Goal: Task Accomplishment & Management: Use online tool/utility

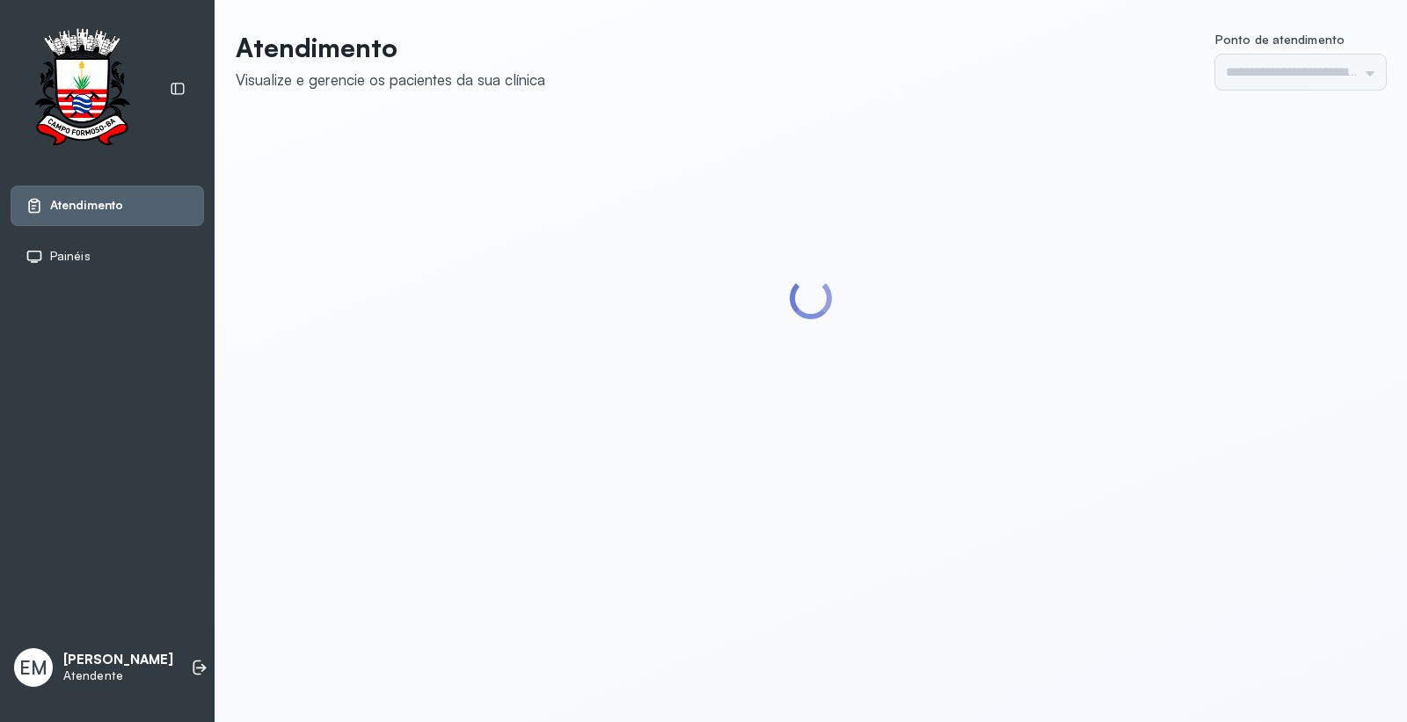
type input "*********"
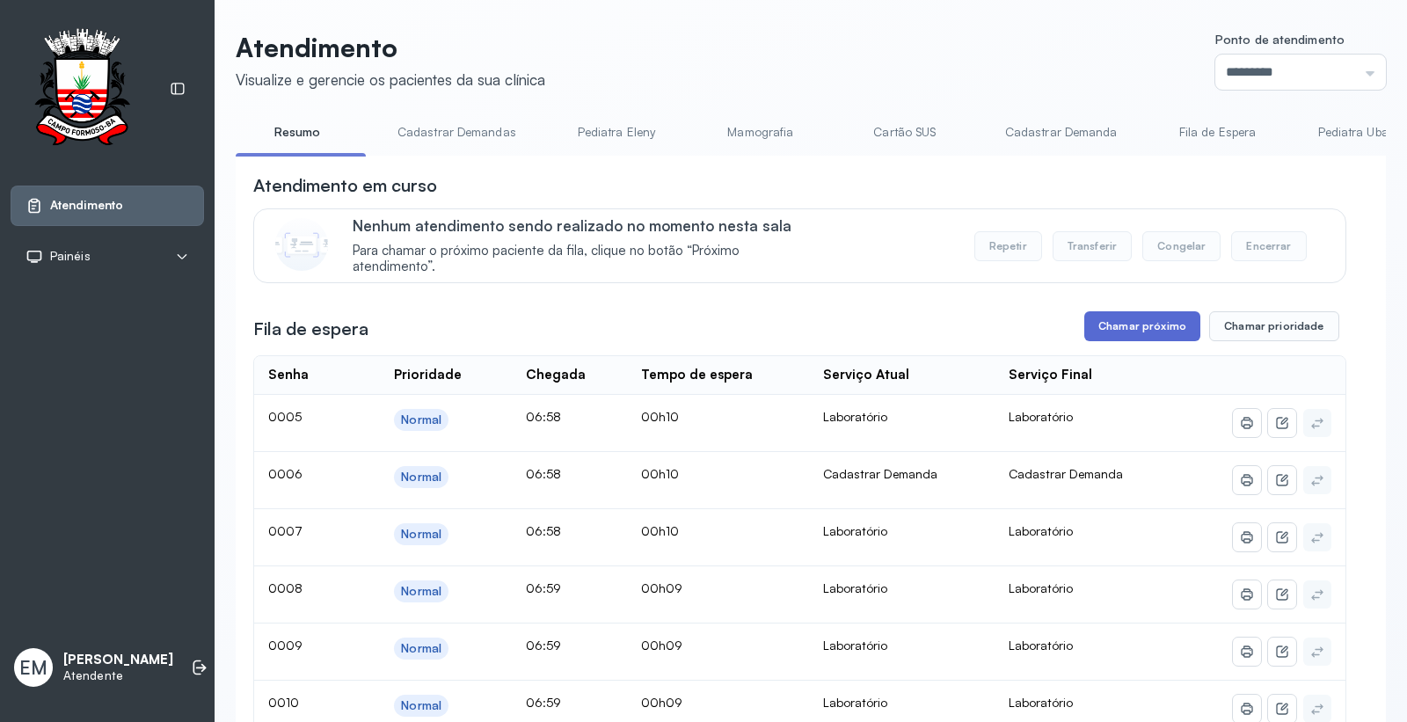
click at [1084, 331] on button "Chamar próximo" at bounding box center [1142, 326] width 116 height 30
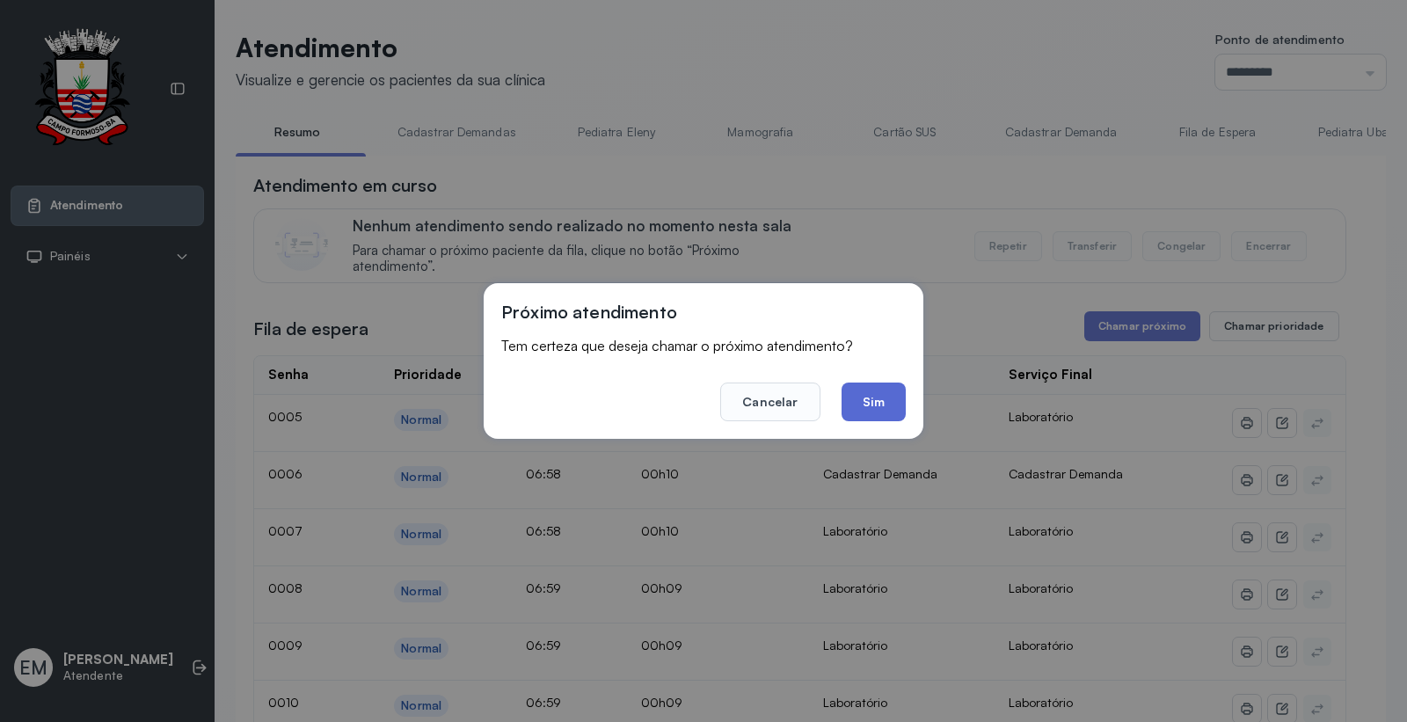
click at [891, 409] on button "Sim" at bounding box center [873, 401] width 64 height 39
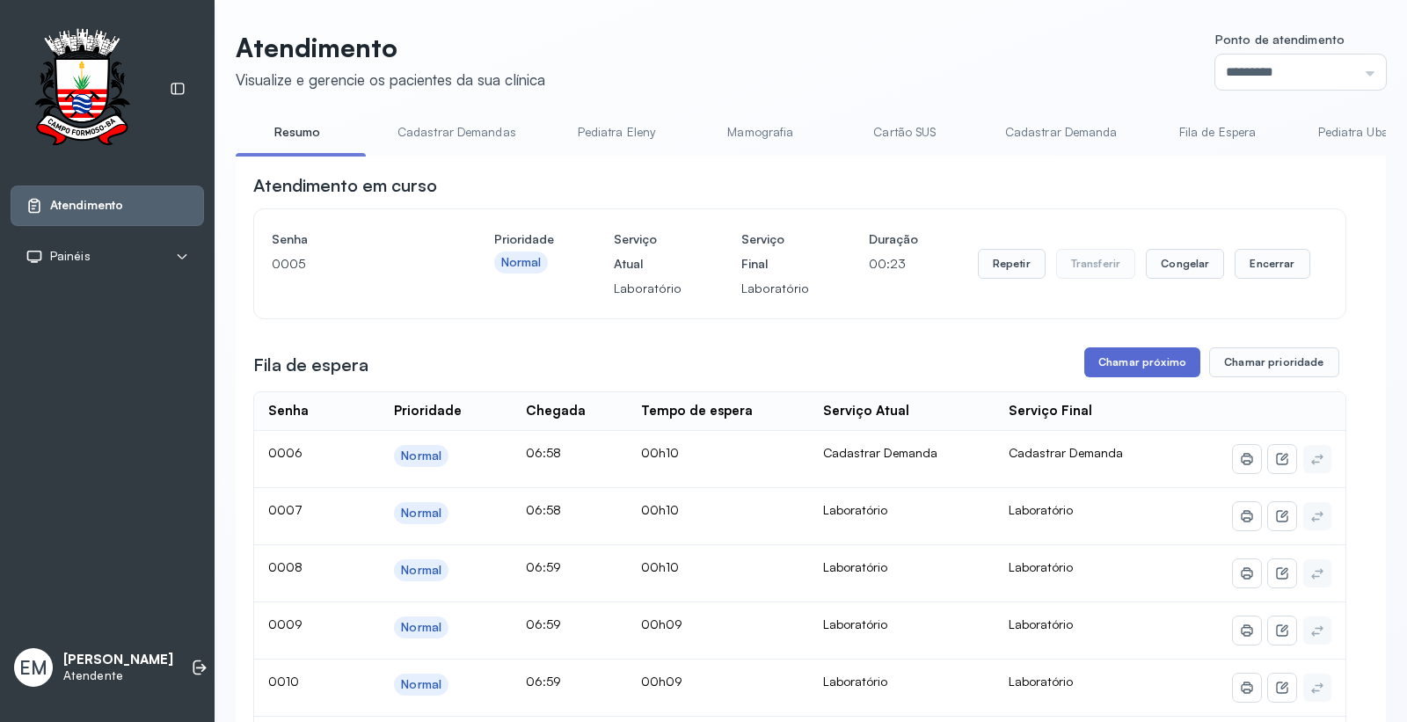
click at [1127, 377] on button "Chamar próximo" at bounding box center [1142, 362] width 116 height 30
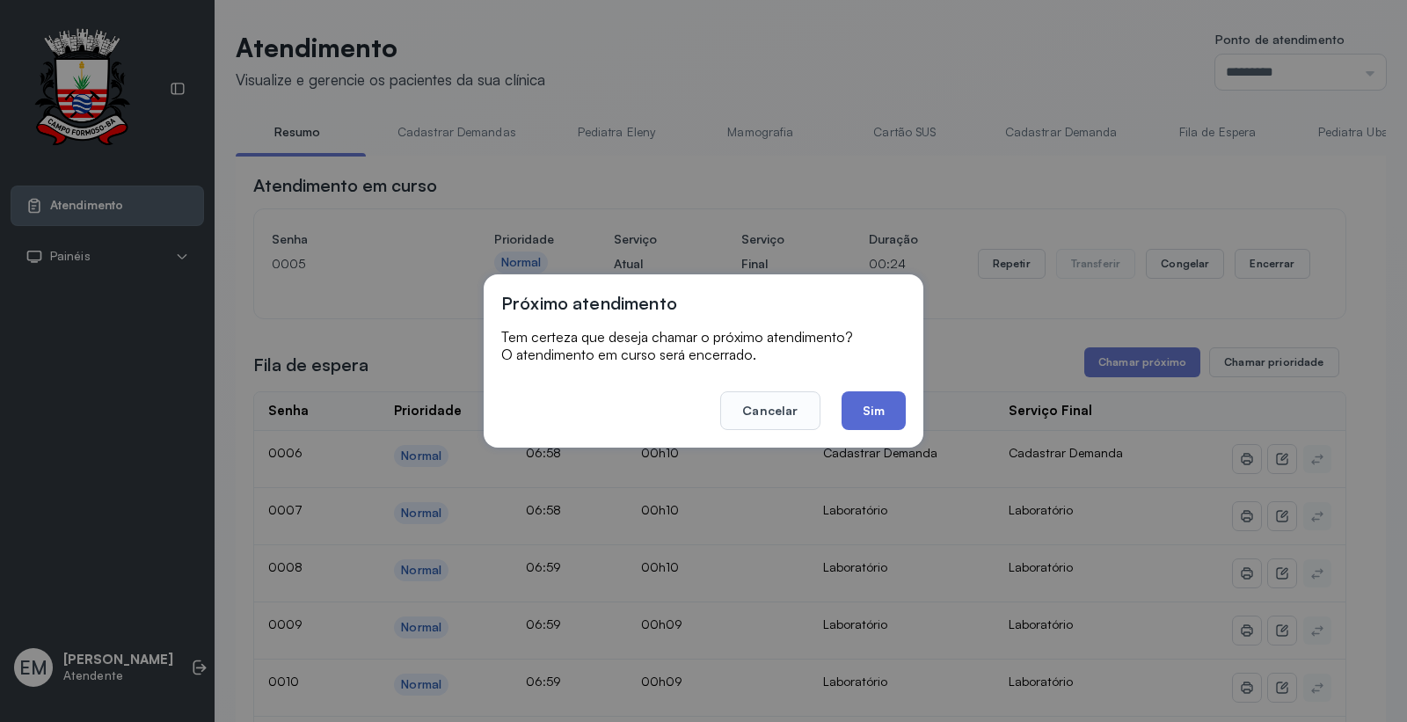
click at [891, 424] on button "Sim" at bounding box center [873, 410] width 64 height 39
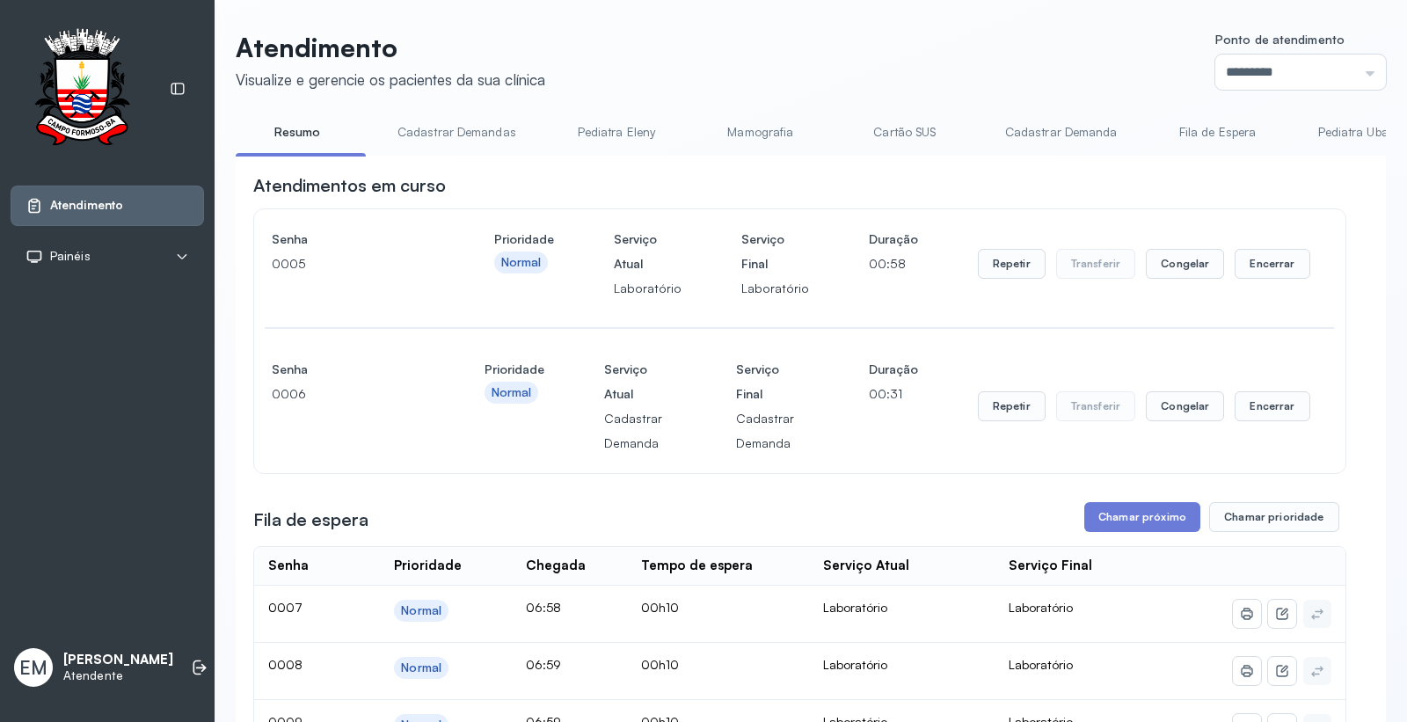
click at [1124, 512] on button "Chamar próximo" at bounding box center [1142, 517] width 116 height 30
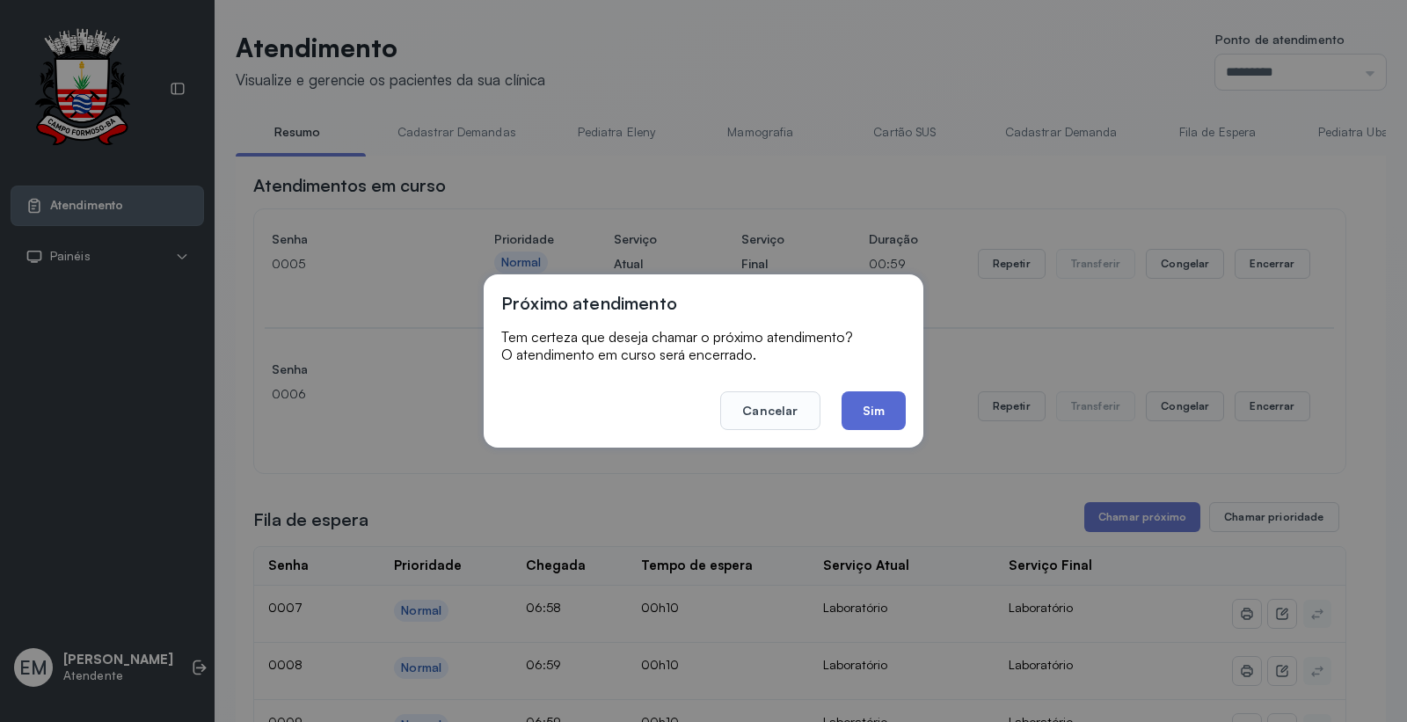
click at [869, 423] on button "Sim" at bounding box center [873, 410] width 64 height 39
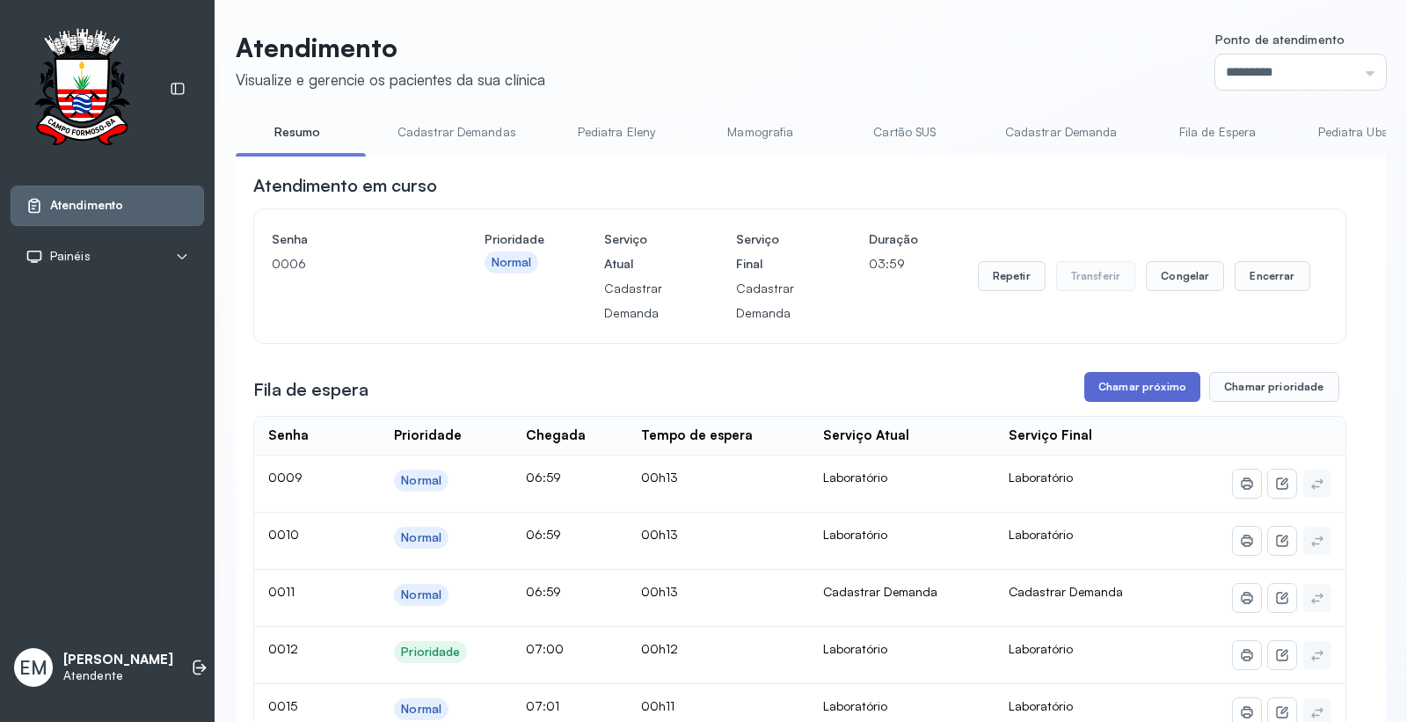
click at [1137, 402] on button "Chamar próximo" at bounding box center [1142, 387] width 116 height 30
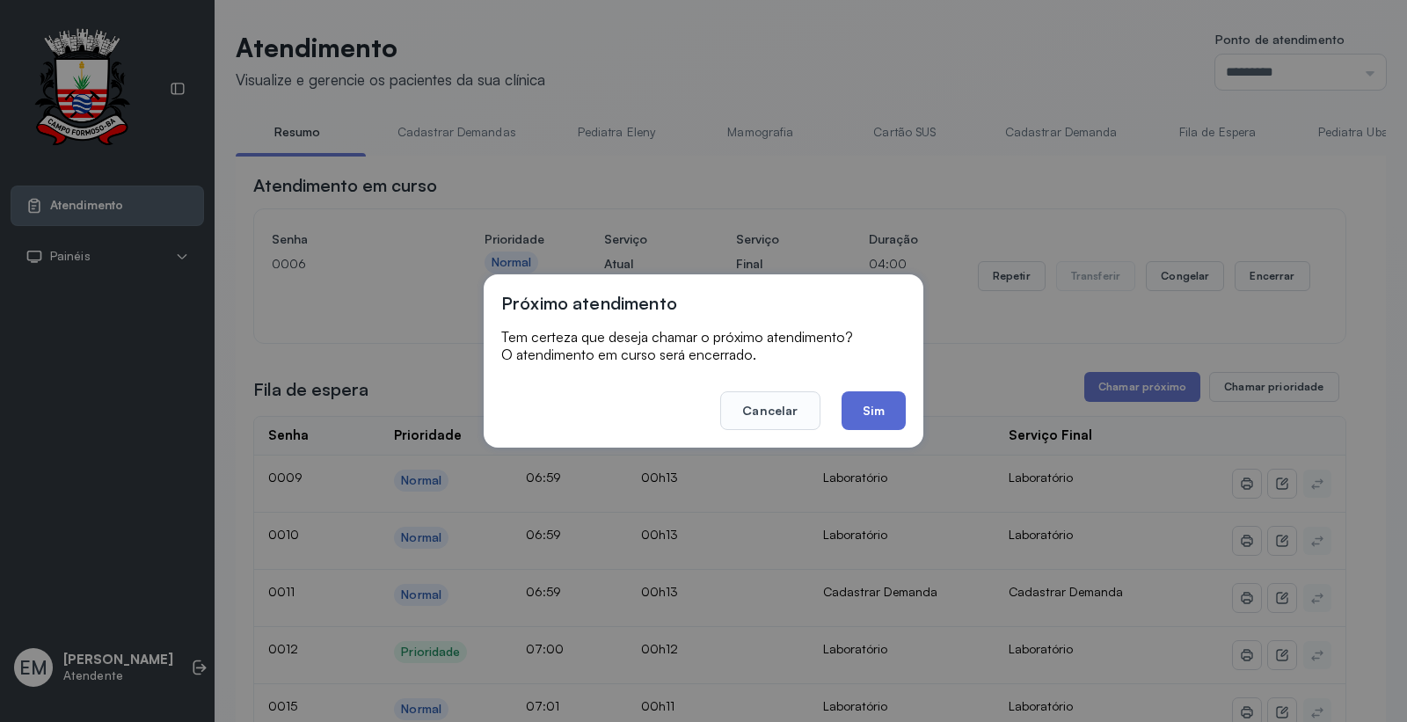
click at [864, 408] on button "Sim" at bounding box center [873, 410] width 64 height 39
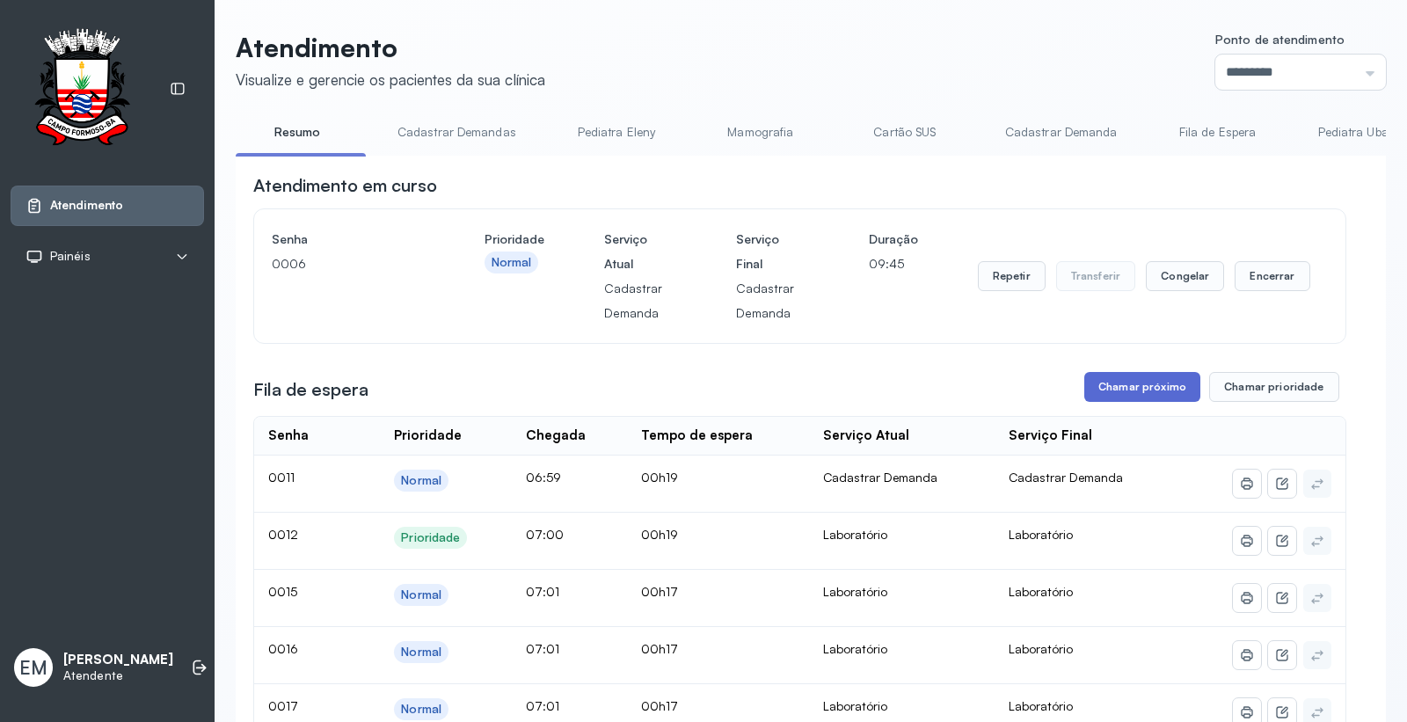
click at [1106, 390] on button "Chamar próximo" at bounding box center [1142, 387] width 116 height 30
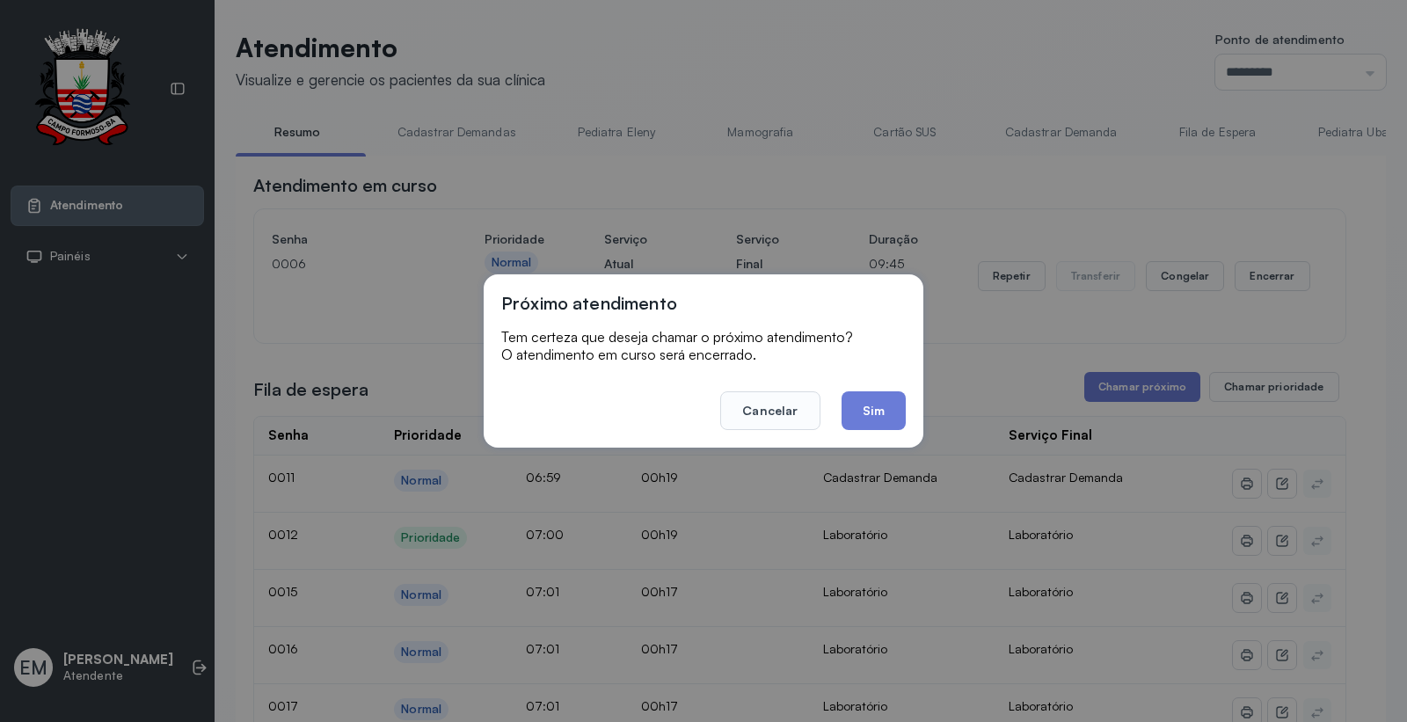
click at [854, 387] on footer "Cancelar Sim" at bounding box center [703, 398] width 404 height 63
click at [870, 414] on button "Sim" at bounding box center [873, 410] width 64 height 39
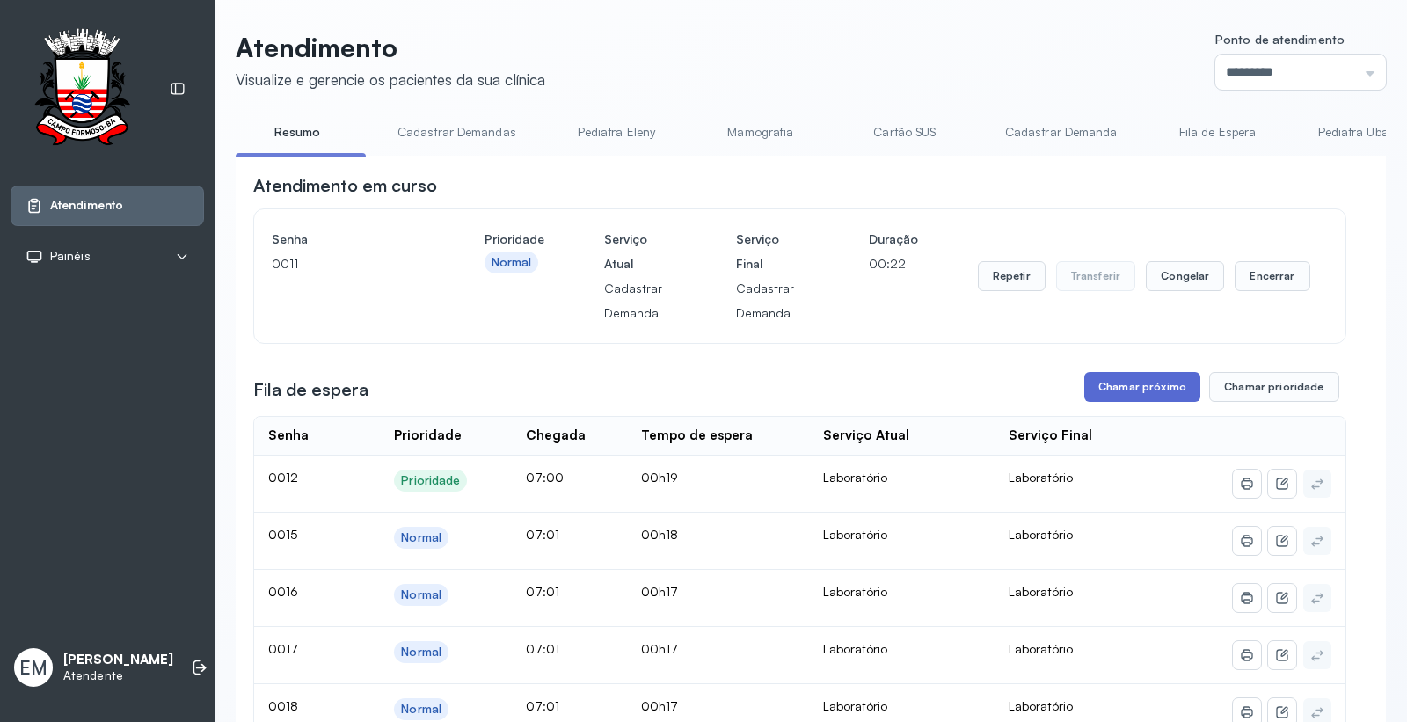
click at [1147, 385] on button "Chamar próximo" at bounding box center [1142, 387] width 116 height 30
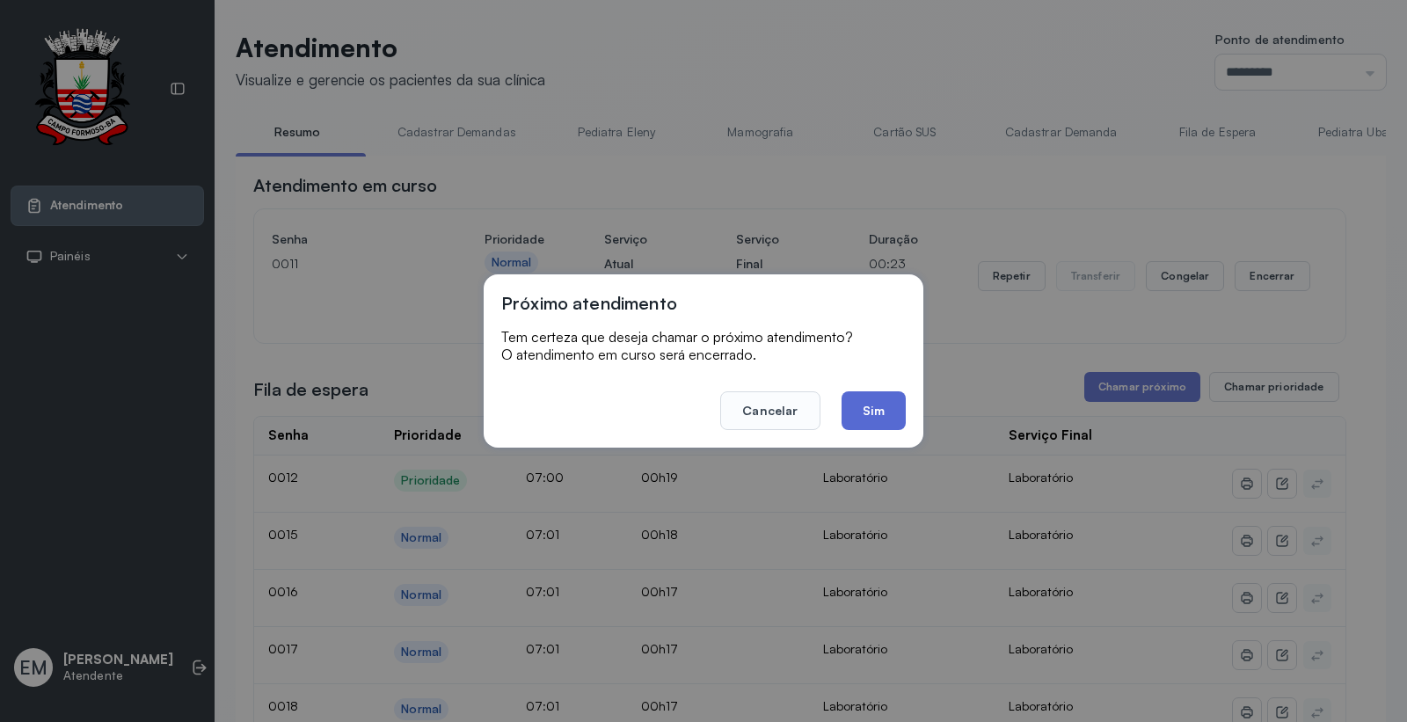
click at [864, 420] on button "Sim" at bounding box center [873, 410] width 64 height 39
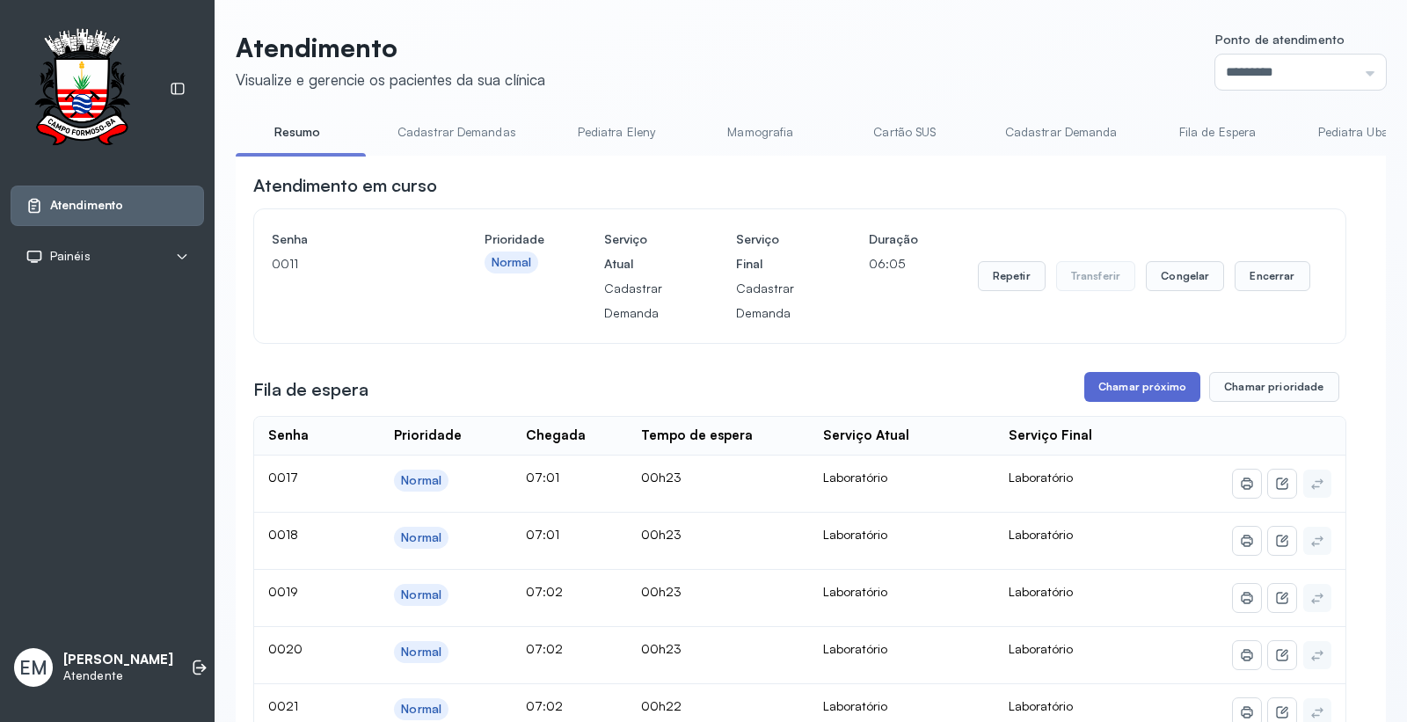
click at [1120, 389] on button "Chamar próximo" at bounding box center [1142, 387] width 116 height 30
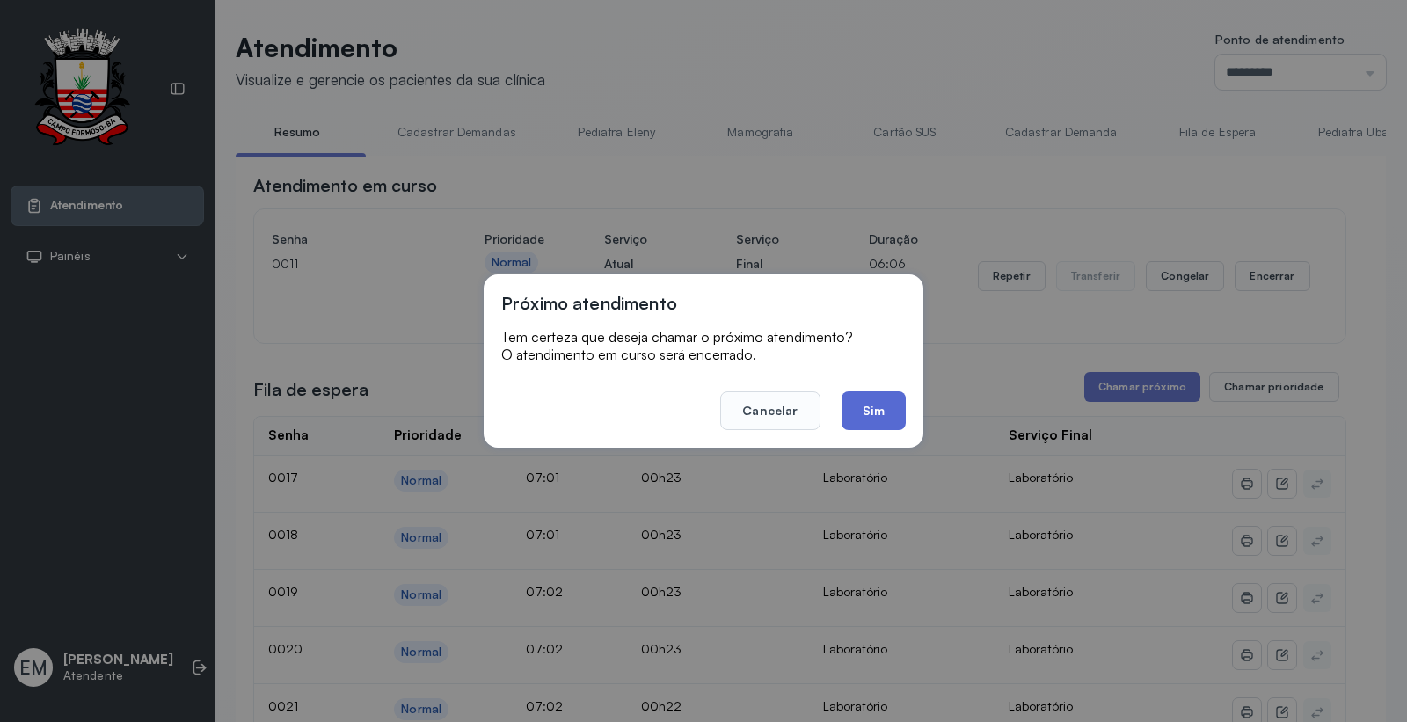
click at [860, 423] on button "Sim" at bounding box center [873, 410] width 64 height 39
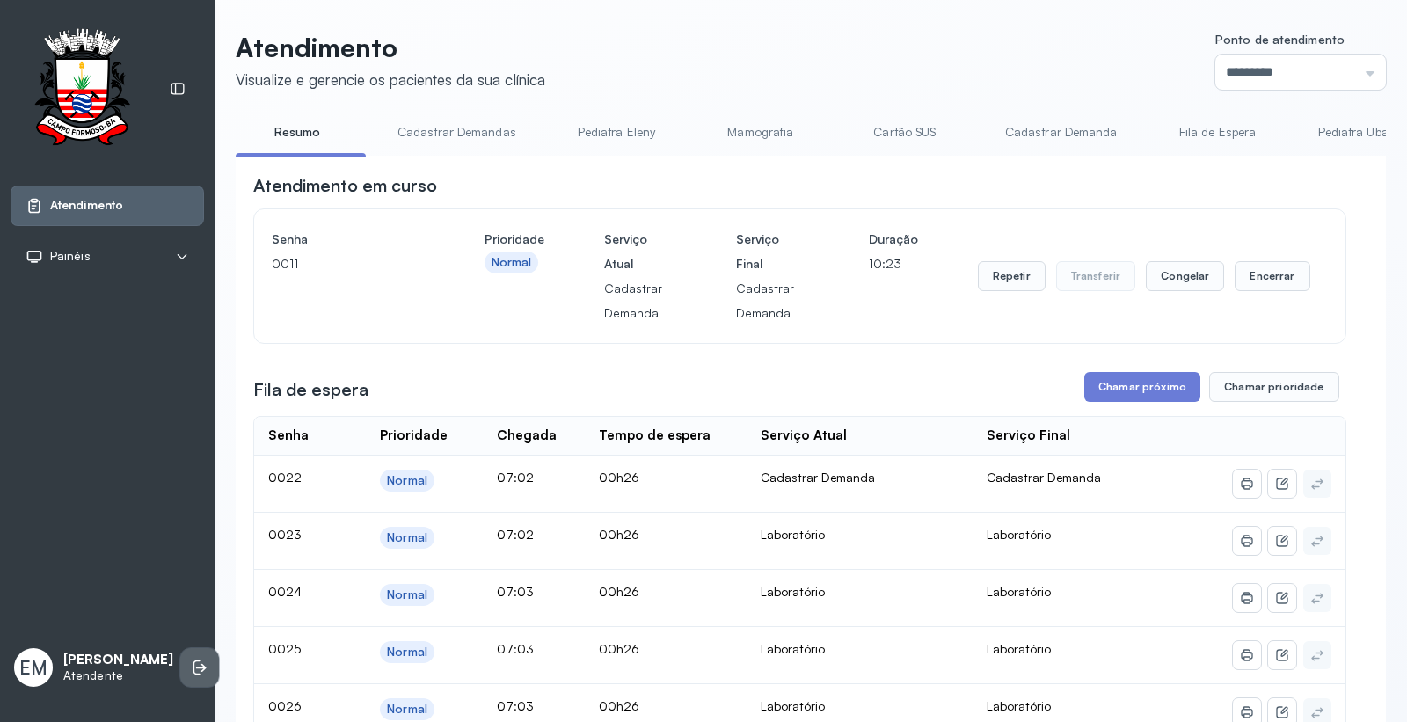
click at [197, 670] on li at bounding box center [199, 667] width 39 height 39
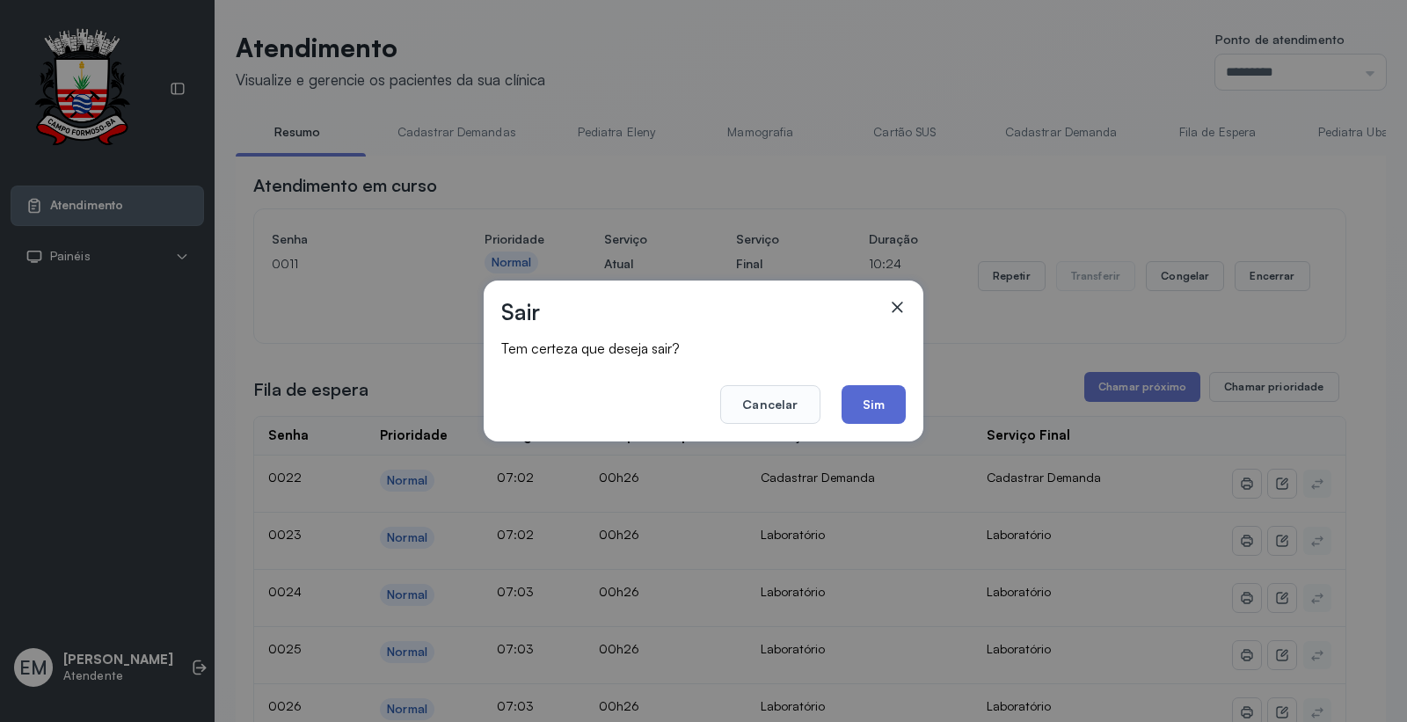
click at [845, 401] on button "Sim" at bounding box center [873, 404] width 64 height 39
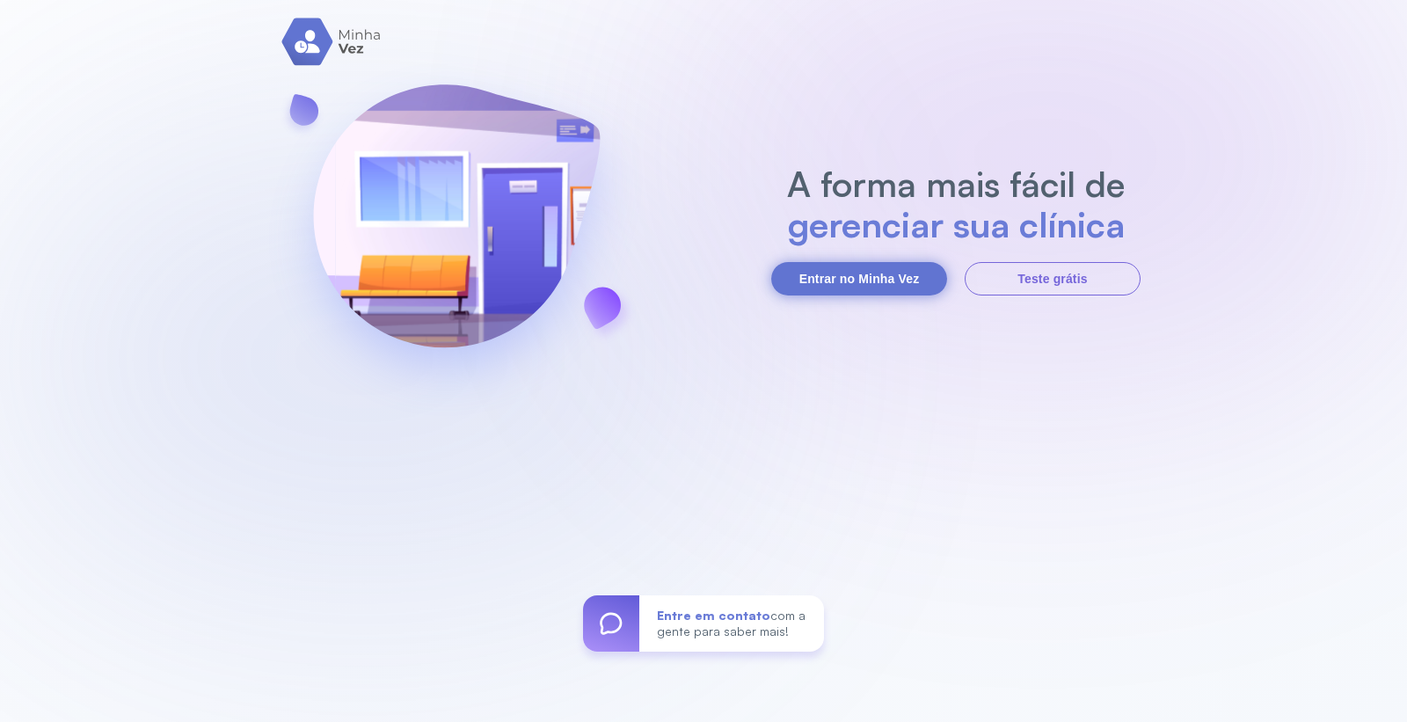
click at [858, 288] on button "Entrar no Minha Vez" at bounding box center [859, 278] width 176 height 33
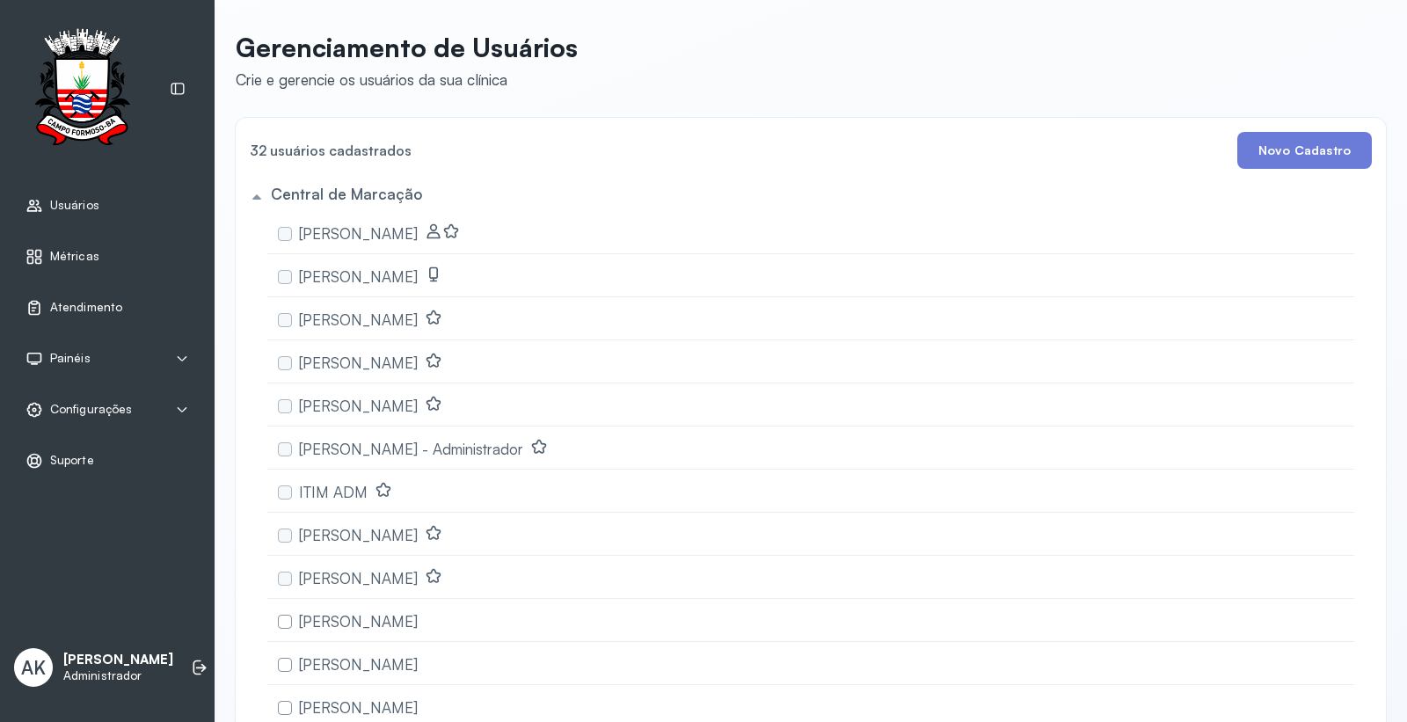
click at [58, 306] on span "Atendimento" at bounding box center [86, 307] width 72 height 15
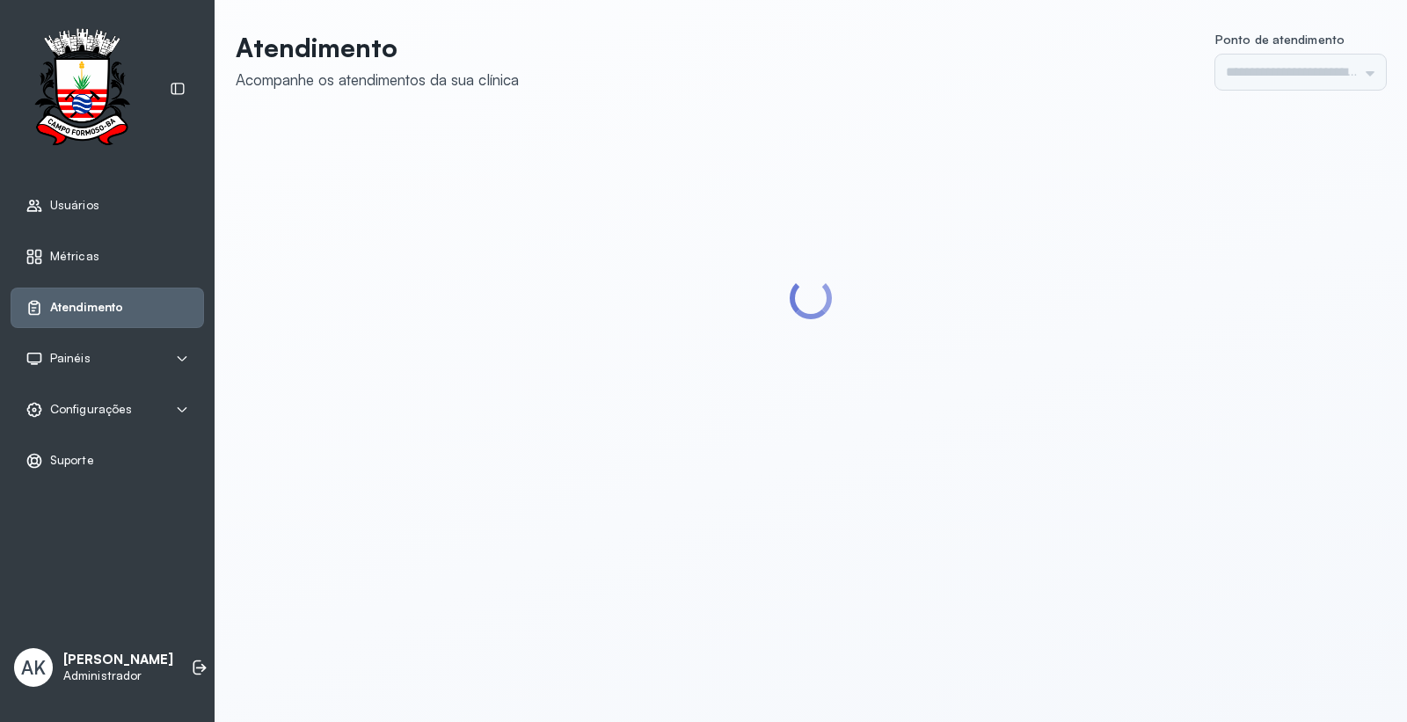
type input "*********"
click at [85, 422] on div "Configurações" at bounding box center [107, 409] width 193 height 40
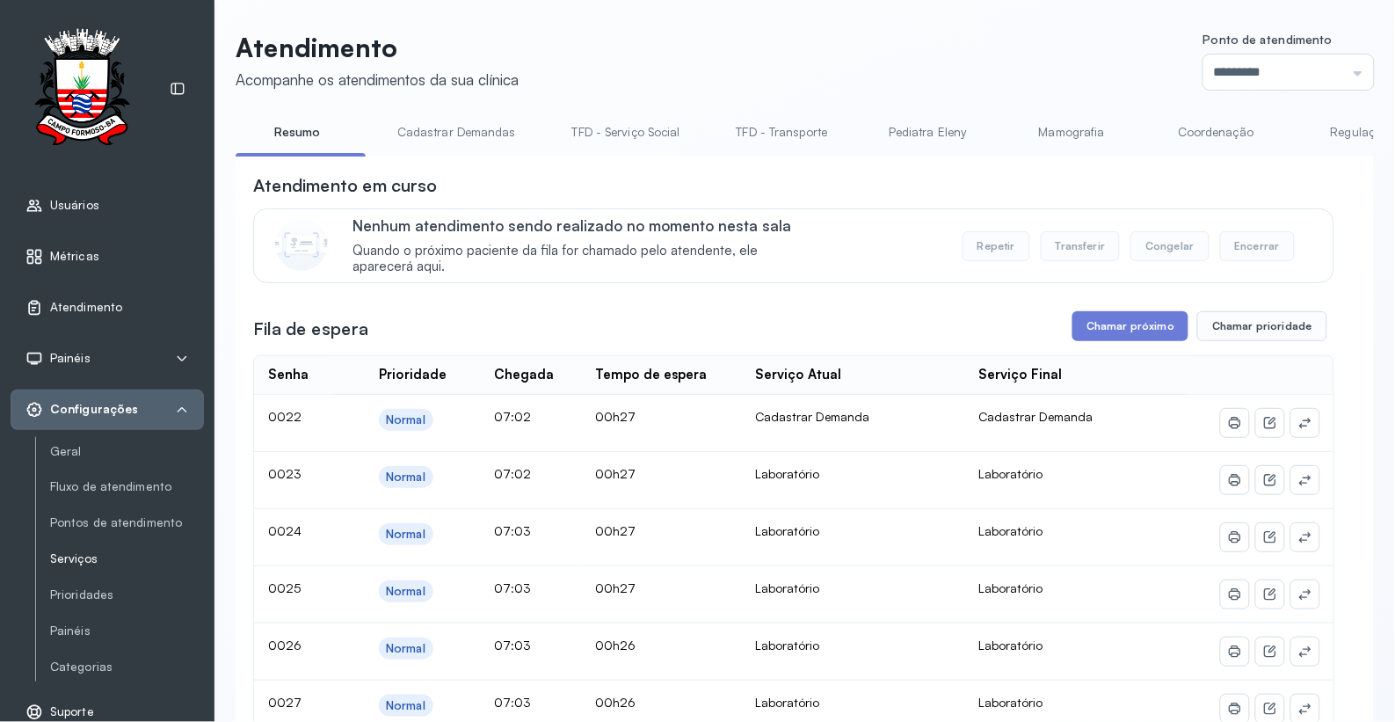
click at [84, 569] on link "Serviços" at bounding box center [127, 559] width 154 height 22
click at [76, 564] on link "Serviços" at bounding box center [127, 558] width 154 height 15
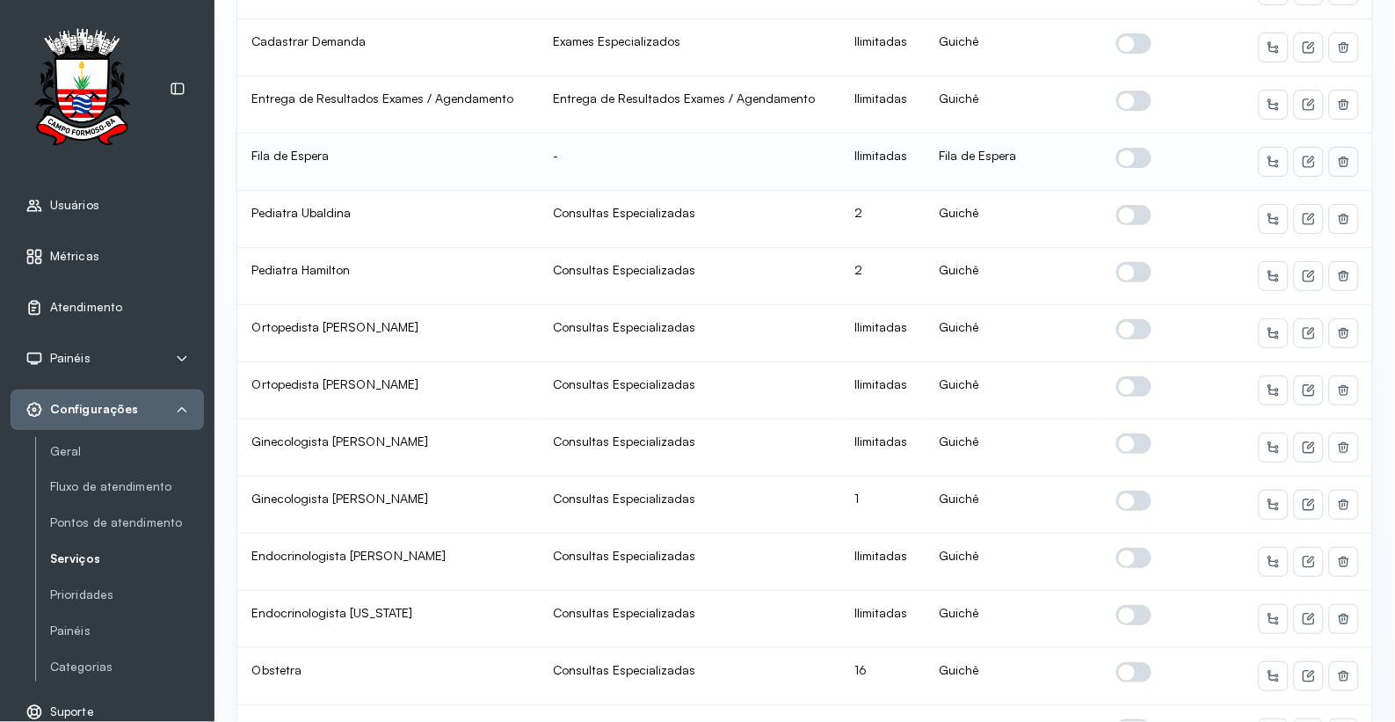
scroll to position [683, 0]
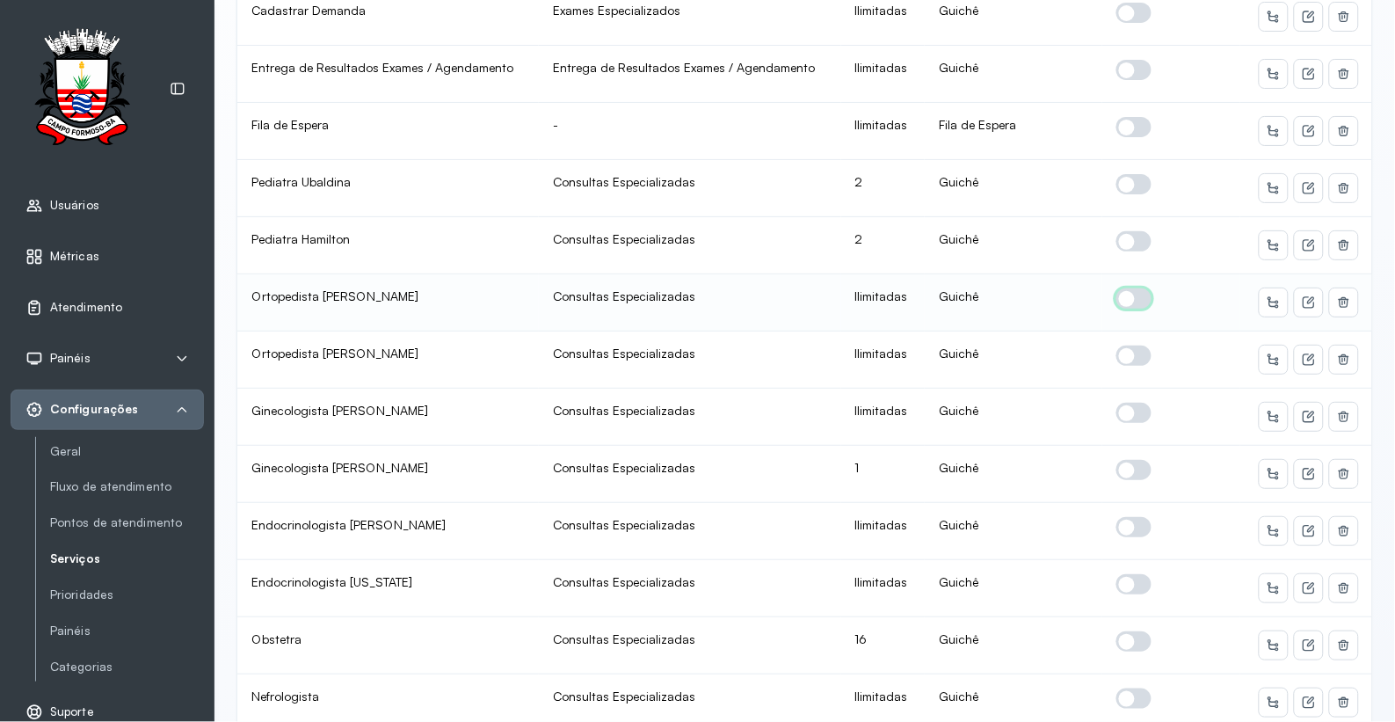
click at [1117, 296] on span at bounding box center [1134, 298] width 35 height 20
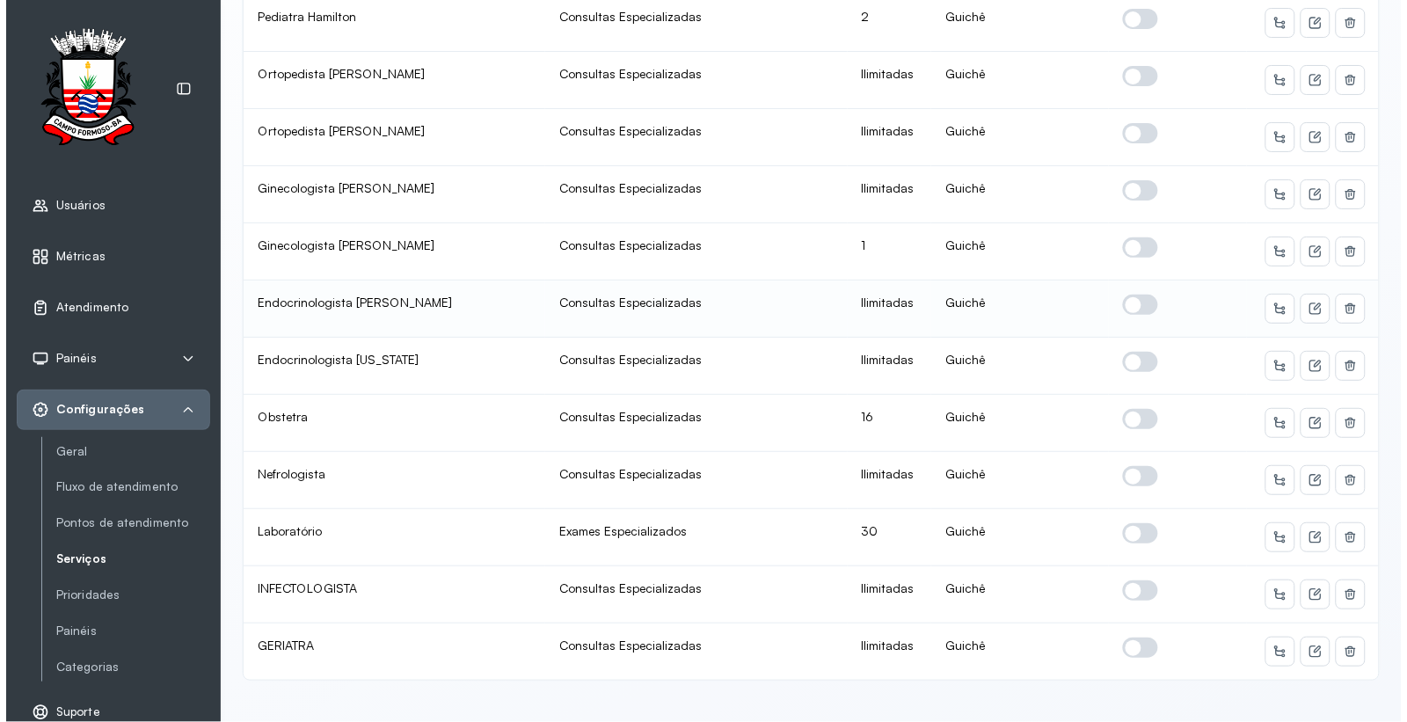
scroll to position [930, 0]
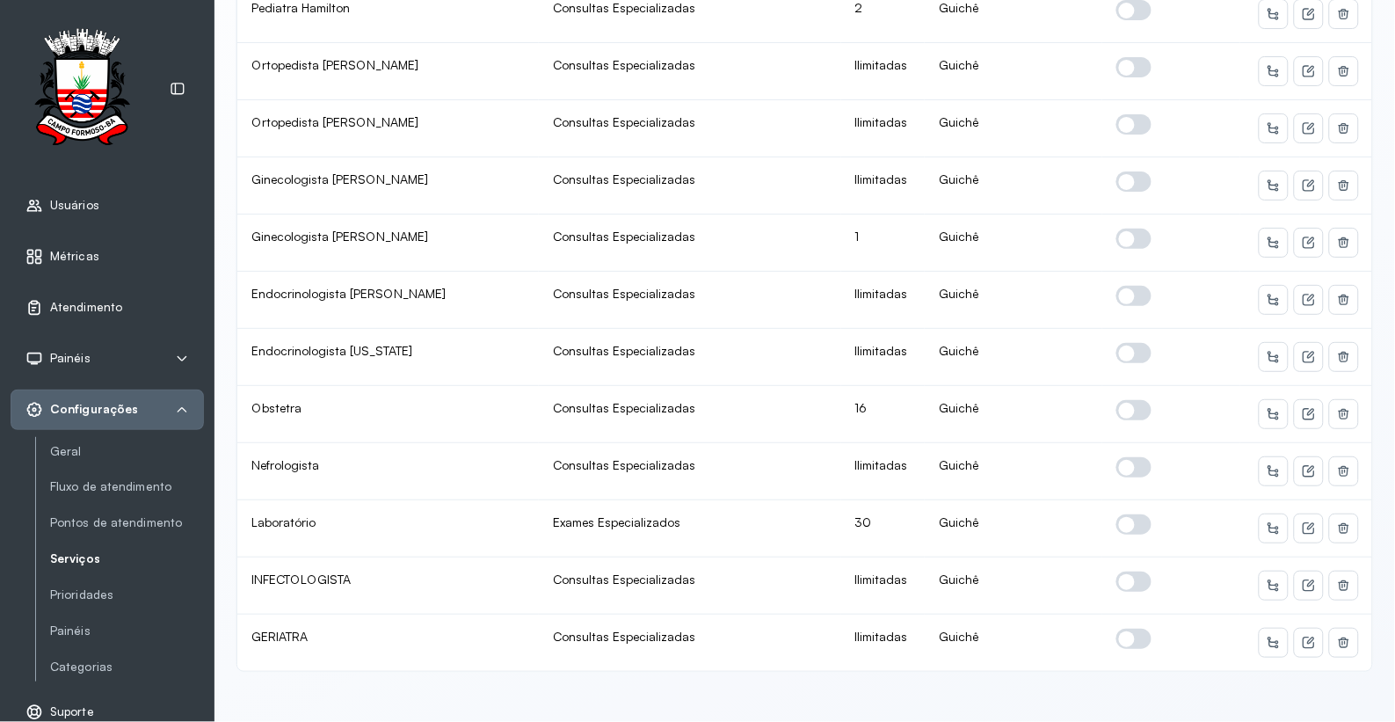
click at [77, 312] on span "Atendimento" at bounding box center [86, 307] width 72 height 15
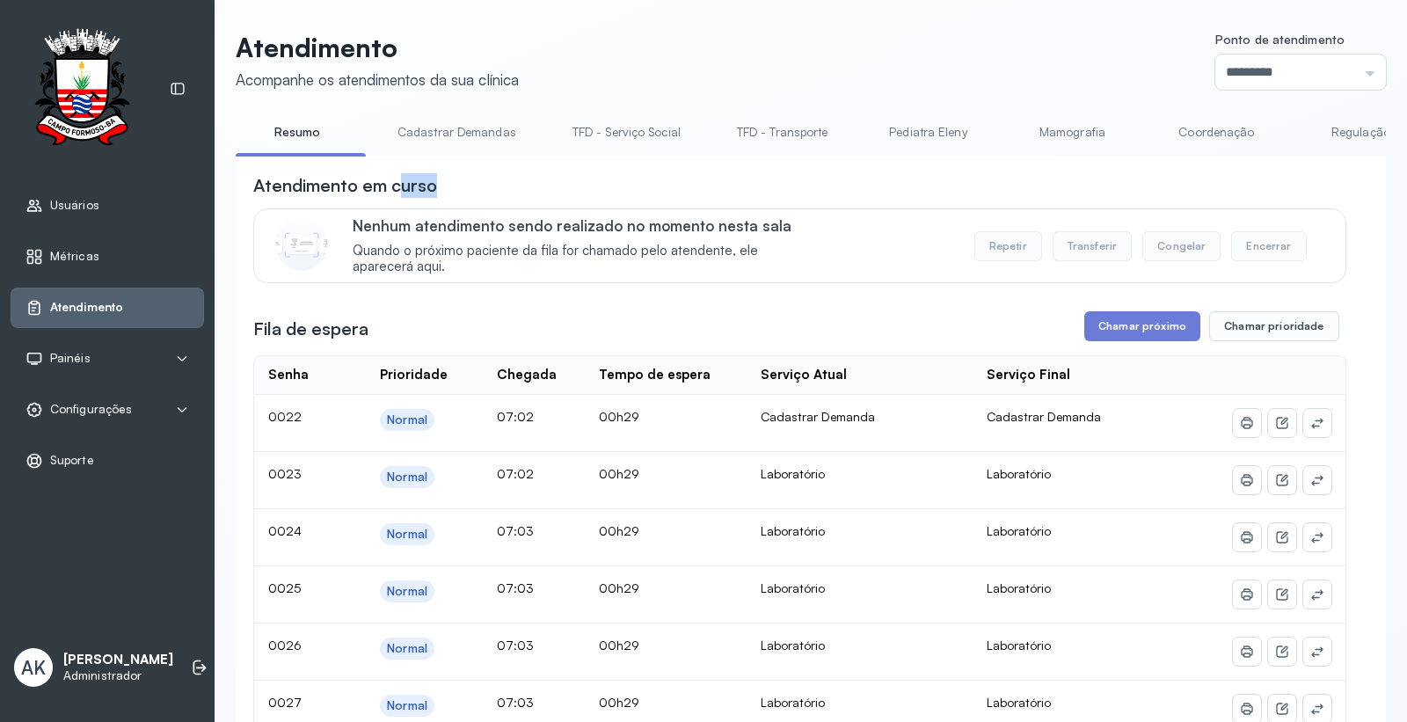
drag, startPoint x: 405, startPoint y: 160, endPoint x: 651, endPoint y: 160, distance: 245.3
drag, startPoint x: 651, startPoint y: 160, endPoint x: 477, endPoint y: 172, distance: 173.6
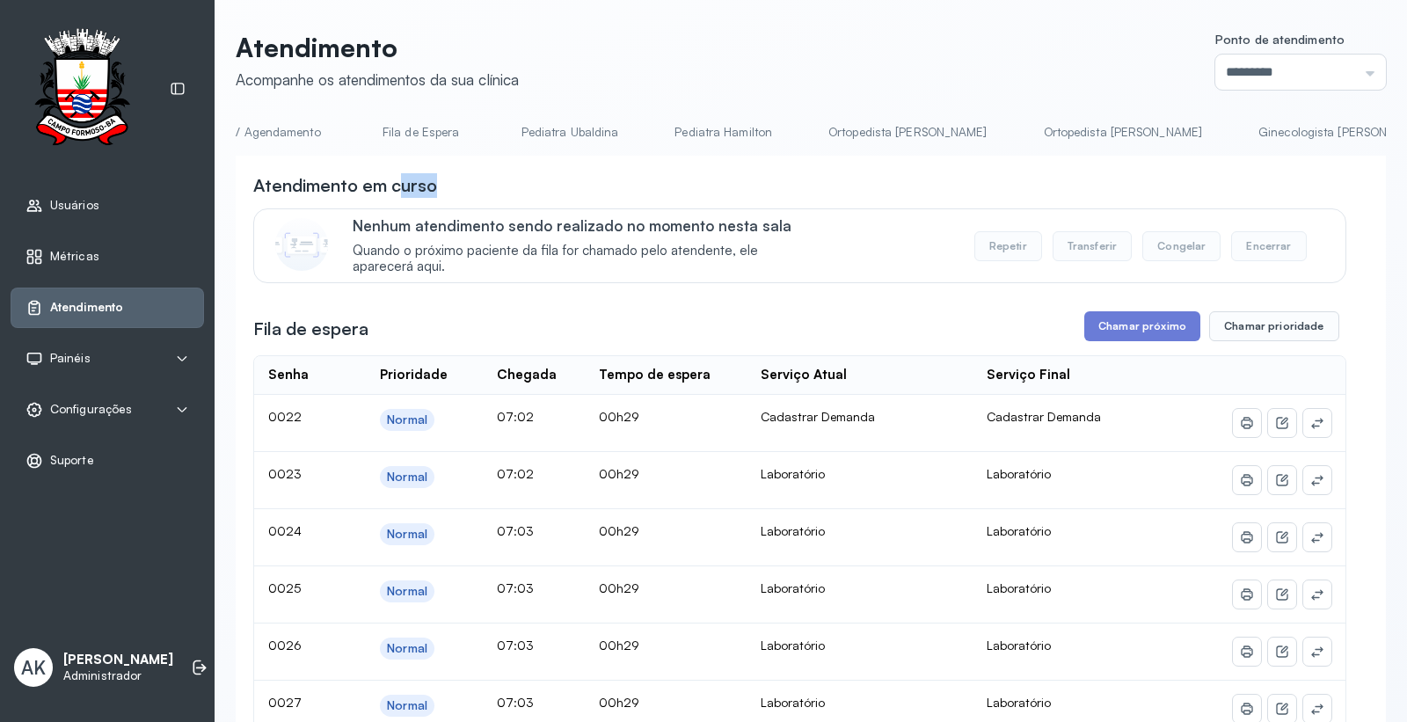
scroll to position [0, 1905]
click at [862, 135] on link "Ortopedista Mauricio" at bounding box center [897, 132] width 194 height 29
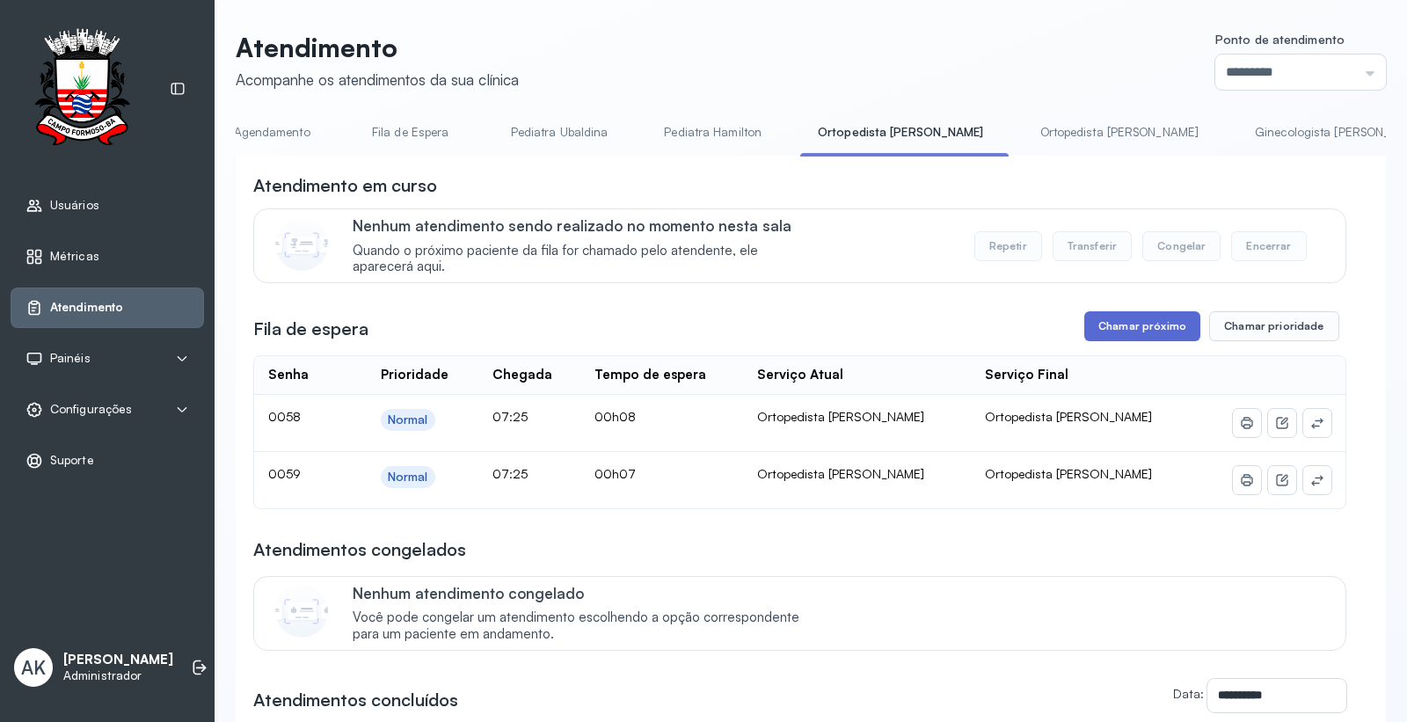
click at [1109, 319] on button "Chamar próximo" at bounding box center [1142, 326] width 116 height 30
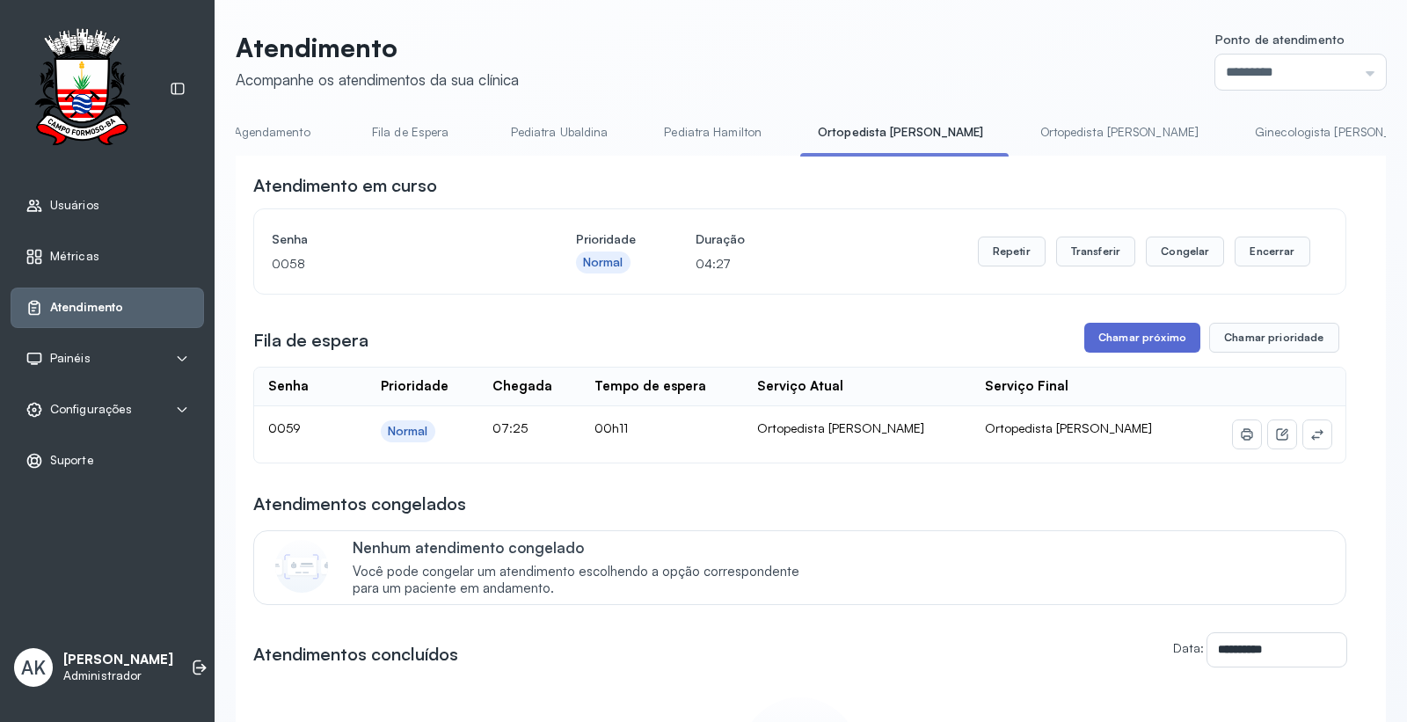
click at [1129, 337] on button "Chamar próximo" at bounding box center [1142, 338] width 116 height 30
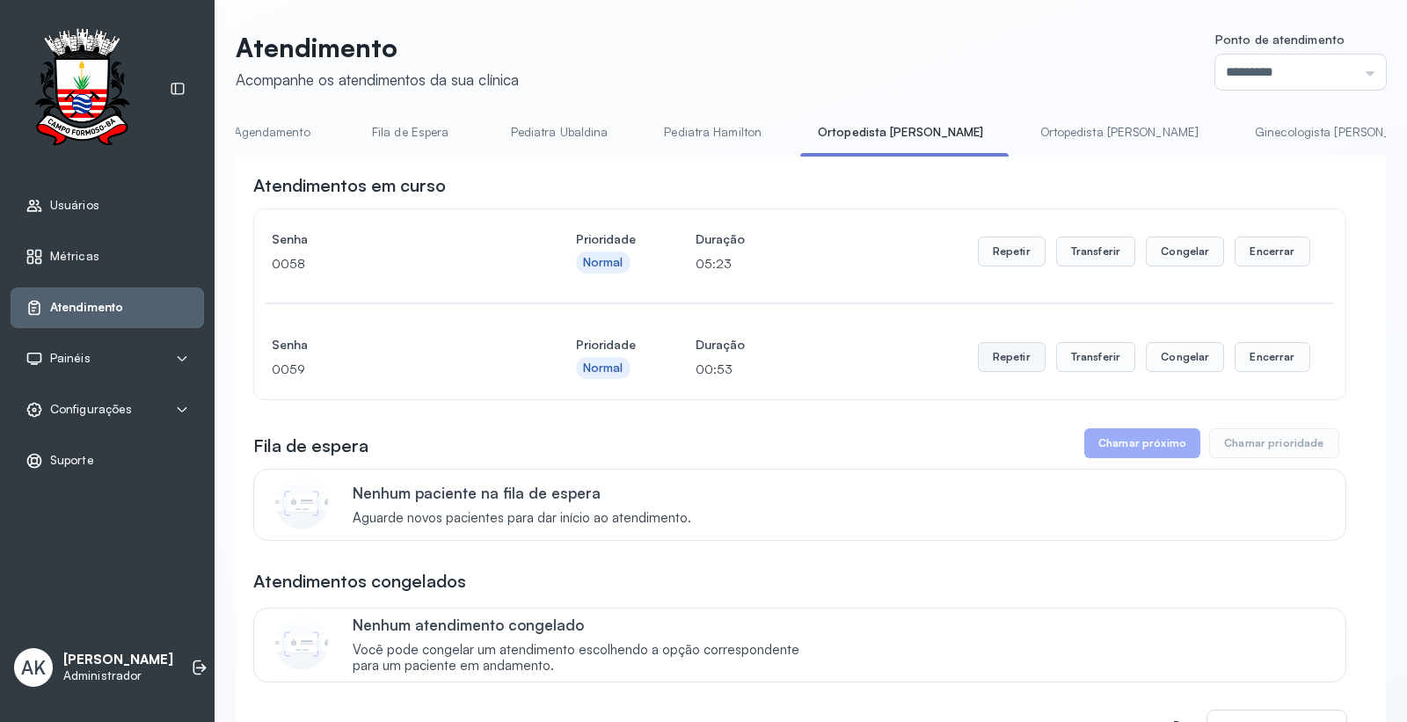
click at [993, 359] on button "Repetir" at bounding box center [1012, 357] width 68 height 30
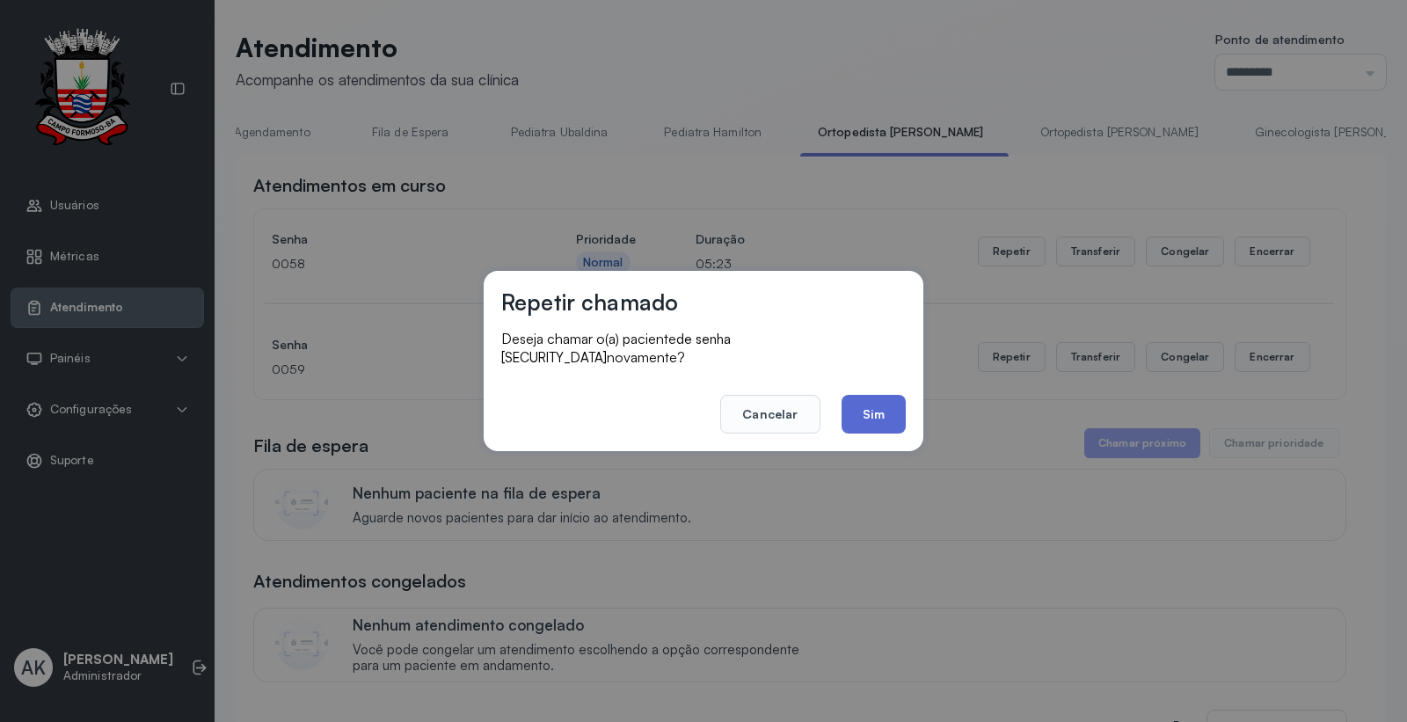
click at [880, 420] on button "Sim" at bounding box center [873, 414] width 64 height 39
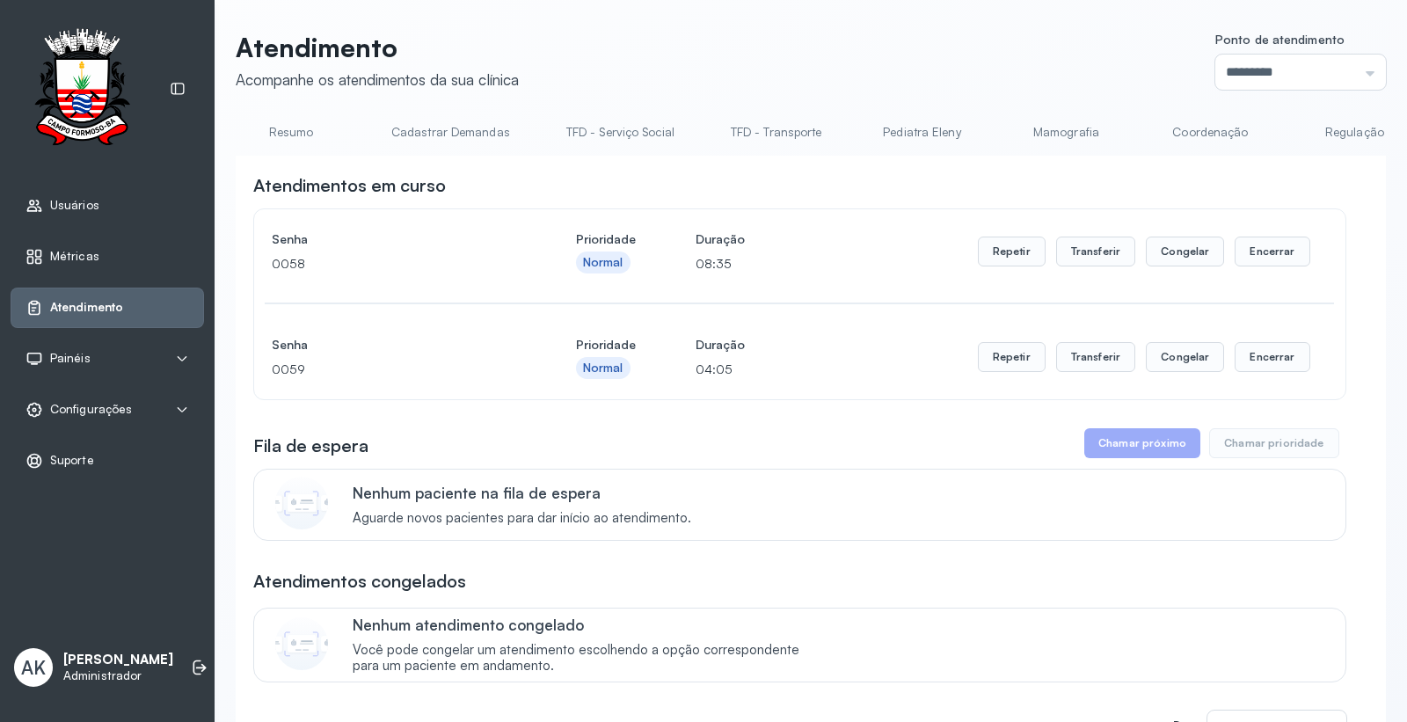
scroll to position [0, 0]
click at [303, 118] on link "Resumo" at bounding box center [297, 132] width 123 height 29
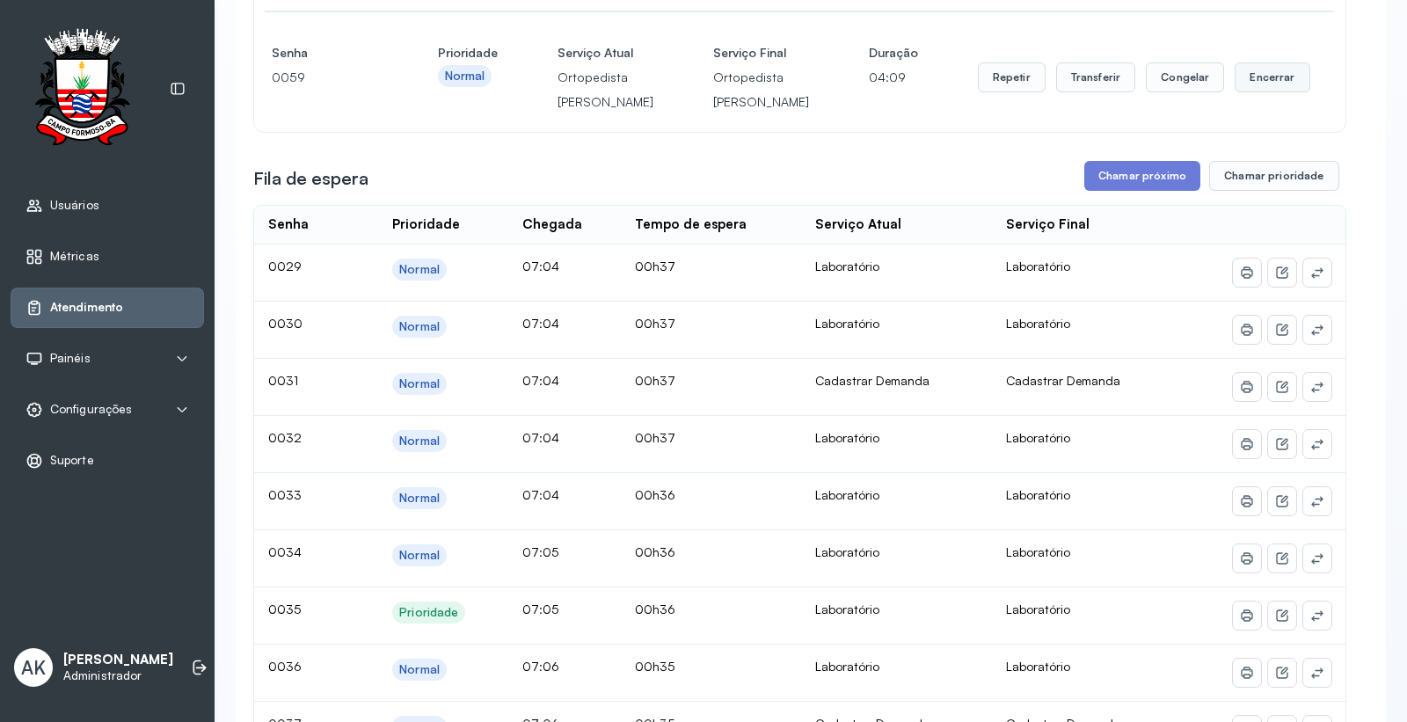
scroll to position [390, 0]
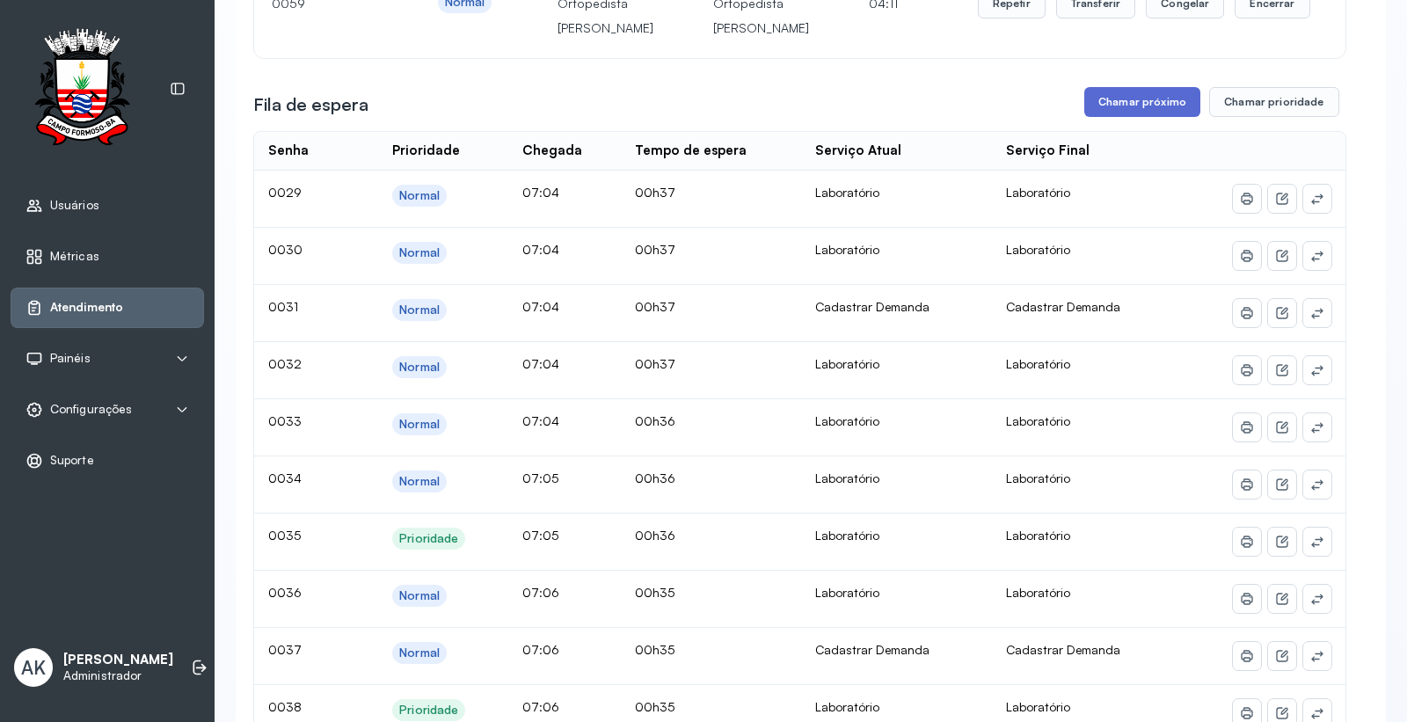
click at [1118, 117] on button "Chamar próximo" at bounding box center [1142, 102] width 116 height 30
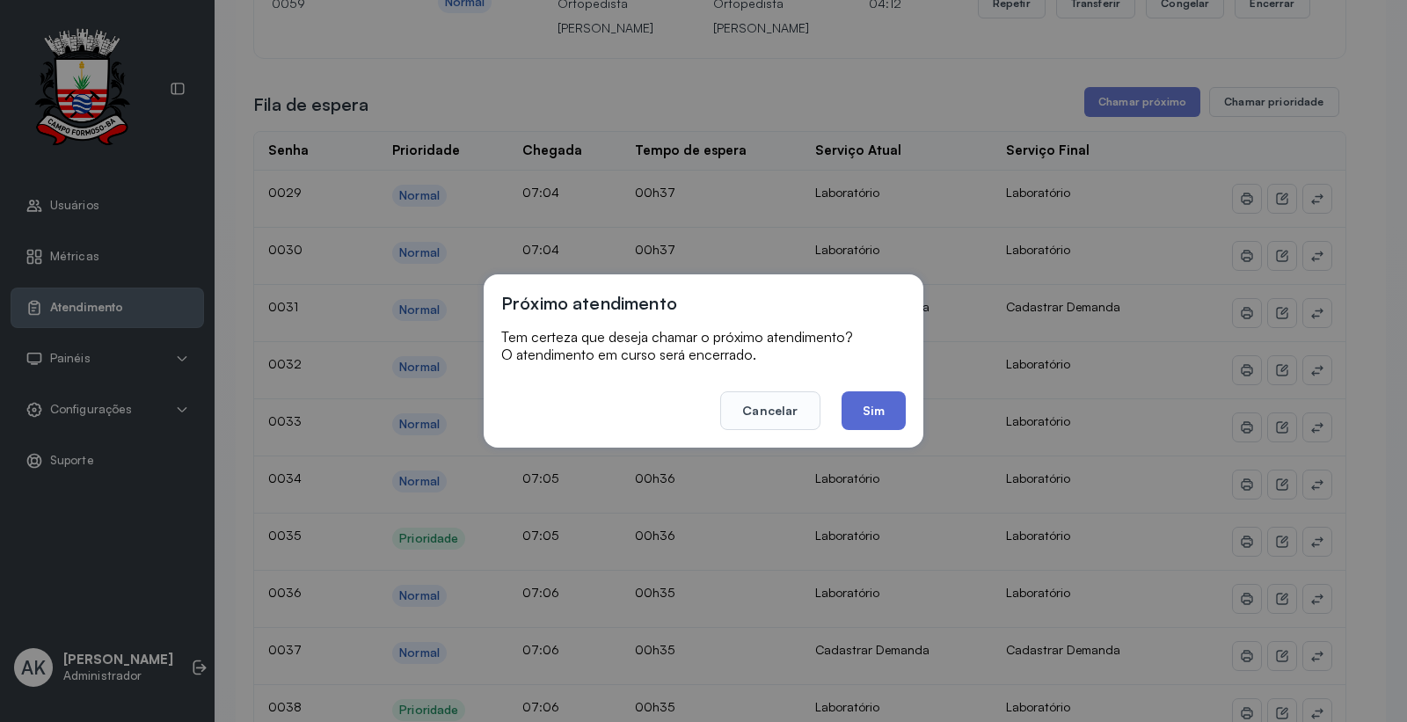
click at [869, 419] on button "Sim" at bounding box center [873, 410] width 64 height 39
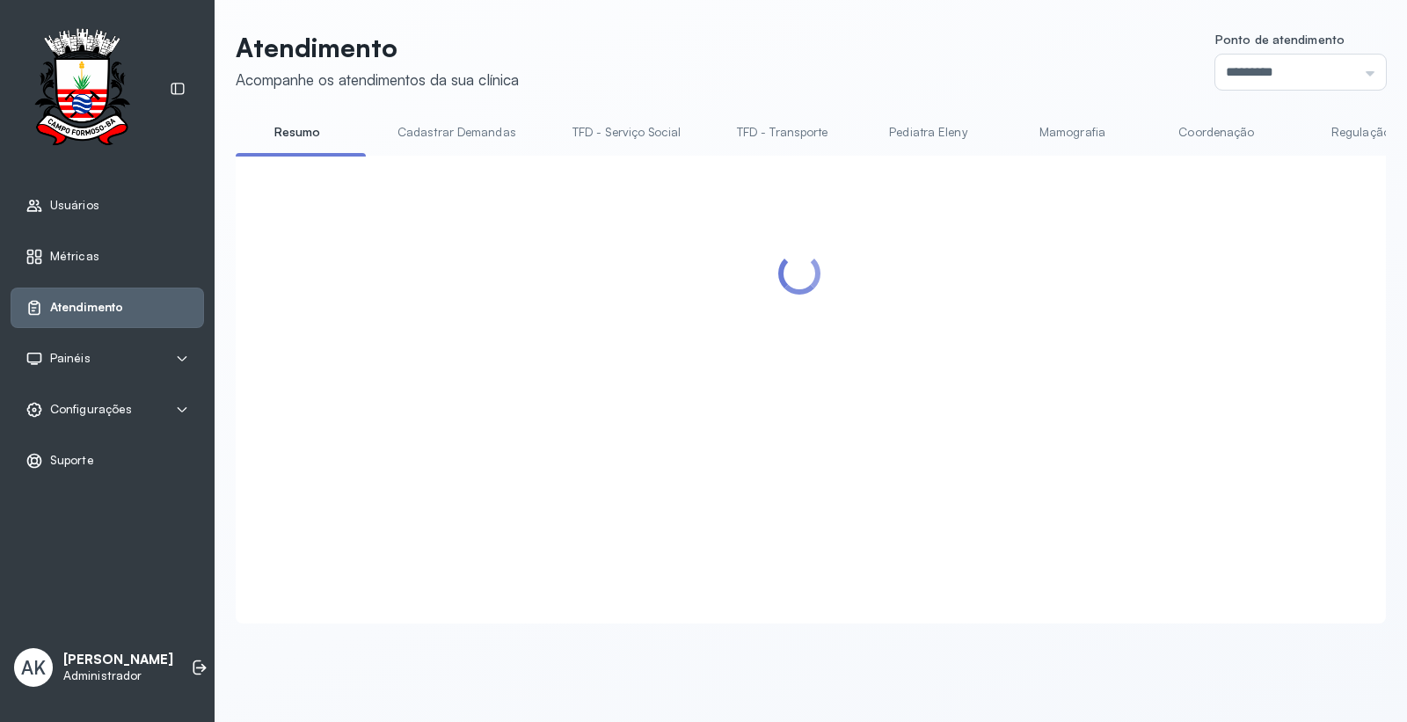
scroll to position [0, 0]
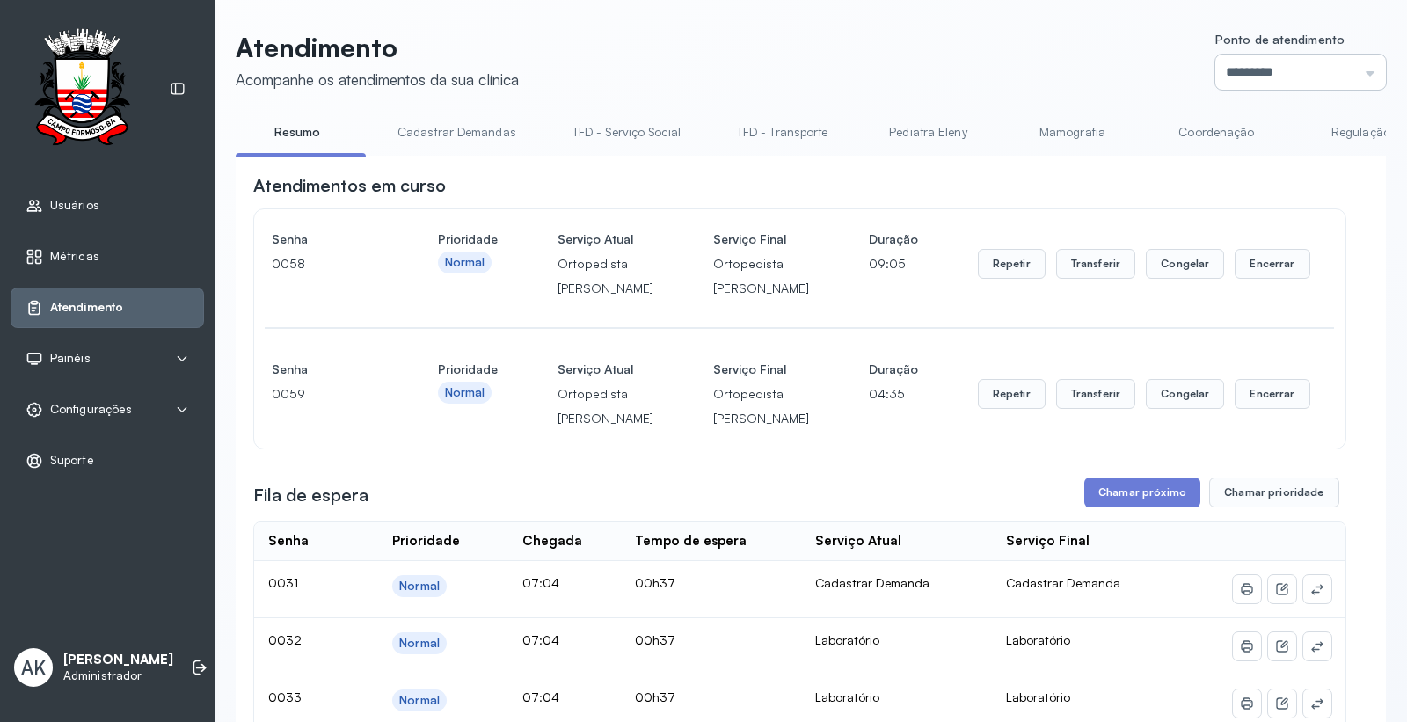
click at [1304, 83] on input "*********" at bounding box center [1300, 72] width 171 height 35
type input "*********"
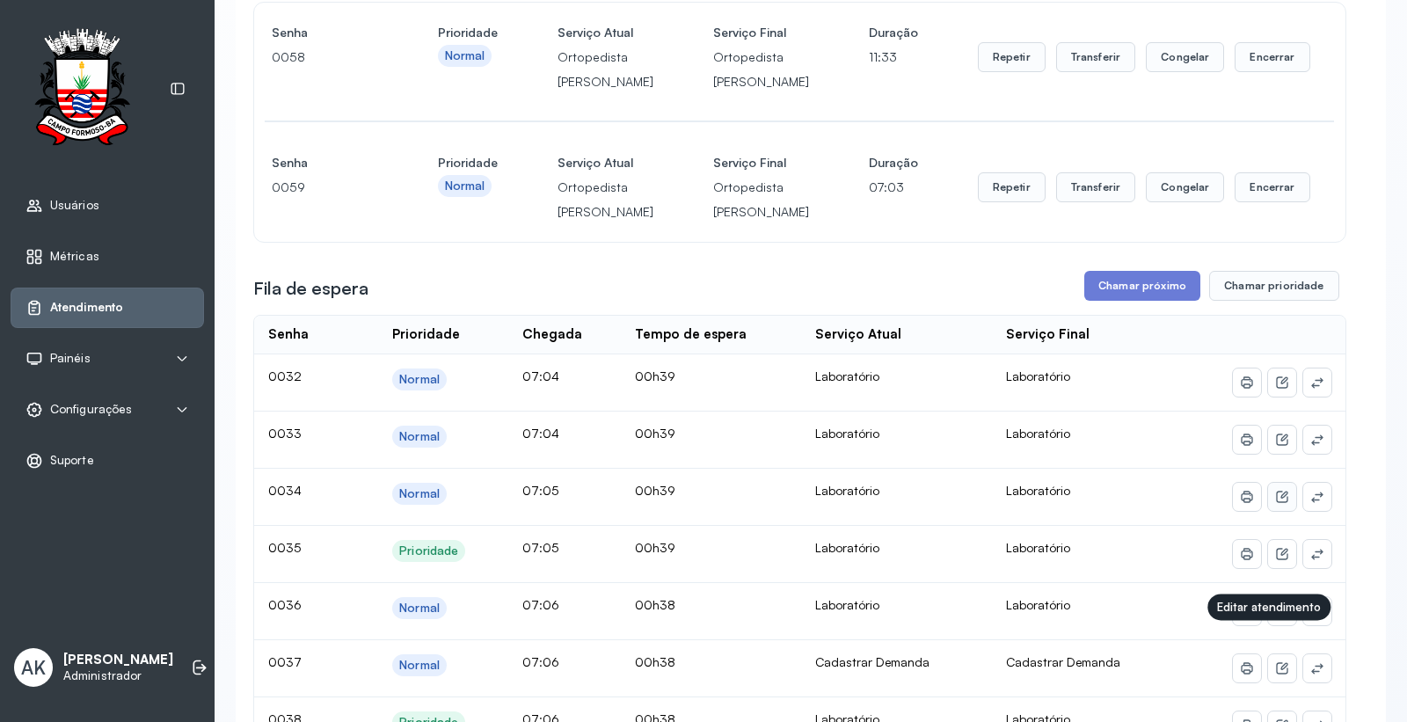
scroll to position [98, 0]
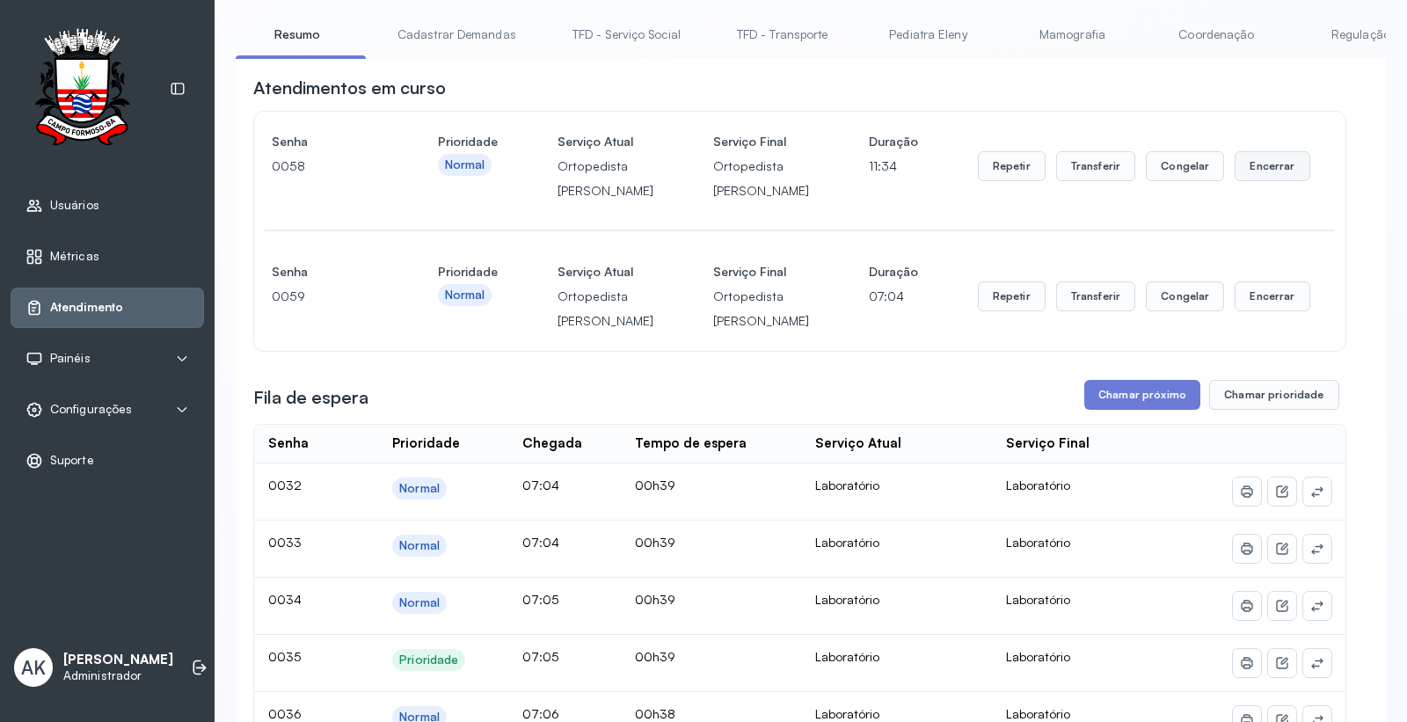
click at [1257, 168] on button "Encerrar" at bounding box center [1271, 166] width 75 height 30
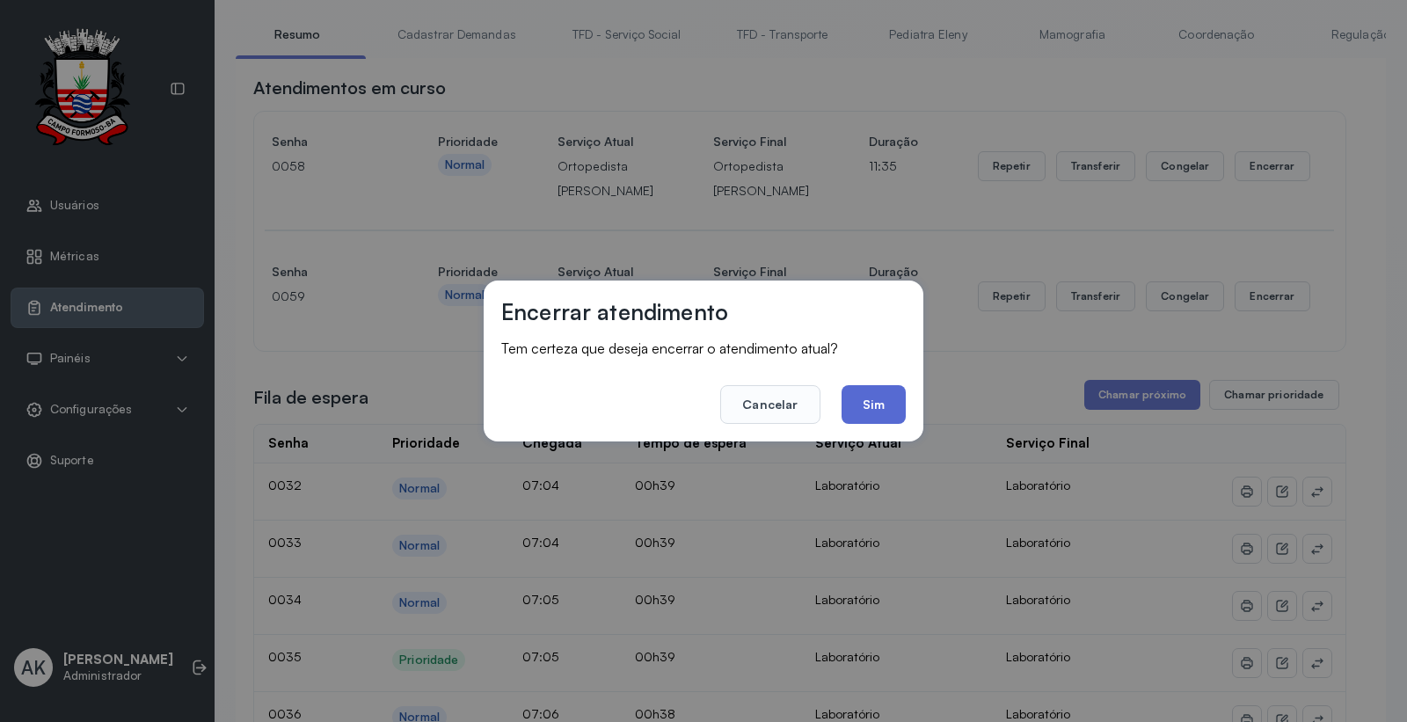
click at [884, 410] on button "Sim" at bounding box center [873, 404] width 64 height 39
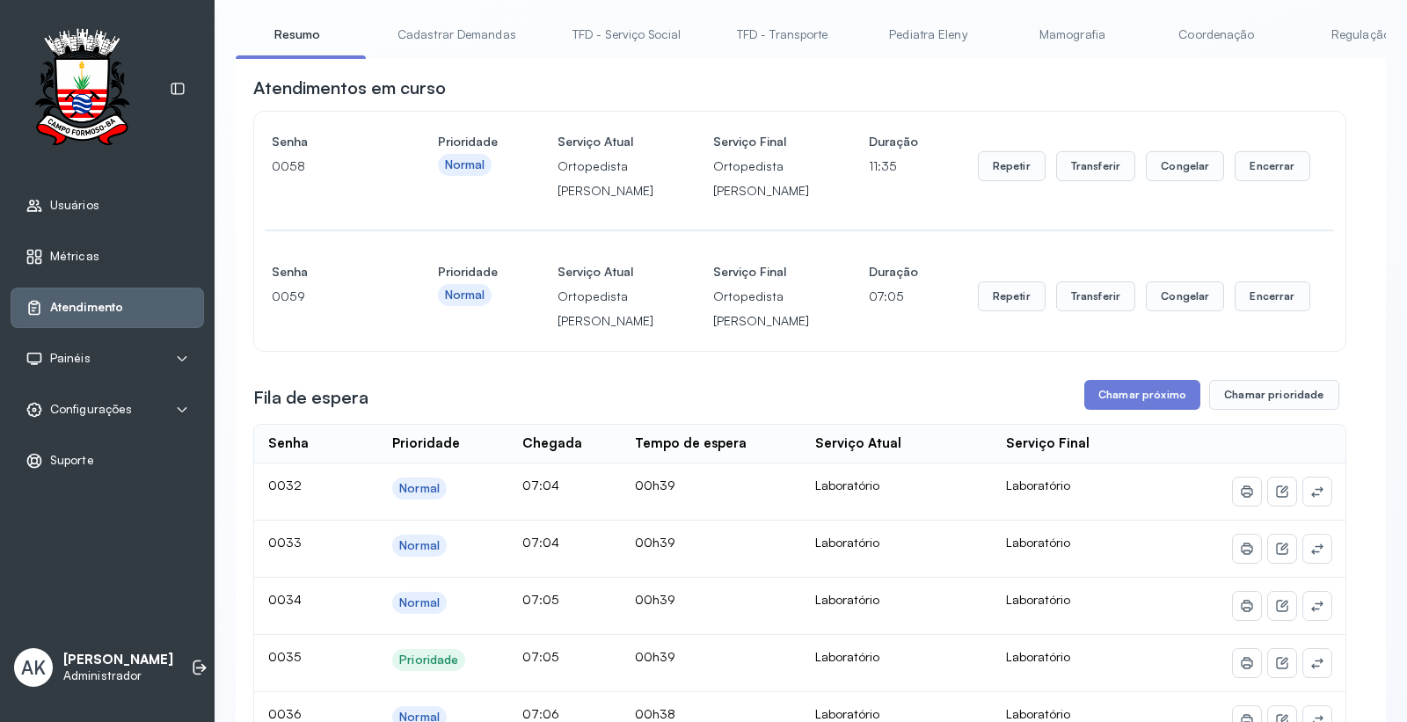
scroll to position [0, 0]
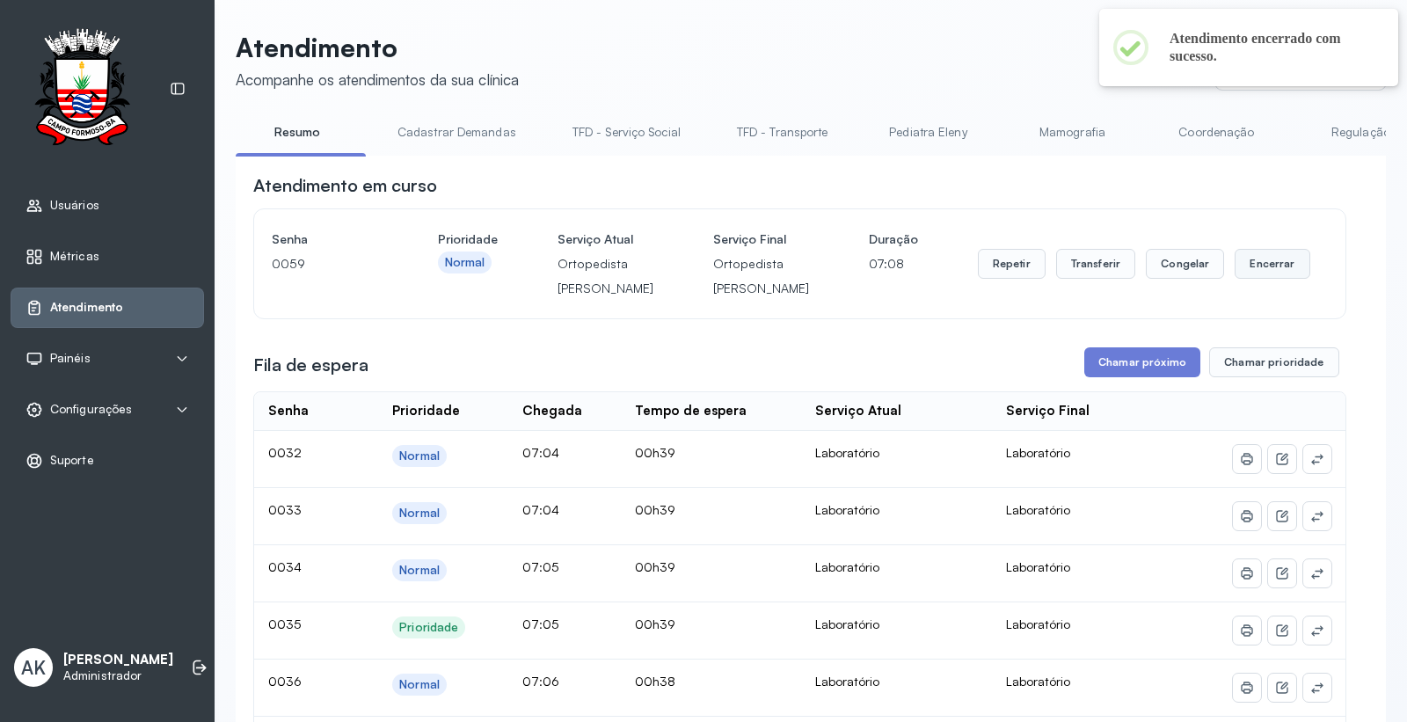
click at [1270, 279] on button "Encerrar" at bounding box center [1271, 264] width 75 height 30
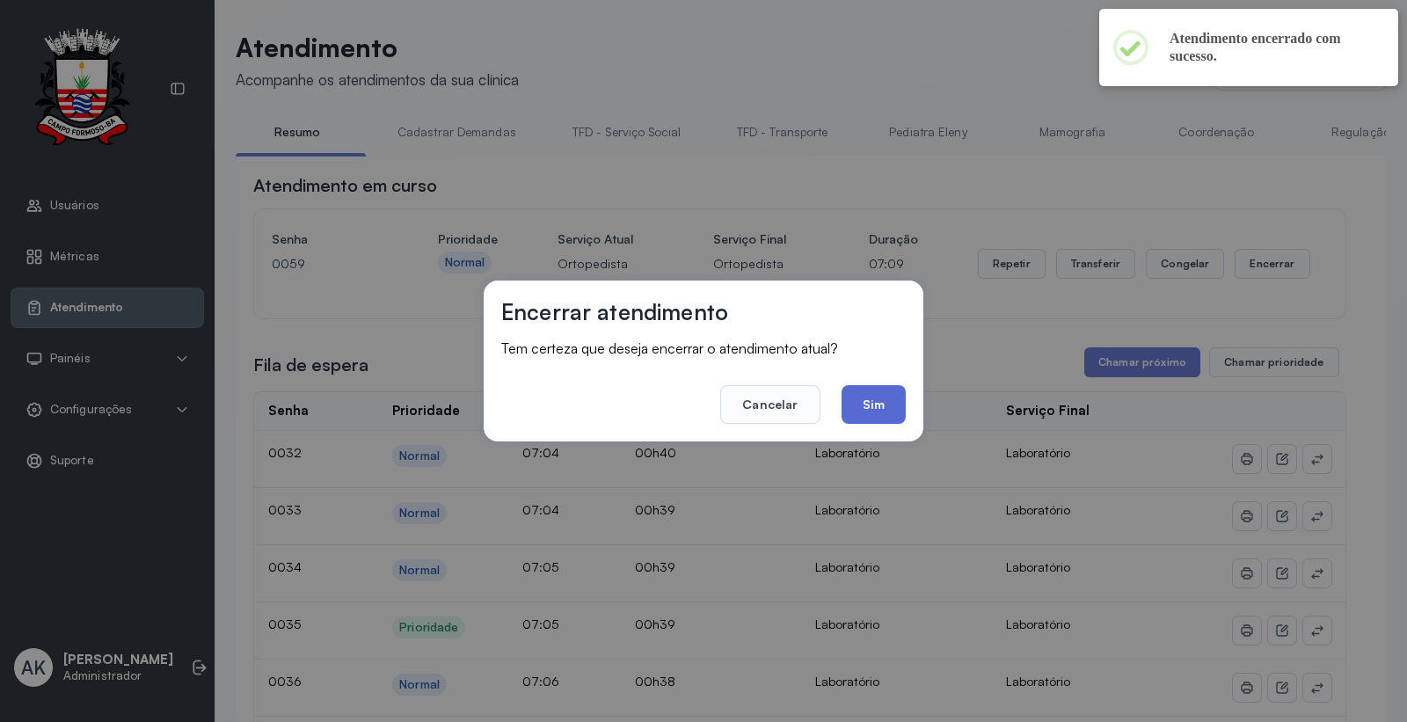
click at [865, 416] on button "Sim" at bounding box center [873, 404] width 64 height 39
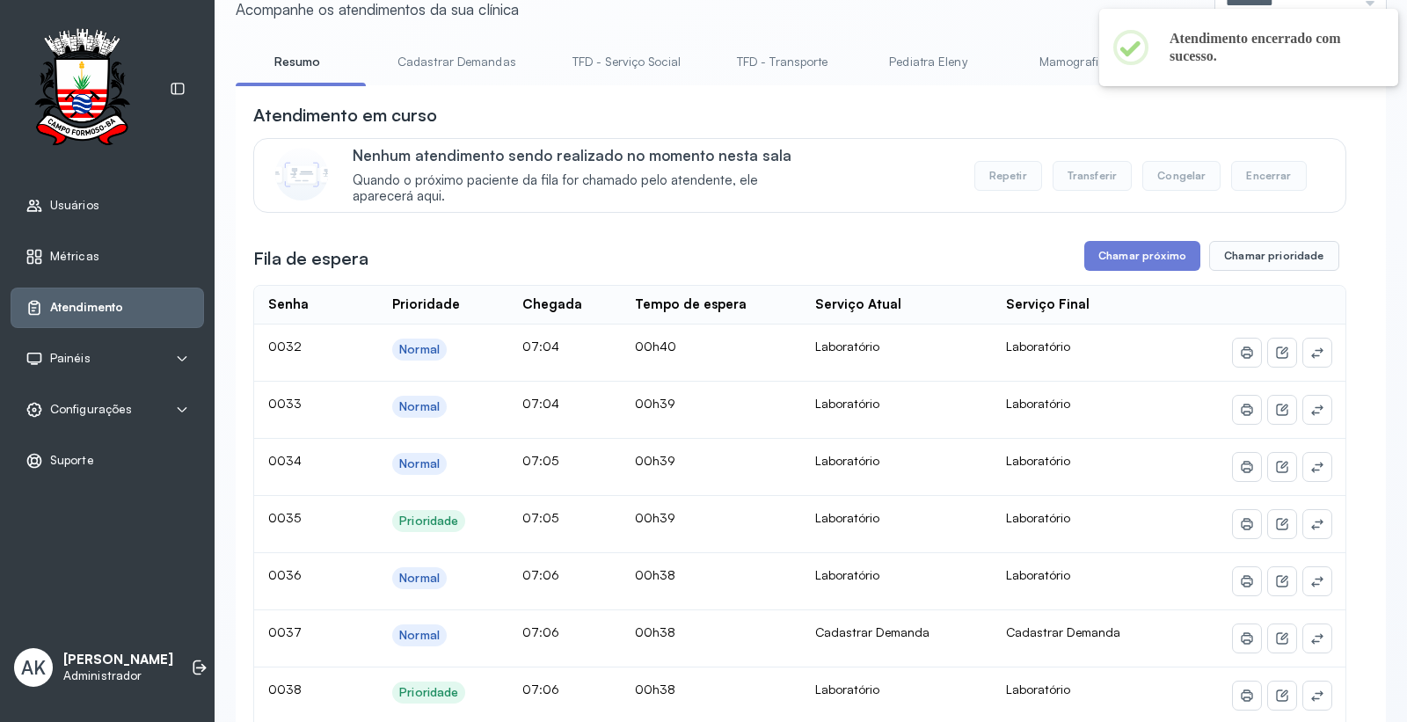
scroll to position [98, 0]
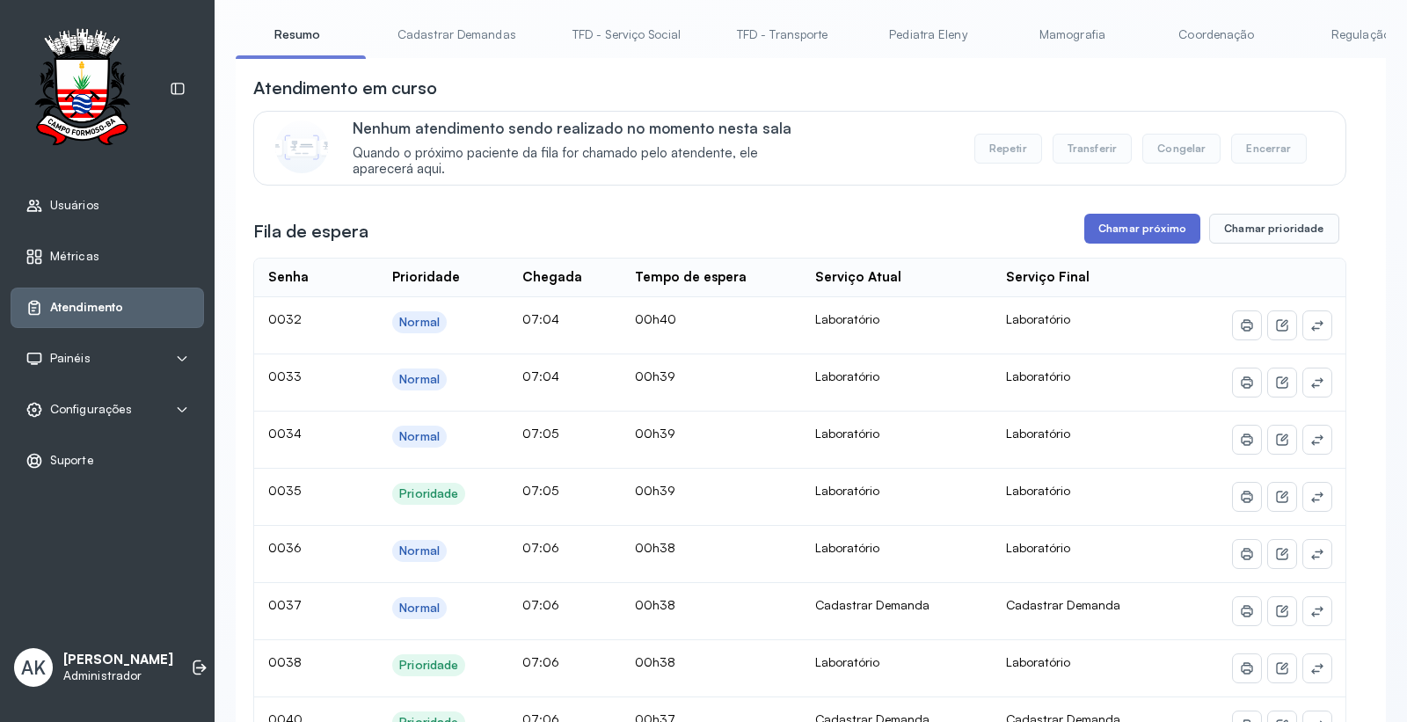
click at [1115, 237] on button "Chamar próximo" at bounding box center [1142, 229] width 116 height 30
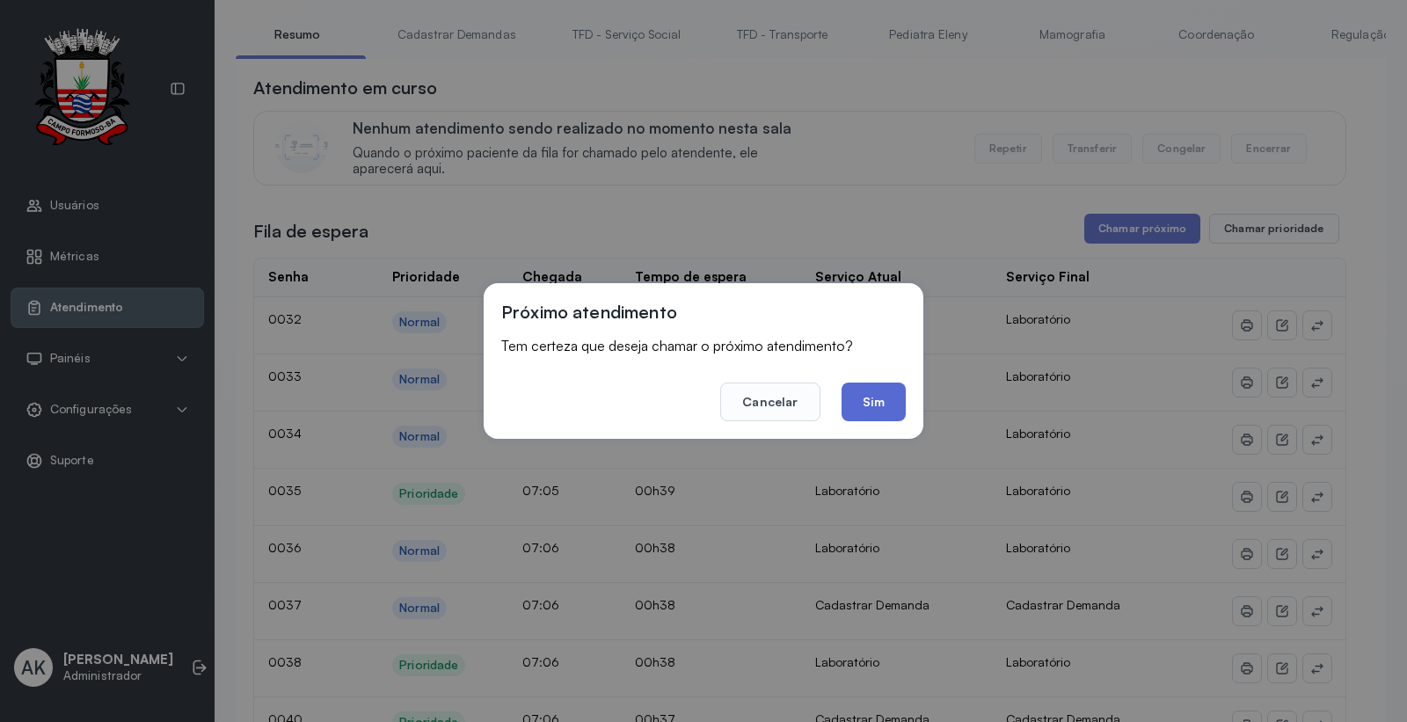
click at [868, 409] on button "Sim" at bounding box center [873, 401] width 64 height 39
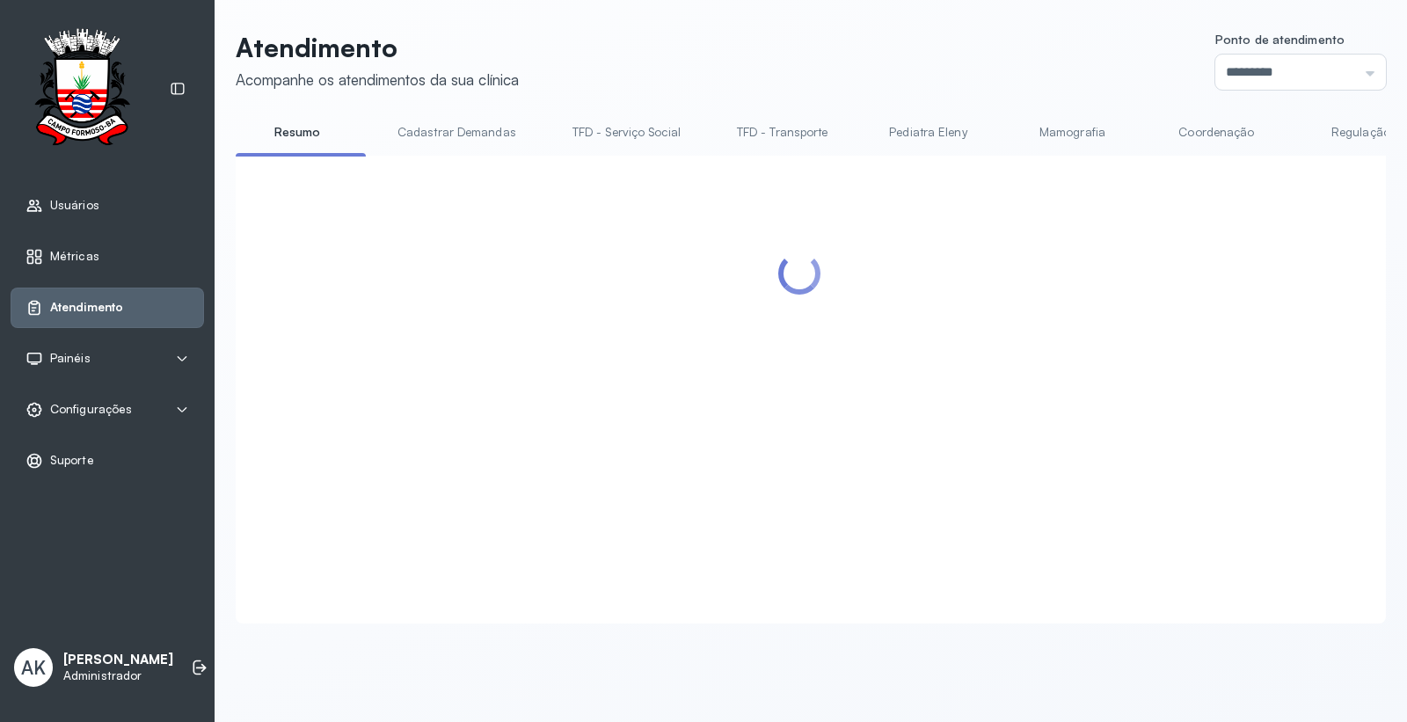
scroll to position [0, 0]
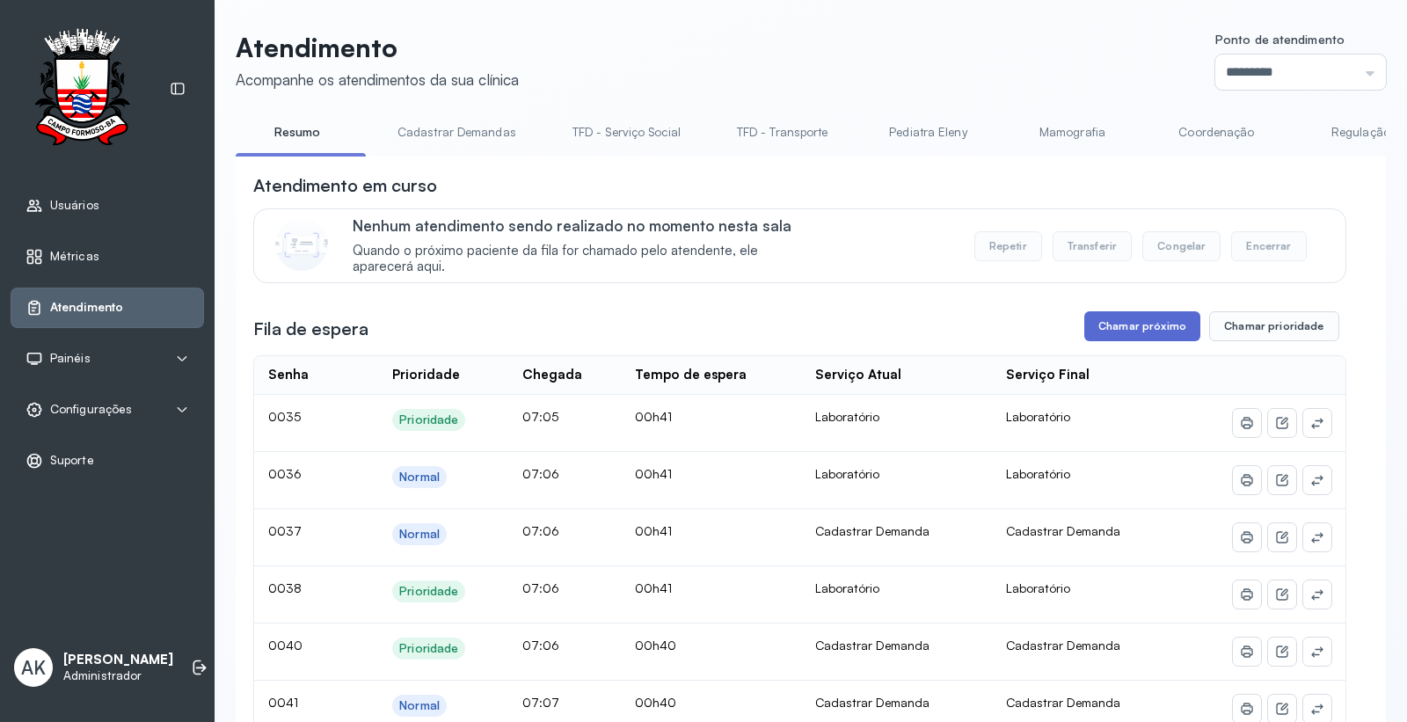
click at [1113, 331] on button "Chamar próximo" at bounding box center [1142, 326] width 116 height 30
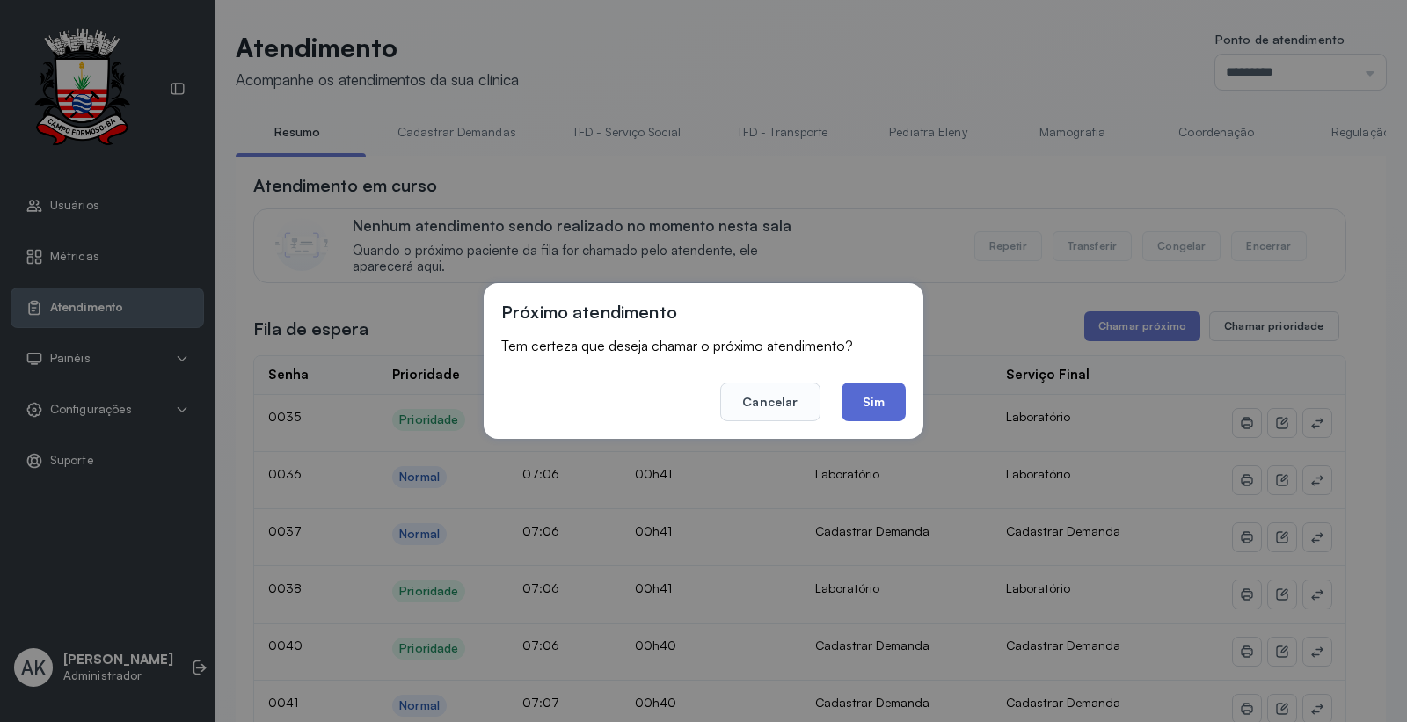
click at [894, 406] on button "Sim" at bounding box center [873, 401] width 64 height 39
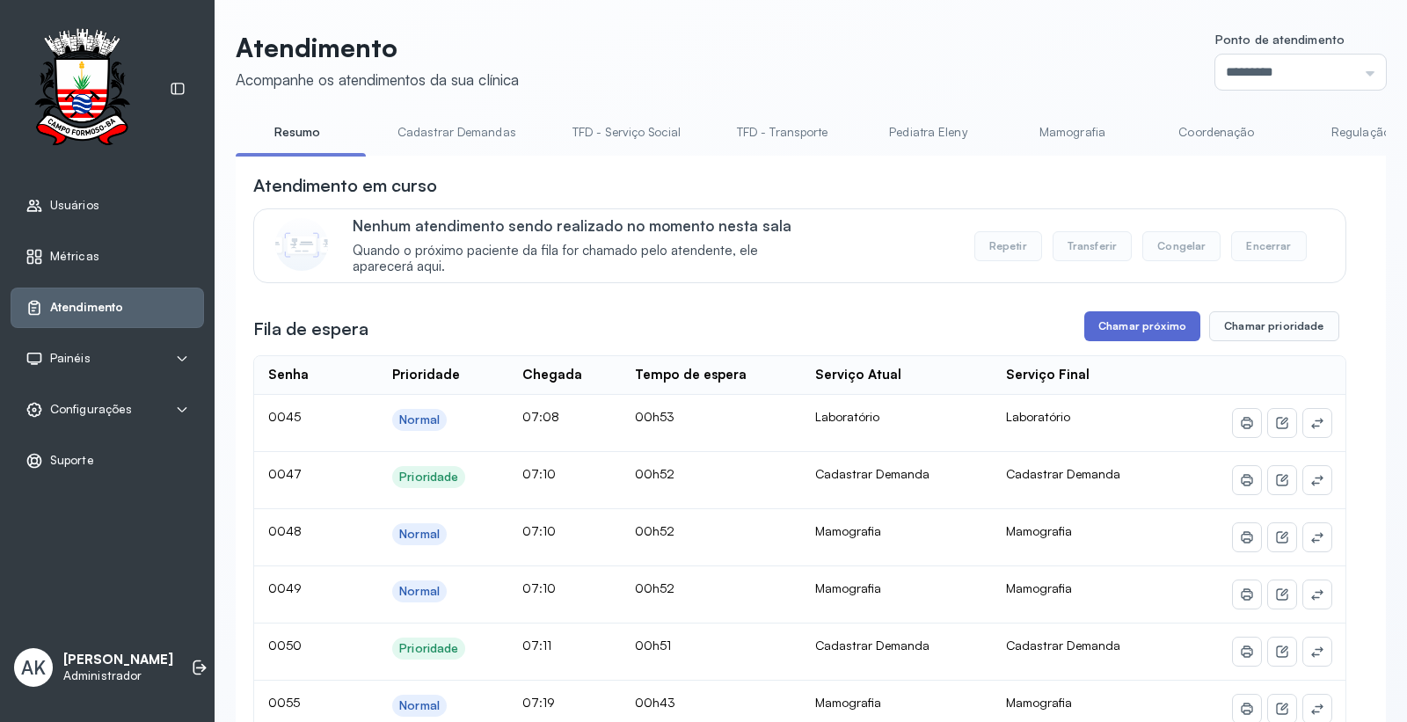
click at [1156, 324] on button "Chamar próximo" at bounding box center [1142, 326] width 116 height 30
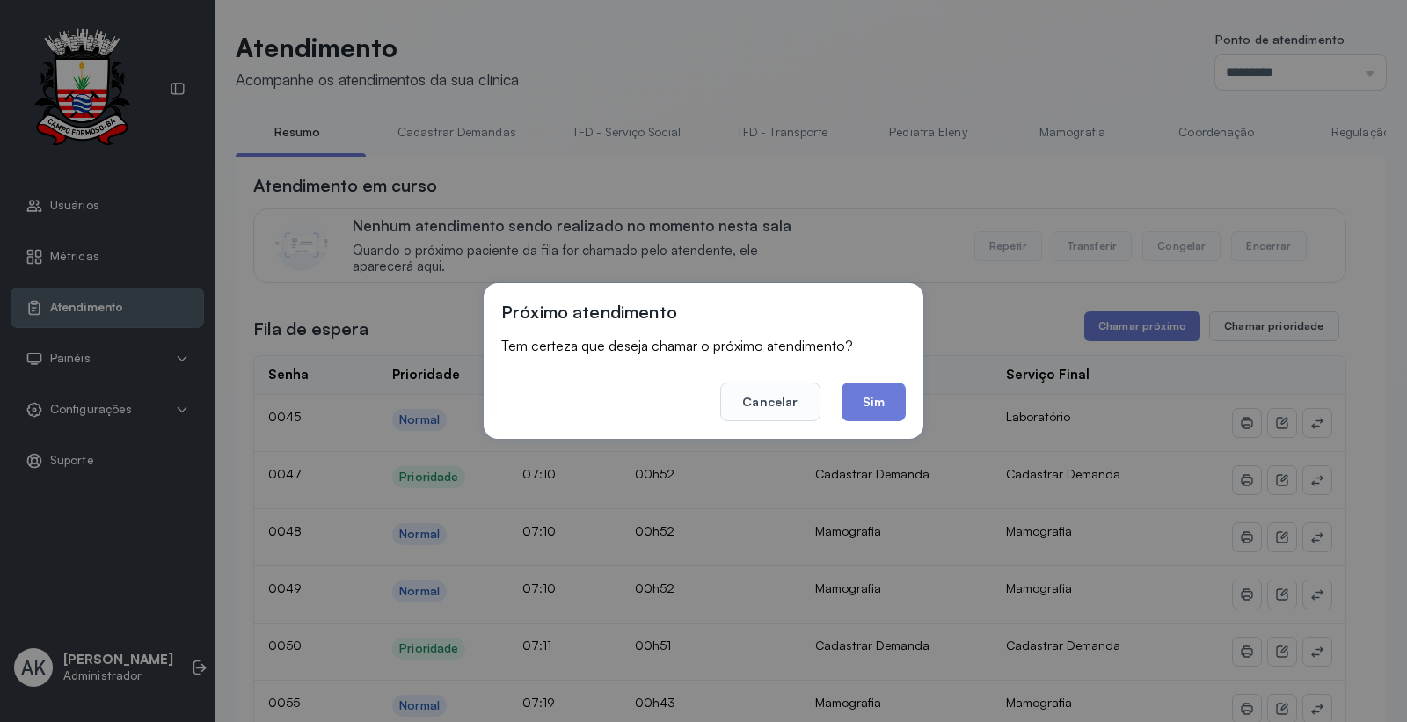
click at [888, 381] on footer "Cancelar Sim" at bounding box center [703, 389] width 404 height 63
click at [876, 399] on button "Sim" at bounding box center [873, 401] width 64 height 39
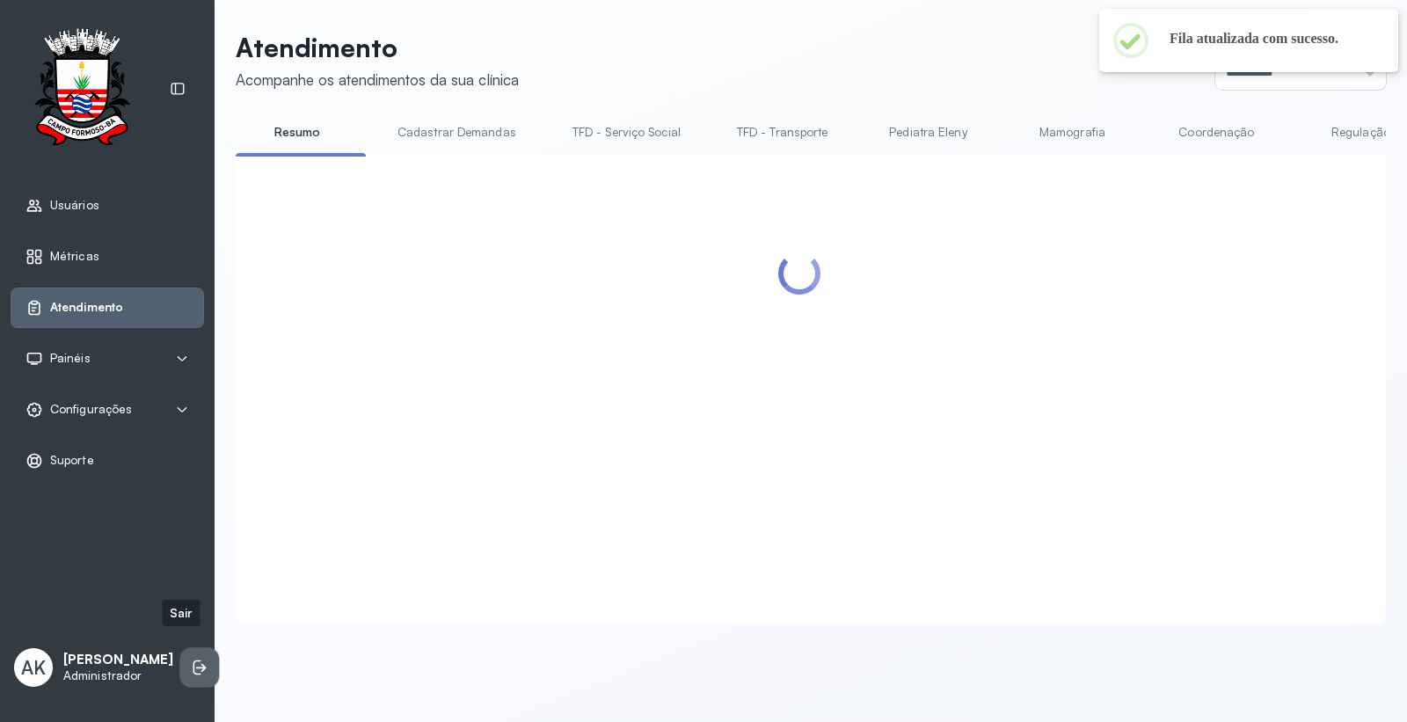
click at [191, 658] on icon at bounding box center [200, 667] width 18 height 18
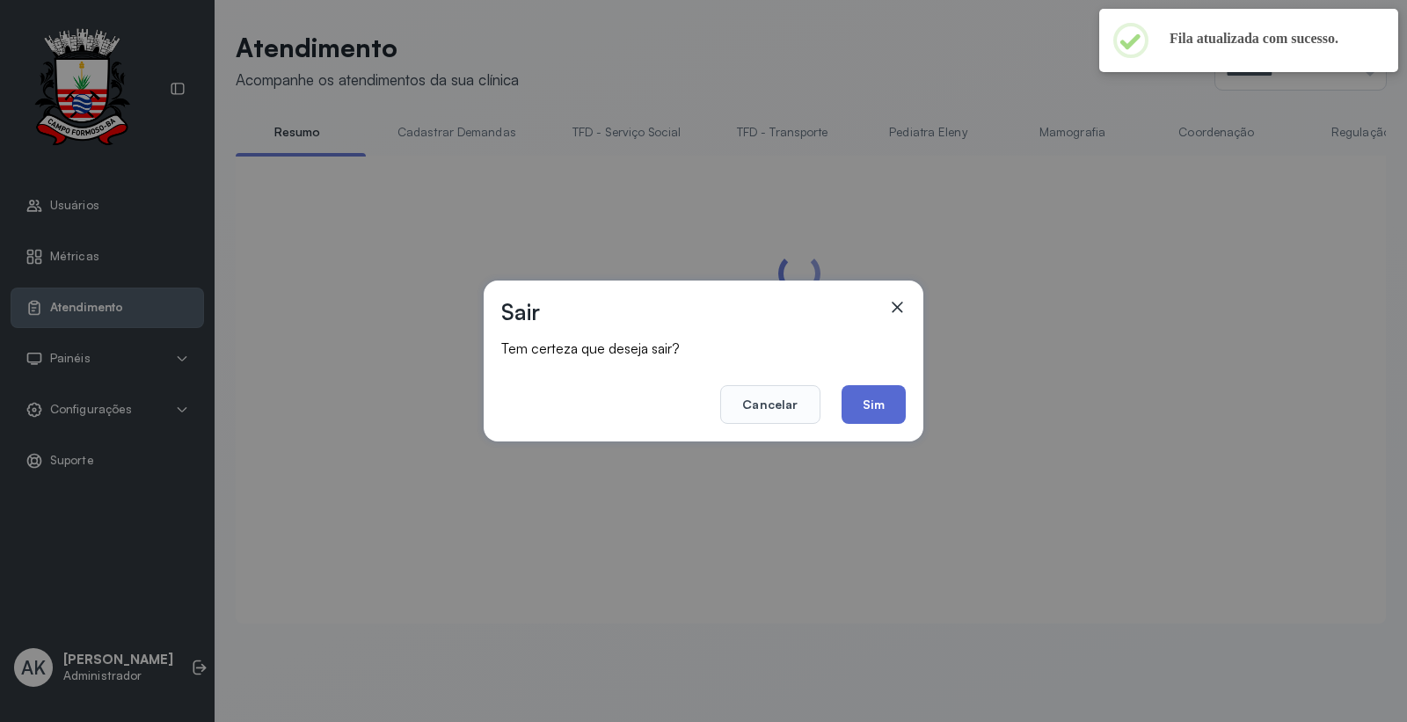
click at [888, 401] on button "Sim" at bounding box center [873, 404] width 64 height 39
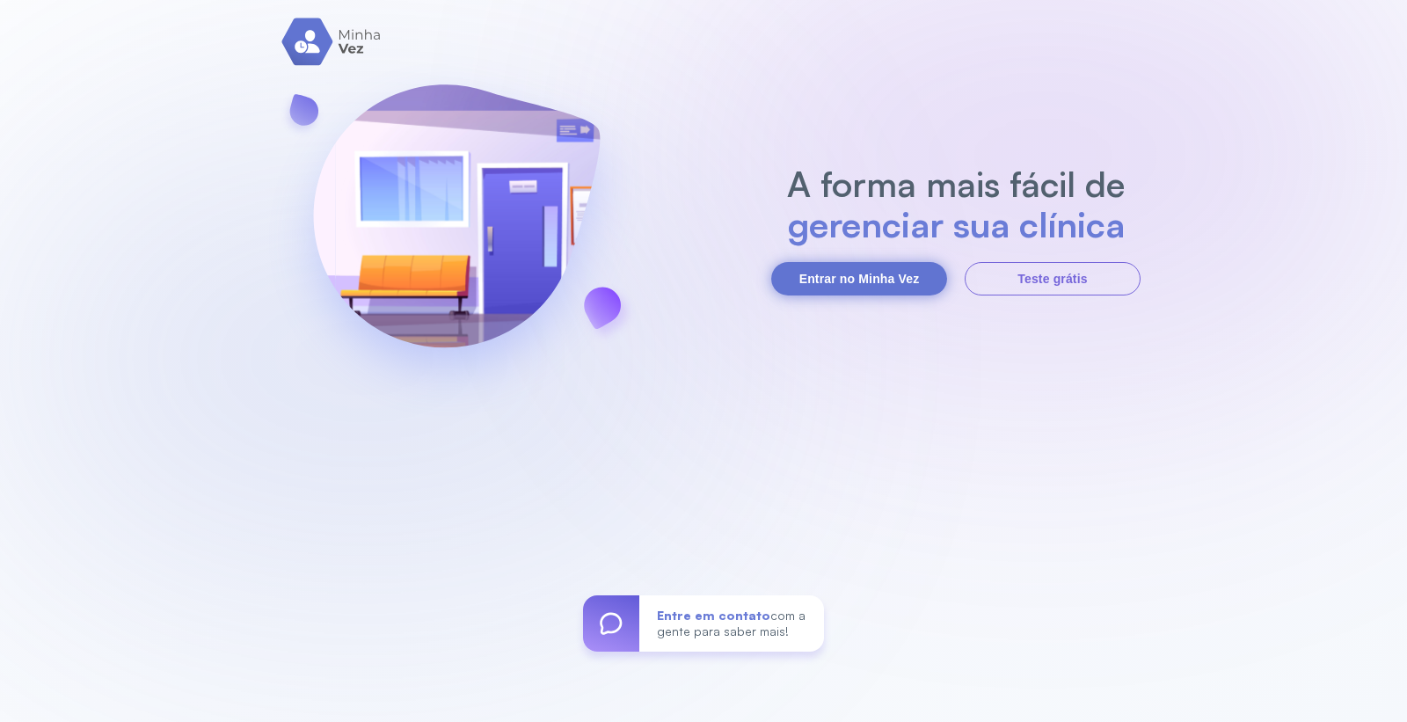
click at [869, 279] on button "Entrar no Minha Vez" at bounding box center [859, 278] width 176 height 33
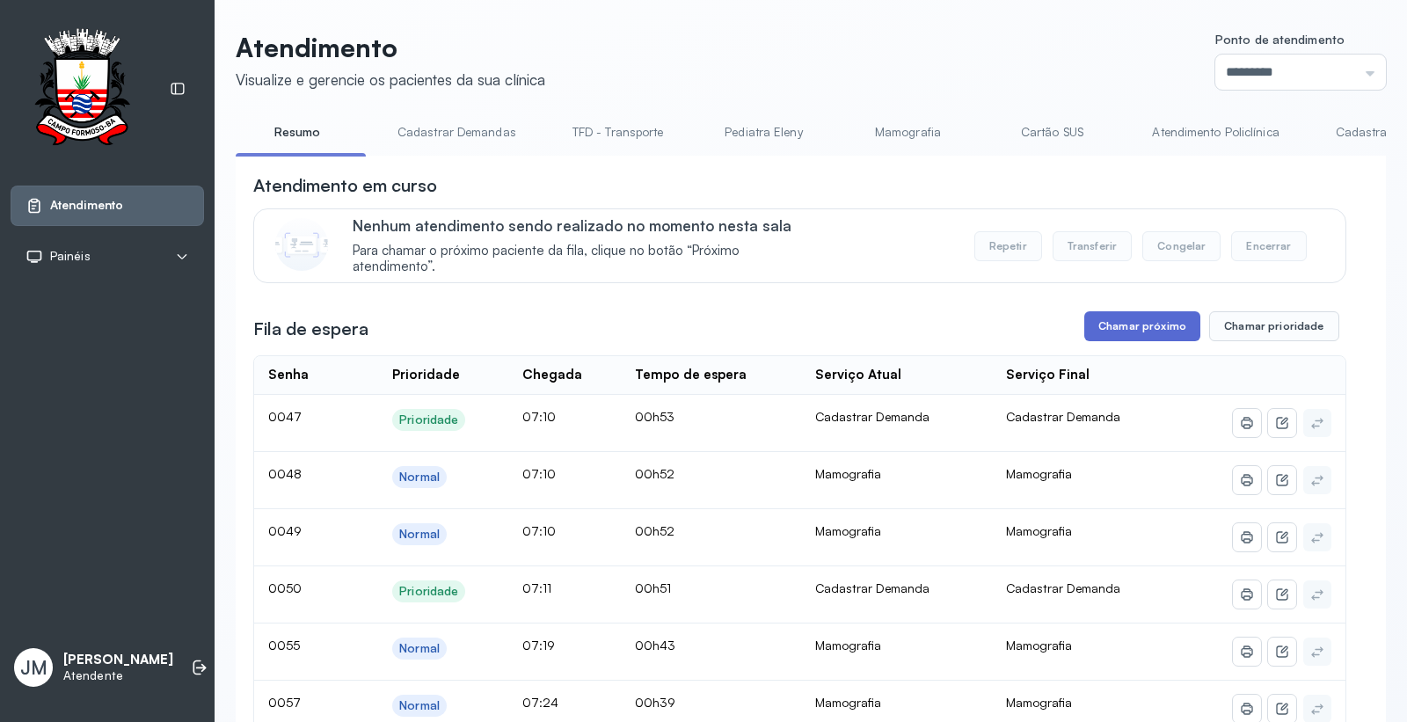
click at [1127, 331] on button "Chamar próximo" at bounding box center [1142, 326] width 116 height 30
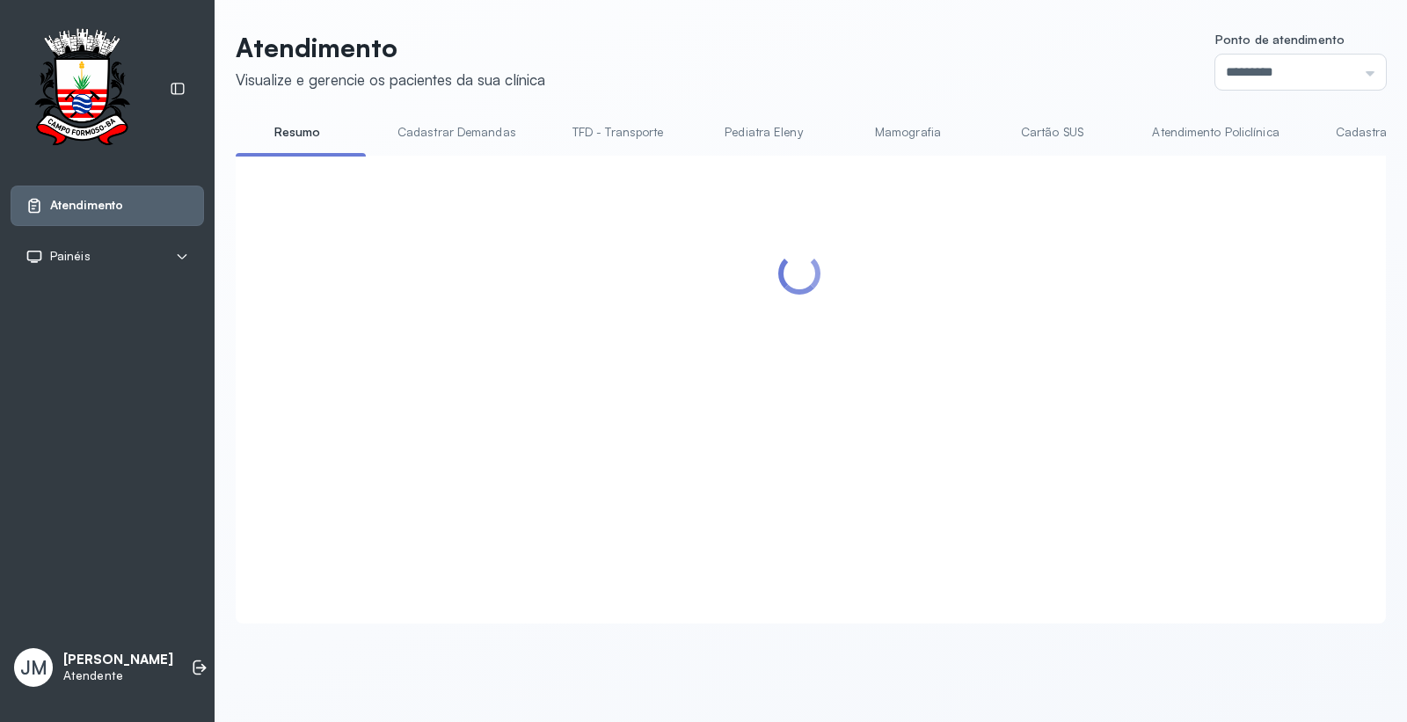
click at [876, 400] on div at bounding box center [799, 367] width 1093 height 389
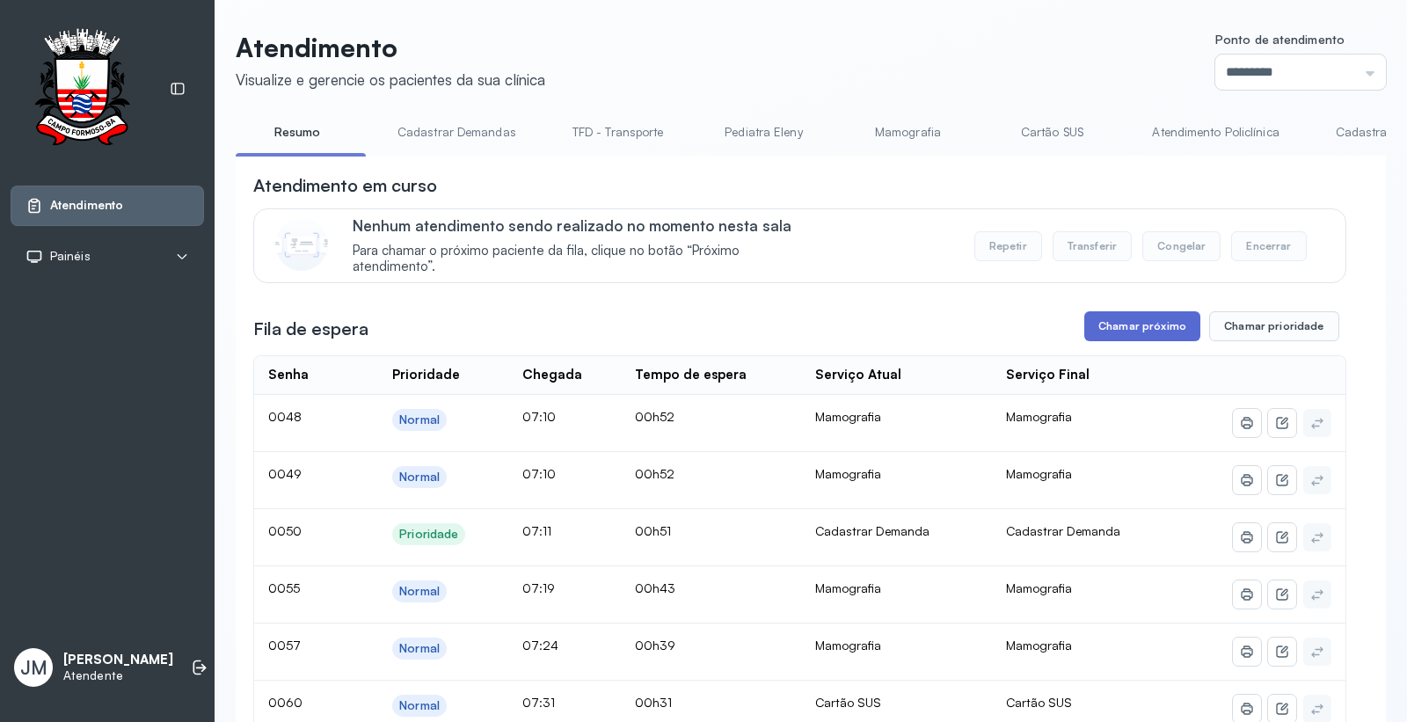
click at [1132, 324] on button "Chamar próximo" at bounding box center [1142, 326] width 116 height 30
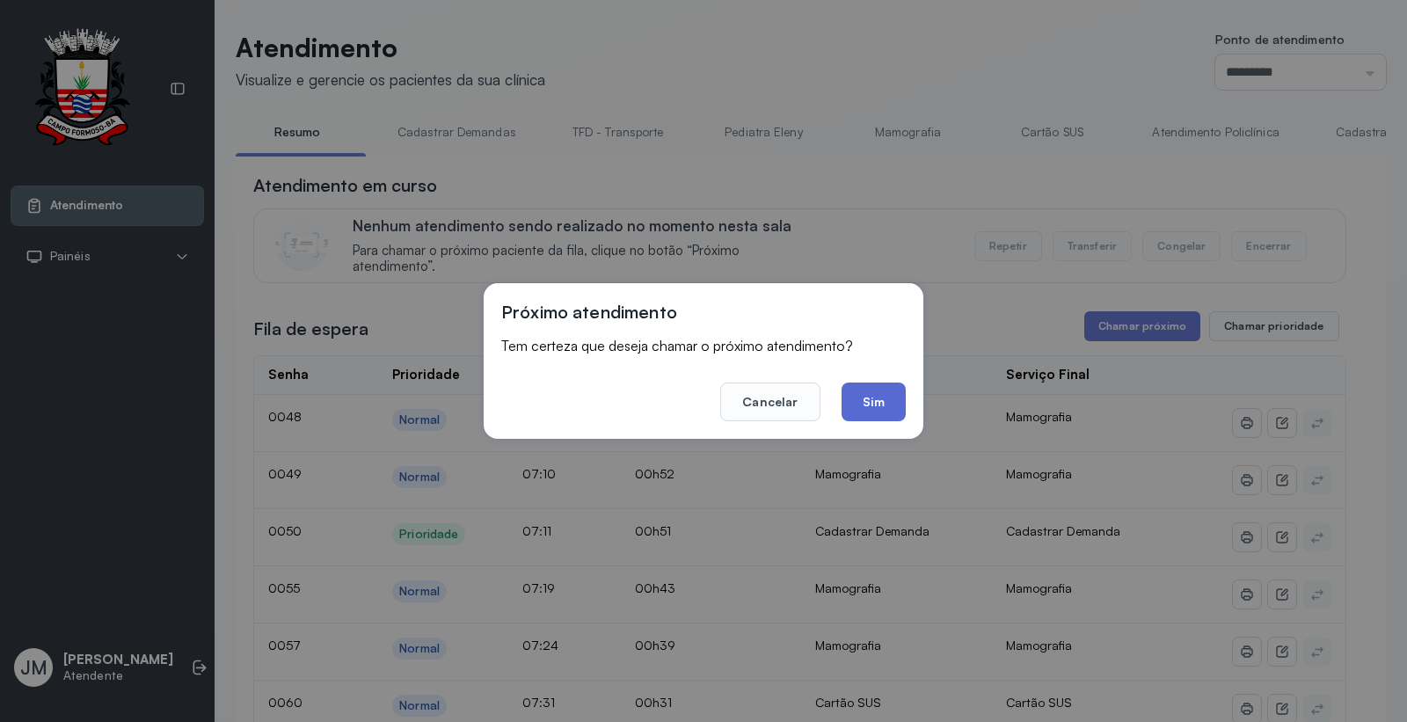
click at [875, 389] on button "Sim" at bounding box center [873, 401] width 64 height 39
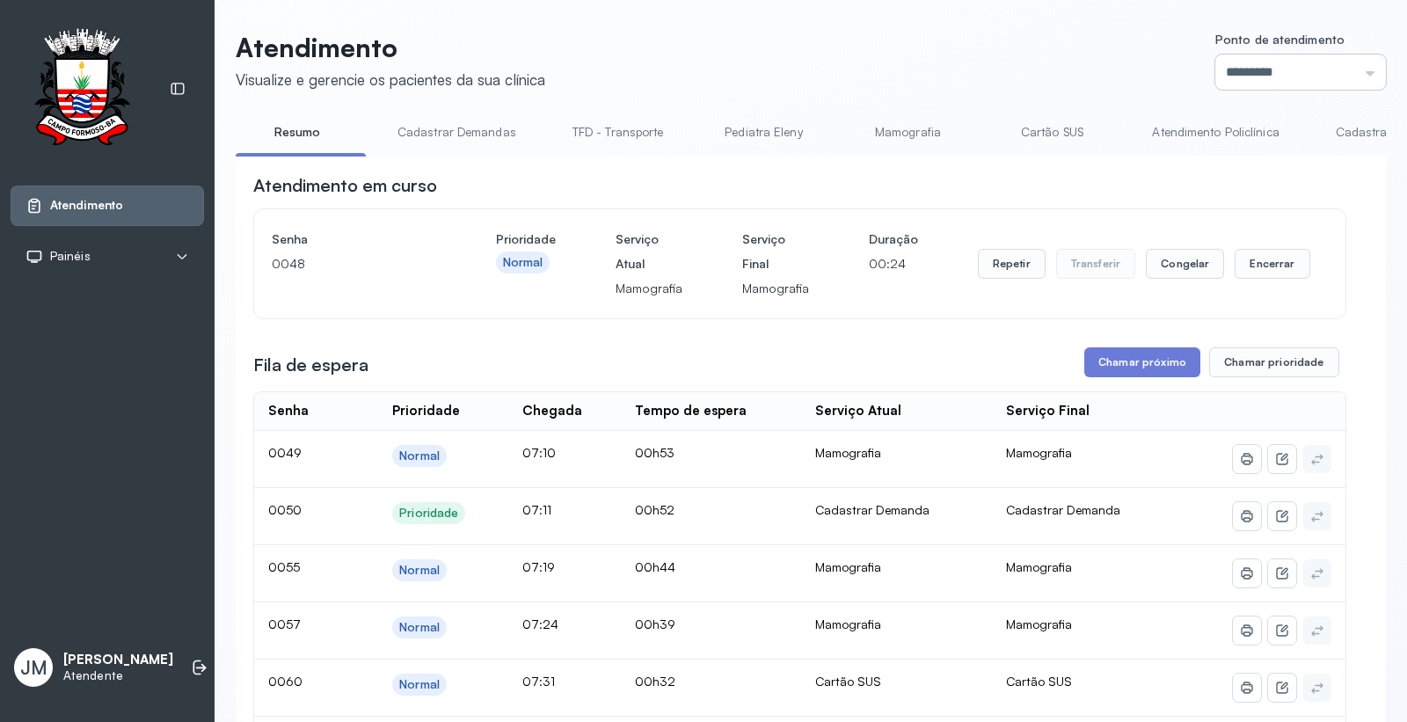
click at [1352, 72] on input "*********" at bounding box center [1300, 72] width 171 height 35
type input "*********"
click at [1131, 362] on button "Chamar próximo" at bounding box center [1142, 362] width 116 height 30
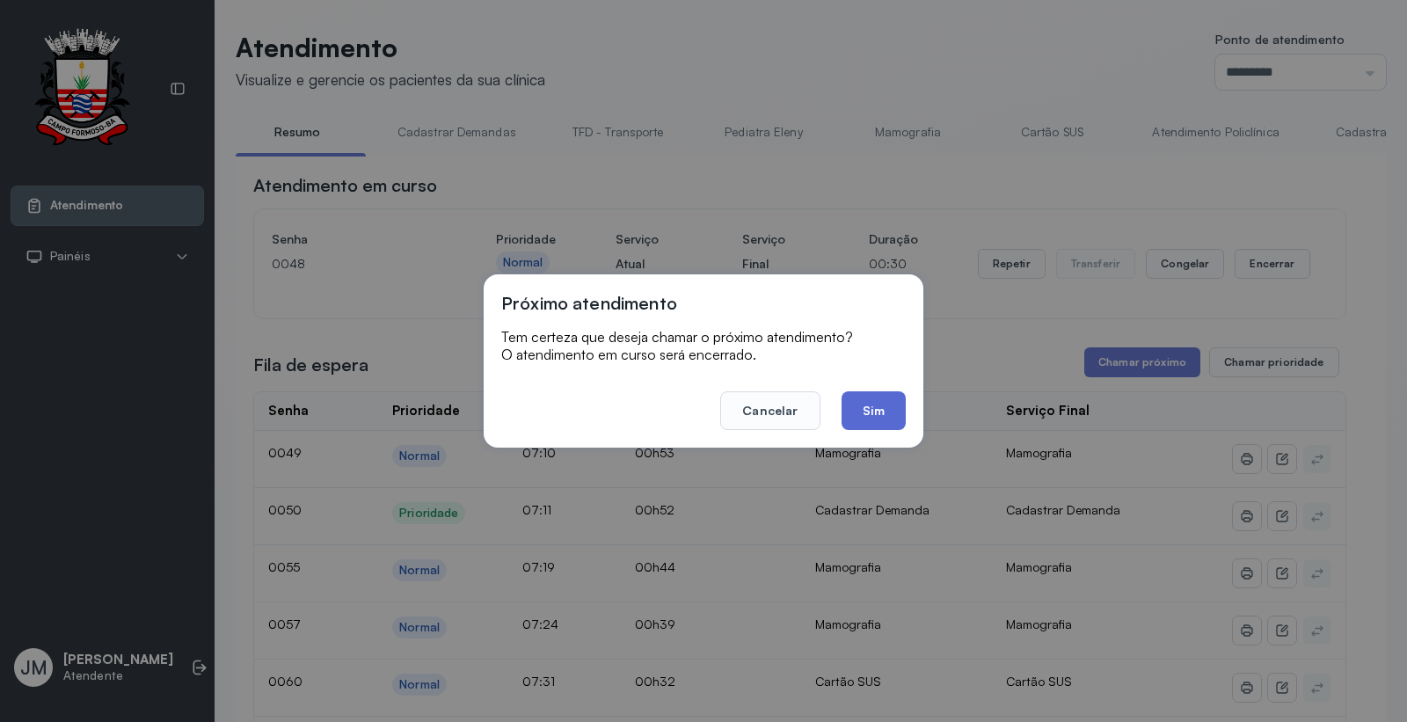
click at [898, 411] on button "Sim" at bounding box center [873, 410] width 64 height 39
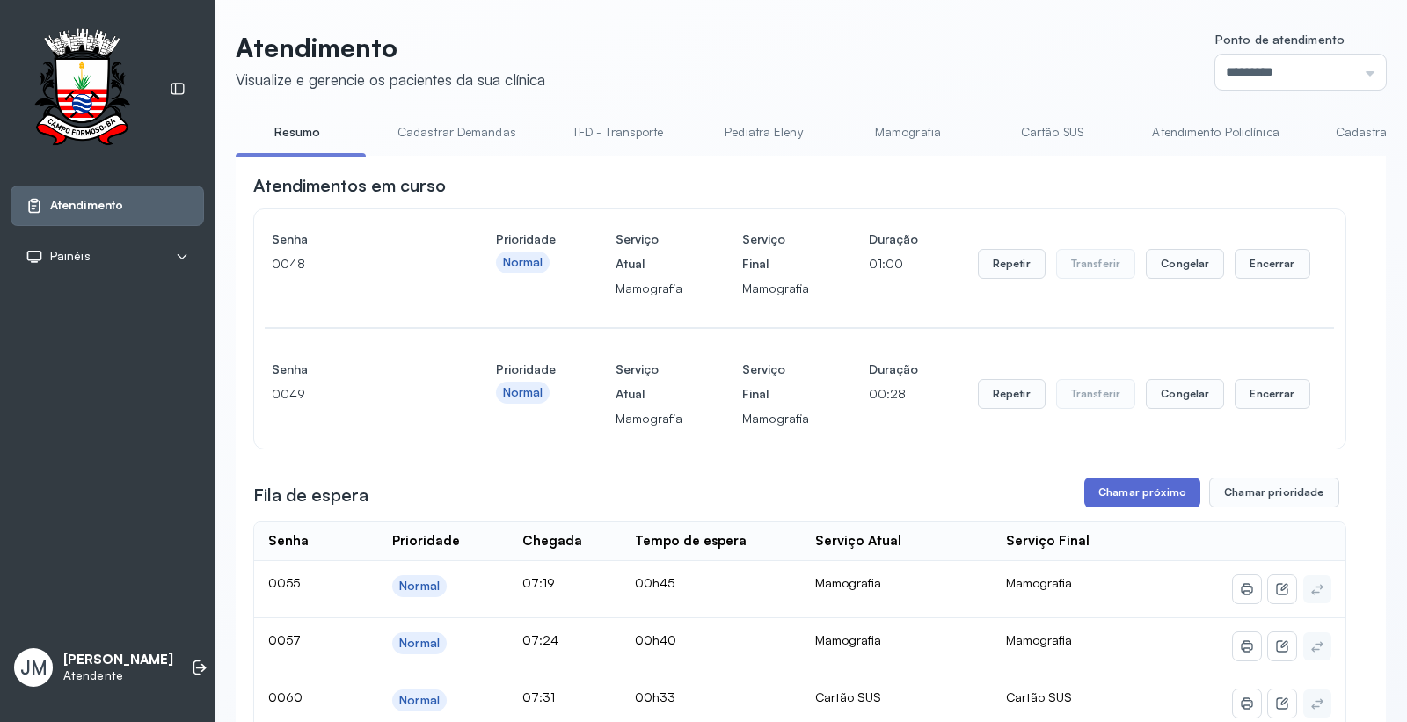
click at [1131, 497] on button "Chamar próximo" at bounding box center [1142, 492] width 116 height 30
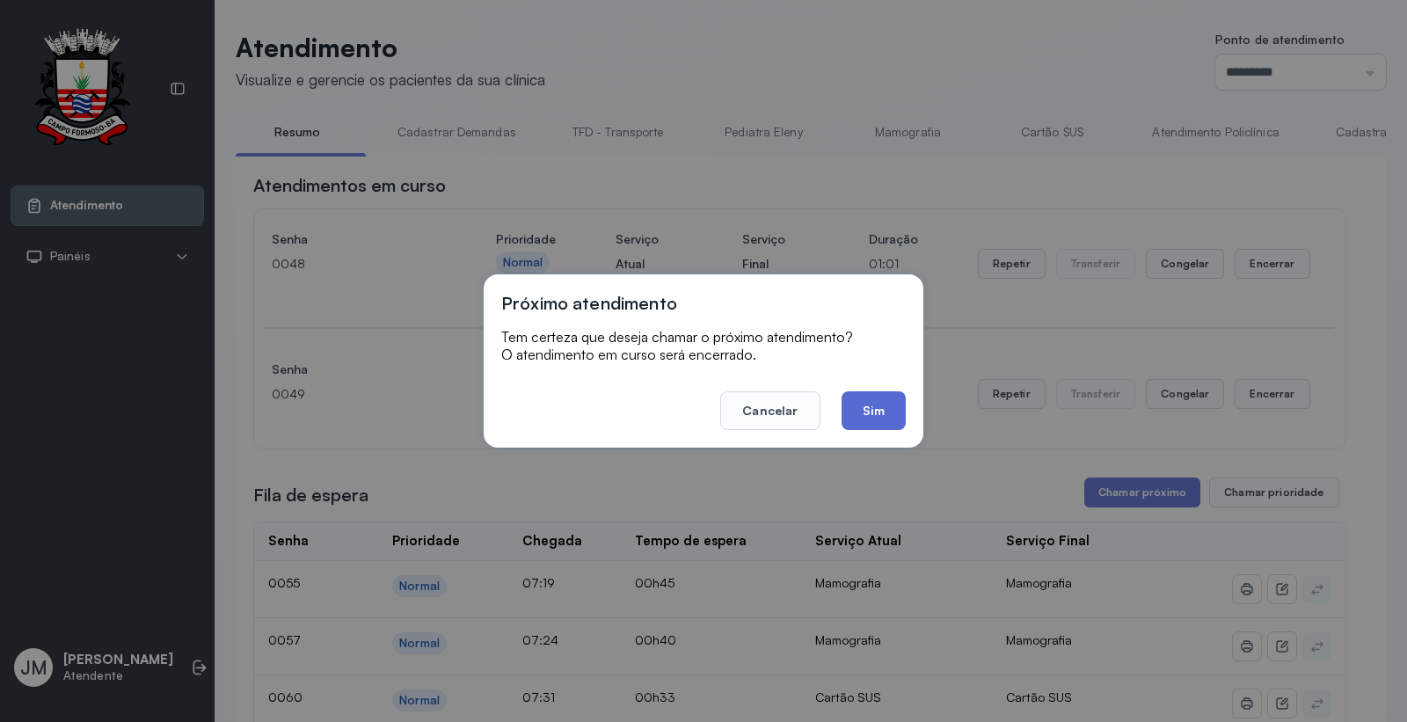
click at [850, 408] on button "Sim" at bounding box center [873, 410] width 64 height 39
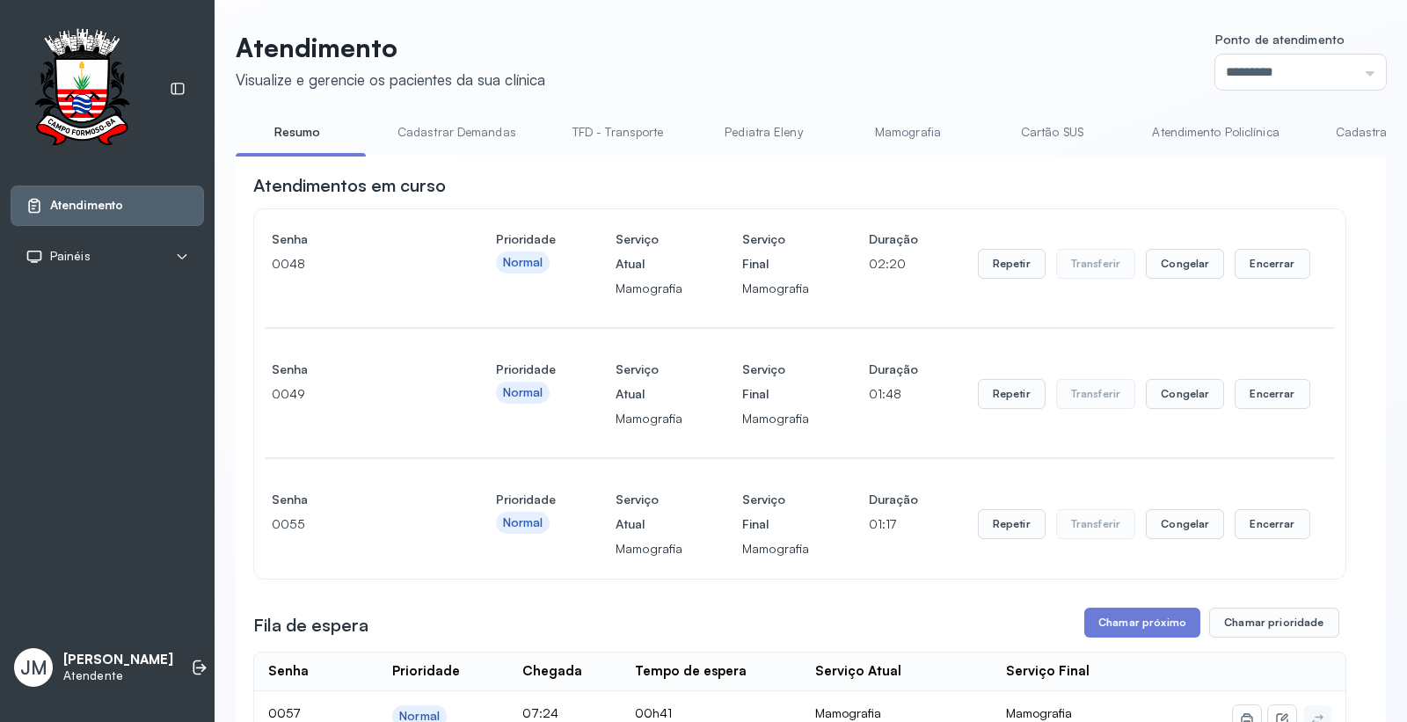
click at [1038, 129] on link "Cartão SUS" at bounding box center [1051, 132] width 123 height 29
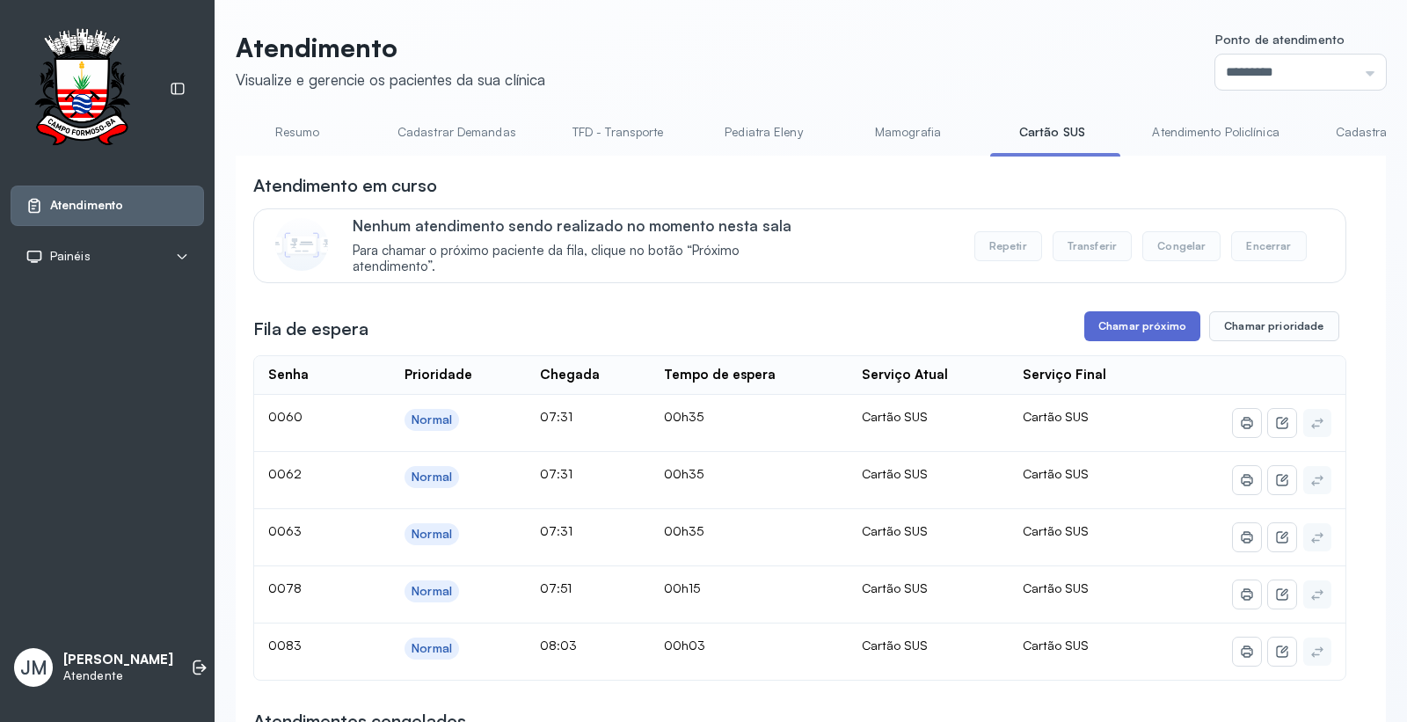
click at [1131, 328] on button "Chamar próximo" at bounding box center [1142, 326] width 116 height 30
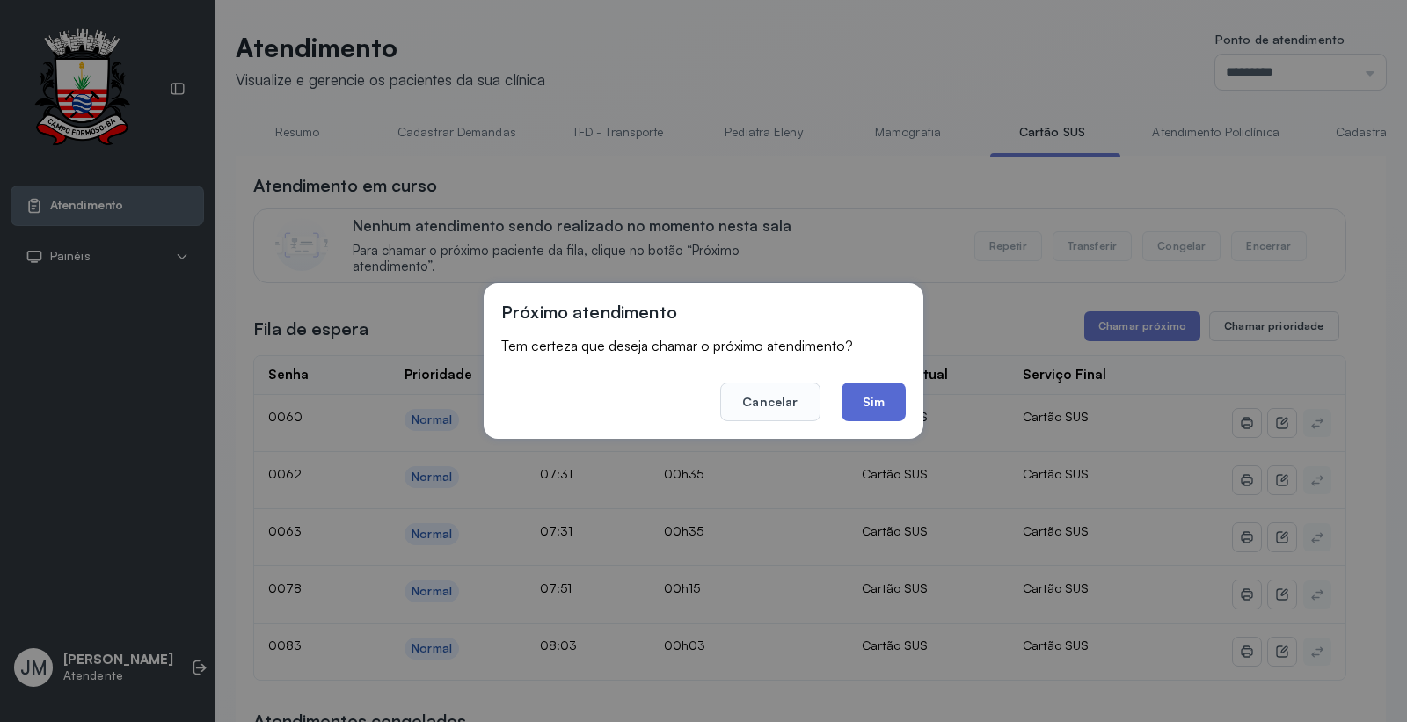
click at [894, 398] on button "Sim" at bounding box center [873, 401] width 64 height 39
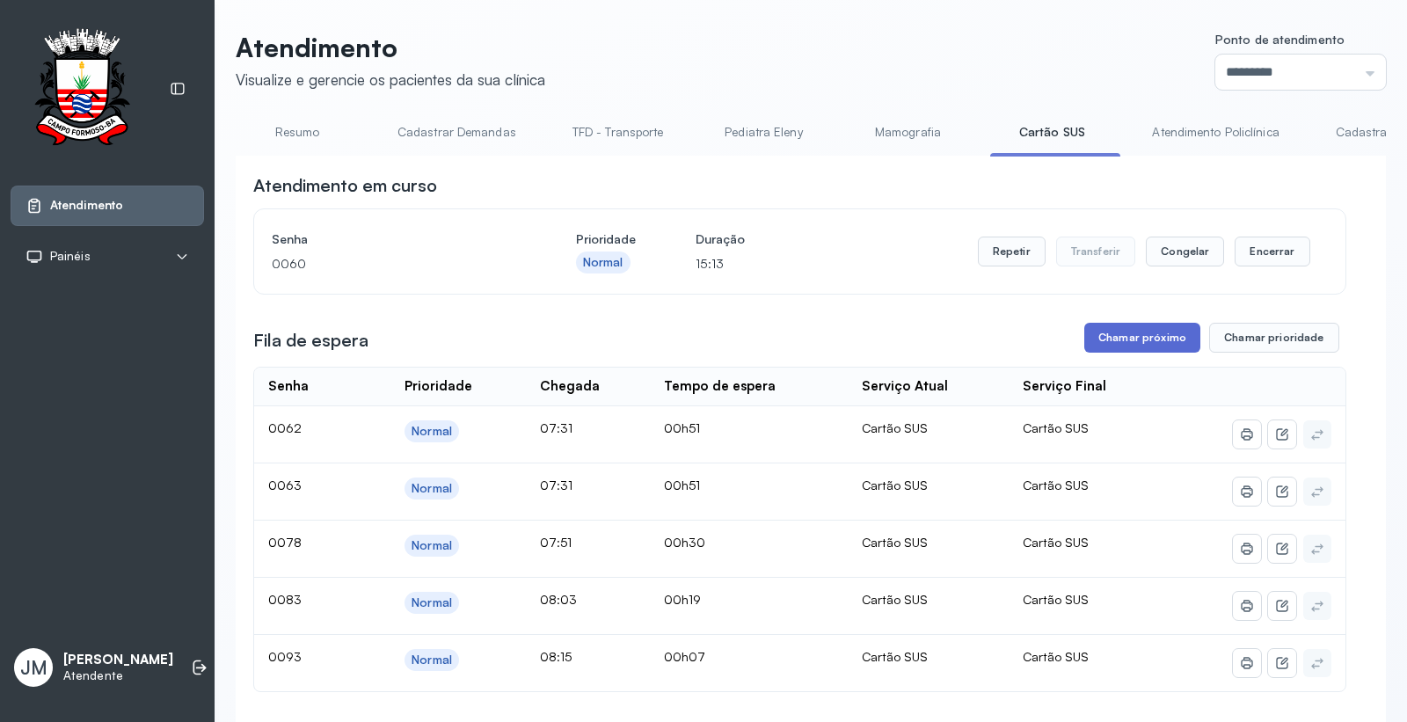
click at [1121, 346] on button "Chamar próximo" at bounding box center [1142, 338] width 116 height 30
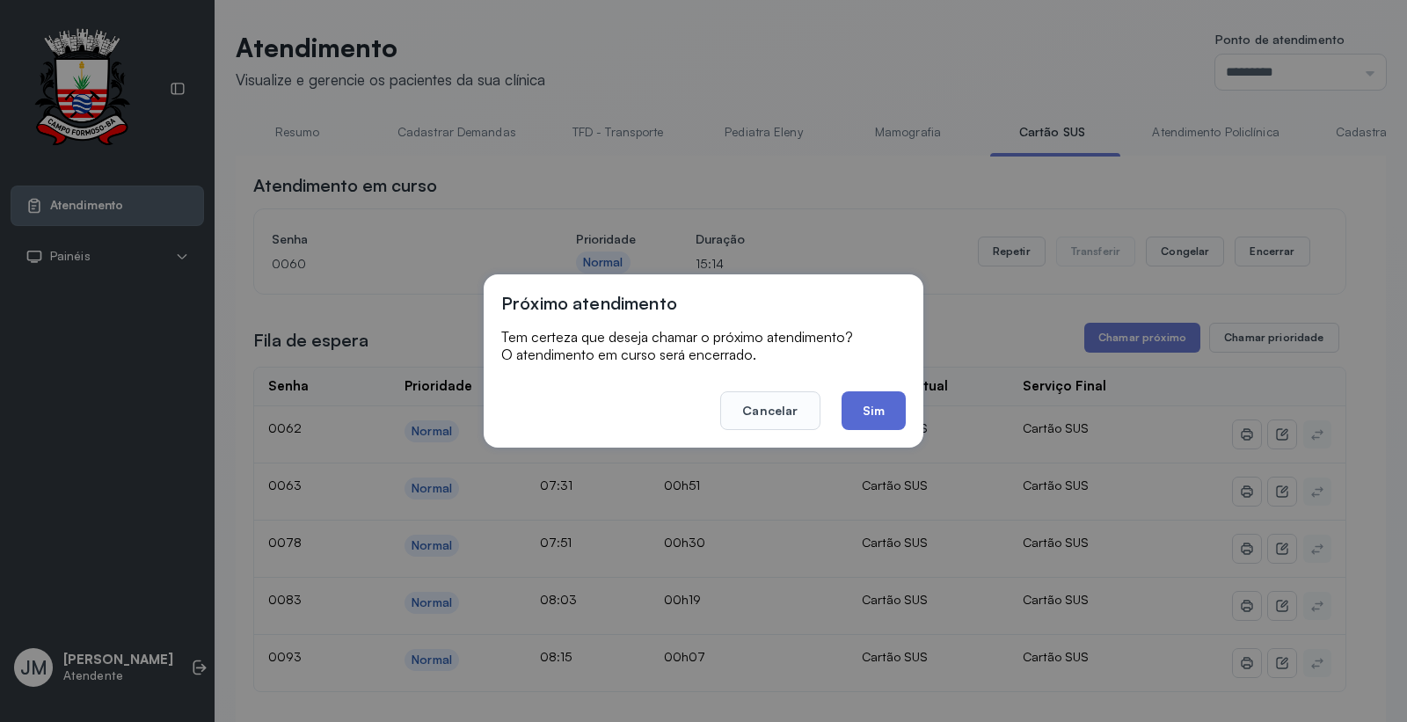
click at [870, 415] on button "Sim" at bounding box center [873, 410] width 64 height 39
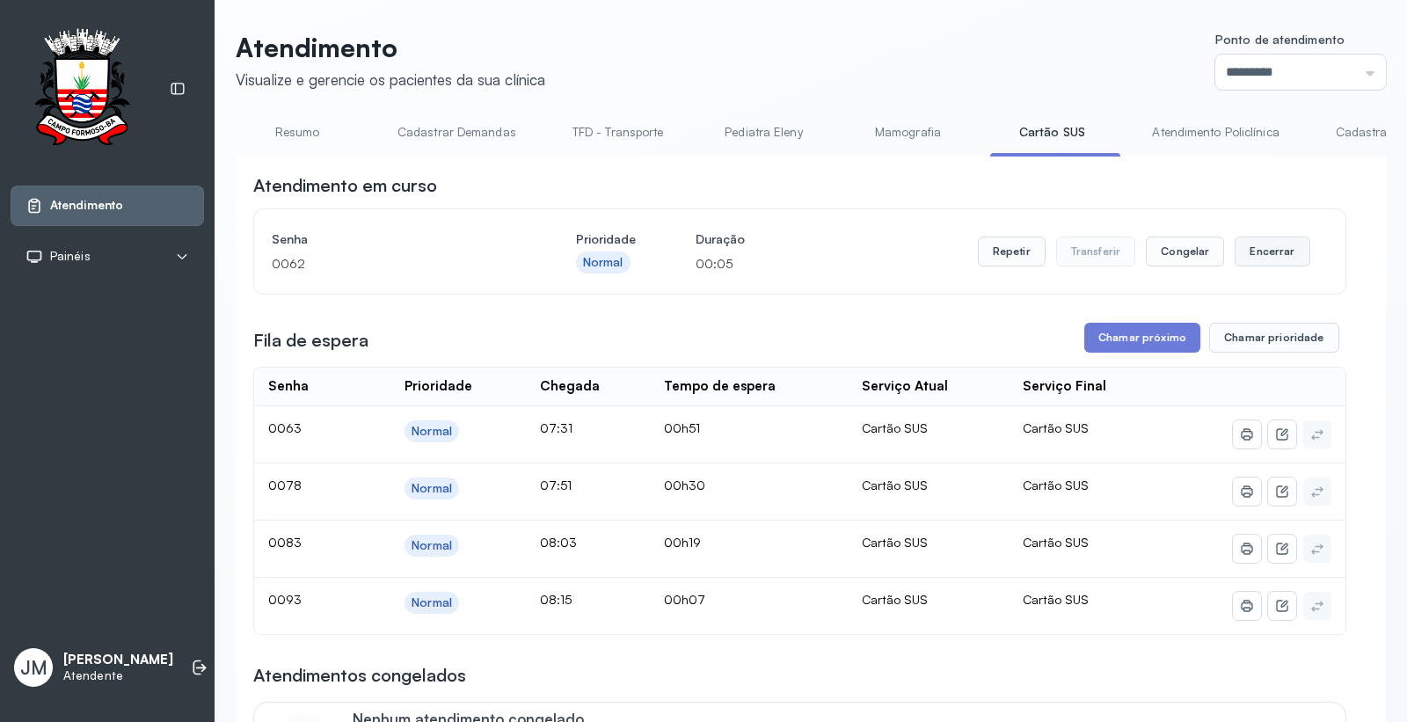
click at [1237, 256] on button "Encerrar" at bounding box center [1271, 251] width 75 height 30
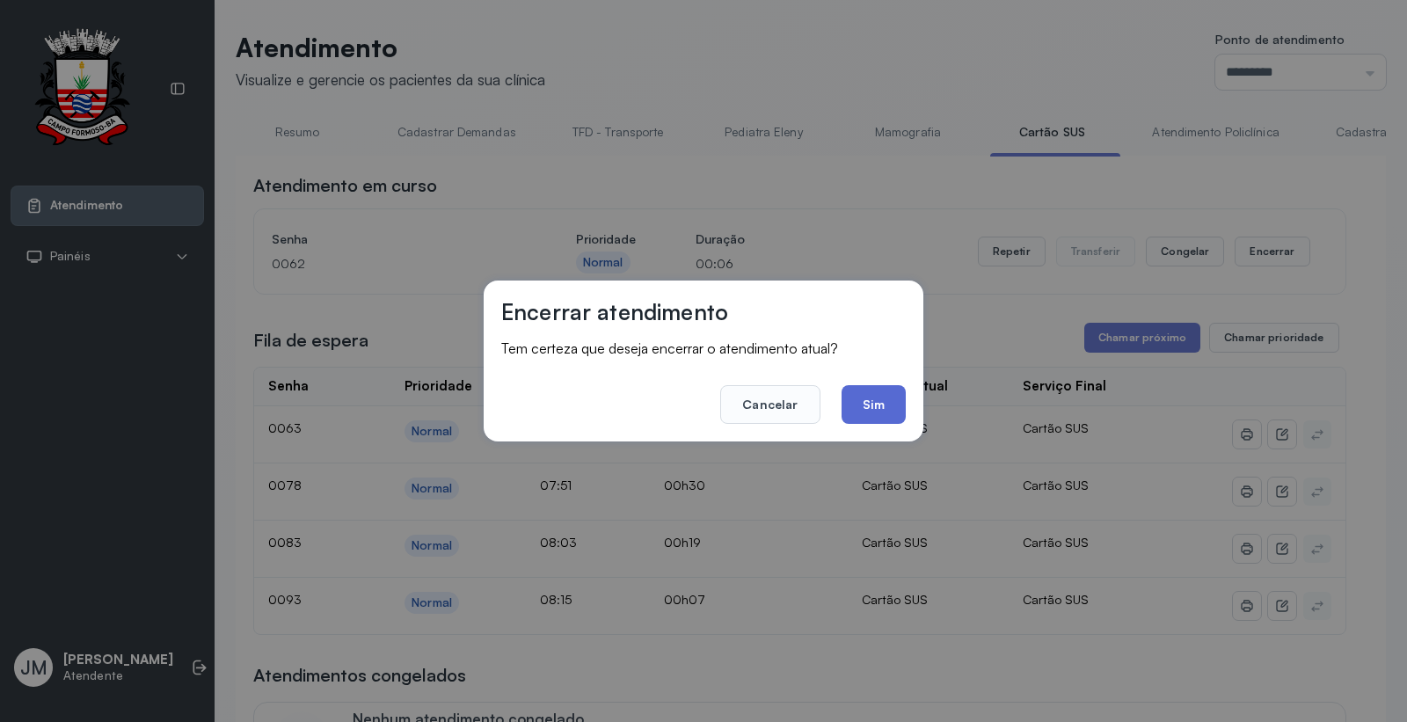
click at [886, 397] on button "Sim" at bounding box center [873, 404] width 64 height 39
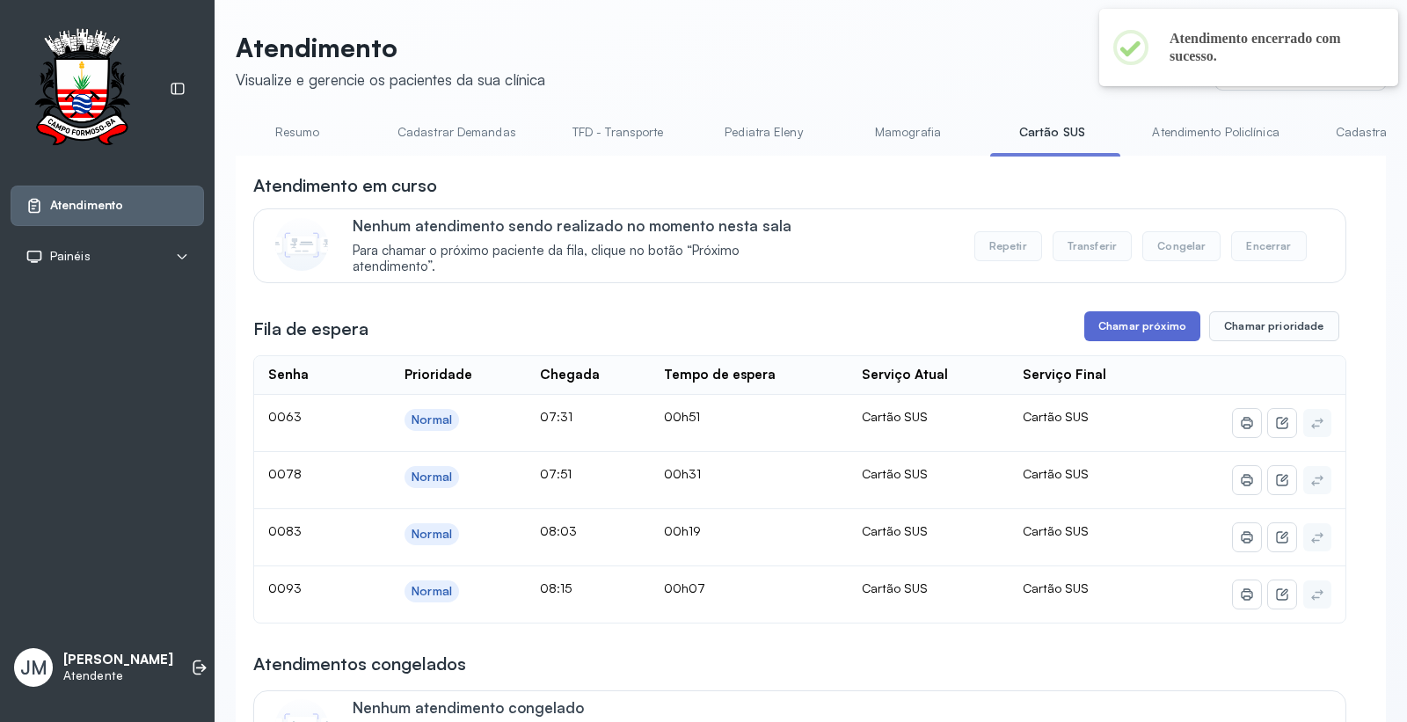
click at [1117, 324] on button "Chamar próximo" at bounding box center [1142, 326] width 116 height 30
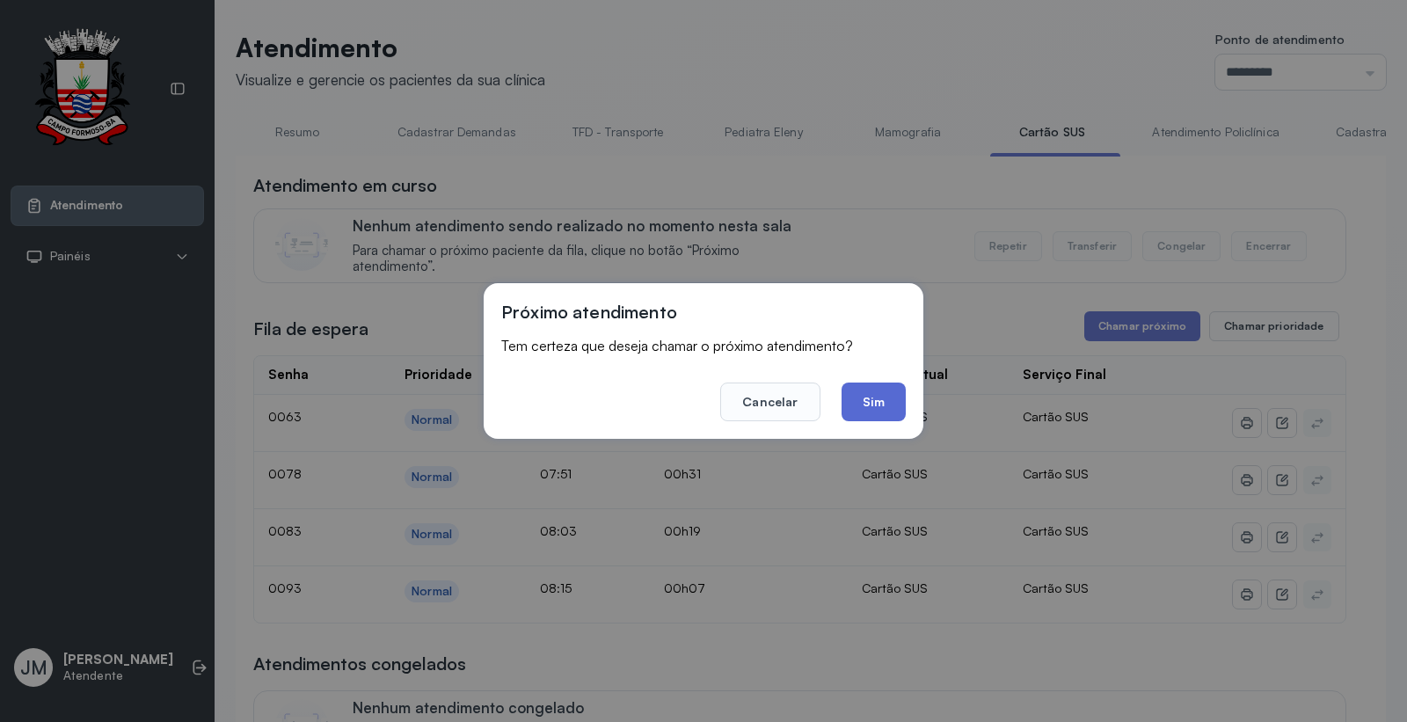
click at [879, 399] on button "Sim" at bounding box center [873, 401] width 64 height 39
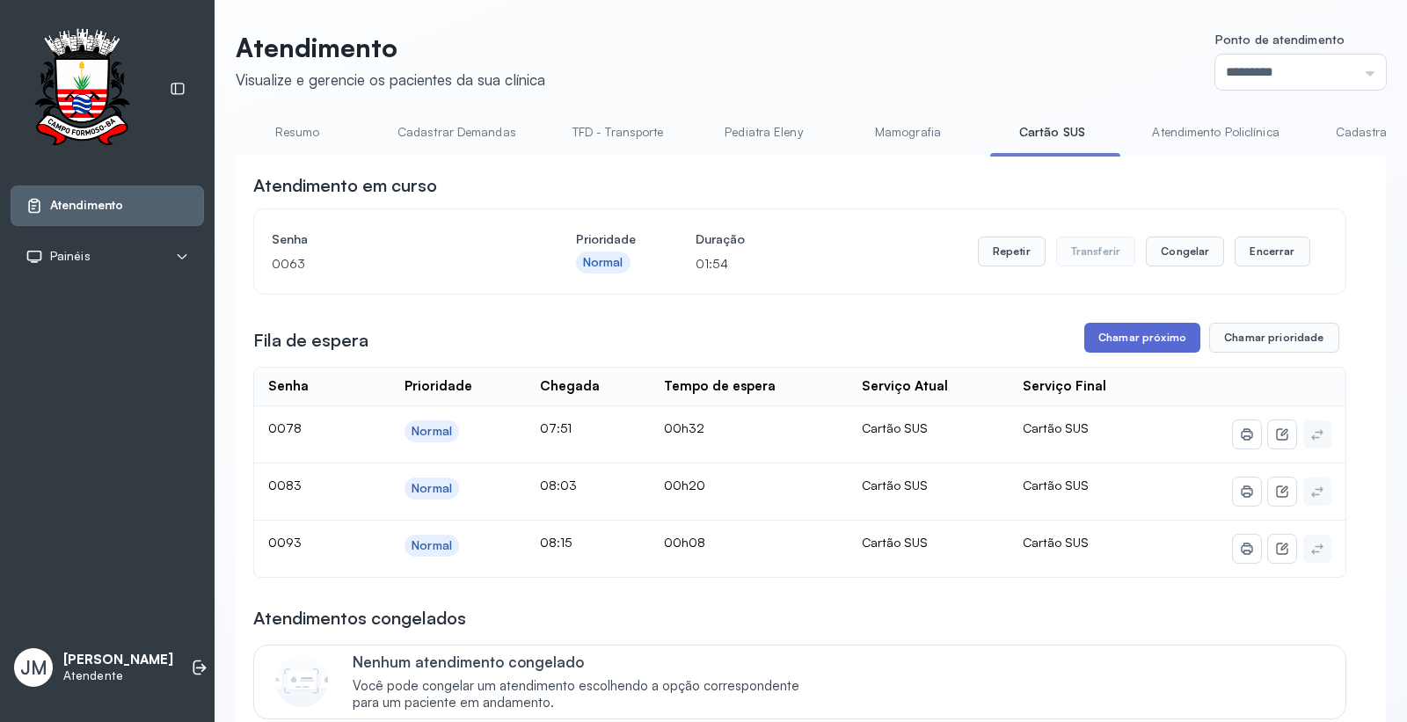
click at [1126, 331] on button "Chamar próximo" at bounding box center [1142, 338] width 116 height 30
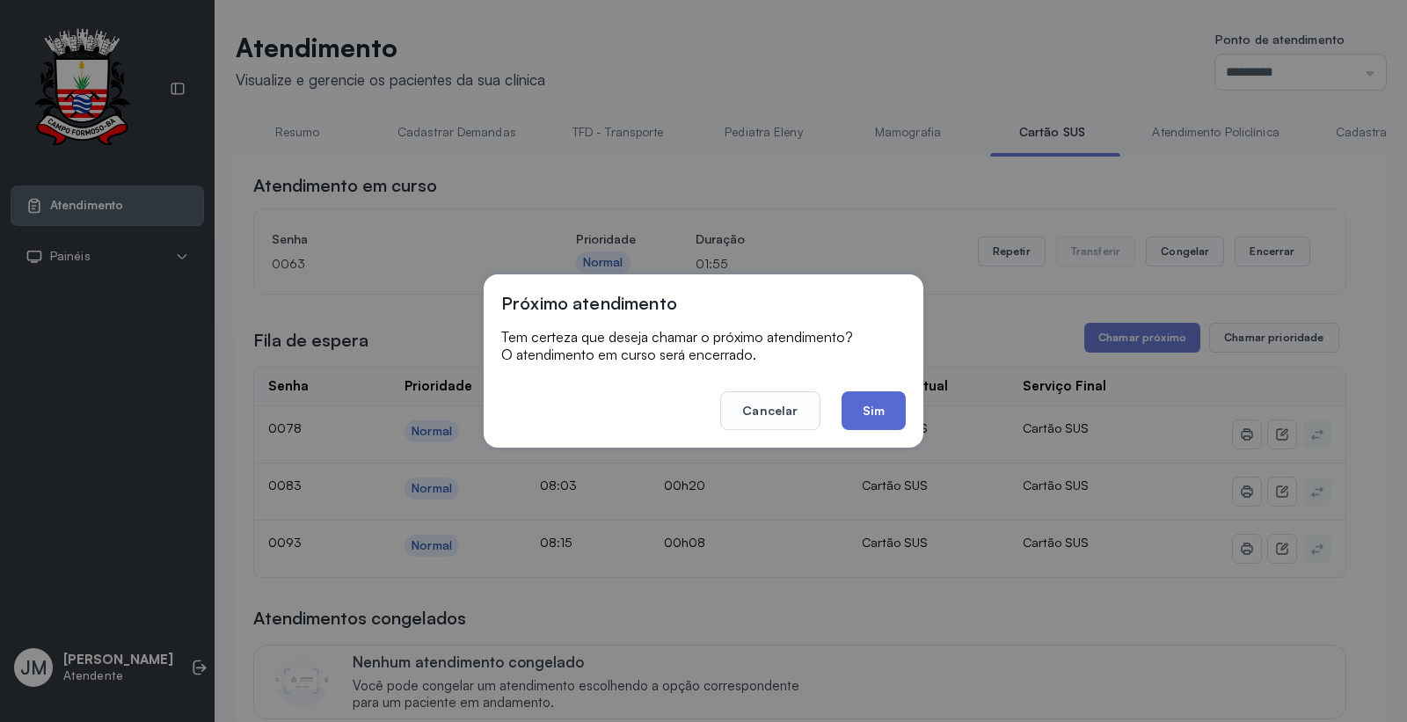
click at [865, 408] on button "Sim" at bounding box center [873, 410] width 64 height 39
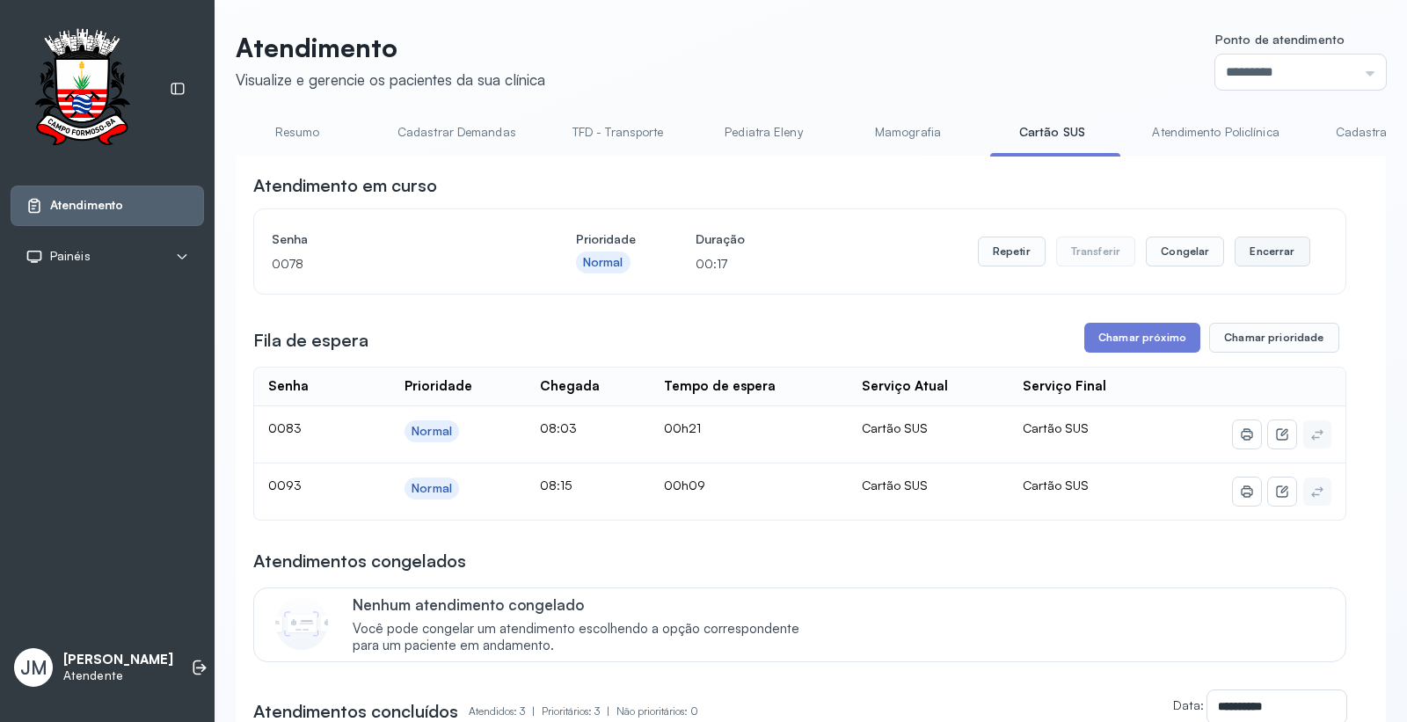
click at [1259, 251] on button "Encerrar" at bounding box center [1271, 251] width 75 height 30
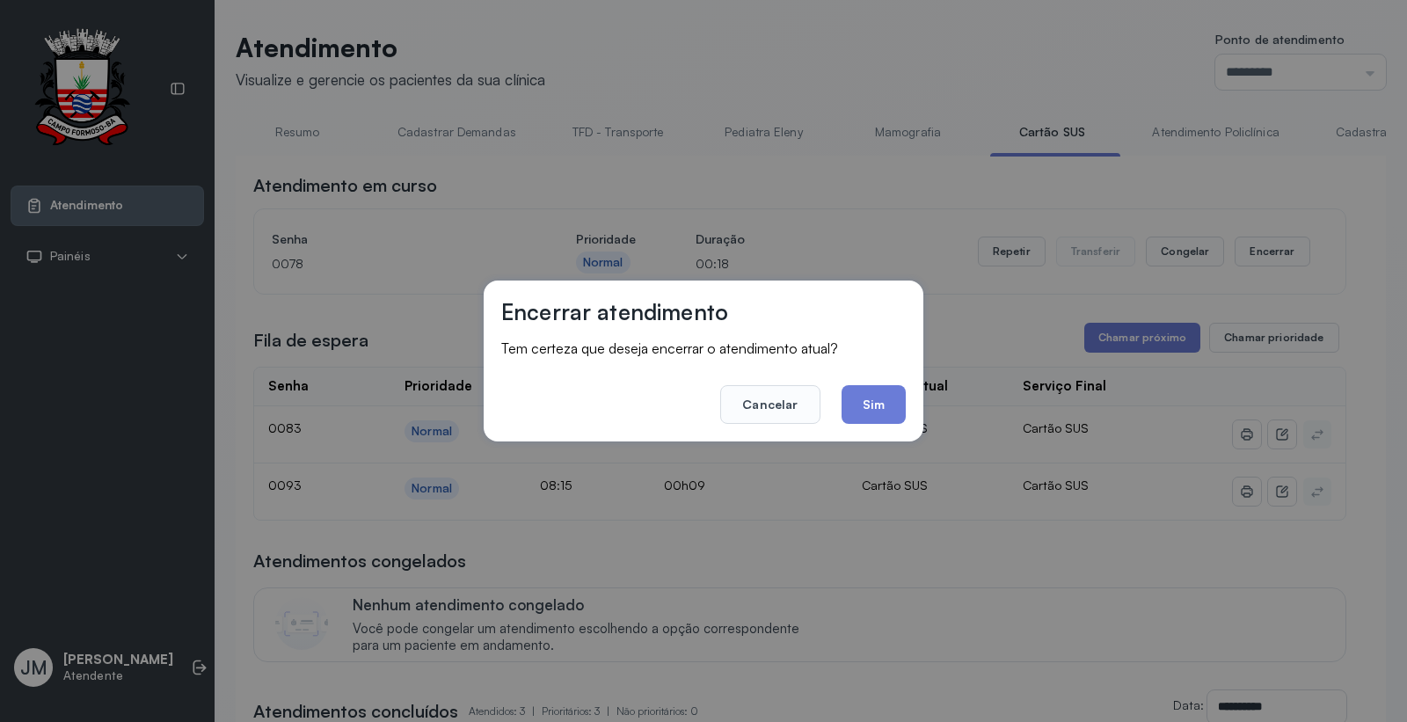
drag, startPoint x: 840, startPoint y: 396, endPoint x: 882, endPoint y: 394, distance: 41.4
click at [845, 396] on button "Sim" at bounding box center [873, 404] width 64 height 39
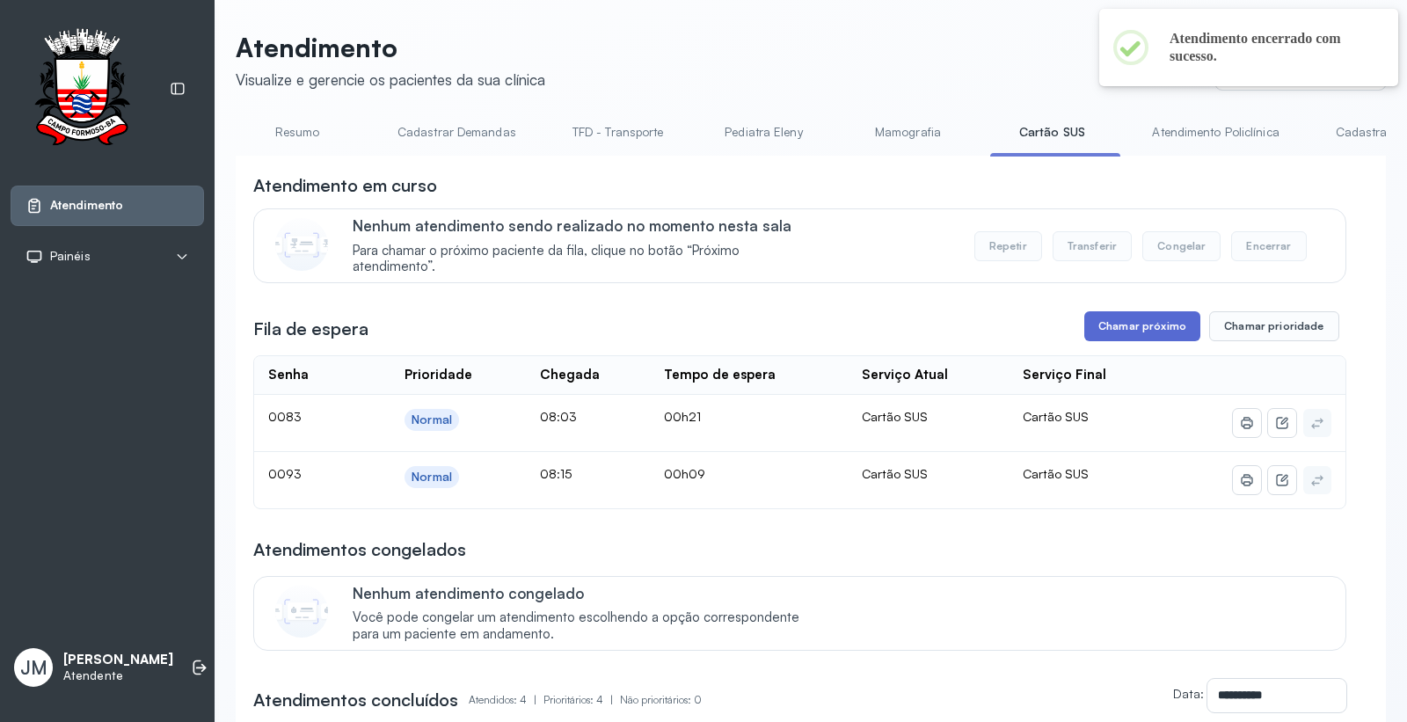
click at [1102, 329] on button "Chamar próximo" at bounding box center [1142, 326] width 116 height 30
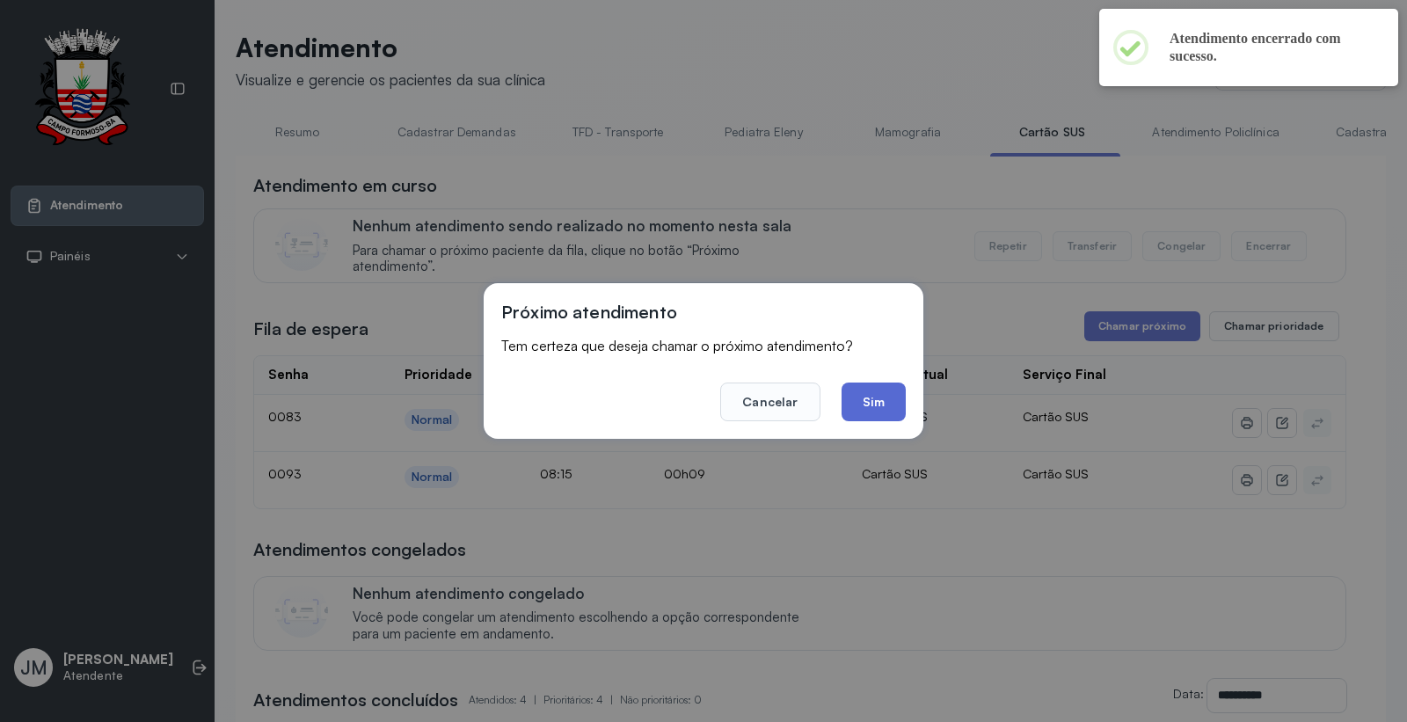
click at [884, 398] on button "Sim" at bounding box center [873, 401] width 64 height 39
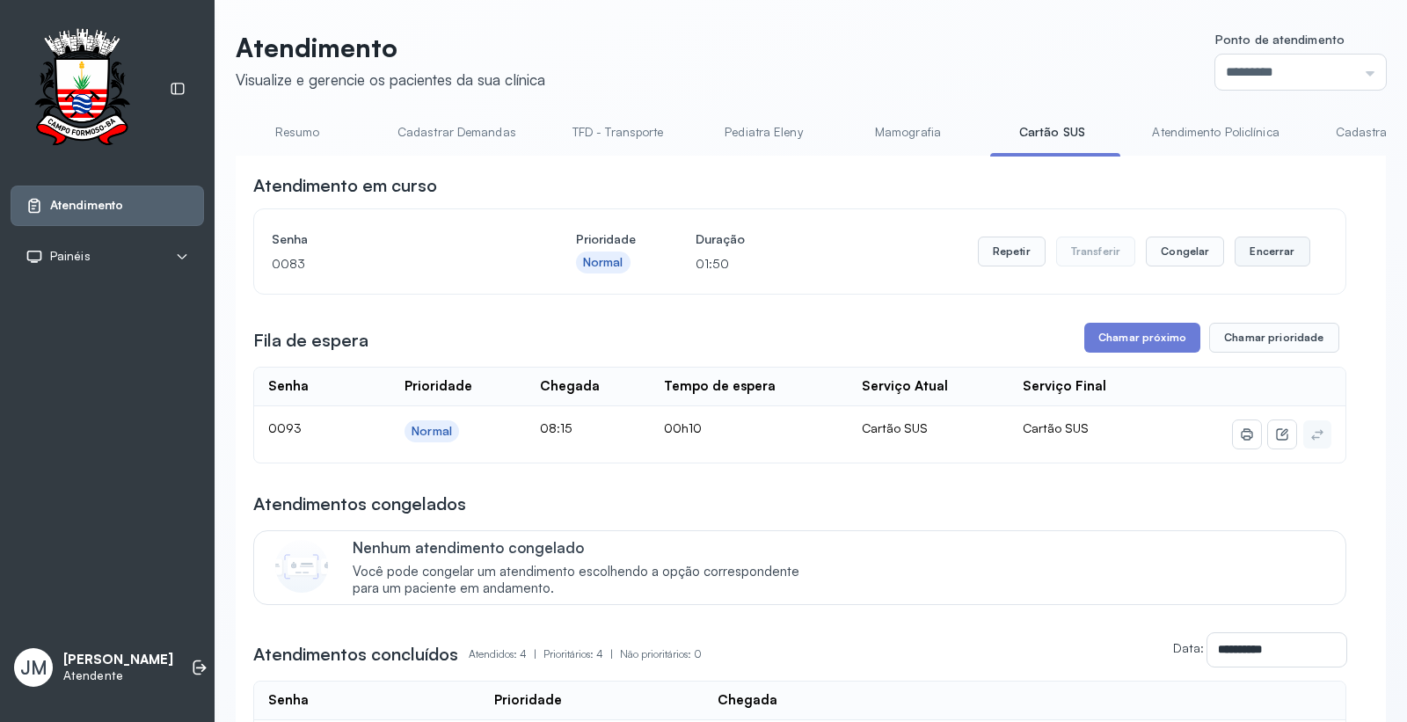
click at [1271, 249] on button "Encerrar" at bounding box center [1271, 251] width 75 height 30
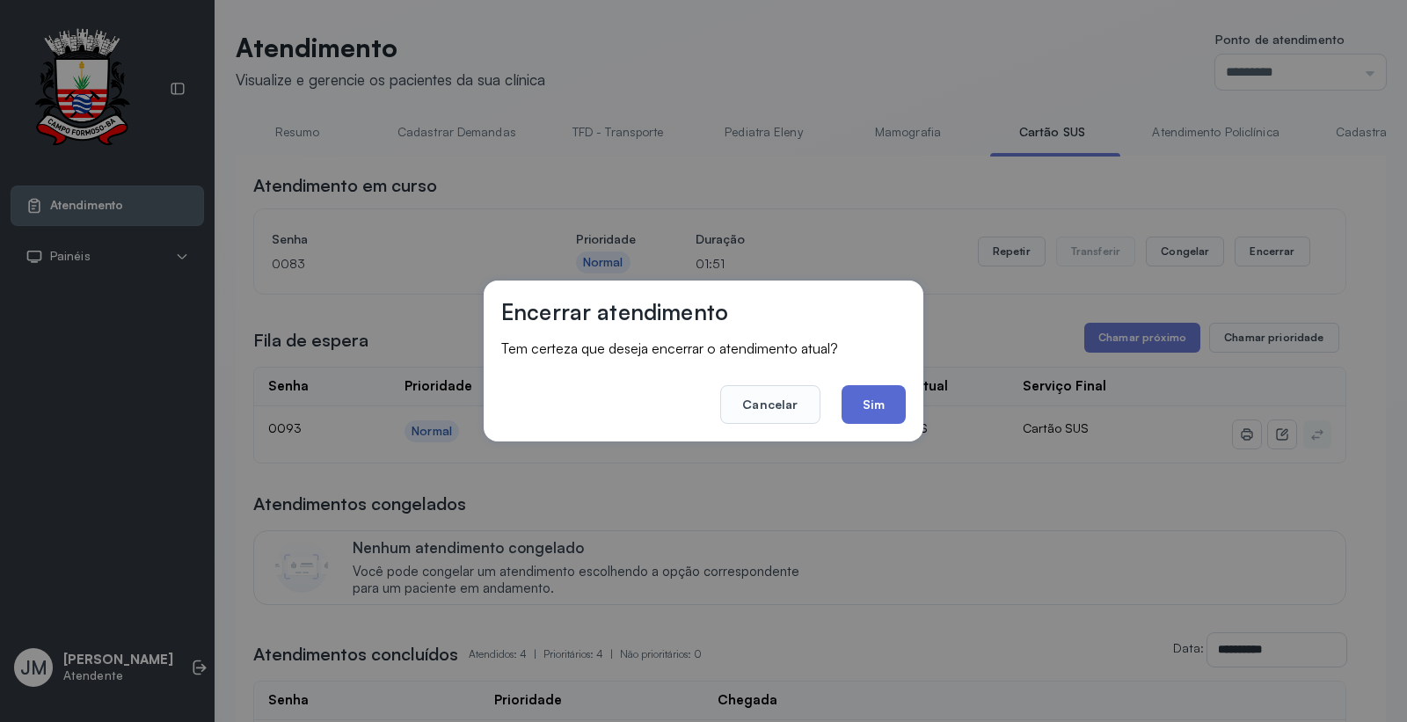
click at [891, 404] on button "Sim" at bounding box center [873, 404] width 64 height 39
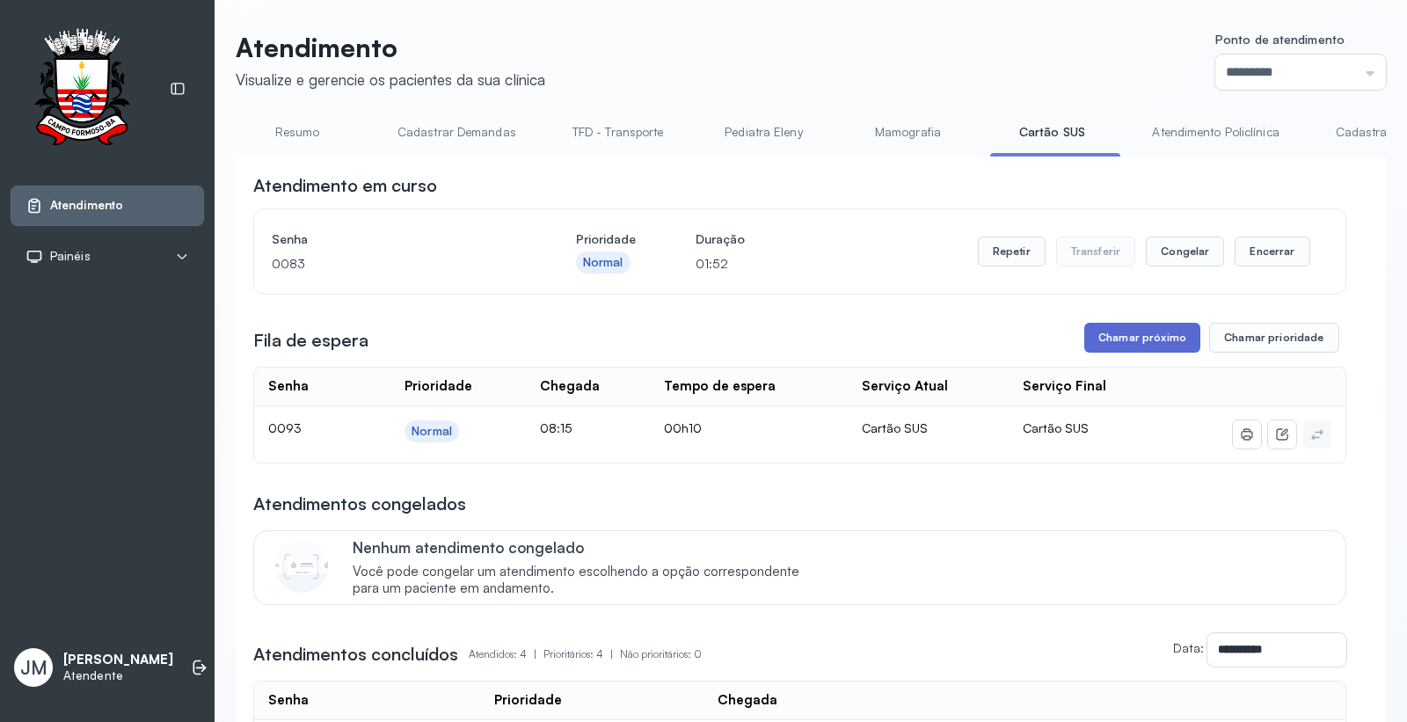
click at [1139, 335] on button "Chamar próximo" at bounding box center [1142, 338] width 116 height 30
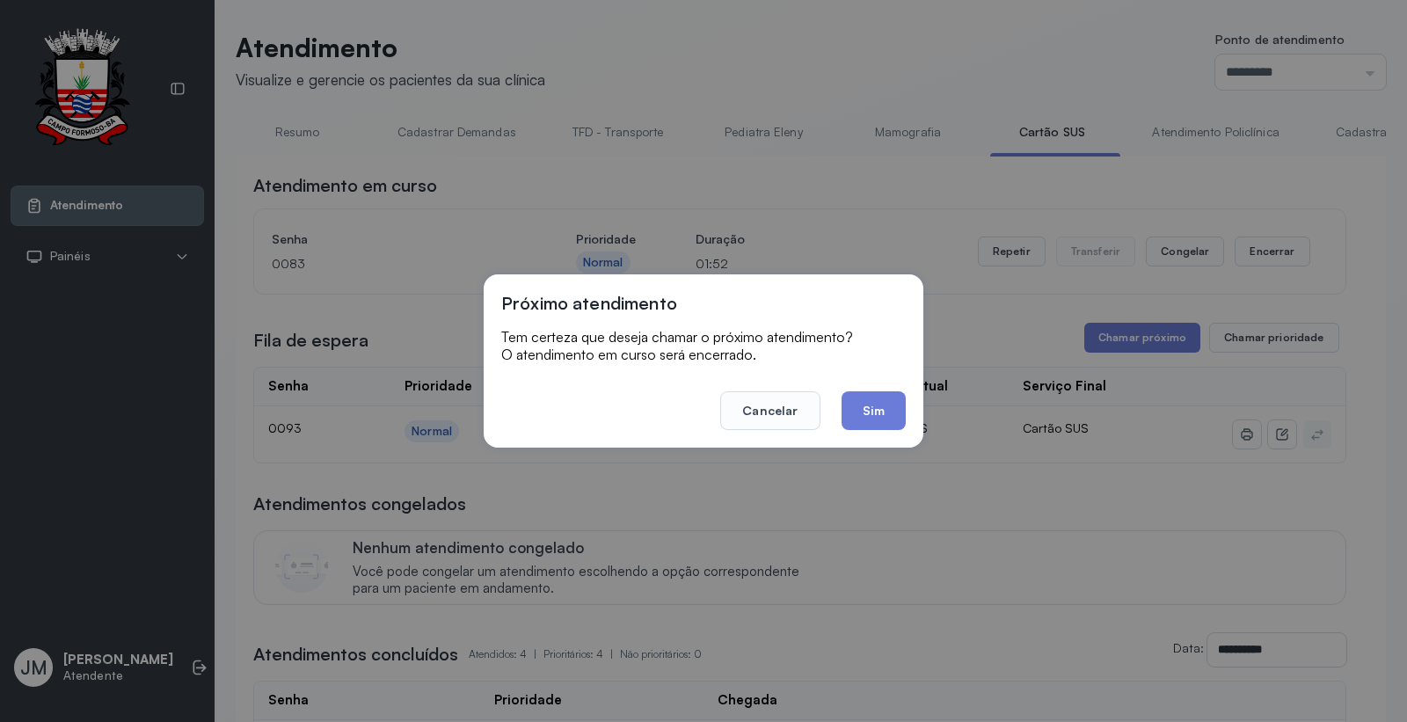
click at [885, 410] on button "Sim" at bounding box center [873, 410] width 64 height 39
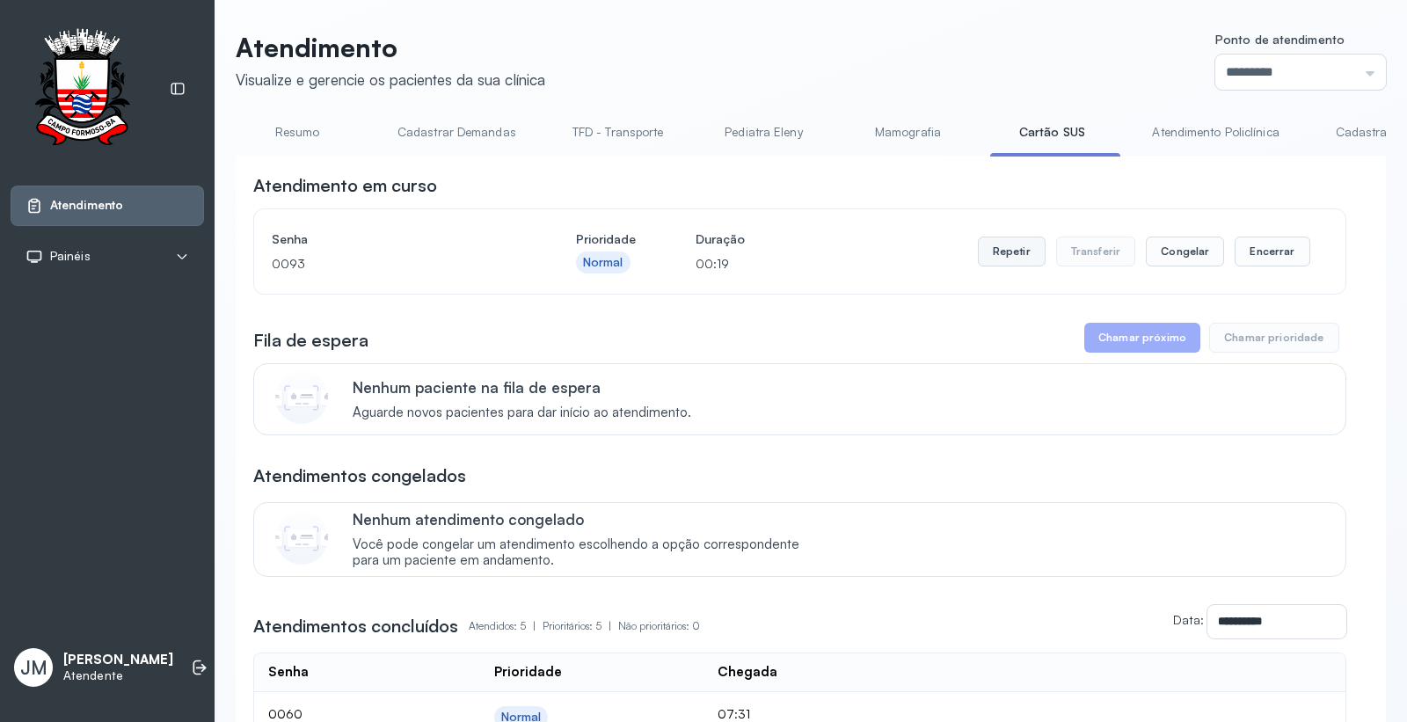
click at [1000, 260] on button "Repetir" at bounding box center [1012, 251] width 68 height 30
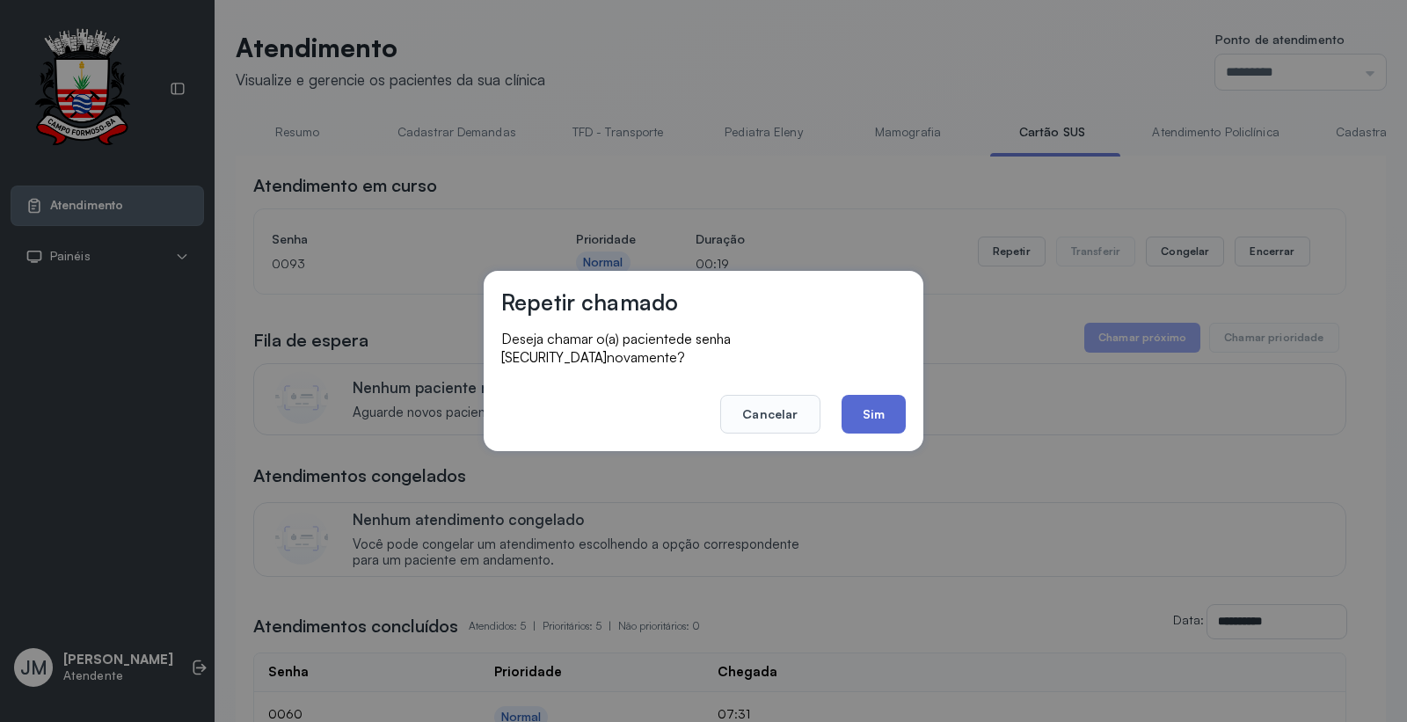
click at [877, 404] on button "Sim" at bounding box center [873, 414] width 64 height 39
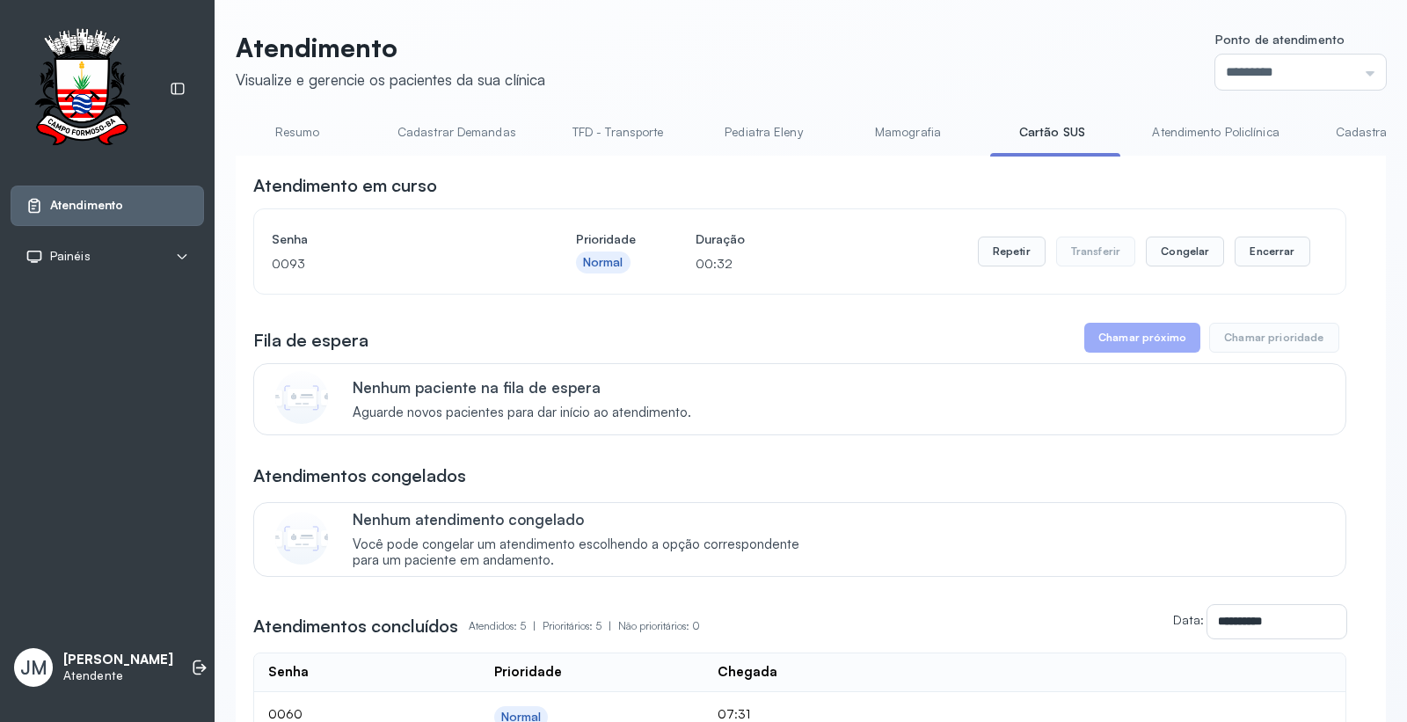
click at [1205, 134] on link "Atendimento Policlínica" at bounding box center [1215, 132] width 162 height 29
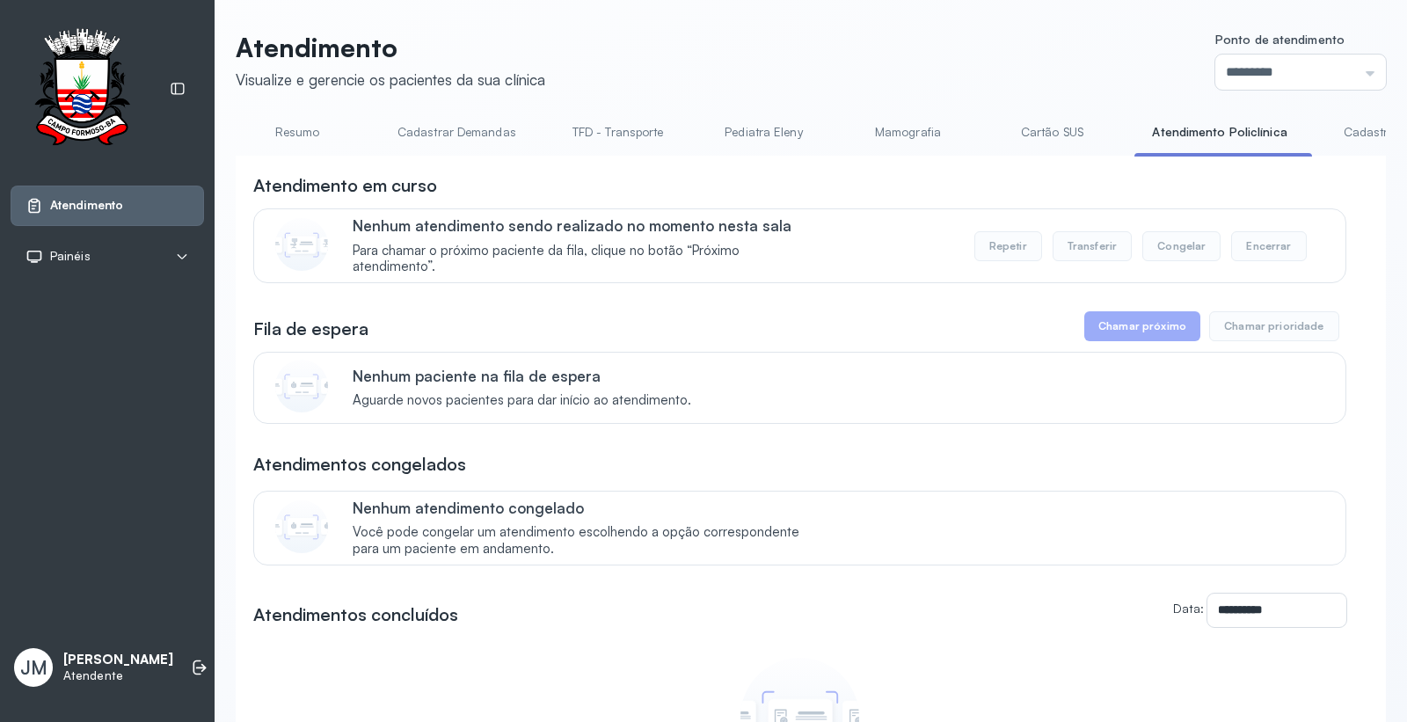
click at [1051, 125] on link "Cartão SUS" at bounding box center [1051, 132] width 123 height 29
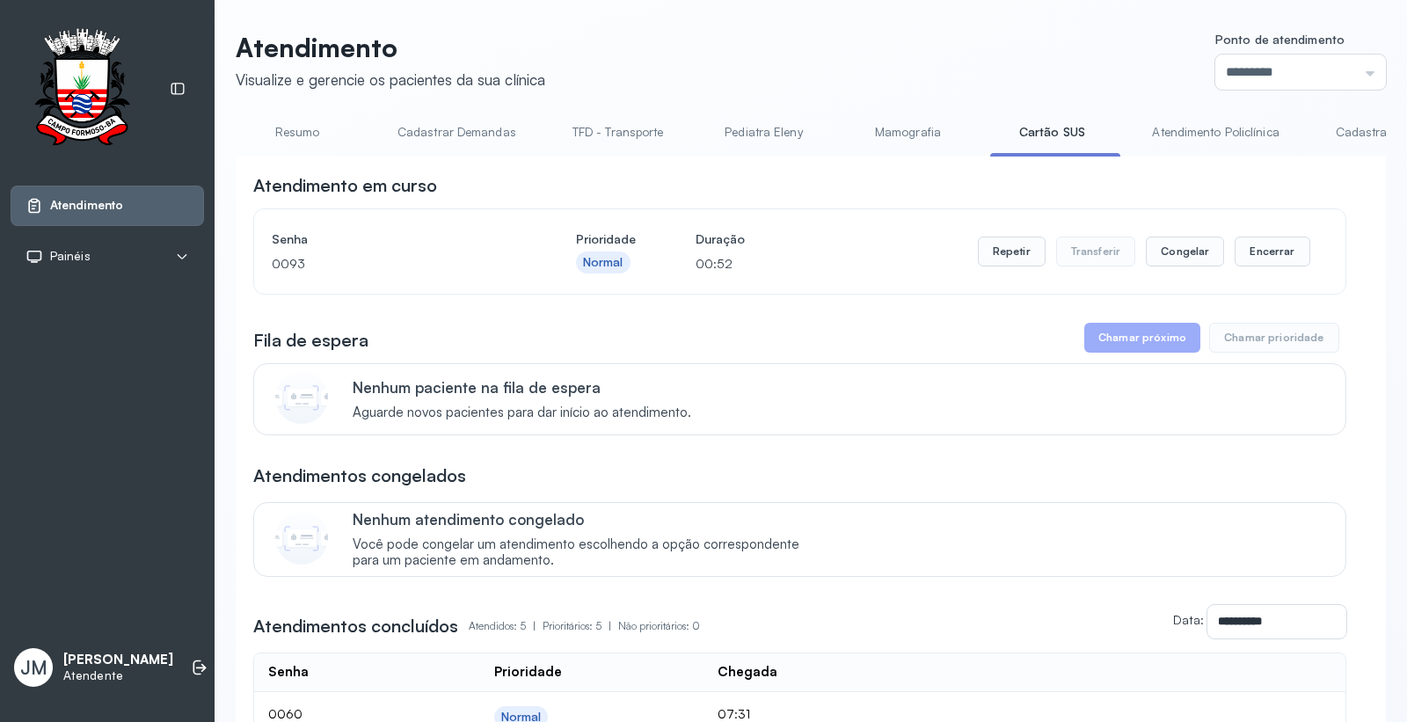
click at [295, 127] on link "Resumo" at bounding box center [297, 132] width 123 height 29
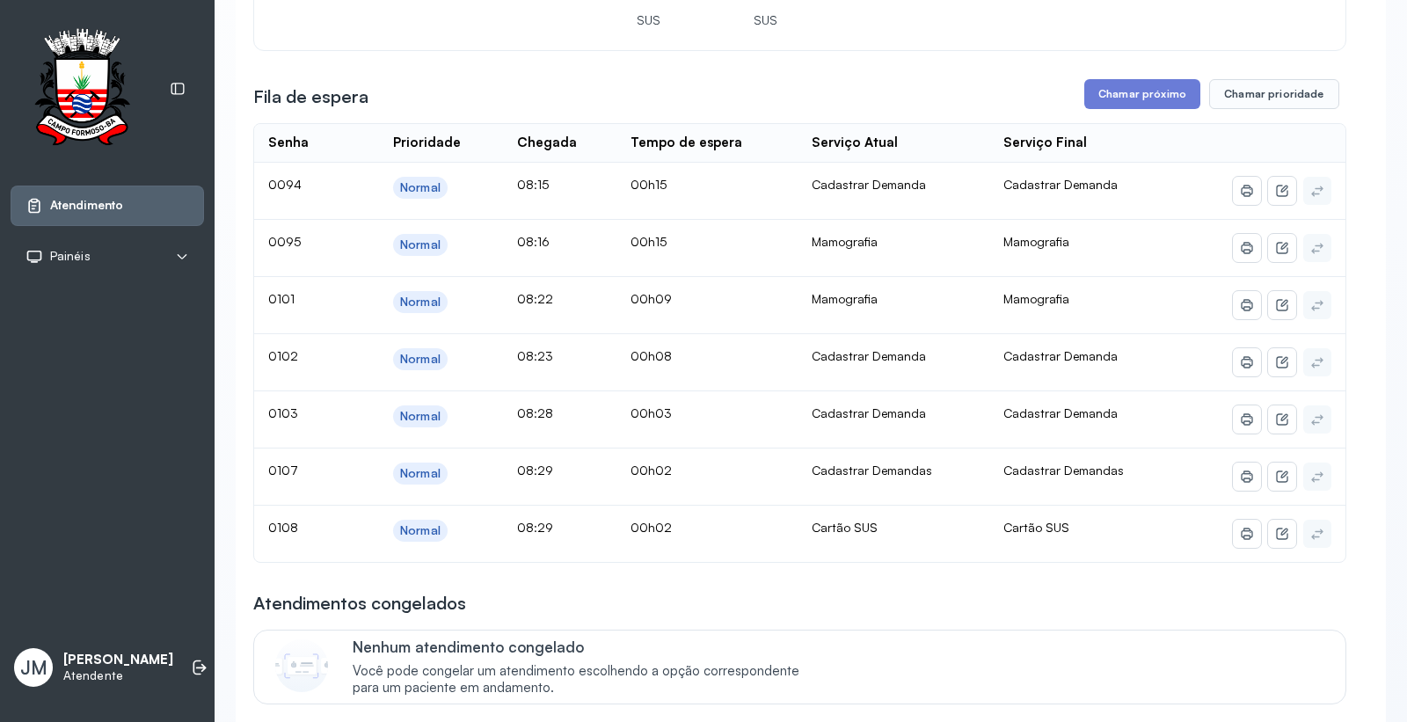
scroll to position [0, 0]
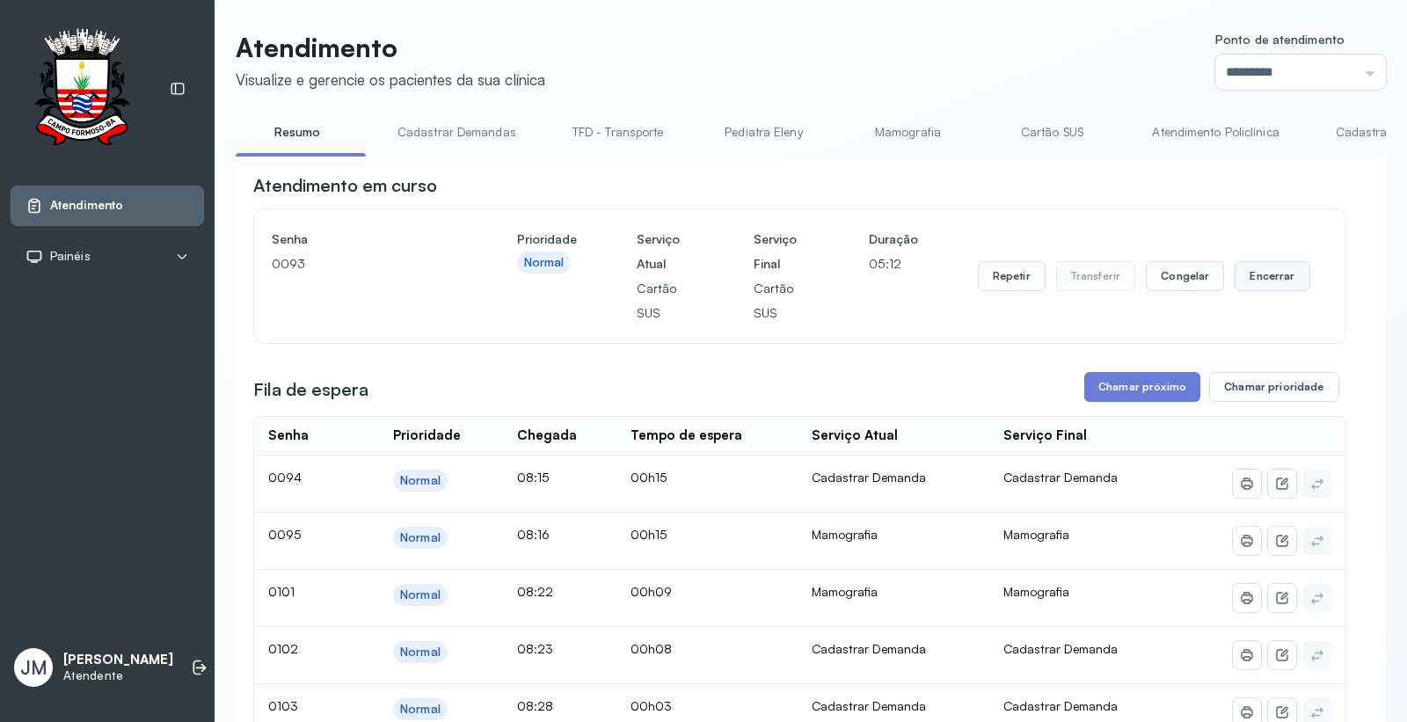
click at [1270, 273] on button "Encerrar" at bounding box center [1271, 276] width 75 height 30
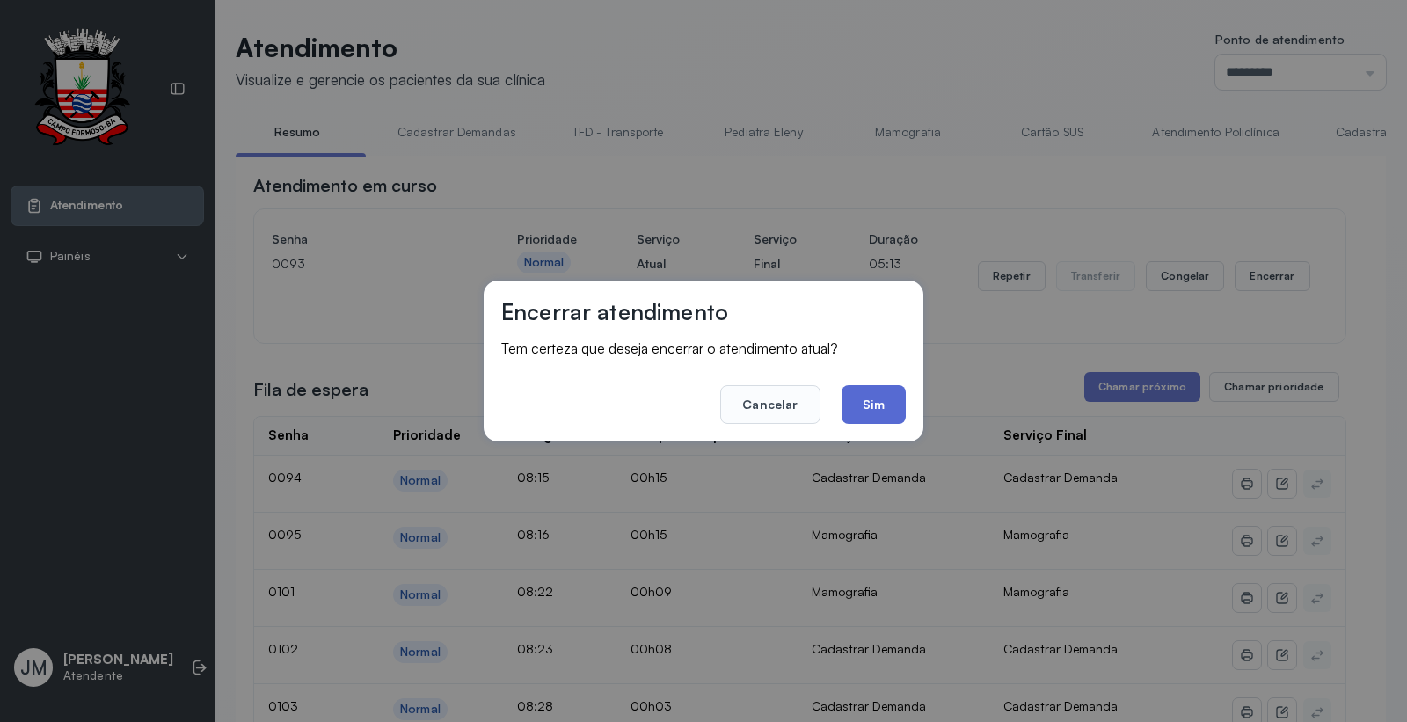
click at [877, 402] on button "Sim" at bounding box center [873, 404] width 64 height 39
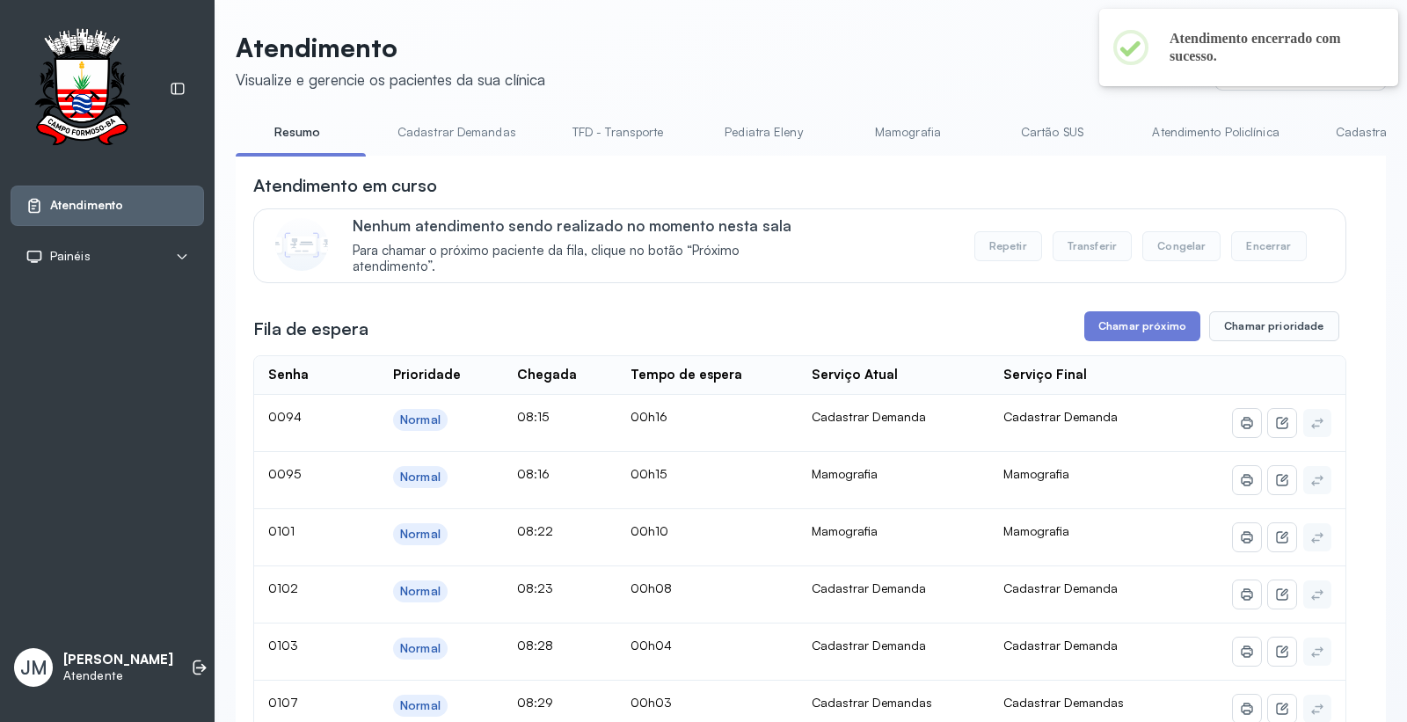
click at [1029, 127] on link "Cartão SUS" at bounding box center [1051, 132] width 123 height 29
click at [293, 130] on link "Resumo" at bounding box center [297, 132] width 123 height 29
click at [1032, 124] on link "Cartão SUS" at bounding box center [1051, 132] width 123 height 29
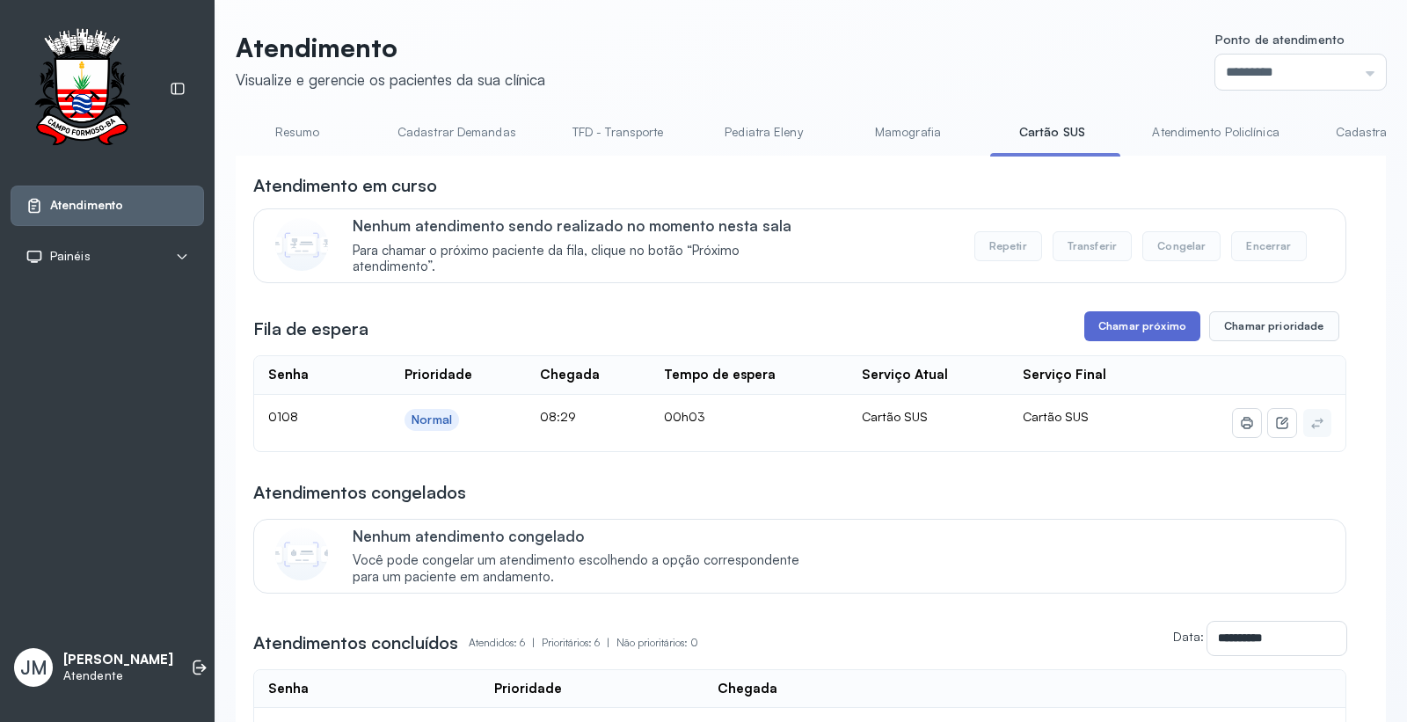
click at [1138, 338] on button "Chamar próximo" at bounding box center [1142, 326] width 116 height 30
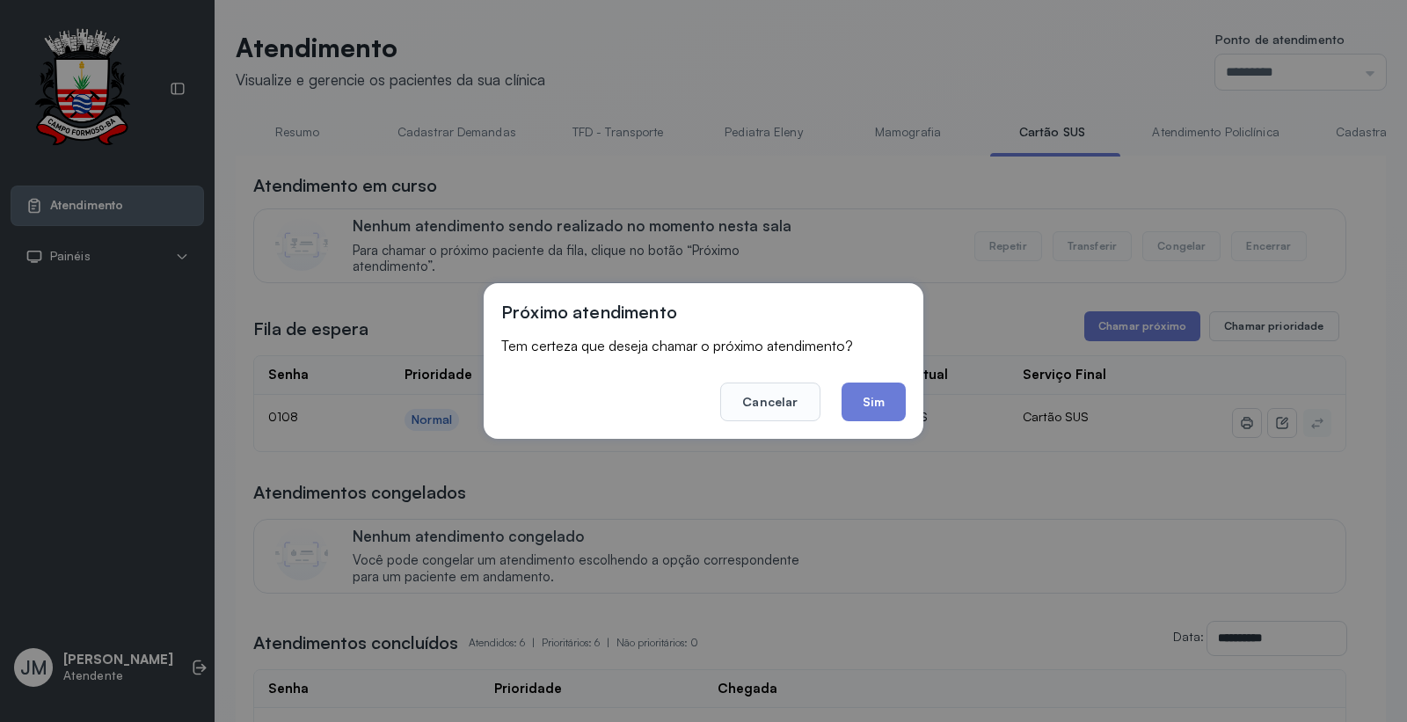
click at [873, 399] on button "Sim" at bounding box center [873, 401] width 64 height 39
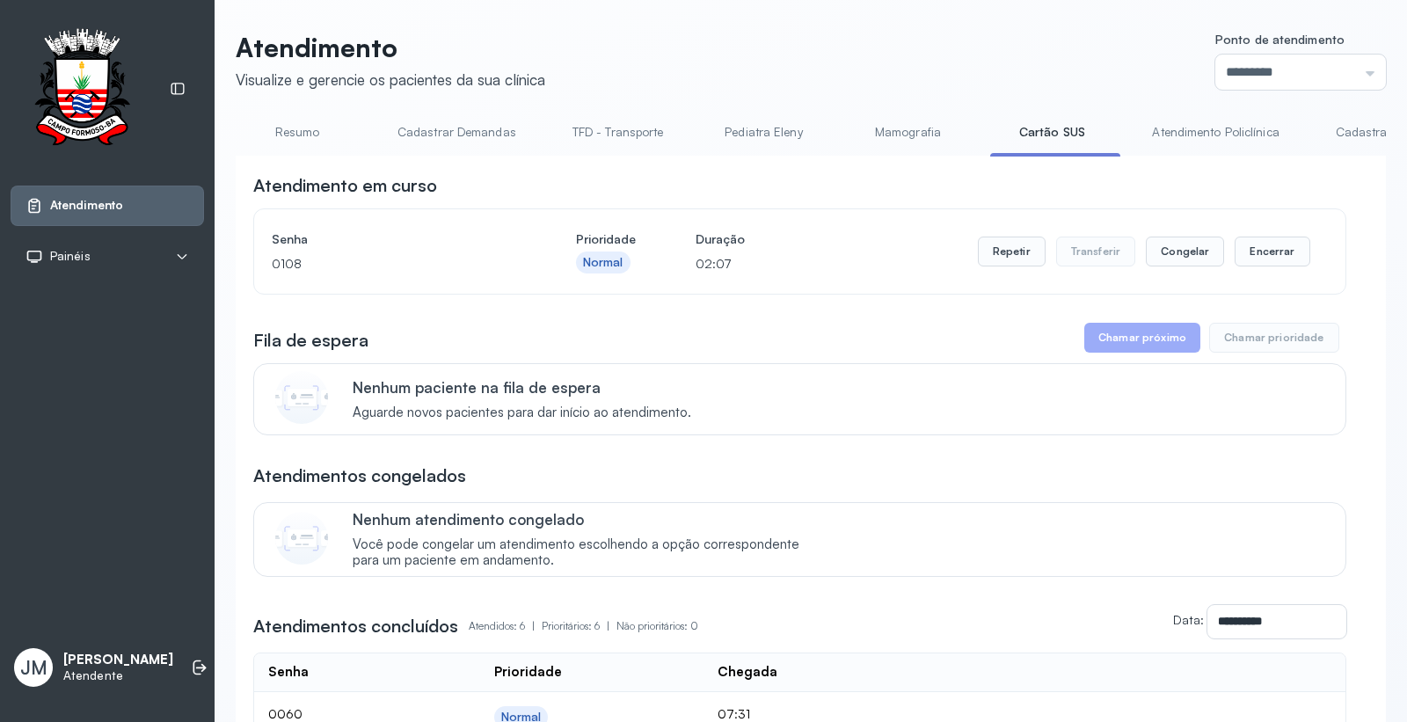
click at [1051, 135] on link "Cartão SUS" at bounding box center [1051, 132] width 123 height 29
click at [292, 126] on link "Resumo" at bounding box center [297, 132] width 123 height 29
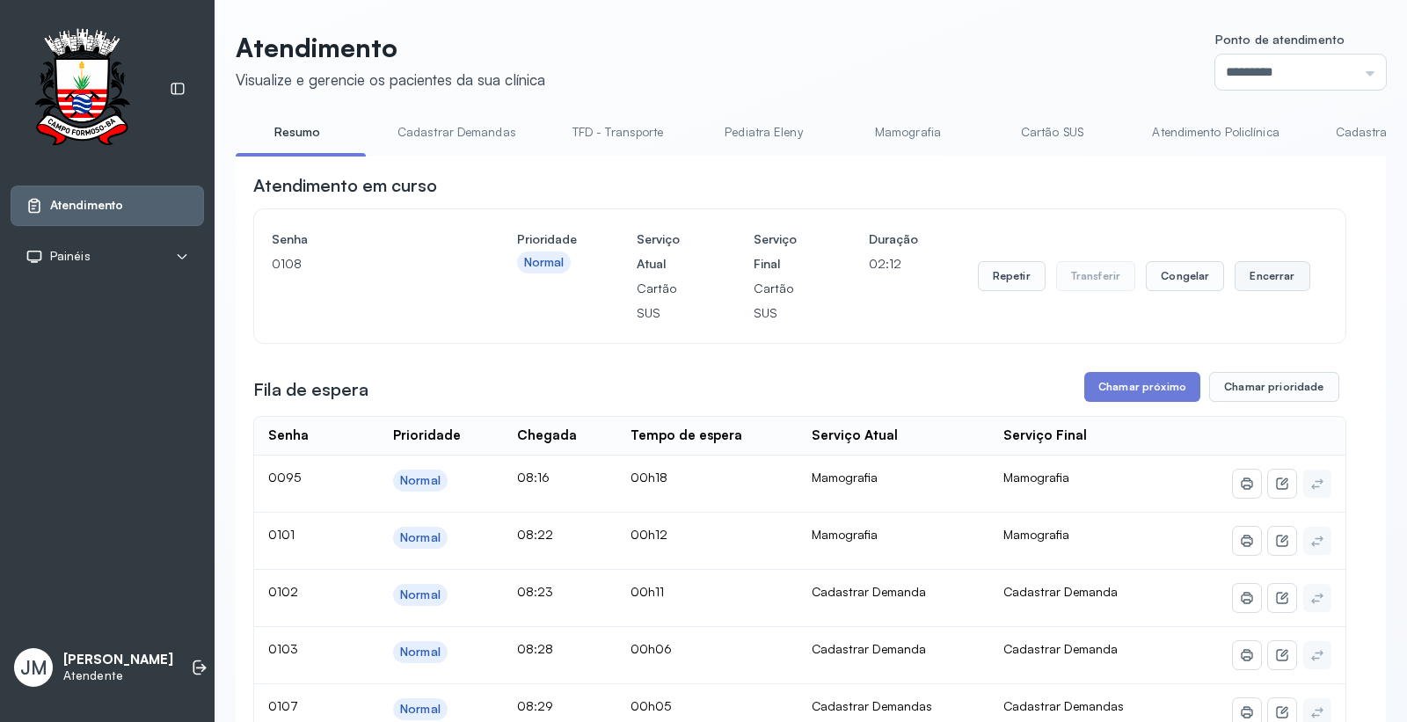
click at [1264, 266] on button "Encerrar" at bounding box center [1271, 276] width 75 height 30
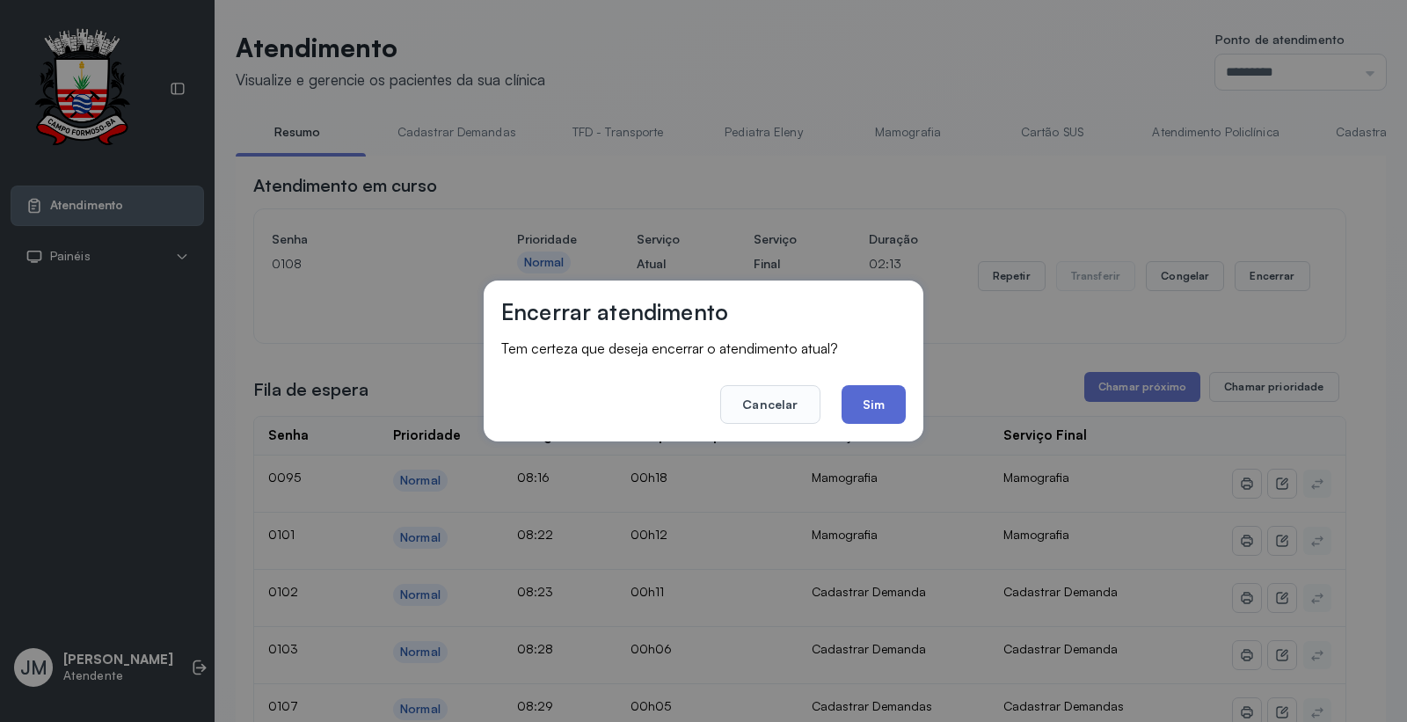
click at [874, 398] on button "Sim" at bounding box center [873, 404] width 64 height 39
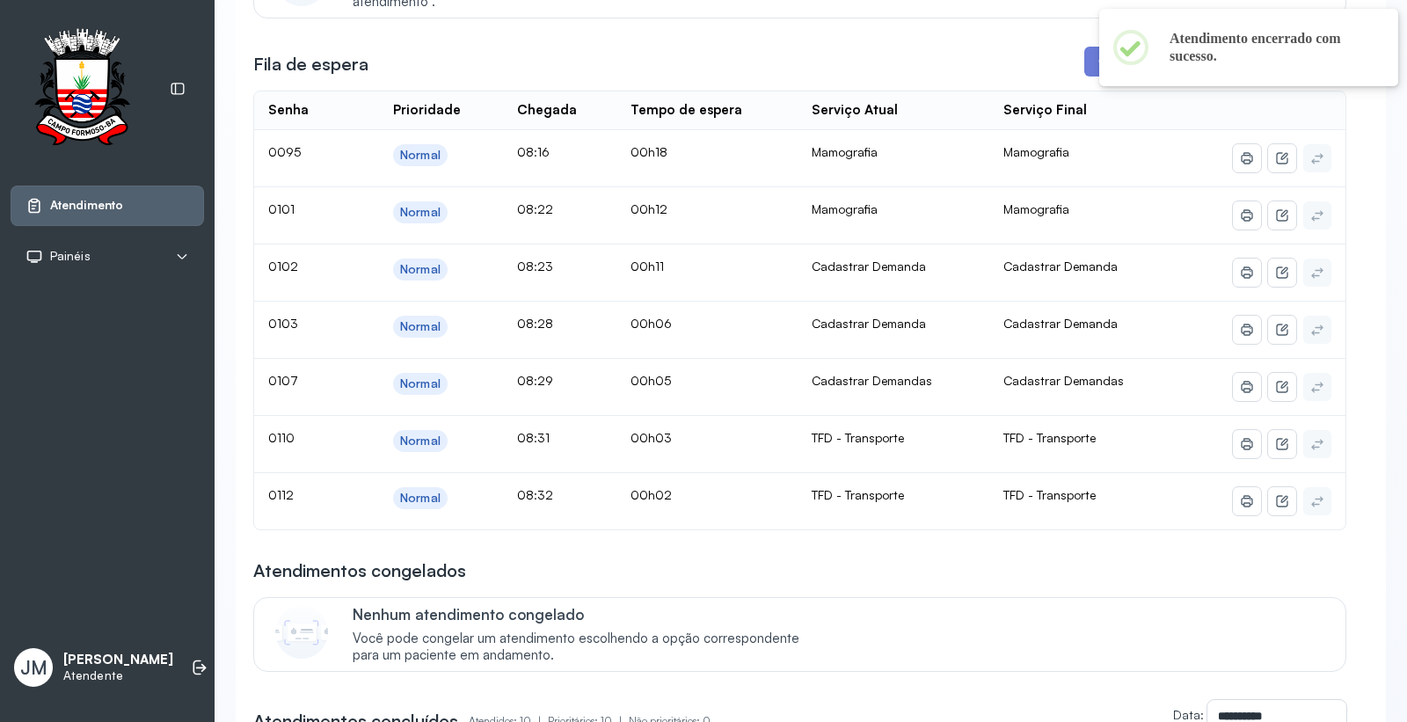
scroll to position [293, 0]
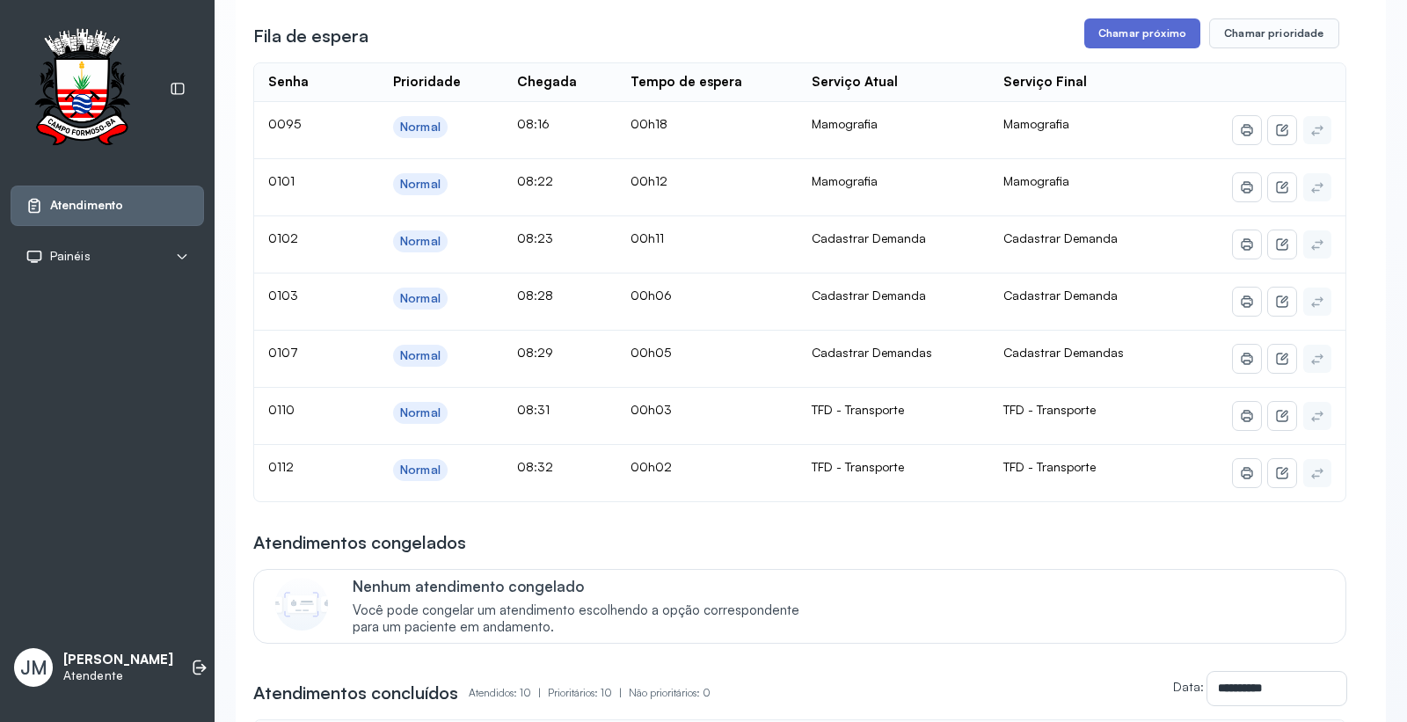
click at [1134, 42] on button "Chamar próximo" at bounding box center [1142, 33] width 116 height 30
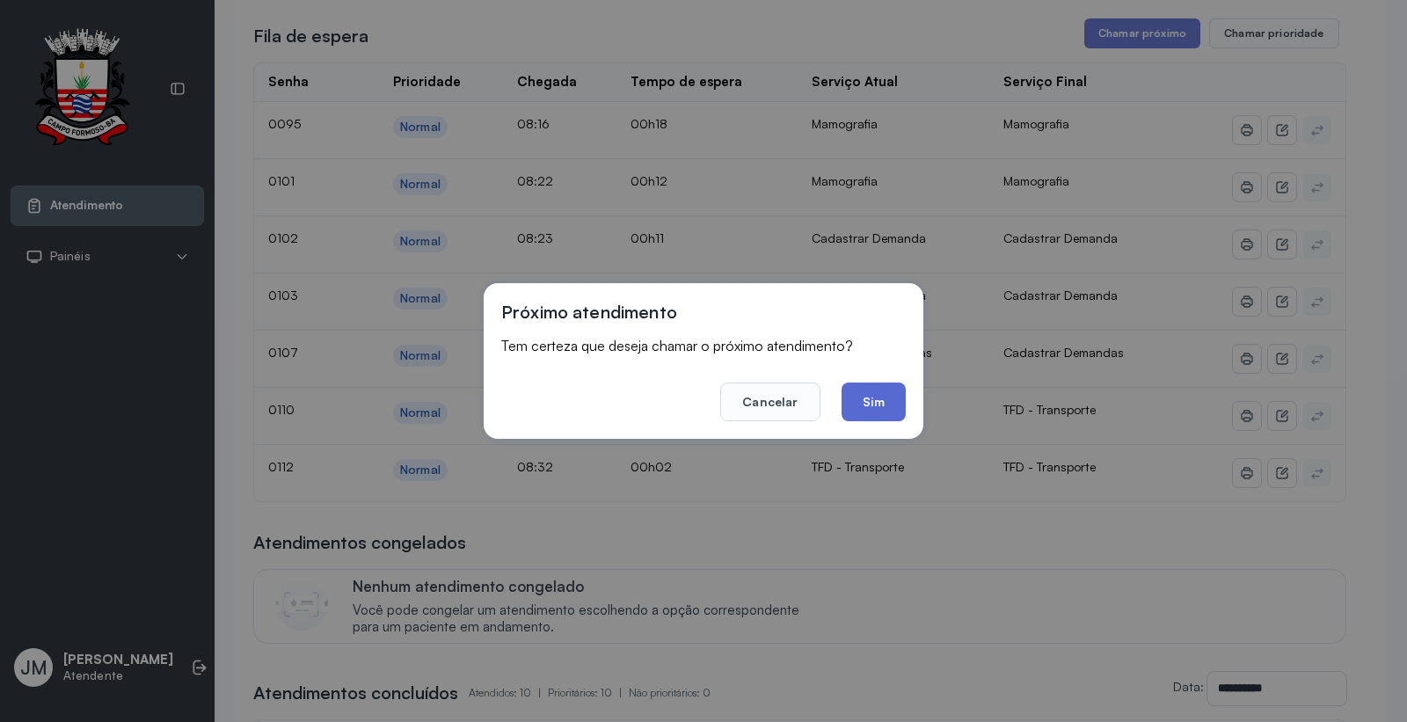
click at [884, 402] on button "Sim" at bounding box center [873, 401] width 64 height 39
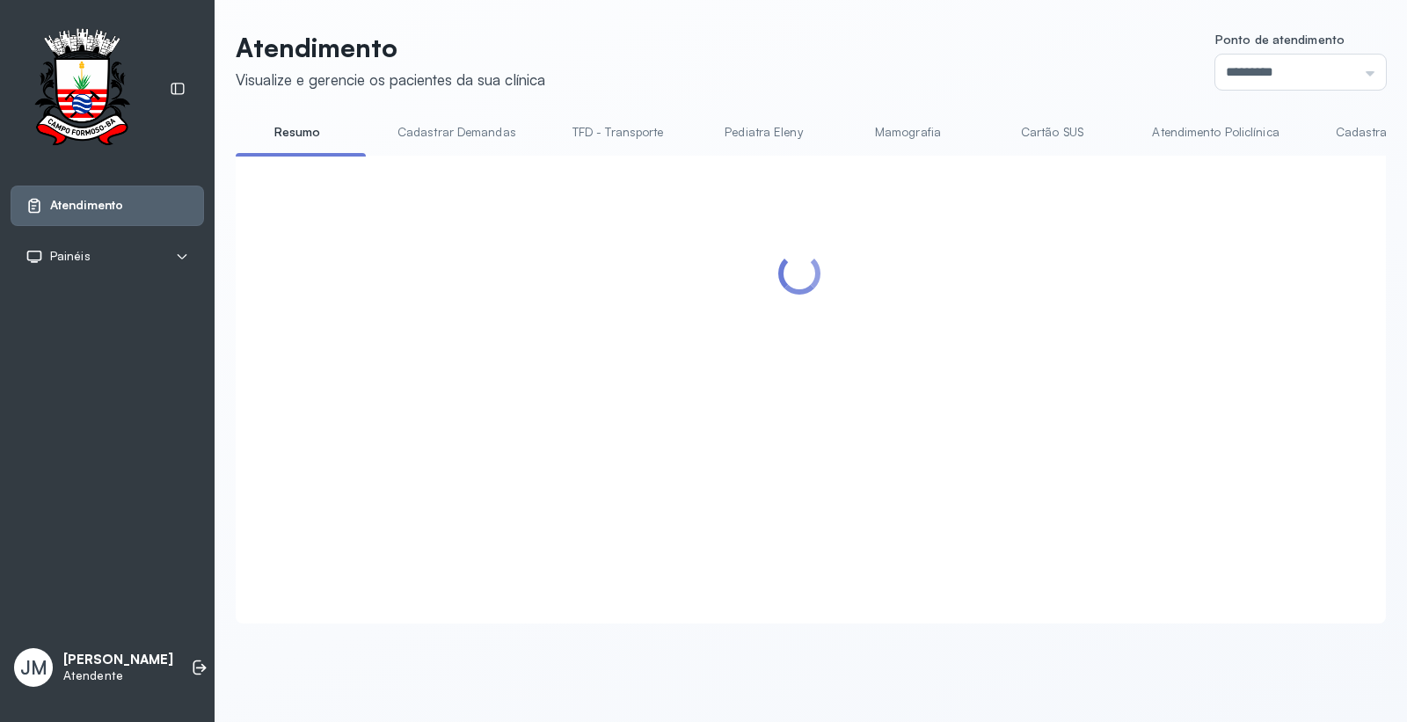
scroll to position [0, 0]
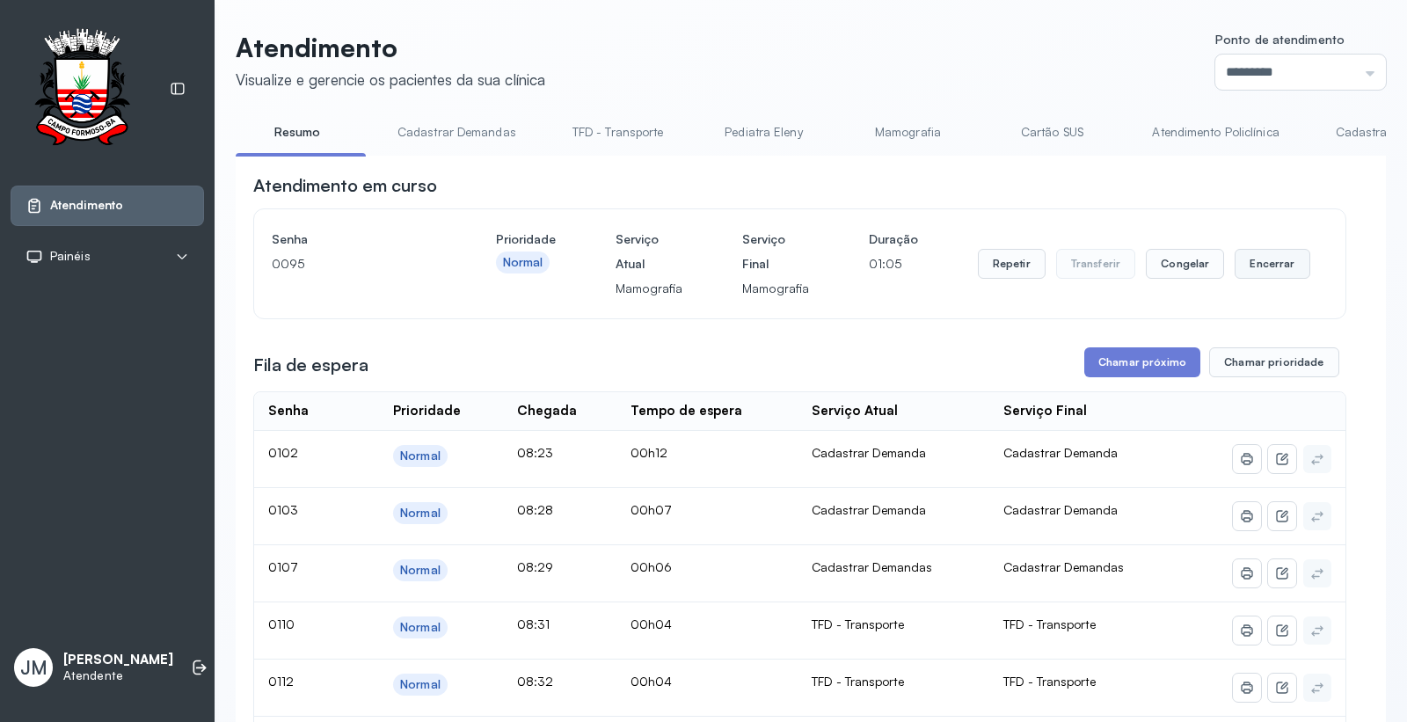
click at [1277, 266] on button "Encerrar" at bounding box center [1271, 264] width 75 height 30
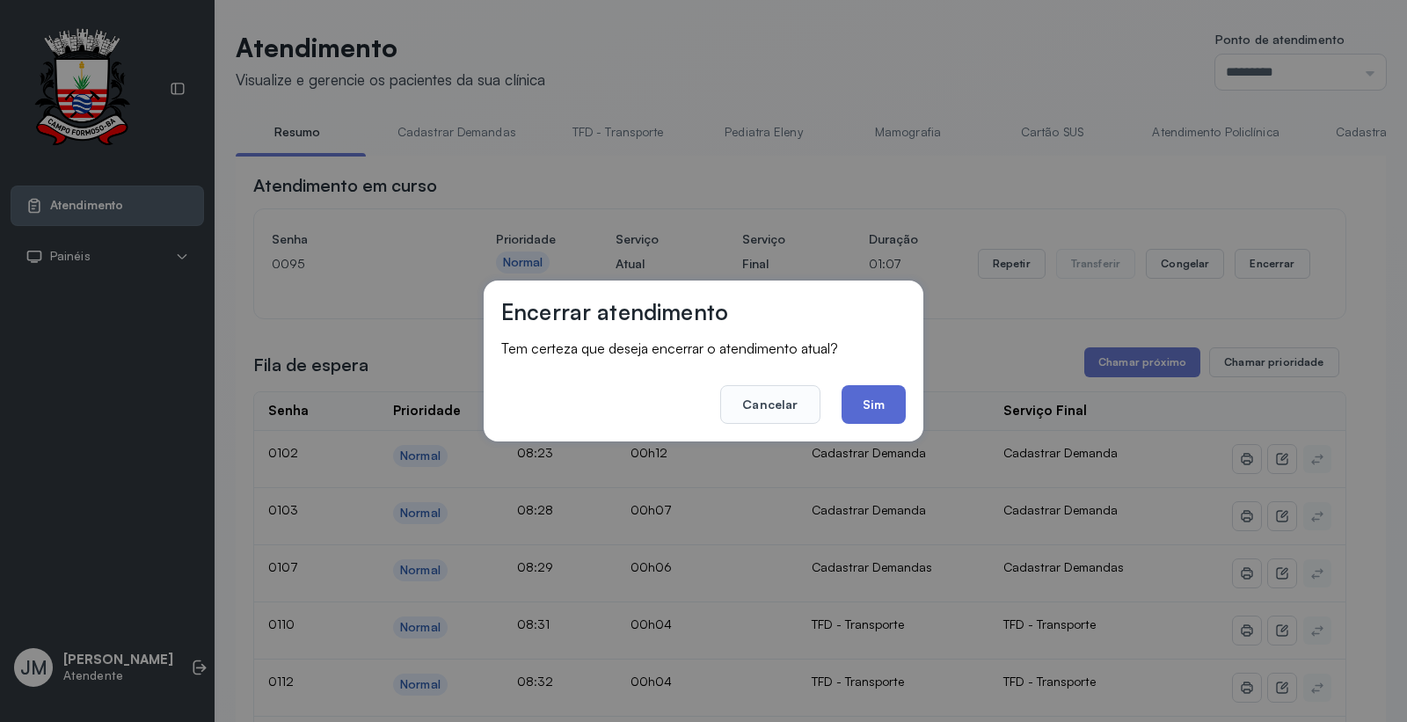
click at [889, 418] on button "Sim" at bounding box center [873, 404] width 64 height 39
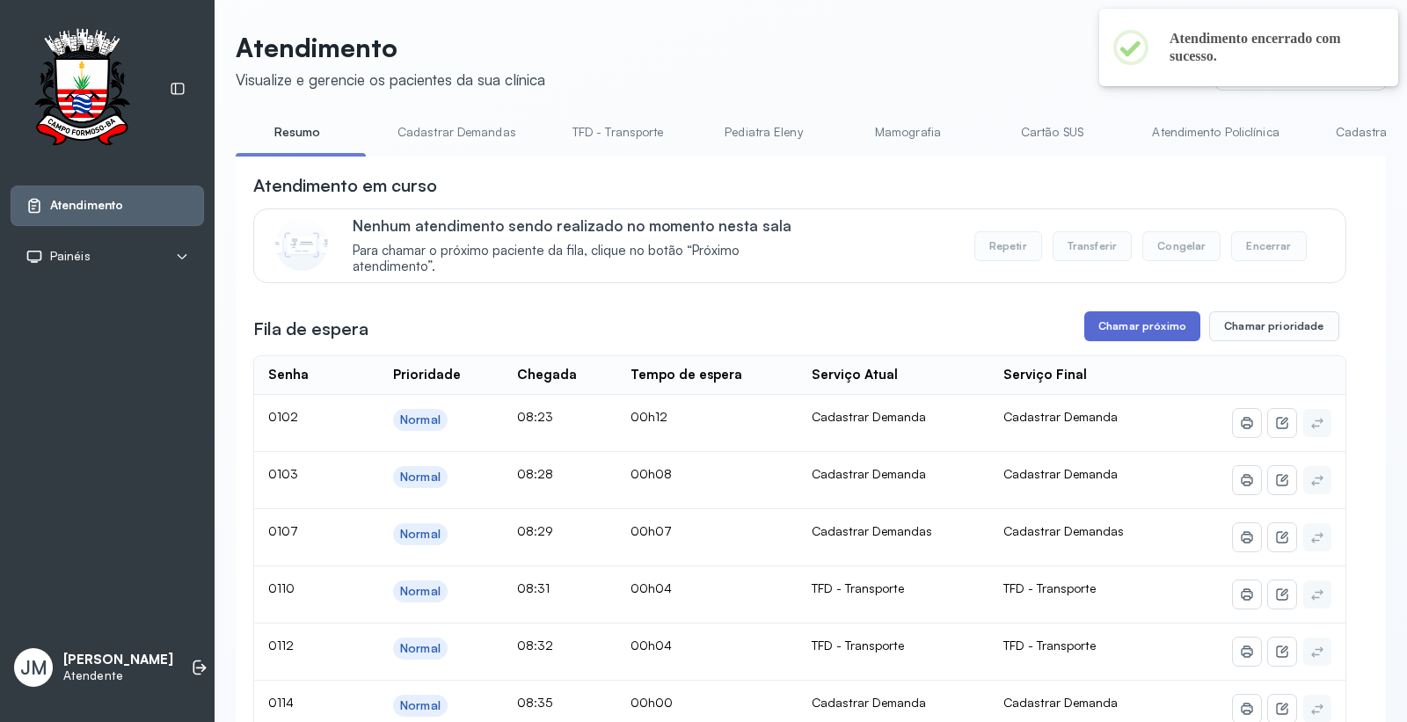
click at [1132, 323] on button "Chamar próximo" at bounding box center [1142, 326] width 116 height 30
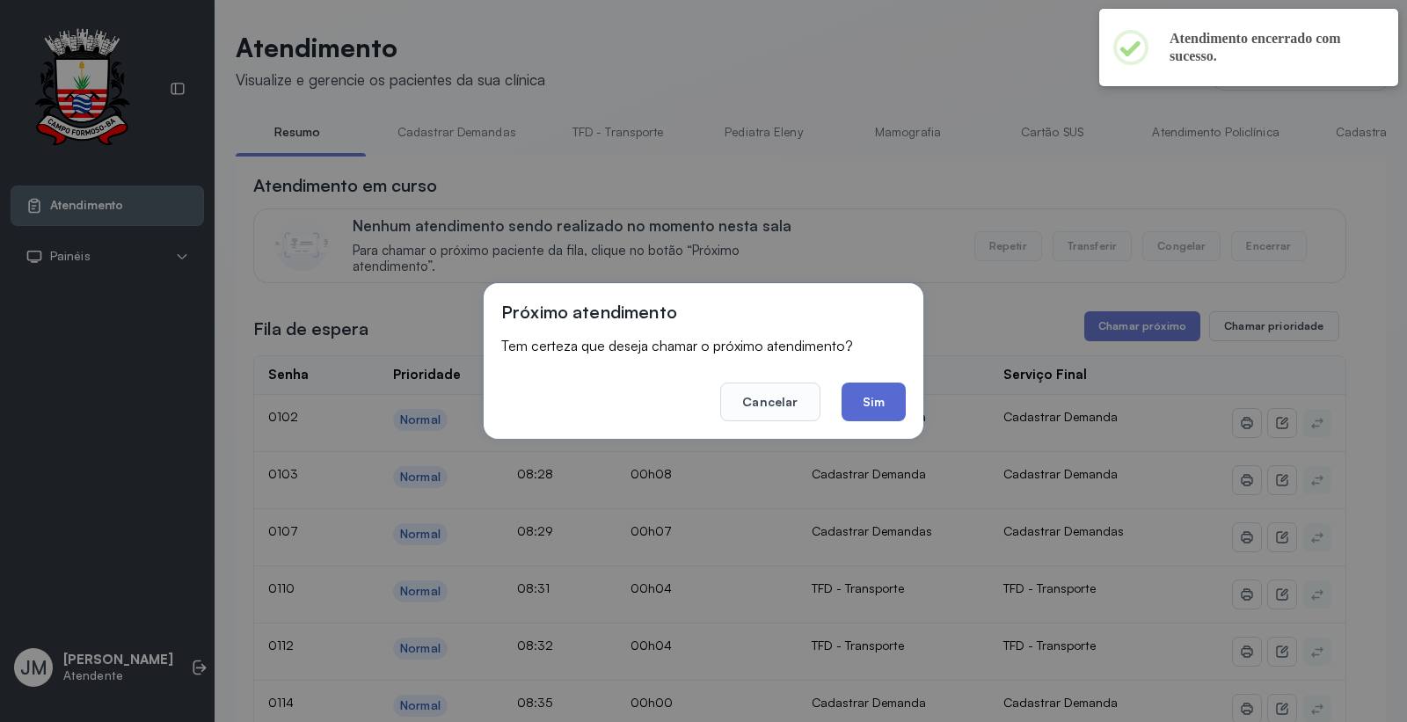
click at [876, 389] on button "Sim" at bounding box center [873, 401] width 64 height 39
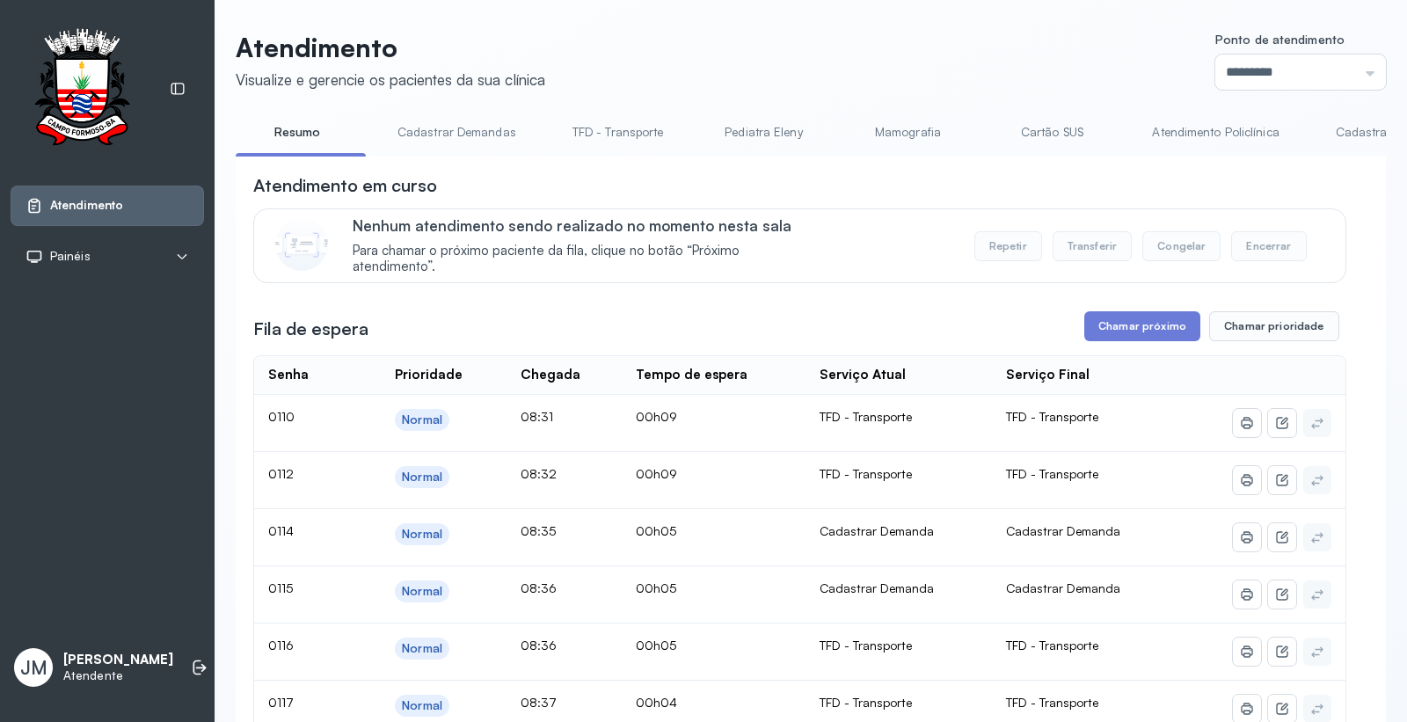
click at [1354, 127] on link "Cadastrar Demanda" at bounding box center [1392, 132] width 148 height 29
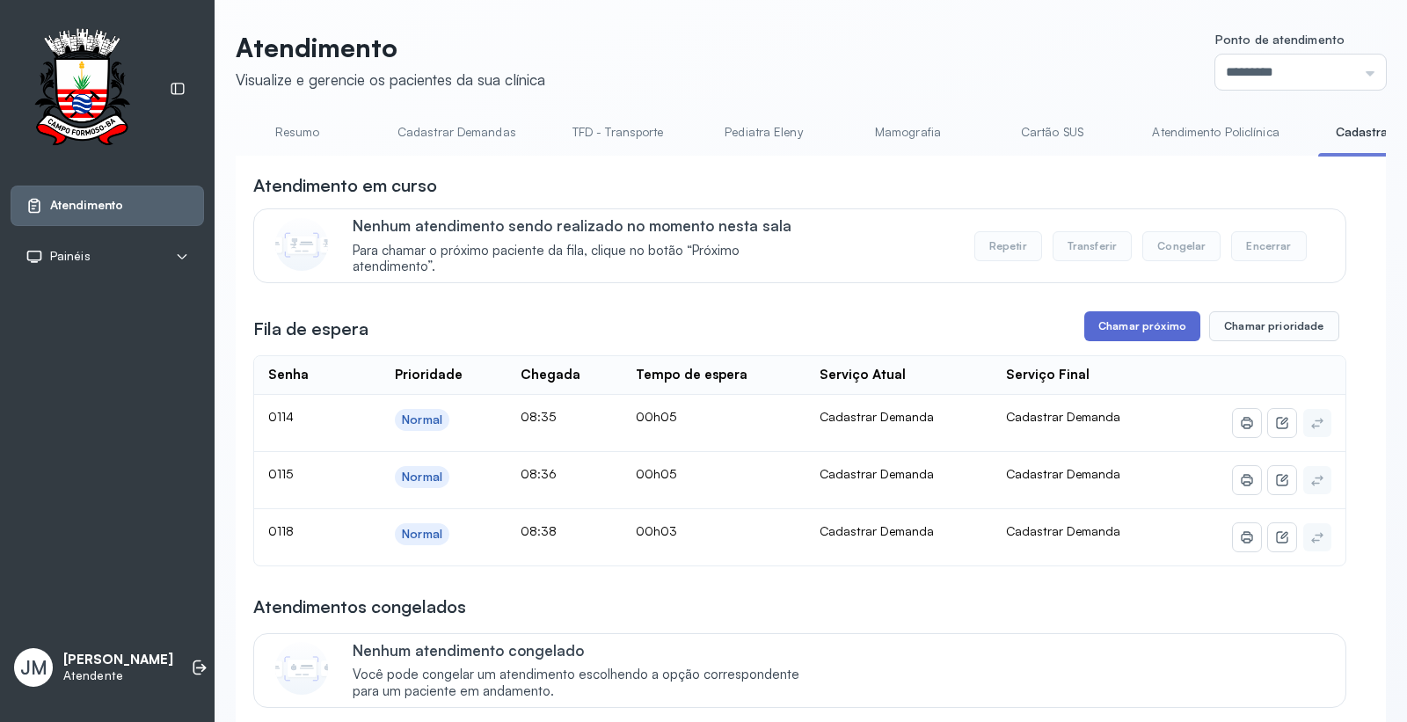
click at [1128, 319] on button "Chamar próximo" at bounding box center [1142, 326] width 116 height 30
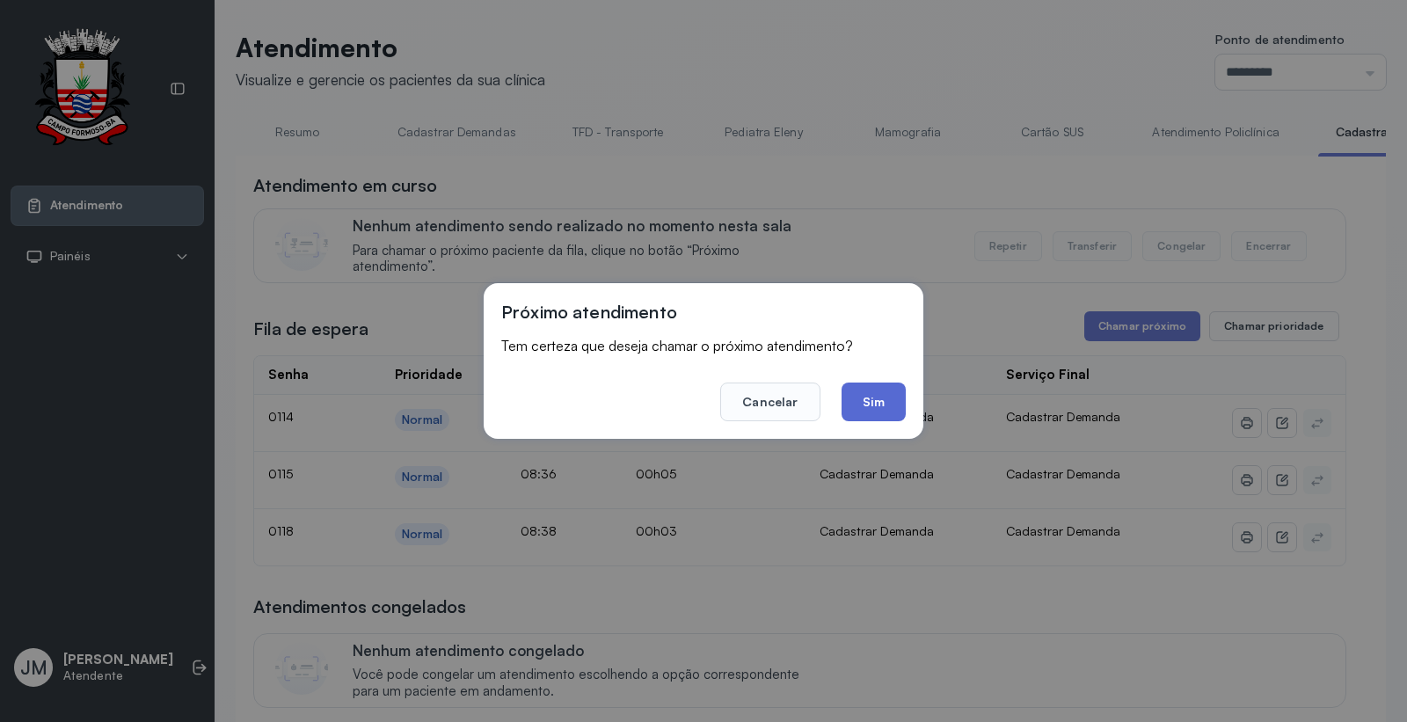
click at [881, 409] on button "Sim" at bounding box center [873, 401] width 64 height 39
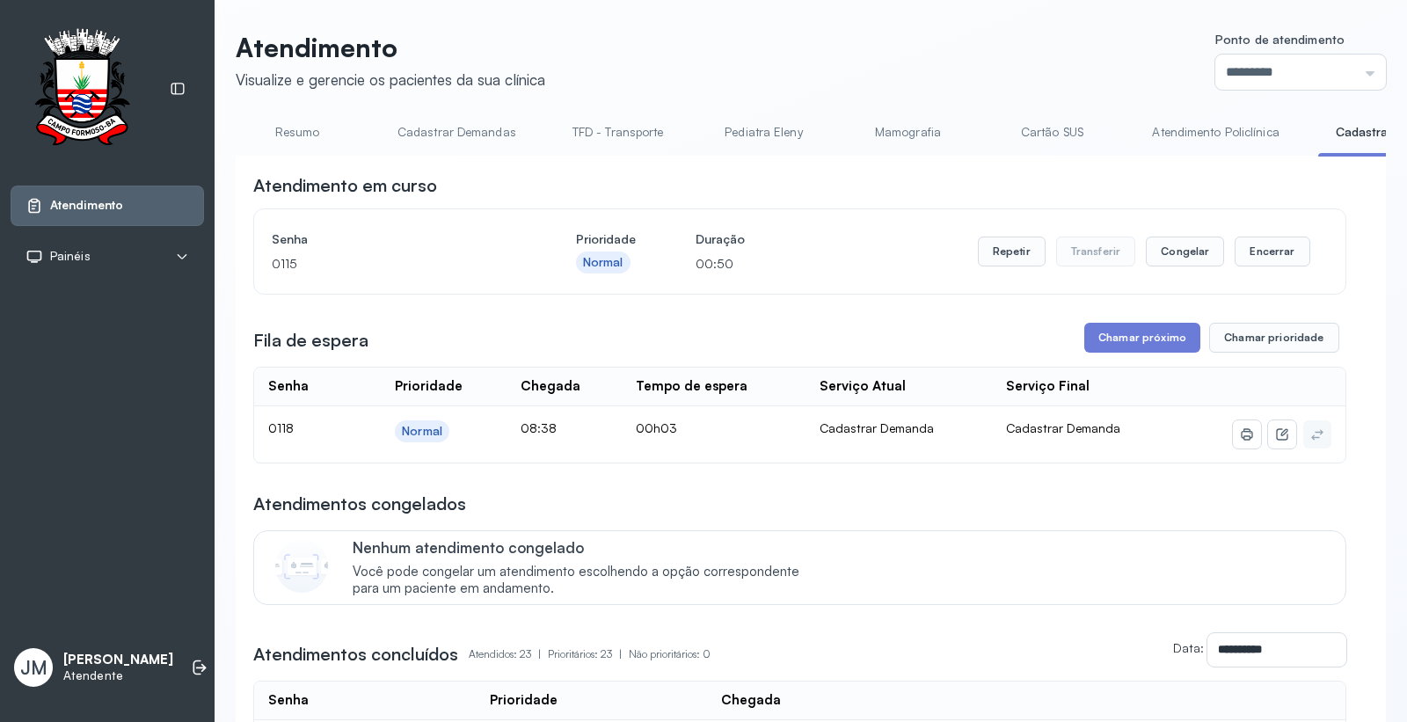
click at [627, 129] on link "TFD - Transporte" at bounding box center [618, 132] width 127 height 29
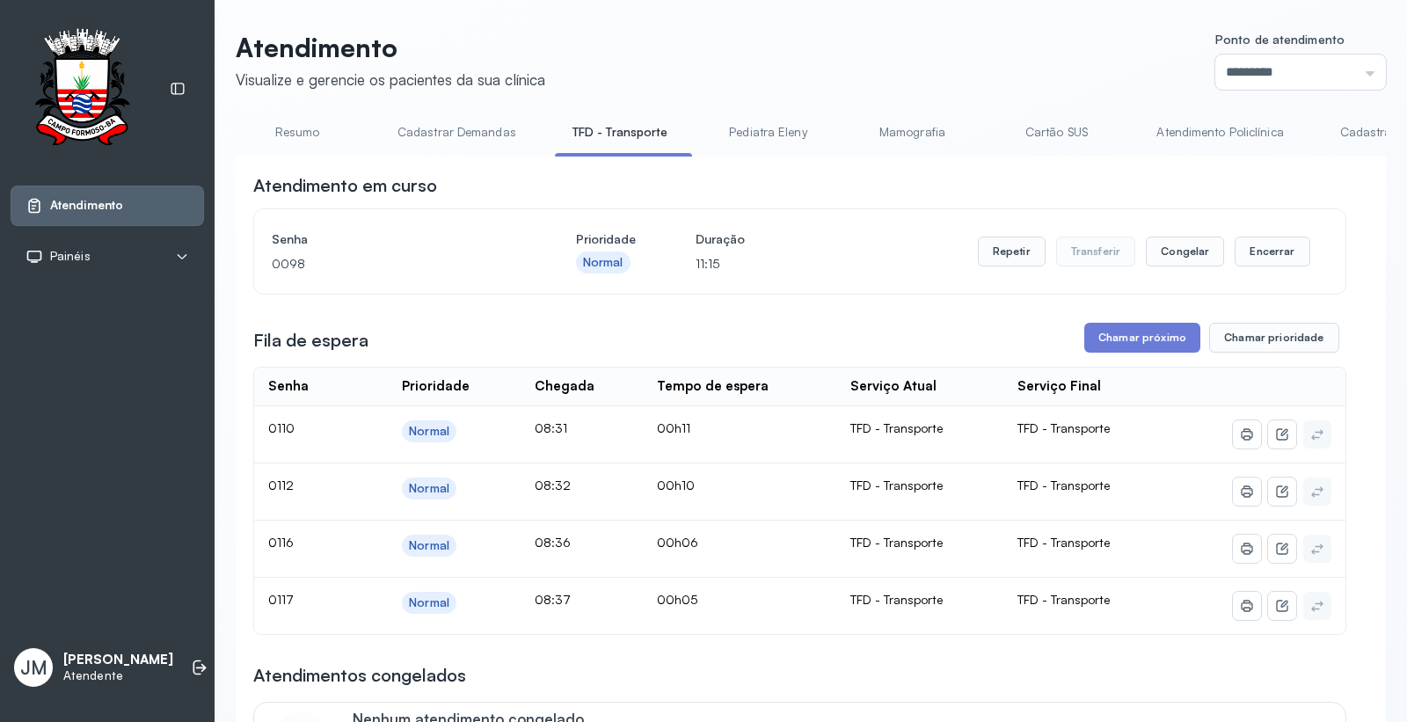
click at [1342, 127] on link "Cadastrar Demanda" at bounding box center [1396, 132] width 148 height 29
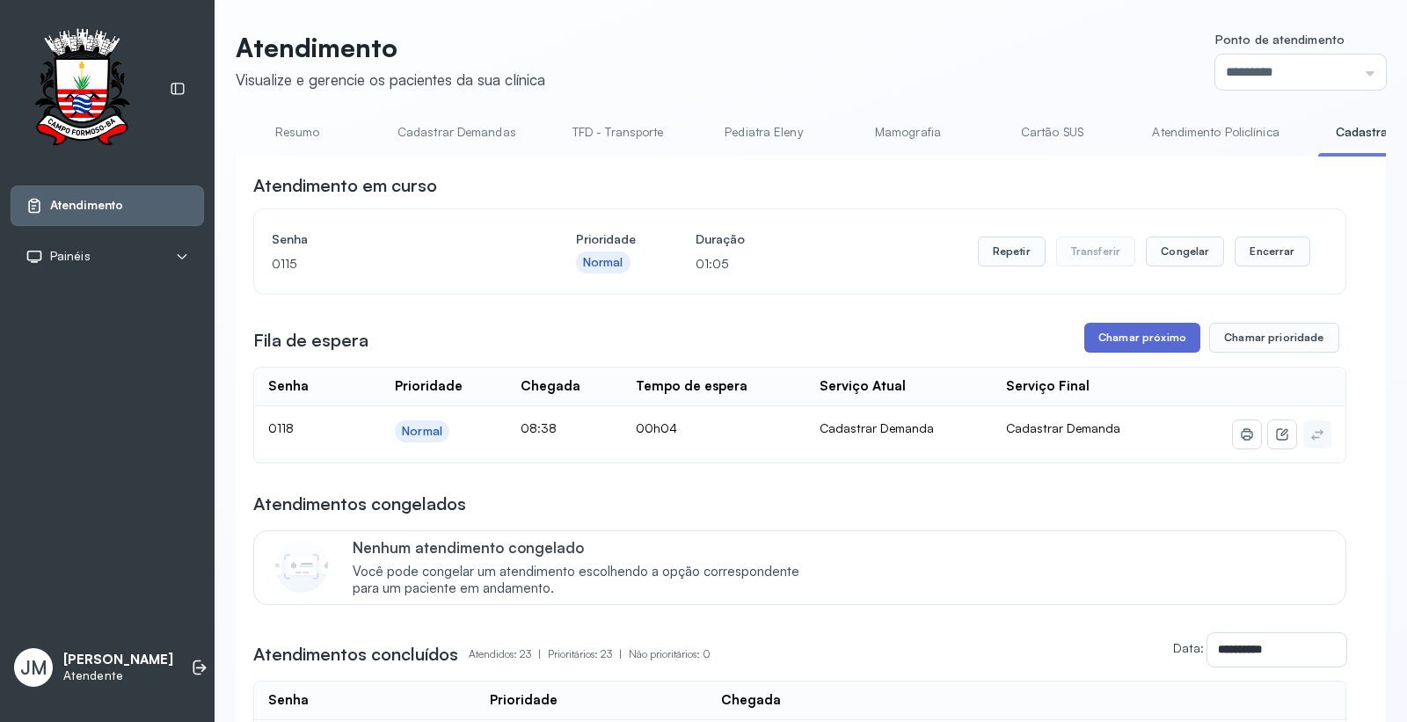
click at [1128, 336] on button "Chamar próximo" at bounding box center [1142, 338] width 116 height 30
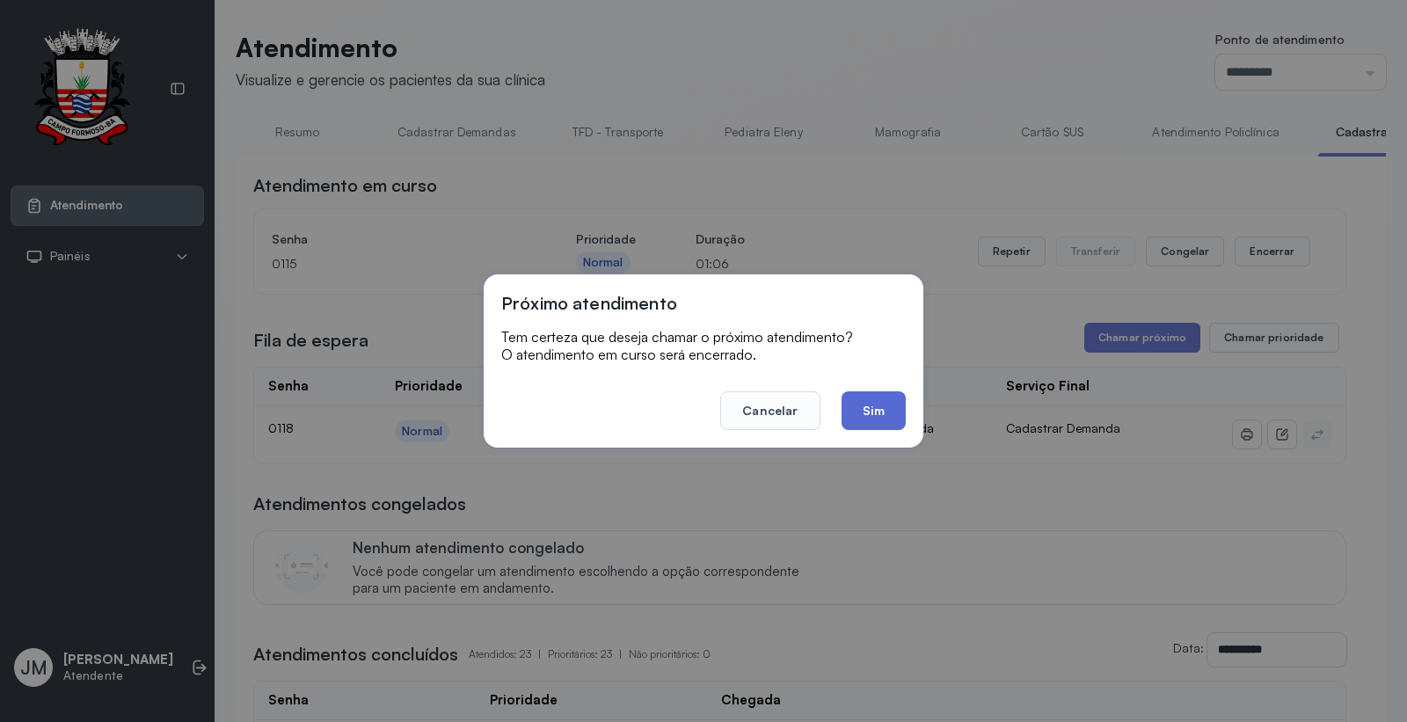
click at [877, 410] on button "Sim" at bounding box center [873, 410] width 64 height 39
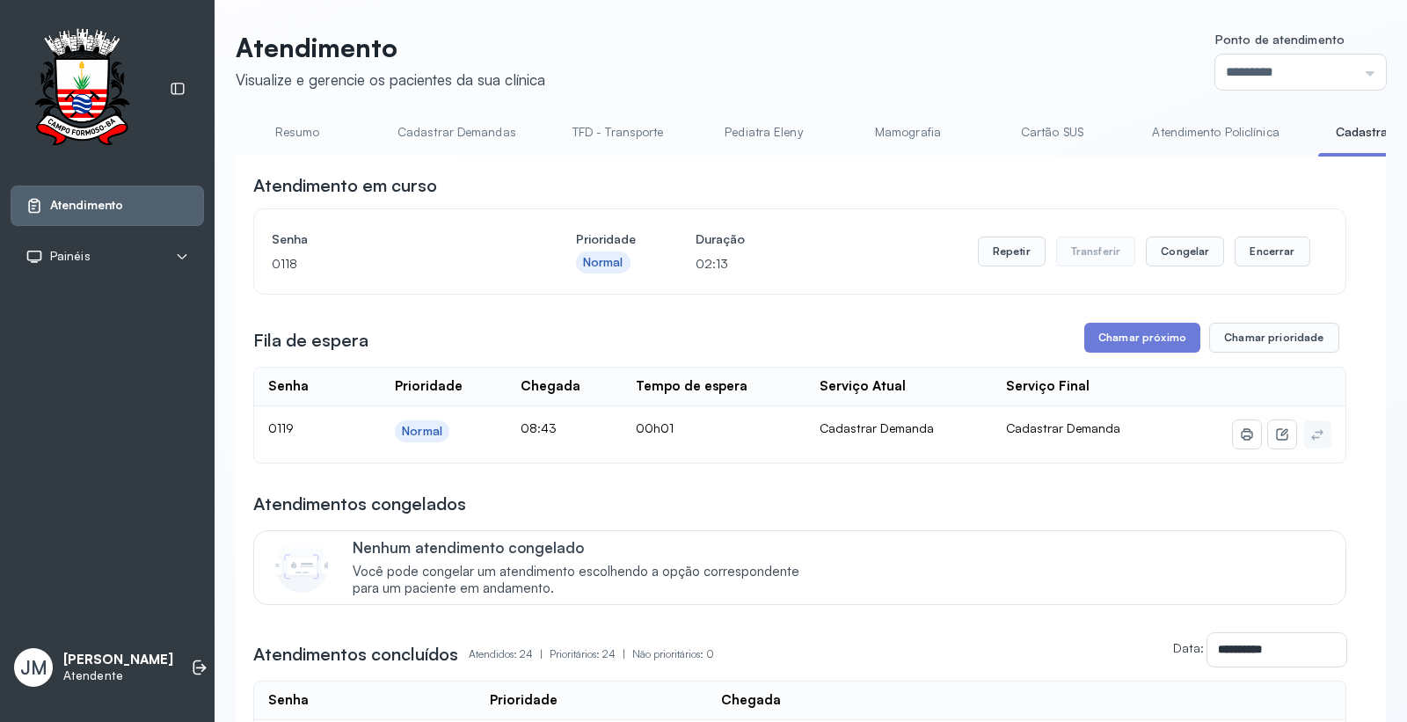
click at [292, 127] on link "Resumo" at bounding box center [297, 132] width 123 height 29
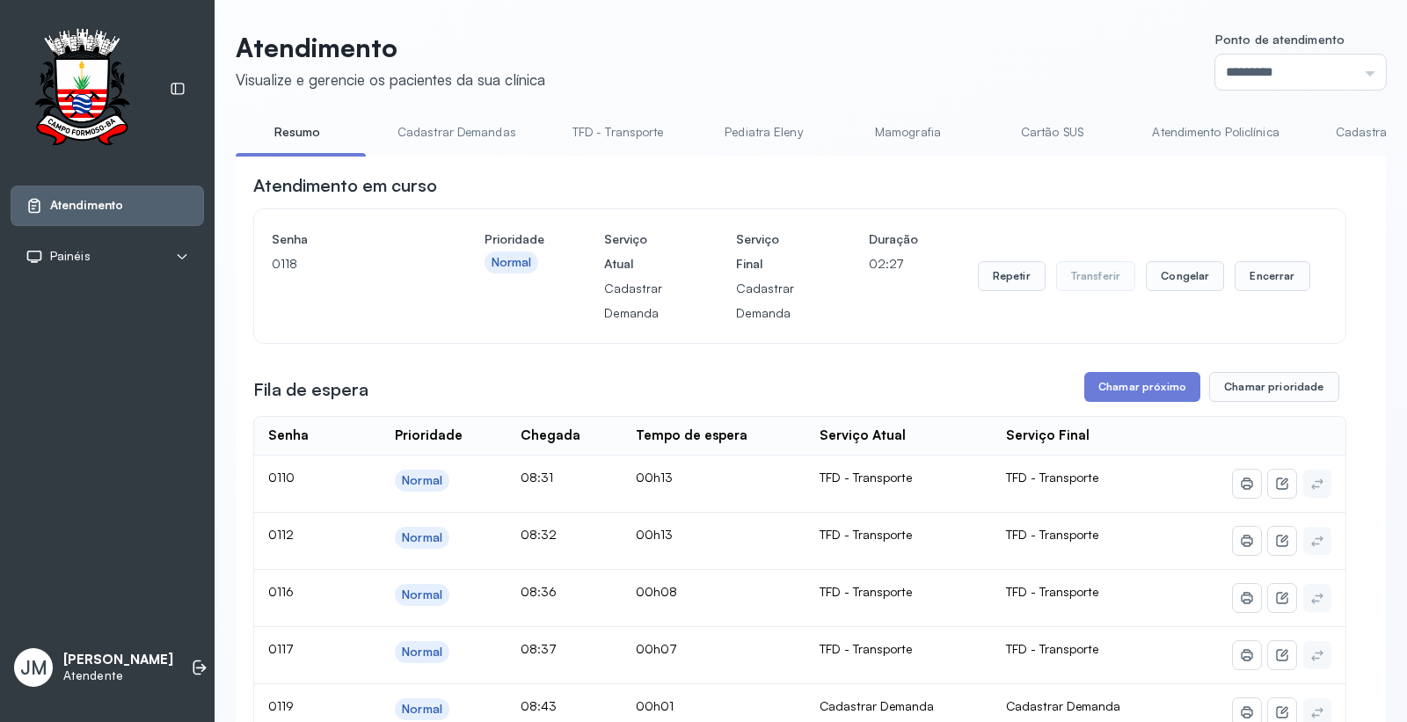
click at [1342, 136] on link "Cadastrar Demanda" at bounding box center [1392, 132] width 148 height 29
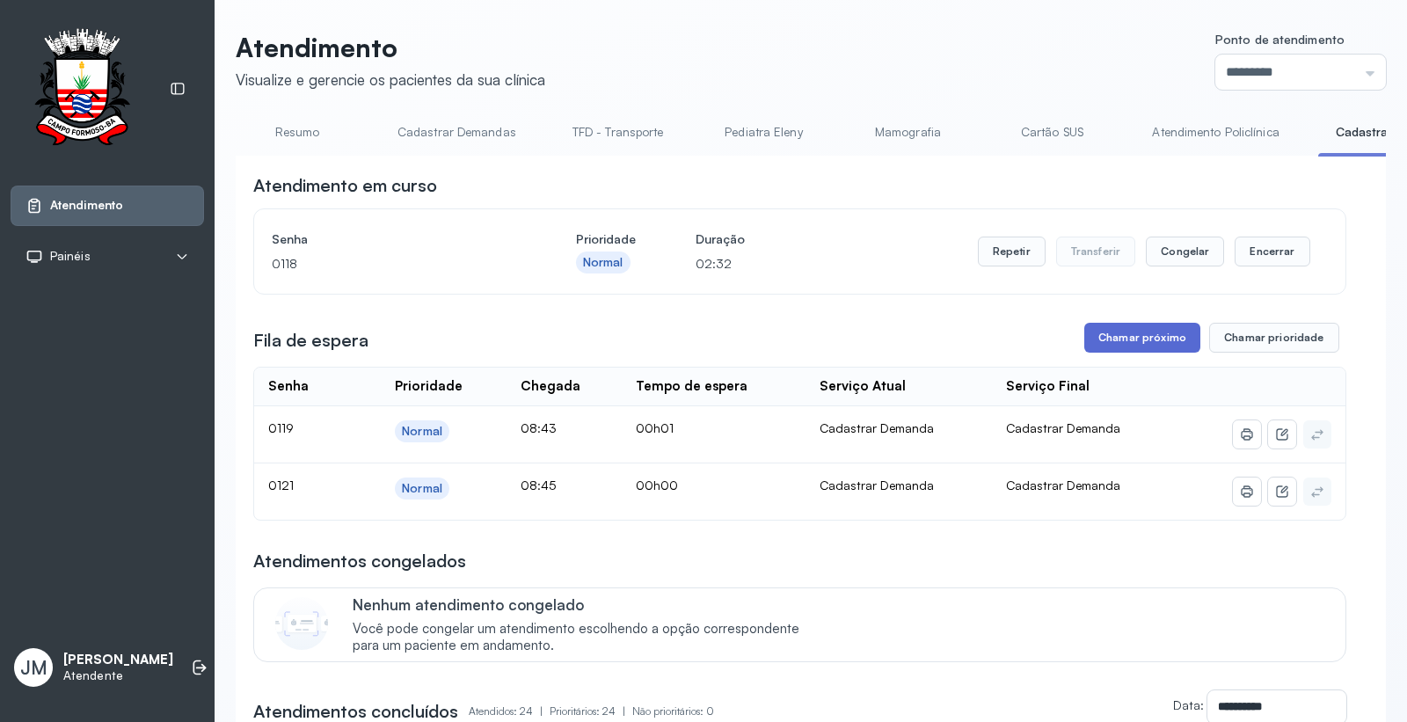
click at [1131, 331] on button "Chamar próximo" at bounding box center [1142, 338] width 116 height 30
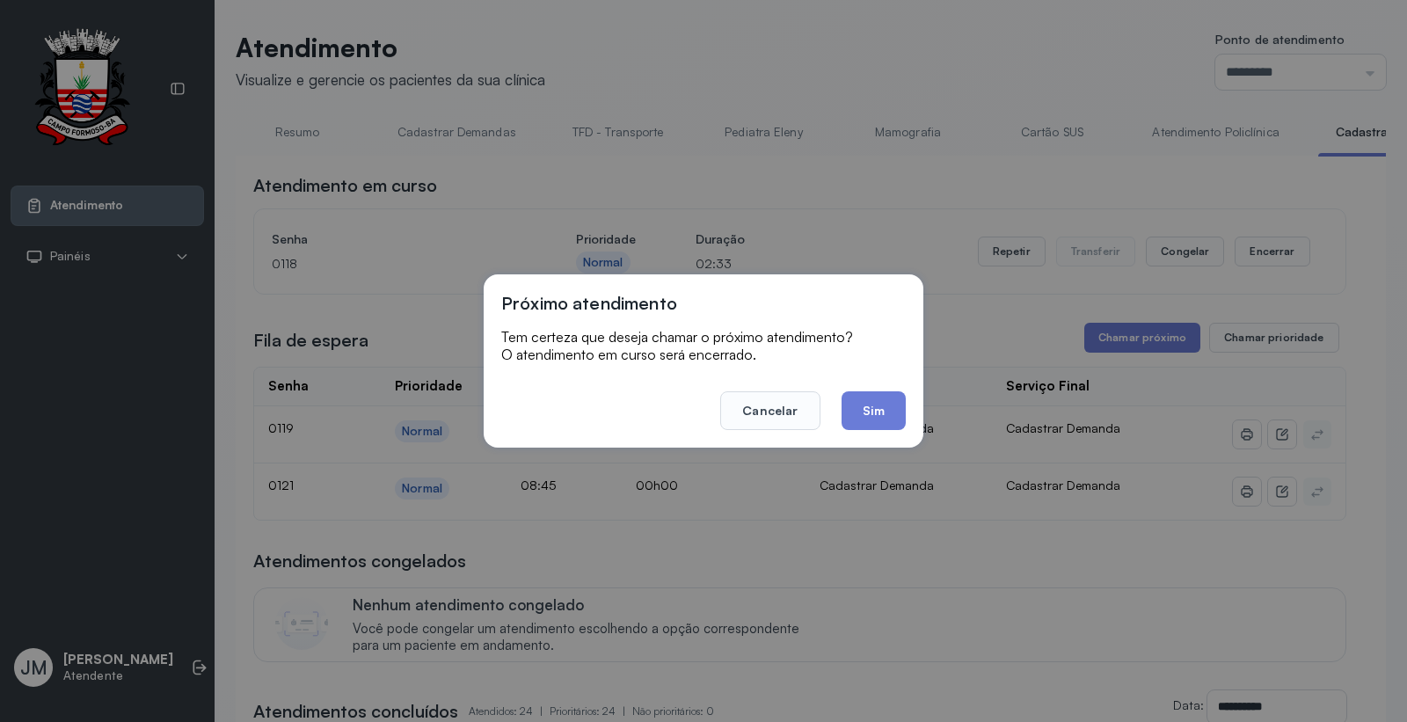
click at [870, 408] on button "Sim" at bounding box center [873, 410] width 64 height 39
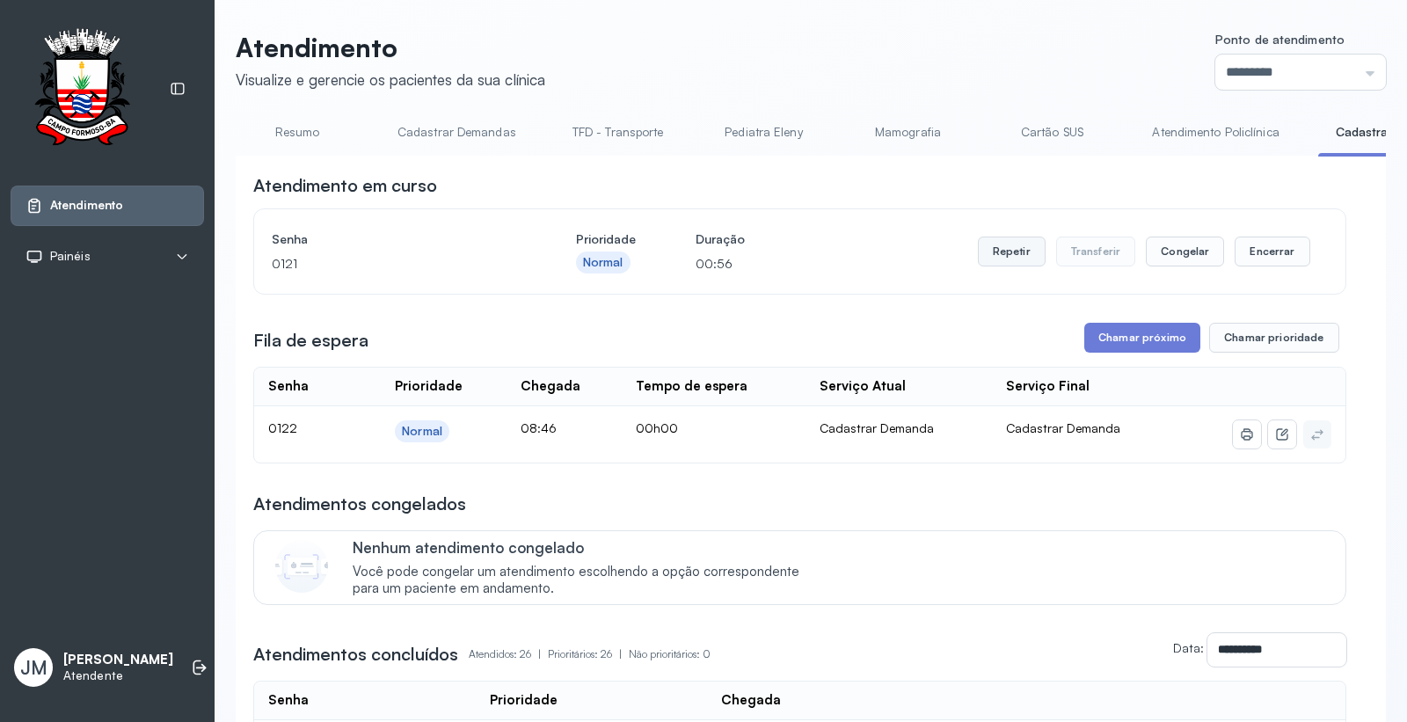
click at [1017, 250] on button "Repetir" at bounding box center [1012, 251] width 68 height 30
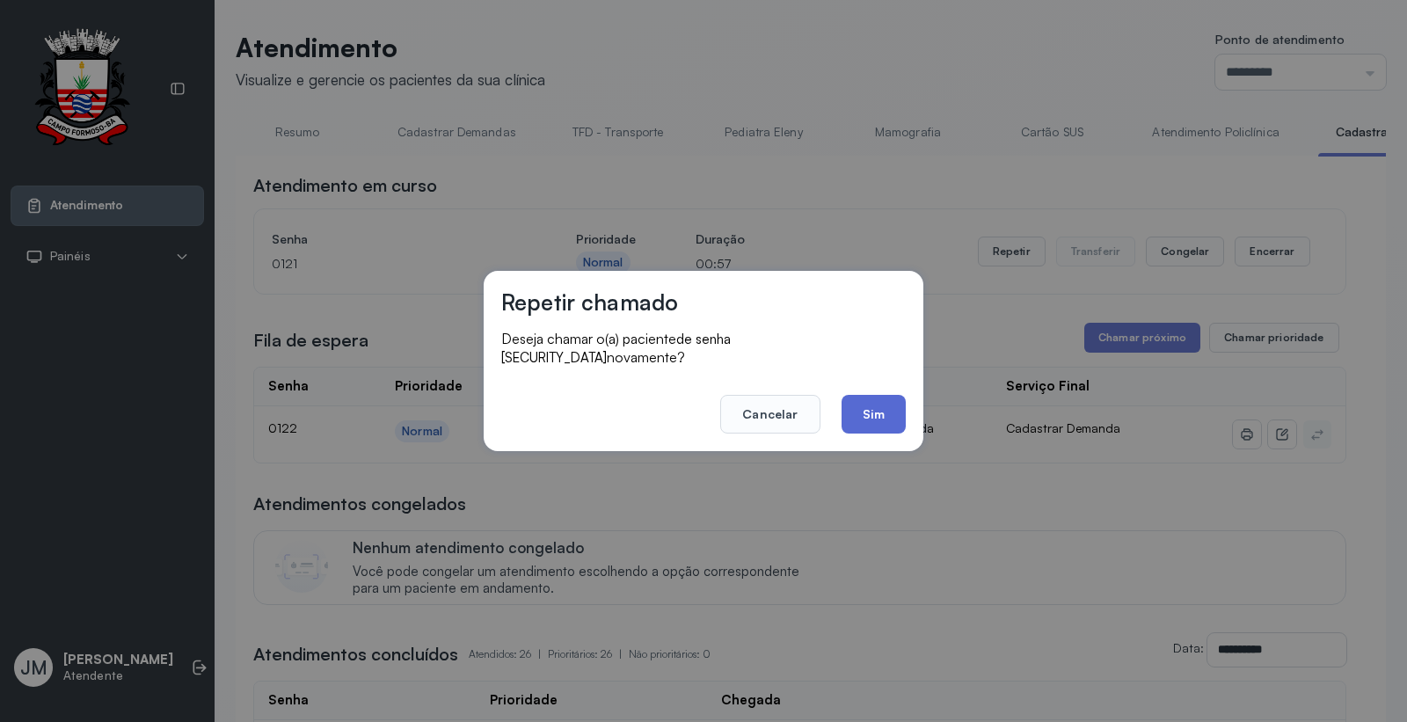
click at [872, 395] on button "Sim" at bounding box center [873, 414] width 64 height 39
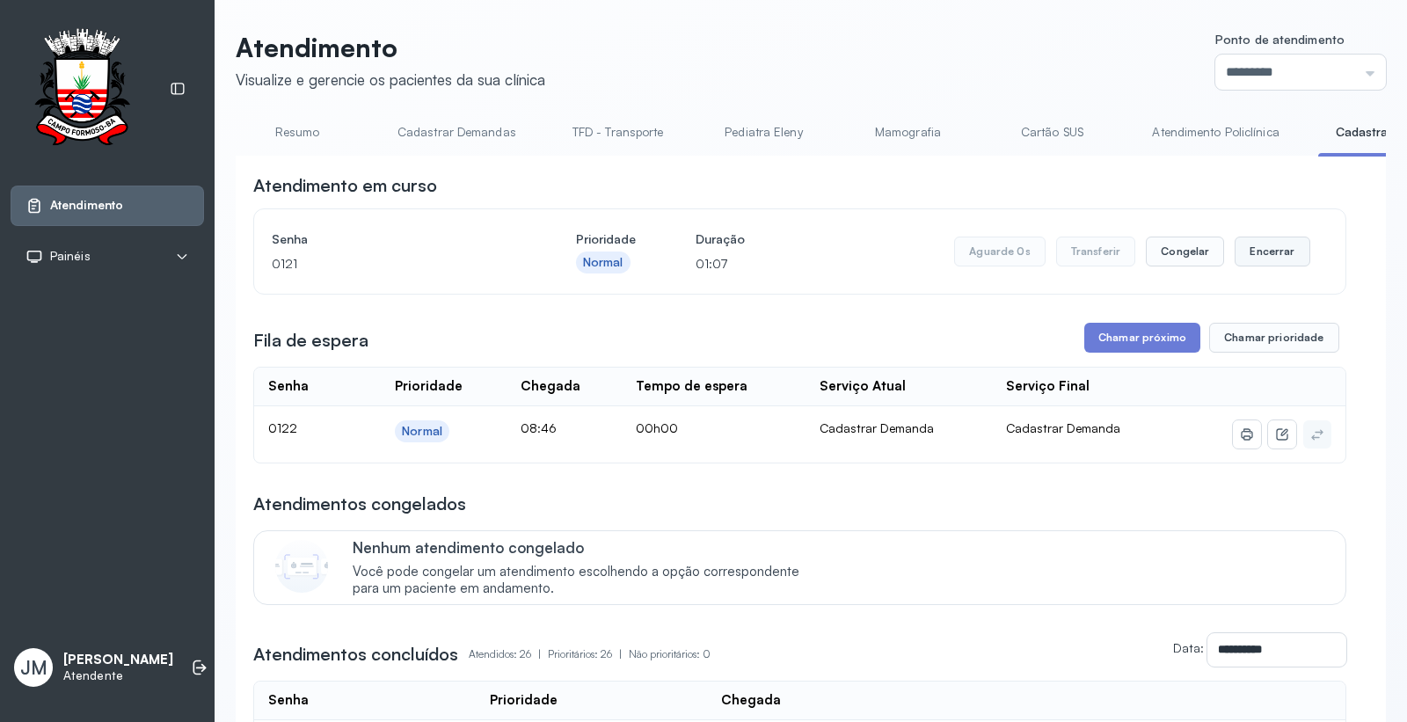
click at [1252, 251] on button "Encerrar" at bounding box center [1271, 251] width 75 height 30
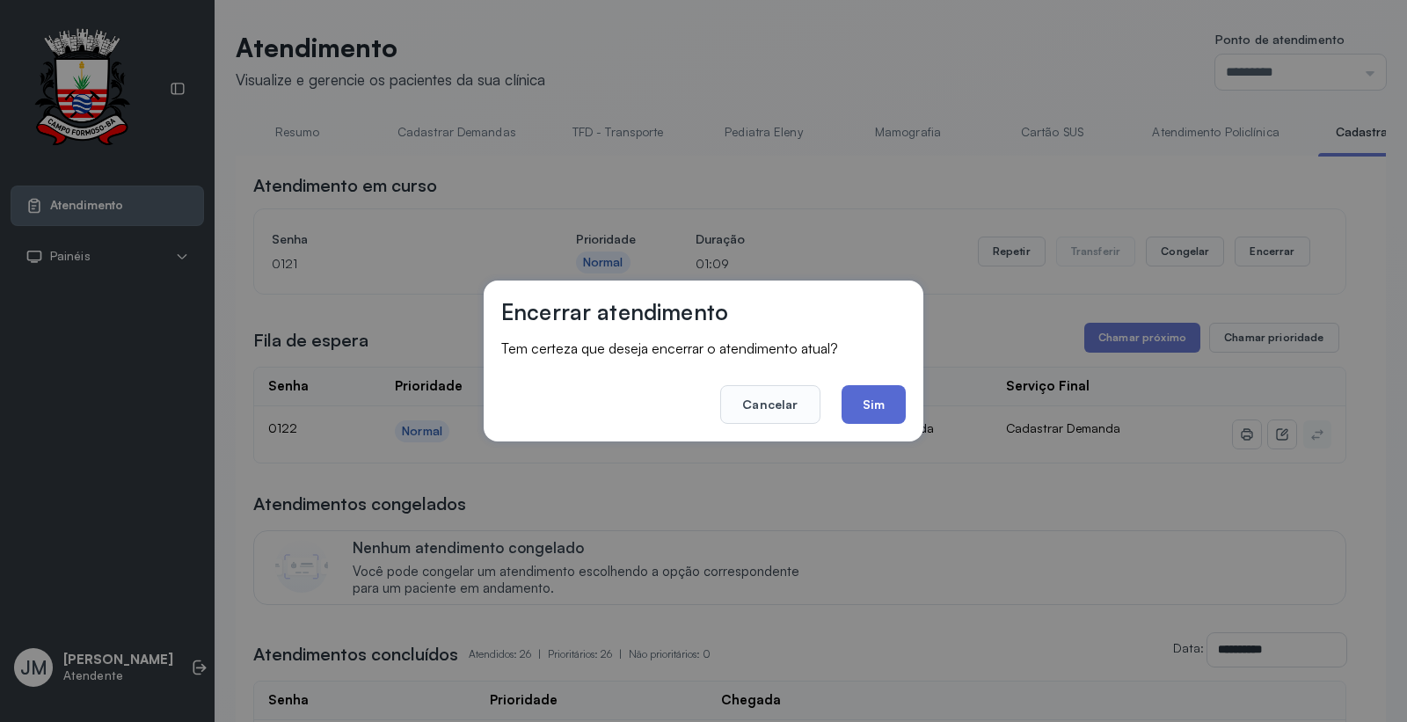
click at [873, 411] on button "Sim" at bounding box center [873, 404] width 64 height 39
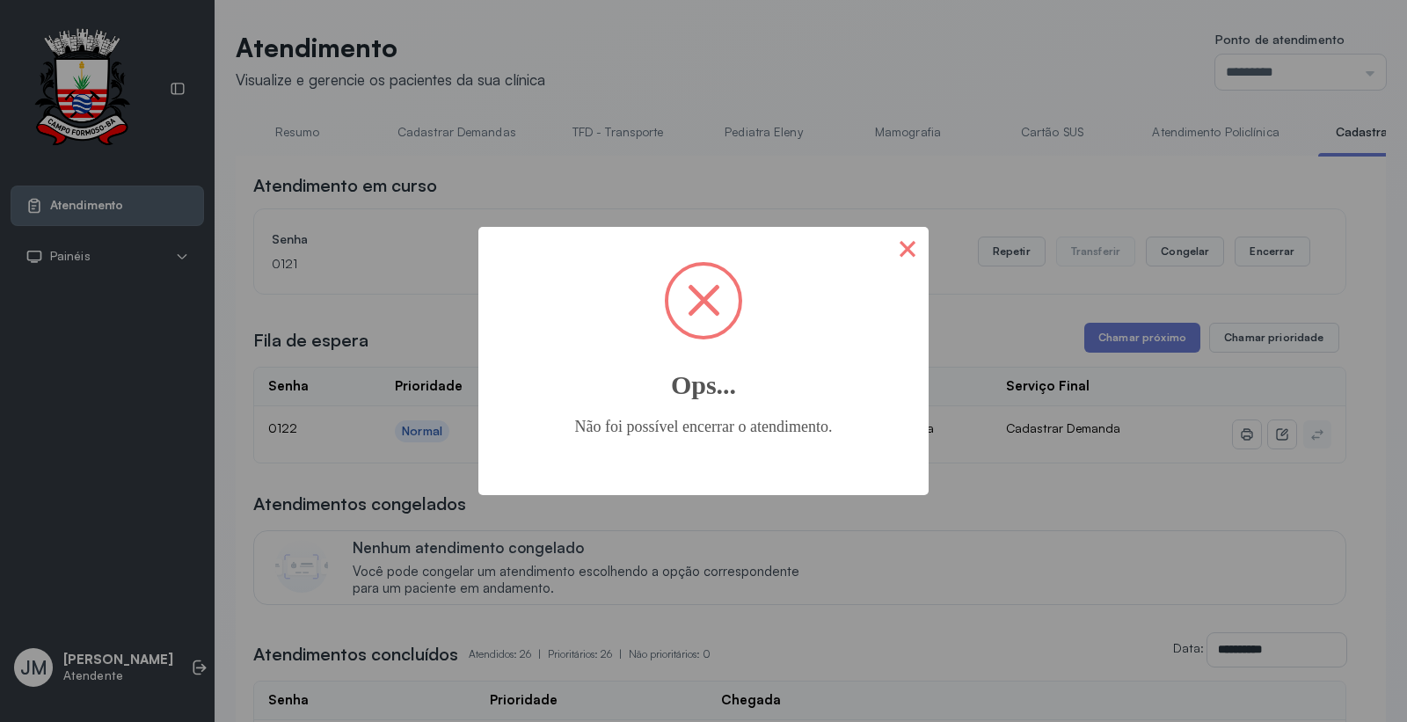
click at [907, 251] on button "×" at bounding box center [907, 248] width 42 height 42
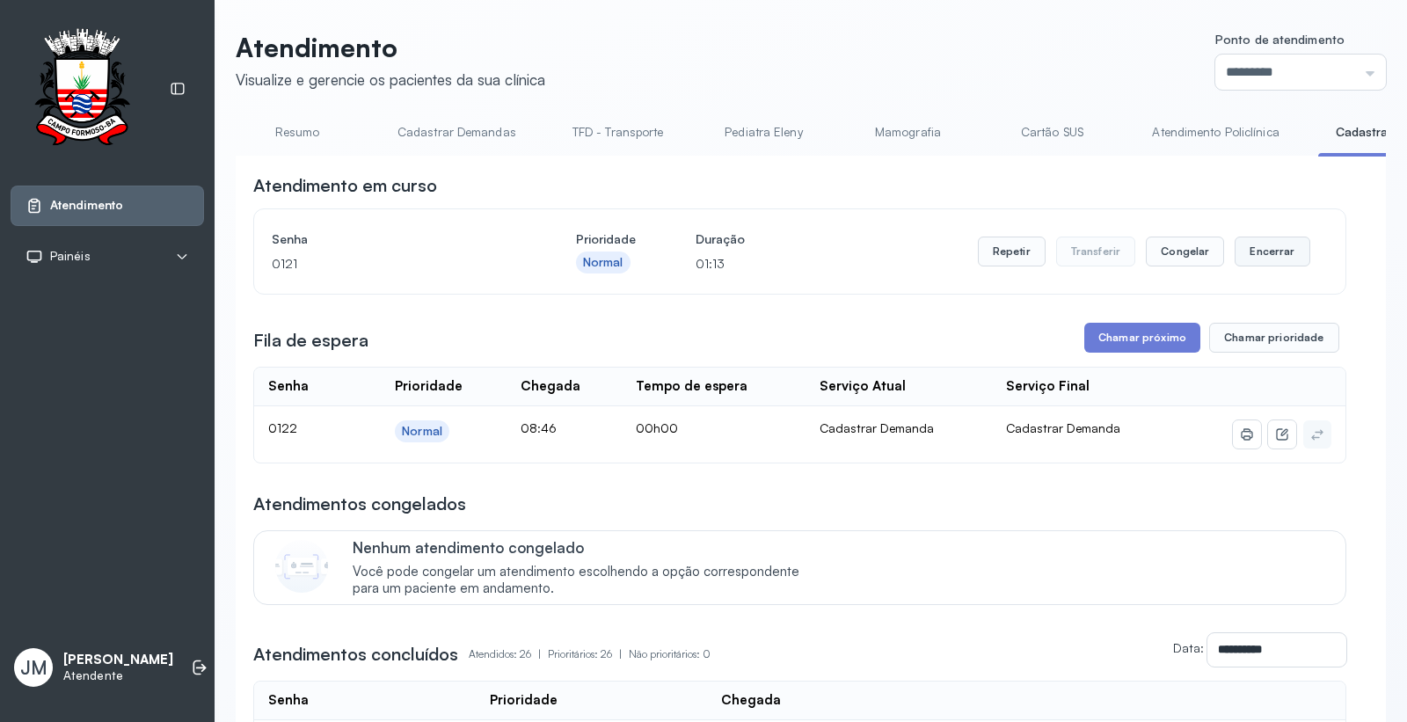
click at [1238, 251] on button "Encerrar" at bounding box center [1271, 251] width 75 height 30
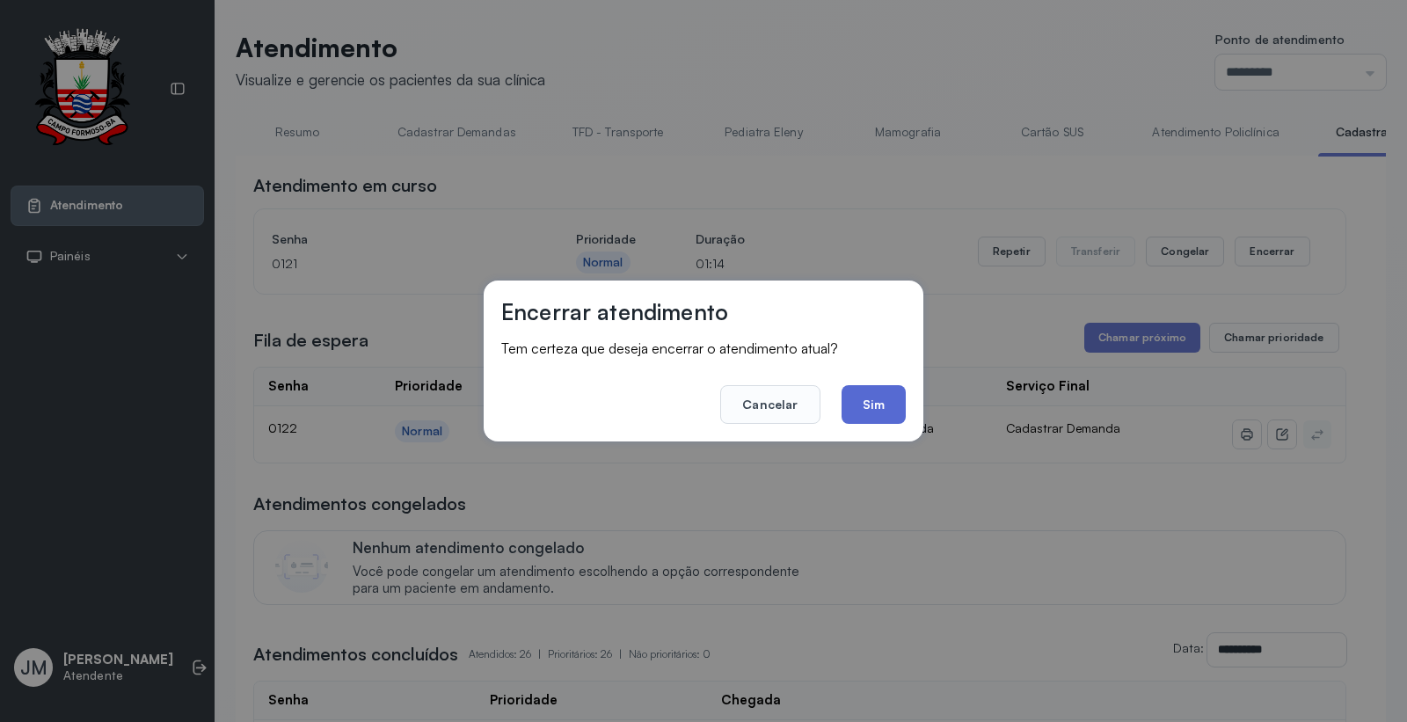
click at [884, 419] on button "Sim" at bounding box center [873, 404] width 64 height 39
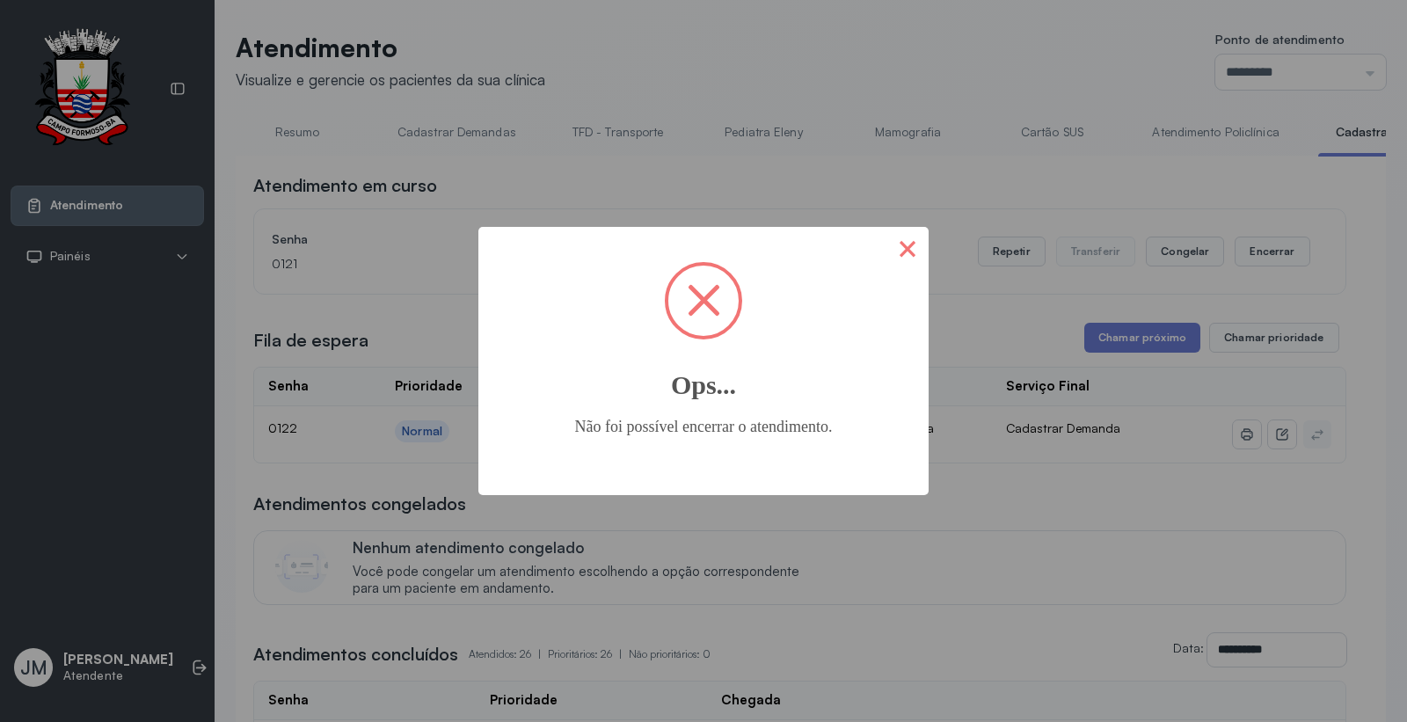
click at [902, 233] on button "×" at bounding box center [907, 248] width 42 height 42
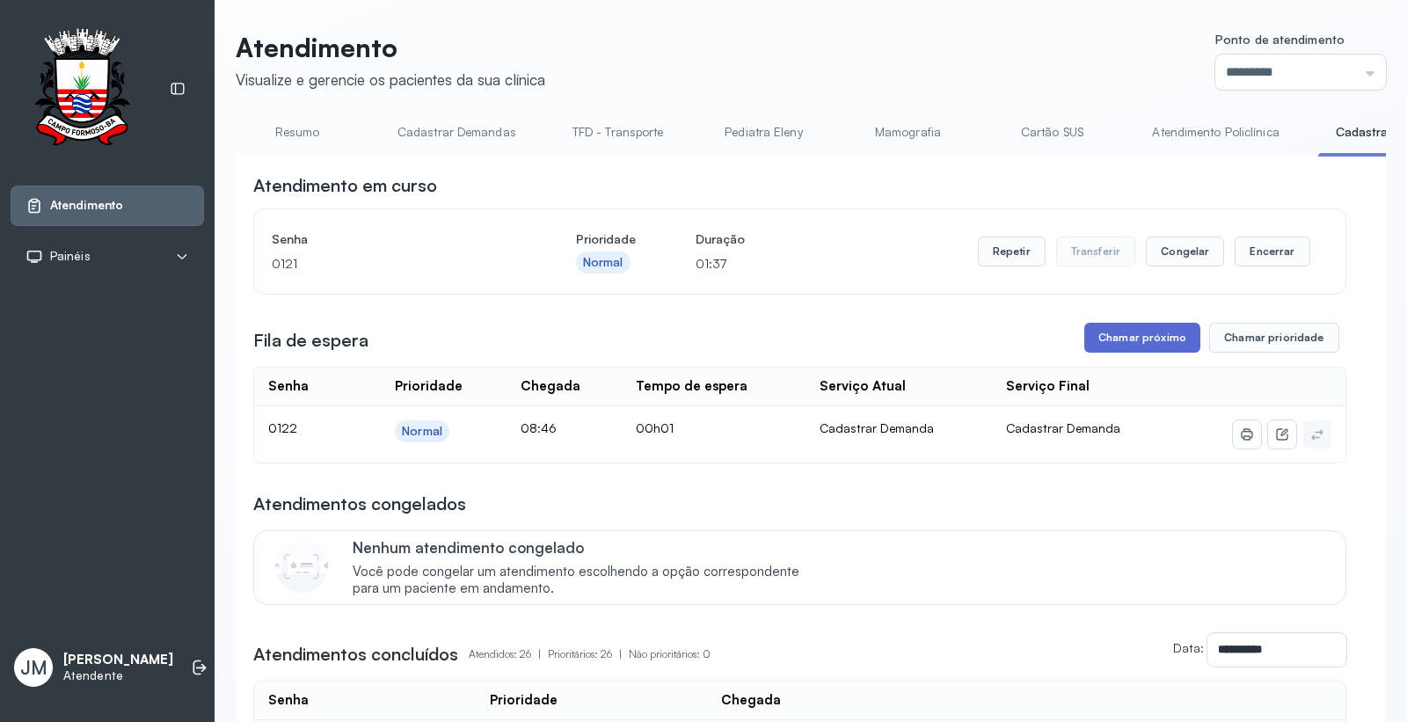
click at [1122, 334] on button "Chamar próximo" at bounding box center [1142, 338] width 116 height 30
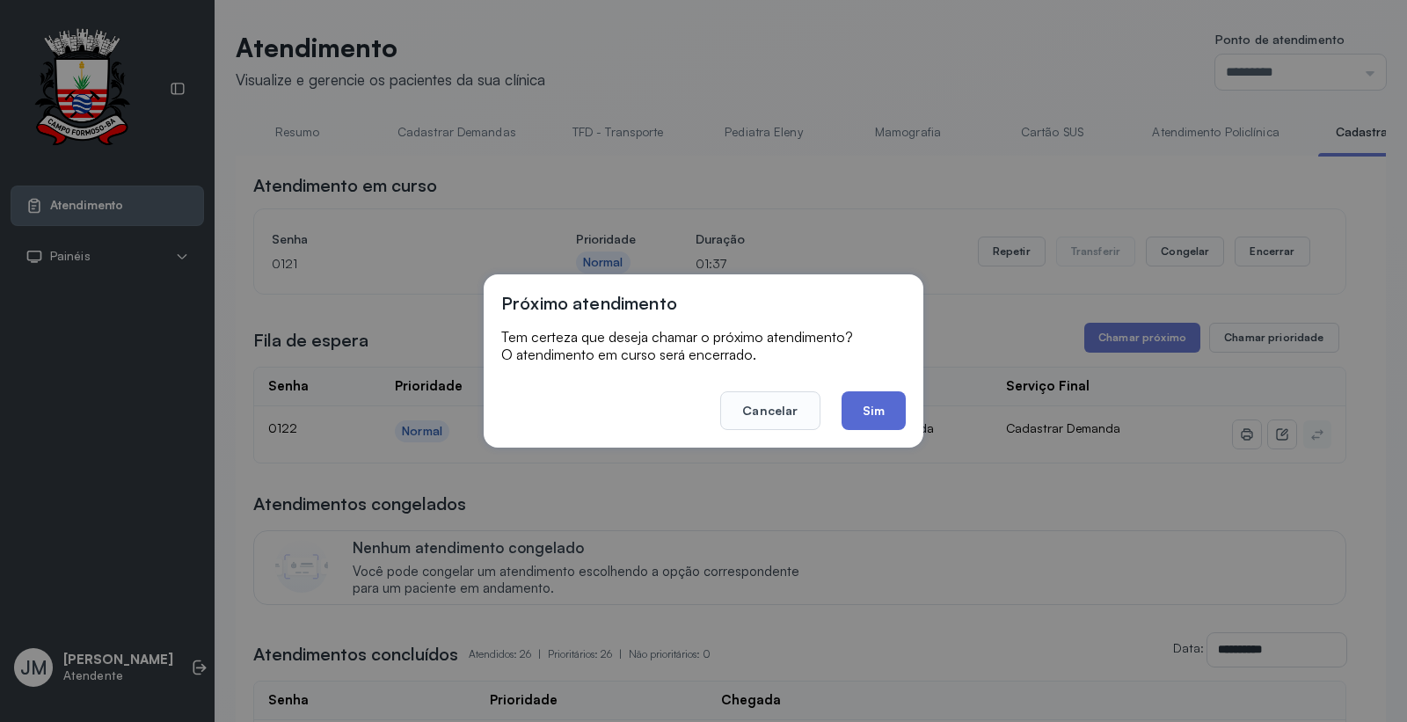
click at [885, 408] on button "Sim" at bounding box center [873, 410] width 64 height 39
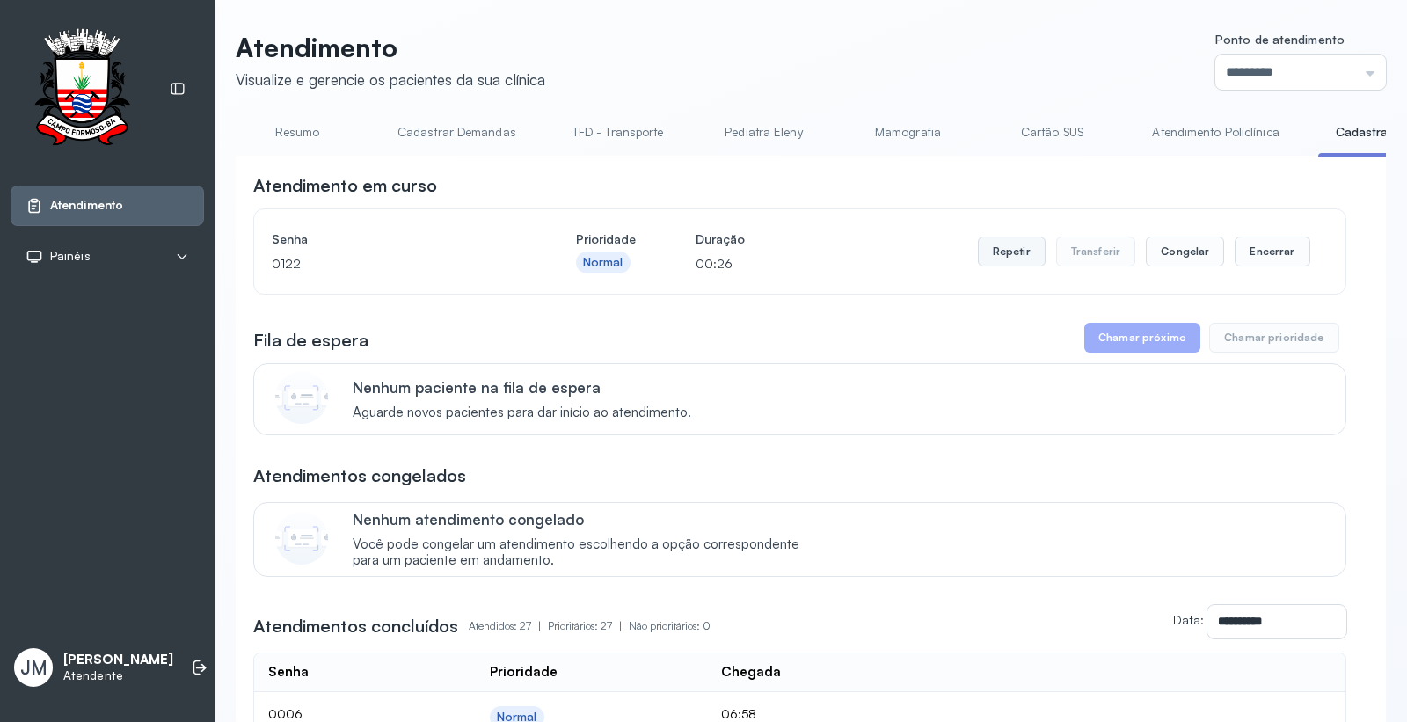
click at [1002, 251] on button "Repetir" at bounding box center [1012, 251] width 68 height 30
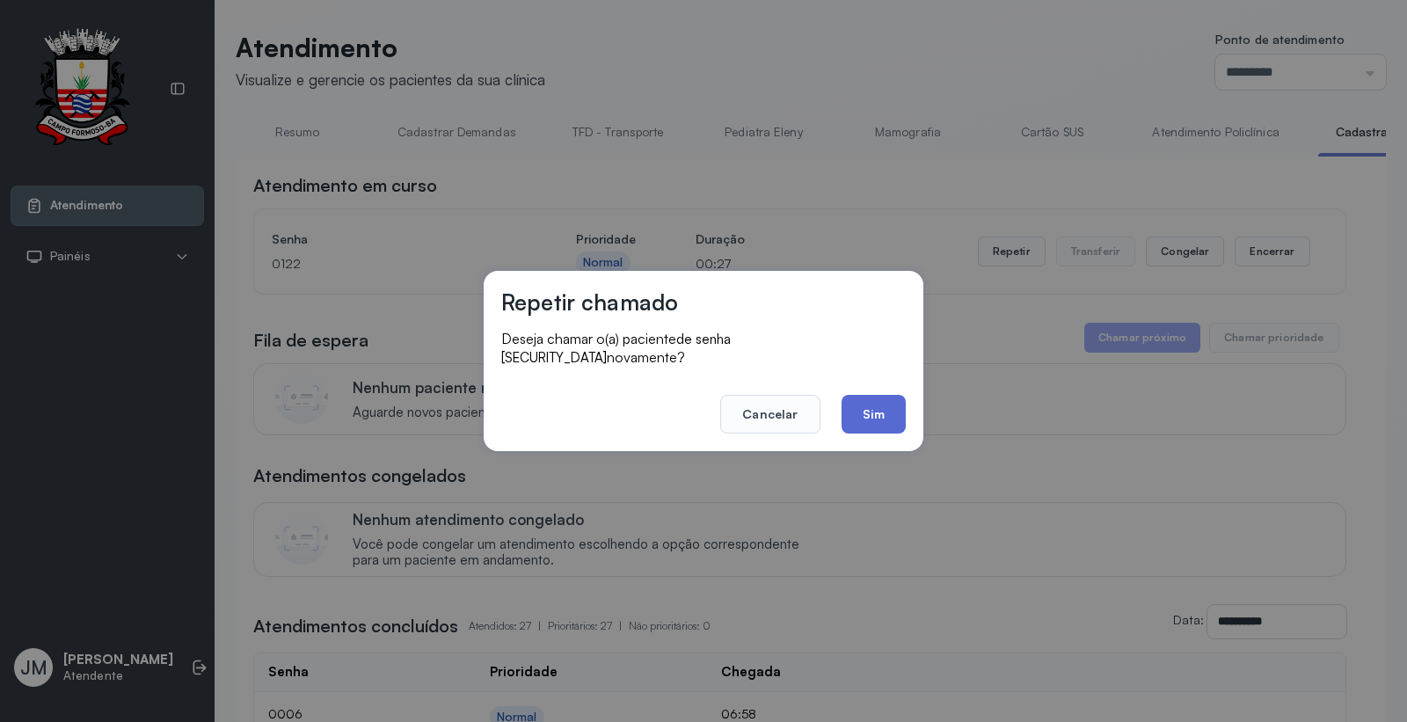
click at [856, 411] on button "Sim" at bounding box center [873, 414] width 64 height 39
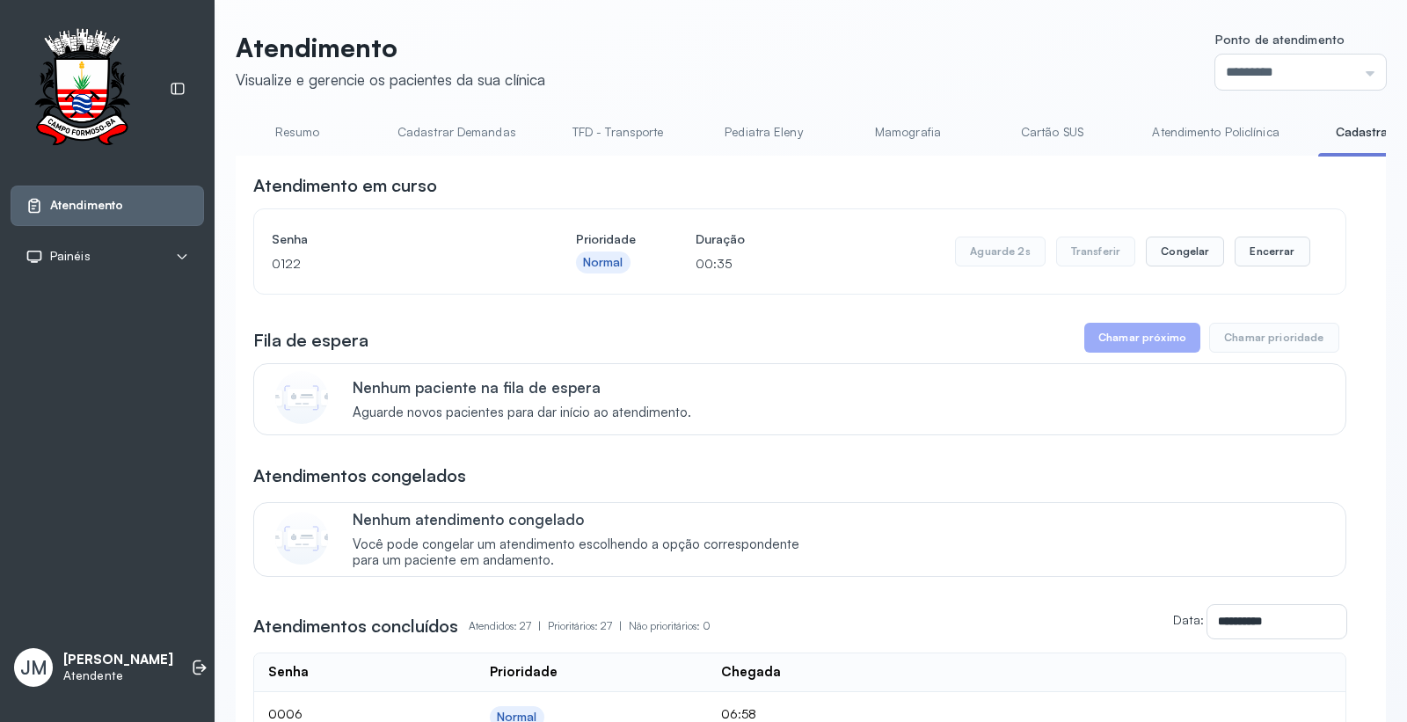
click at [1048, 127] on link "Cartão SUS" at bounding box center [1051, 132] width 123 height 29
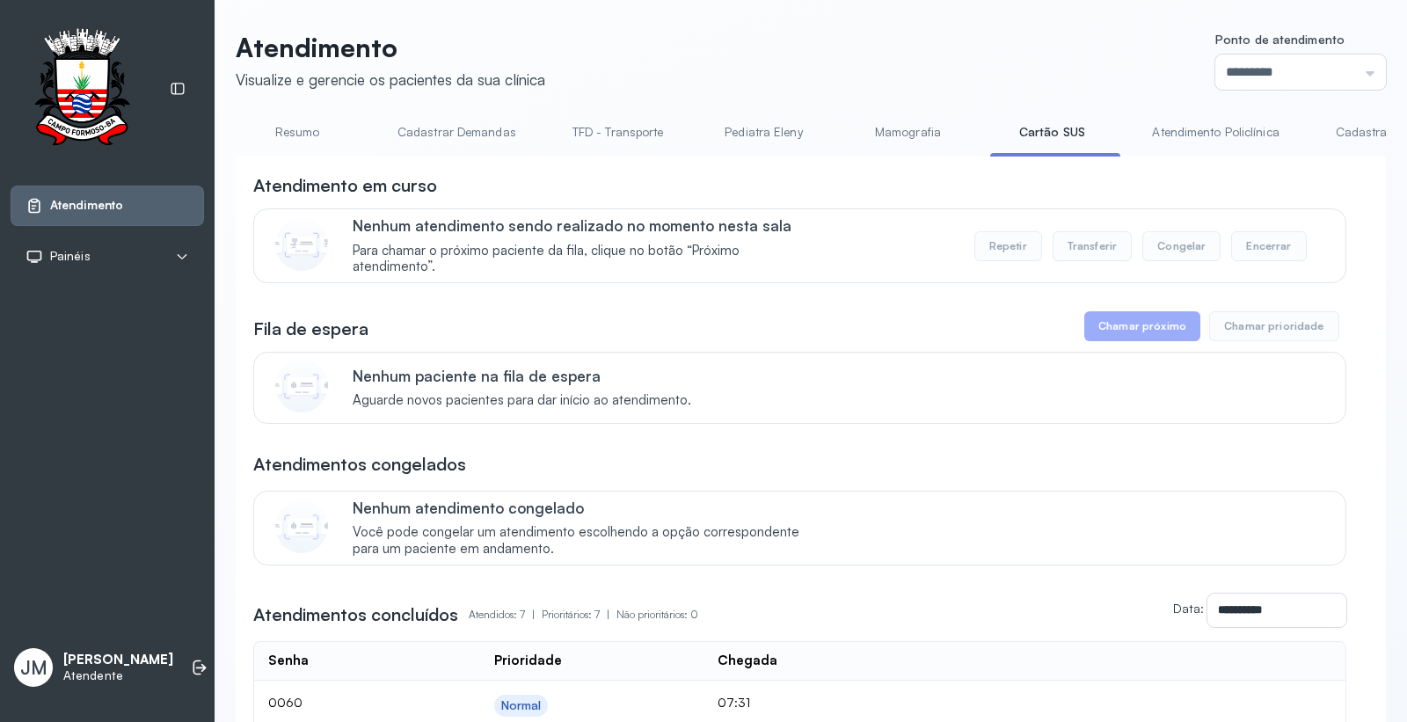
click at [460, 130] on link "Cadastrar Demandas" at bounding box center [457, 132] width 154 height 29
click at [299, 129] on link "Resumo" at bounding box center [297, 132] width 123 height 29
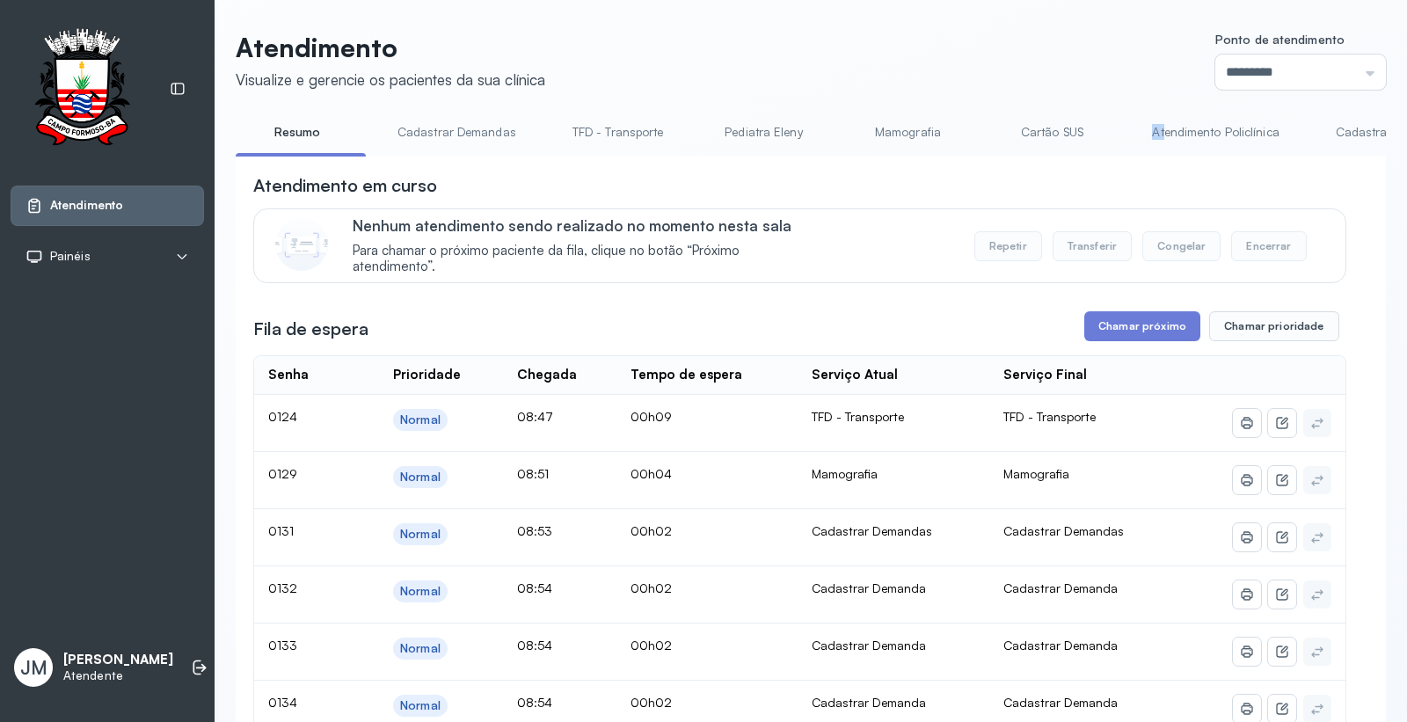
drag, startPoint x: 1150, startPoint y: 151, endPoint x: 1162, endPoint y: 149, distance: 12.4
click at [1162, 149] on li "Atendimento Policlínica" at bounding box center [1218, 138] width 169 height 40
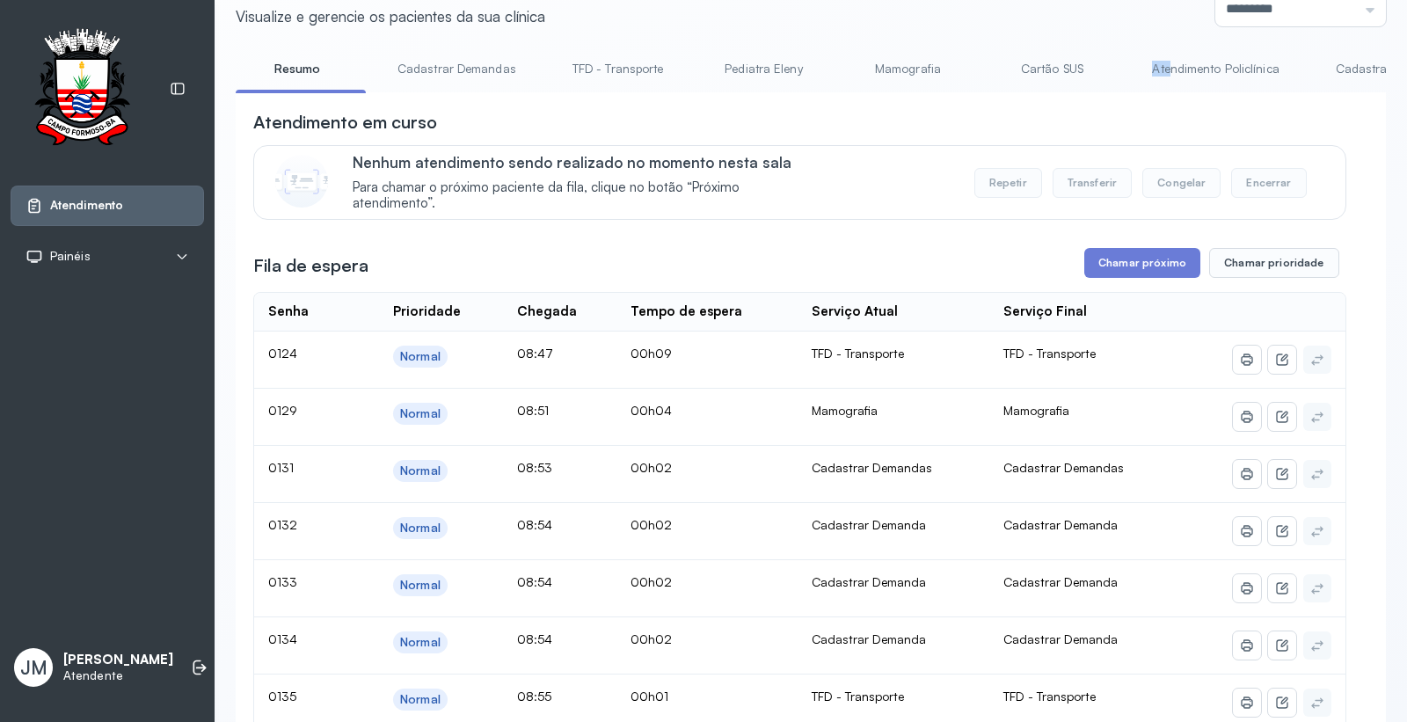
scroll to position [98, 0]
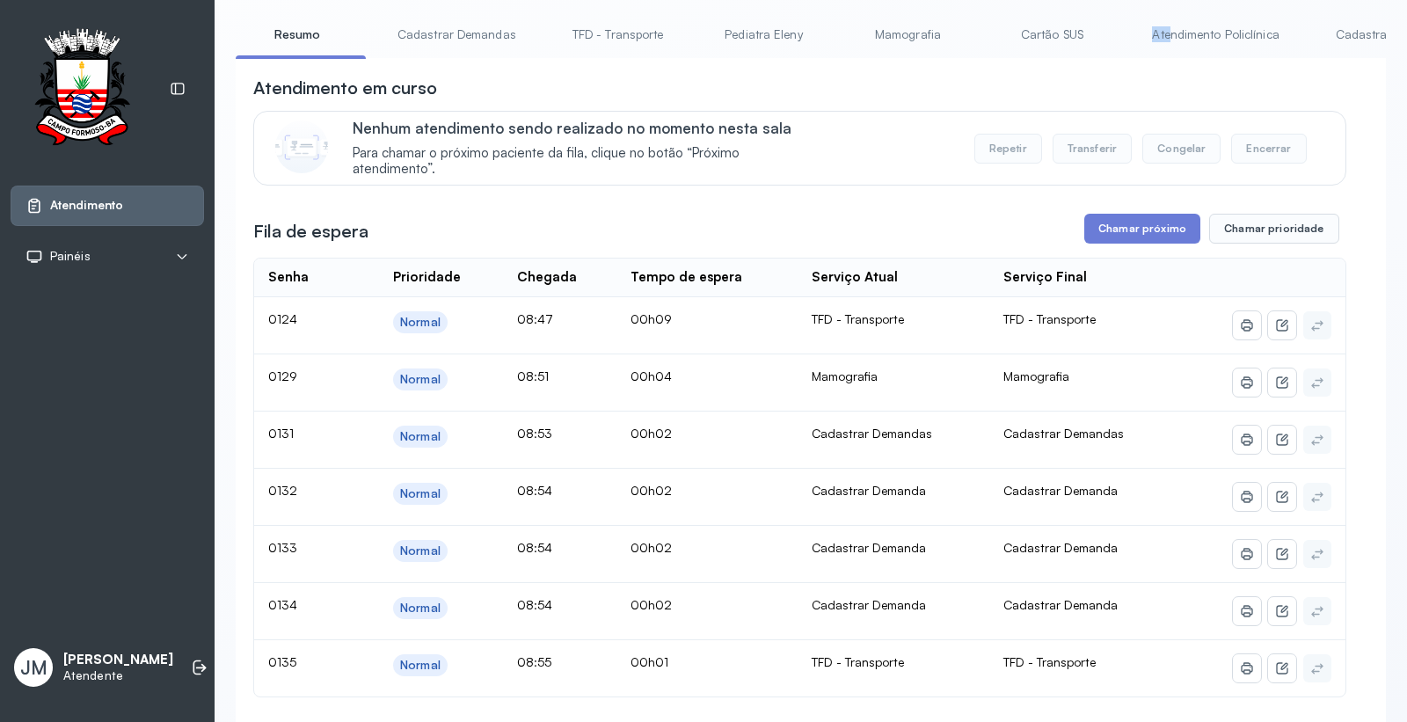
click at [891, 26] on link "Mamografia" at bounding box center [907, 34] width 123 height 29
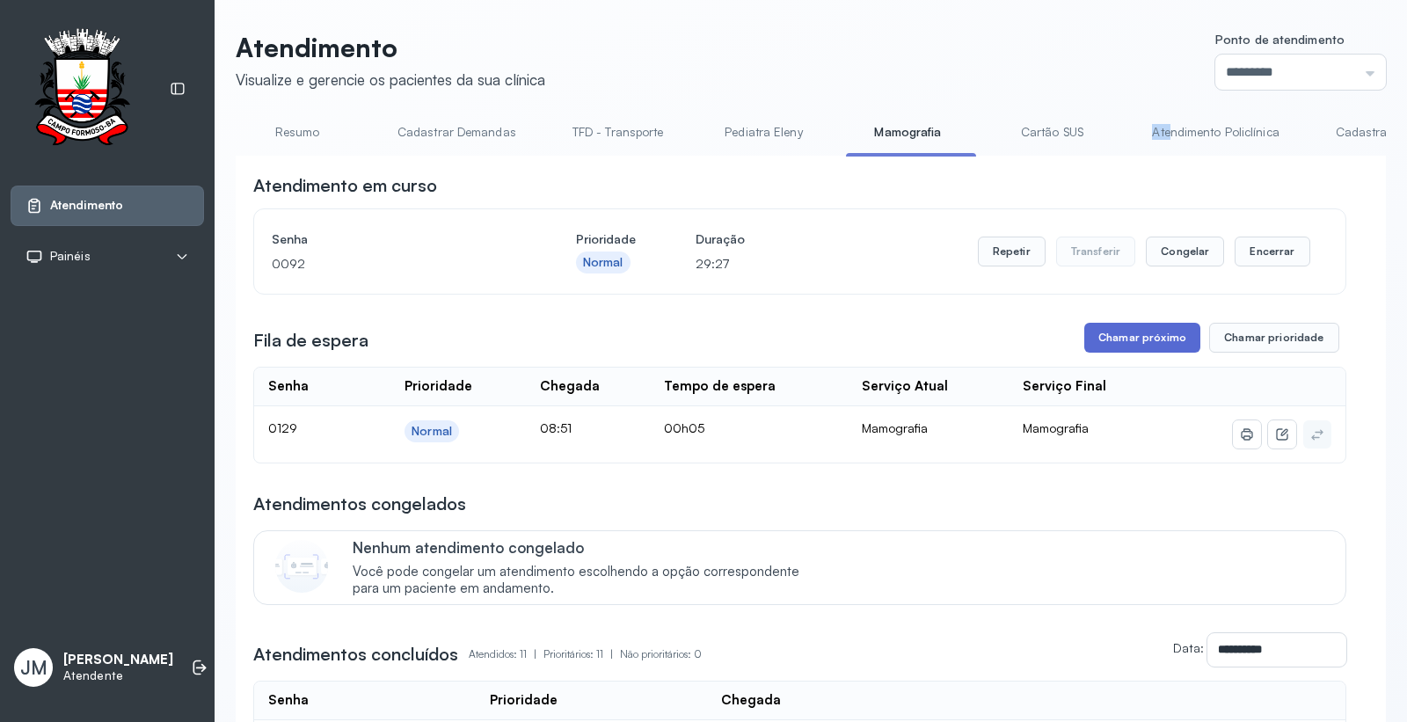
click at [1114, 344] on button "Chamar próximo" at bounding box center [1142, 338] width 116 height 30
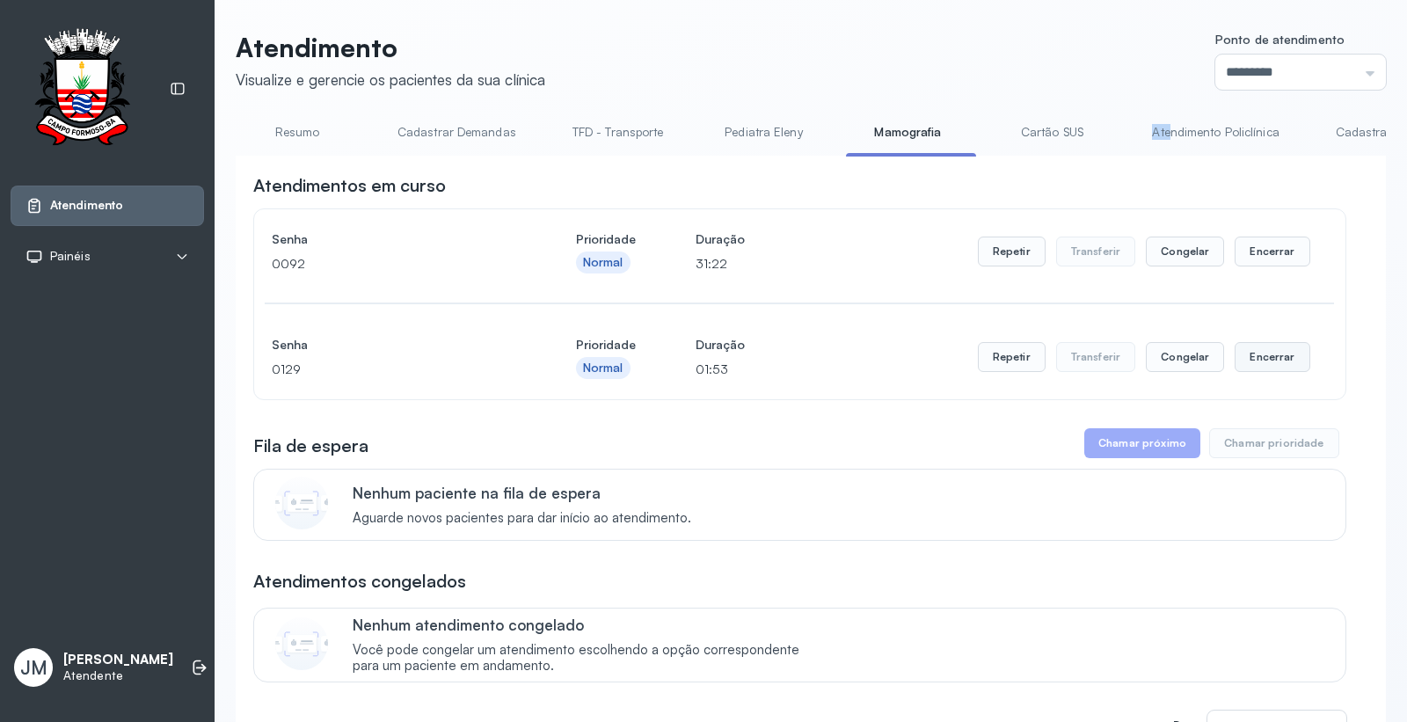
click at [1255, 356] on button "Encerrar" at bounding box center [1271, 357] width 75 height 30
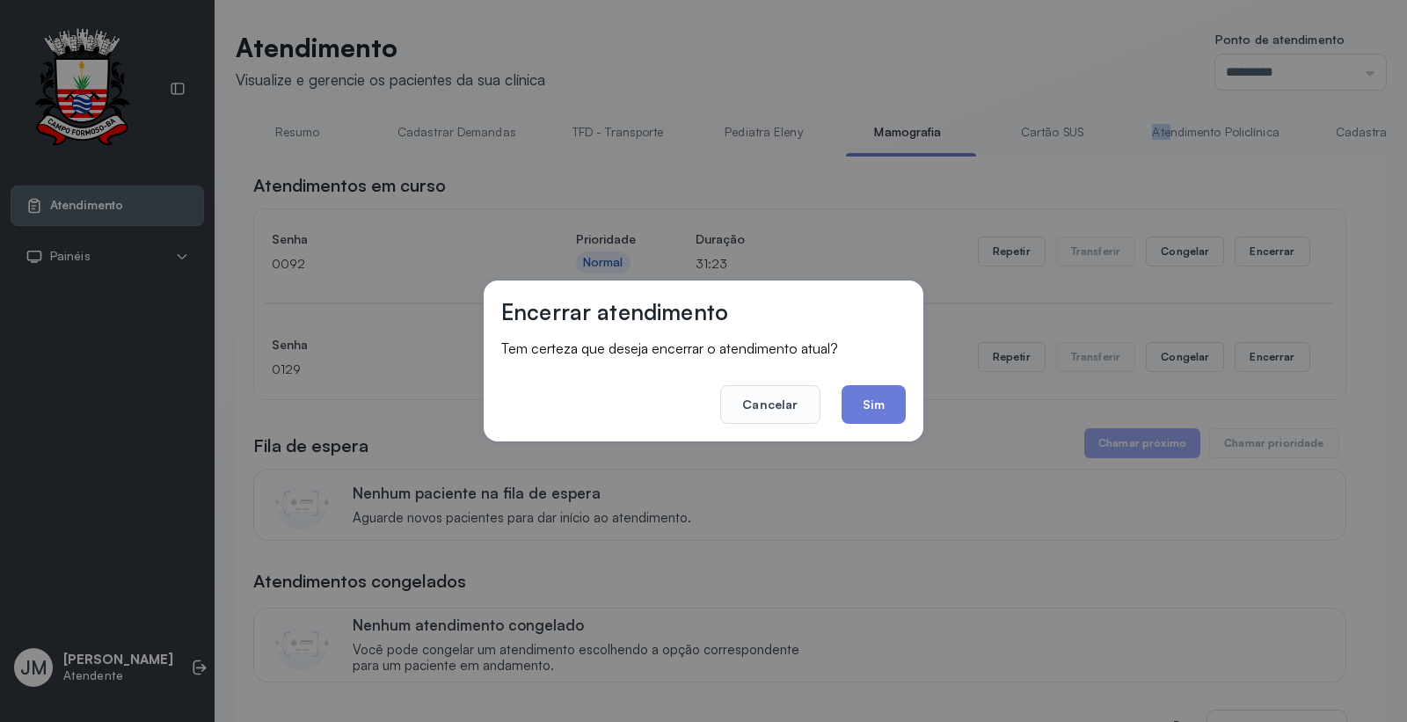
drag, startPoint x: 884, startPoint y: 399, endPoint x: 1111, endPoint y: 327, distance: 238.0
click at [889, 397] on button "Sim" at bounding box center [873, 404] width 64 height 39
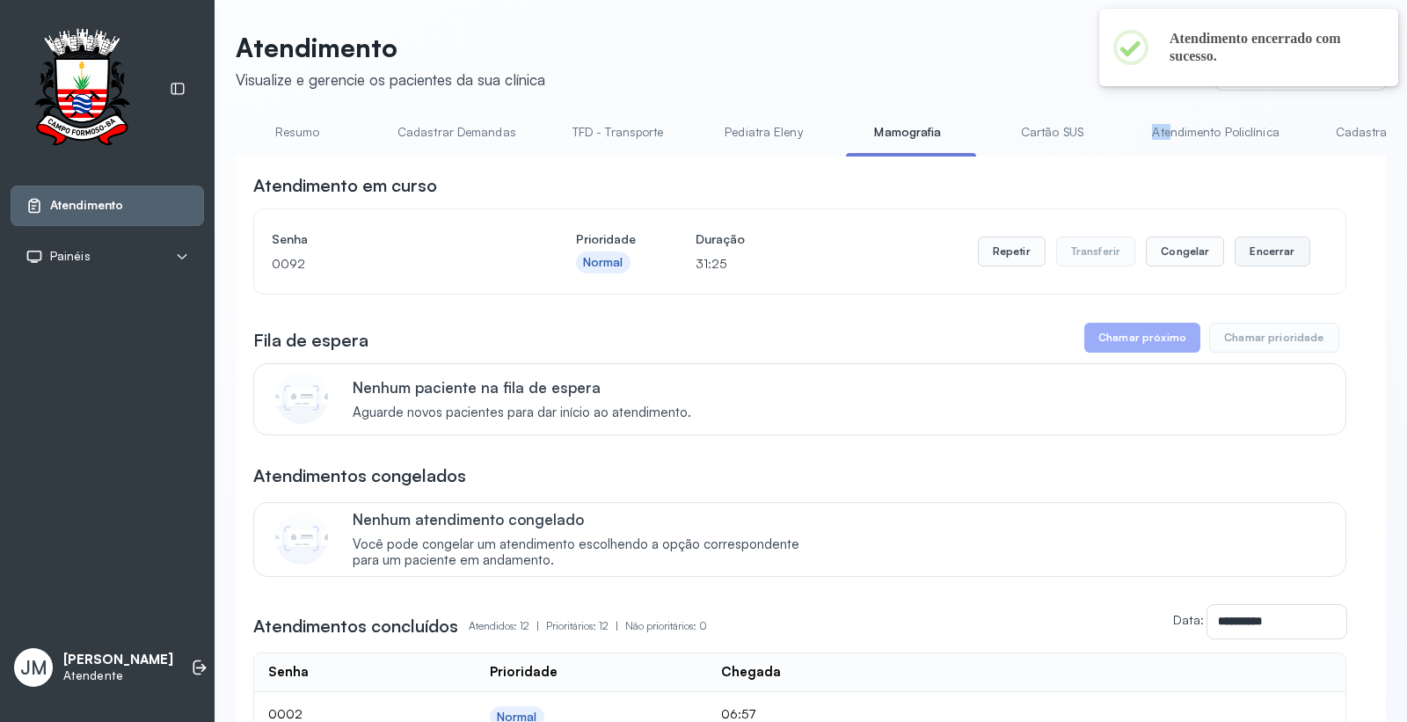
click at [1248, 248] on button "Encerrar" at bounding box center [1271, 251] width 75 height 30
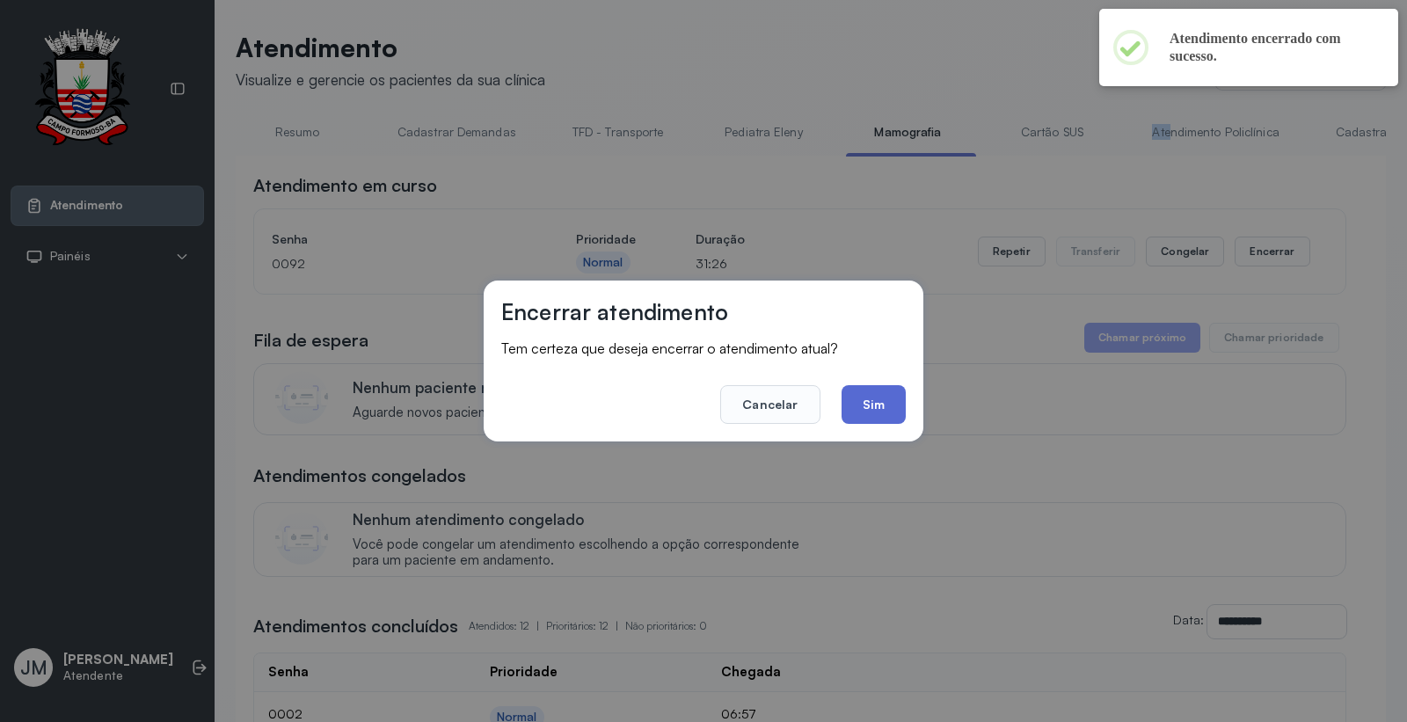
click at [870, 404] on button "Sim" at bounding box center [873, 404] width 64 height 39
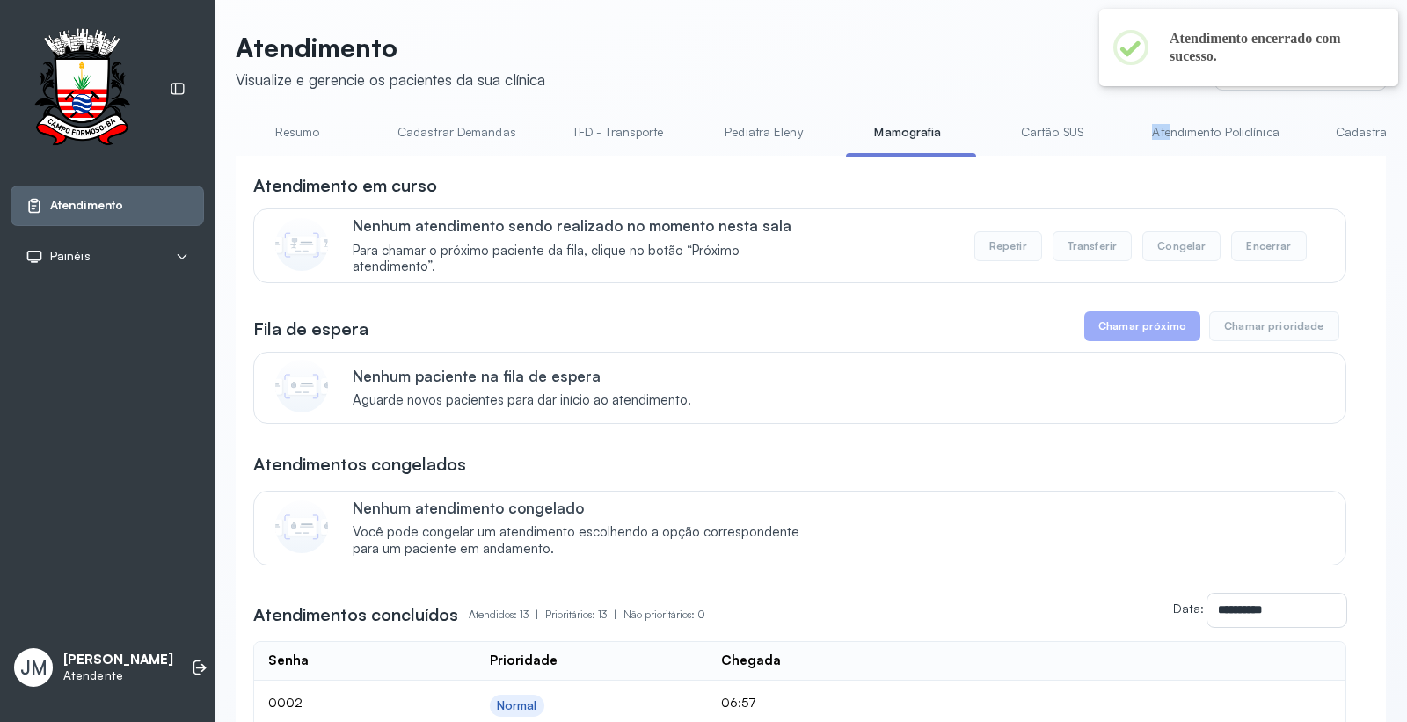
click at [299, 128] on link "Resumo" at bounding box center [297, 132] width 123 height 29
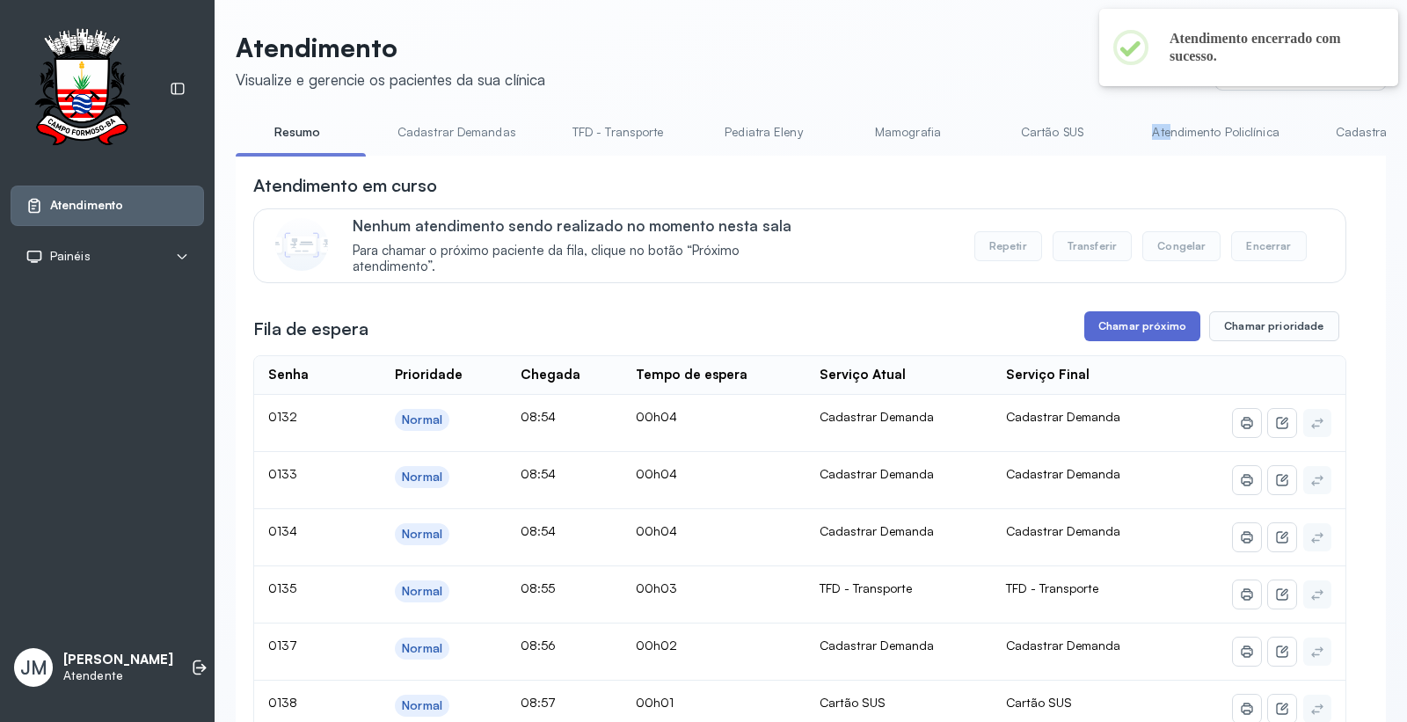
click at [1128, 319] on button "Chamar próximo" at bounding box center [1142, 326] width 116 height 30
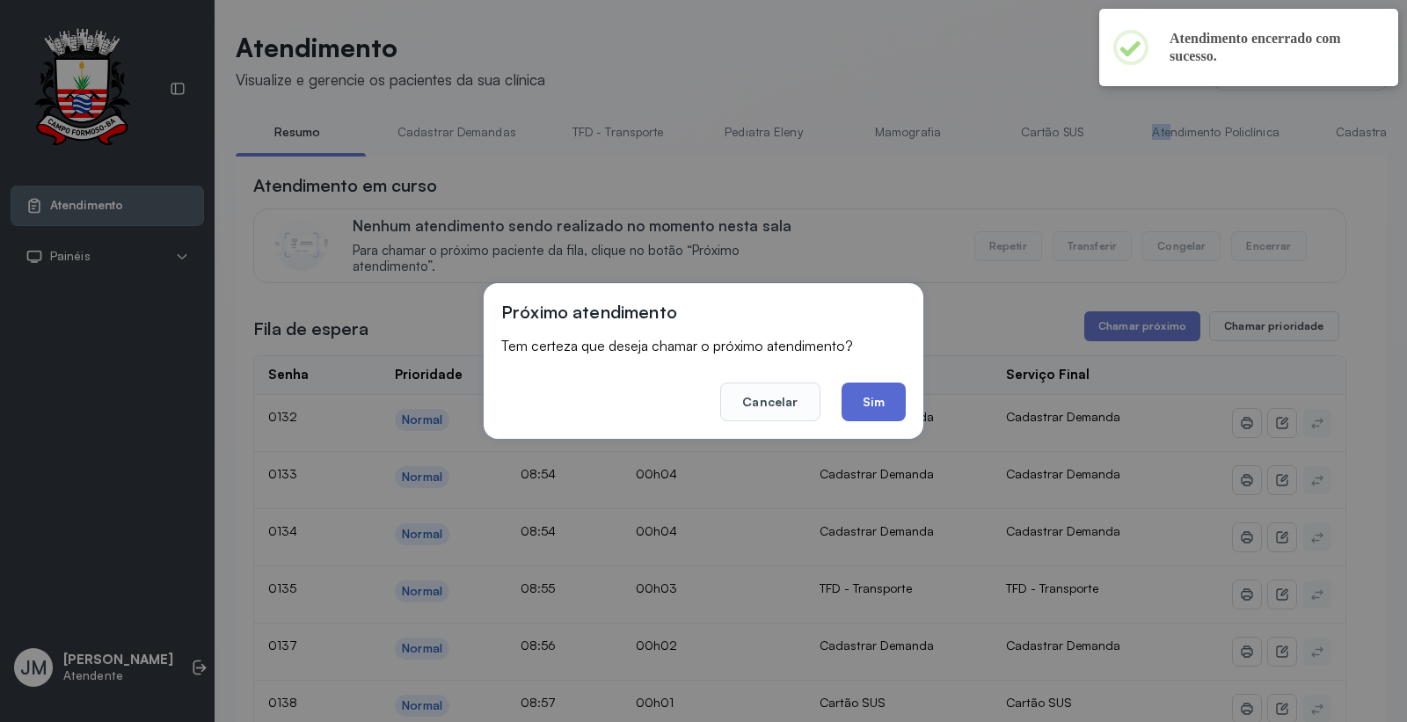
click at [856, 390] on button "Sim" at bounding box center [873, 401] width 64 height 39
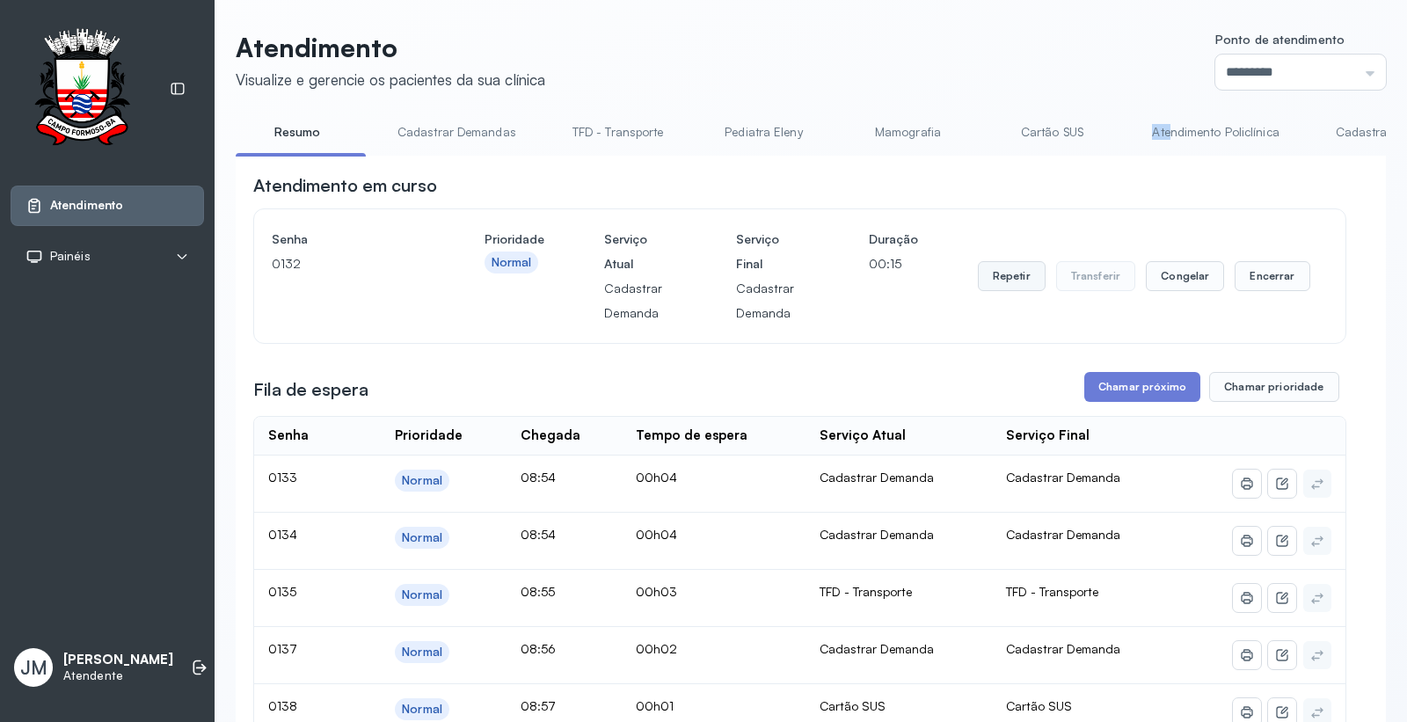
click at [1000, 277] on button "Repetir" at bounding box center [1012, 276] width 68 height 30
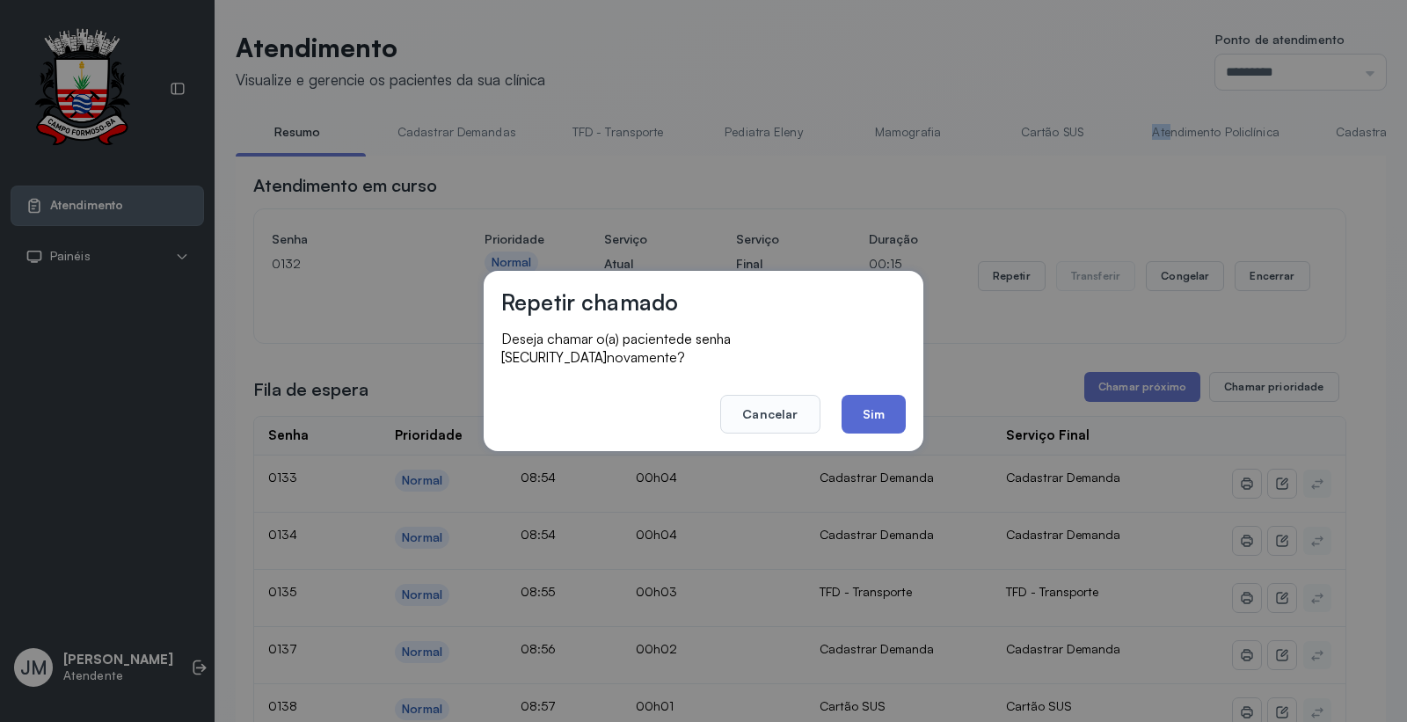
click at [868, 410] on button "Sim" at bounding box center [873, 414] width 64 height 39
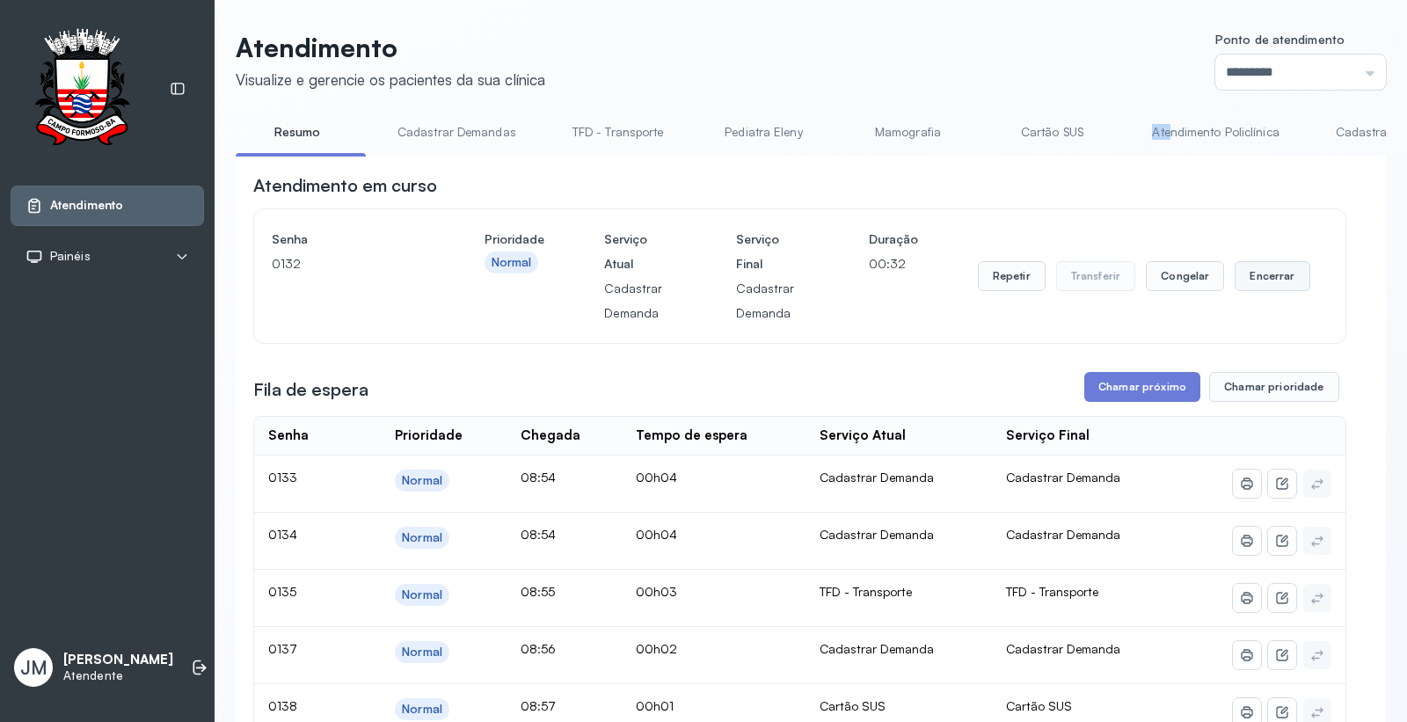
click at [1251, 273] on button "Encerrar" at bounding box center [1271, 276] width 75 height 30
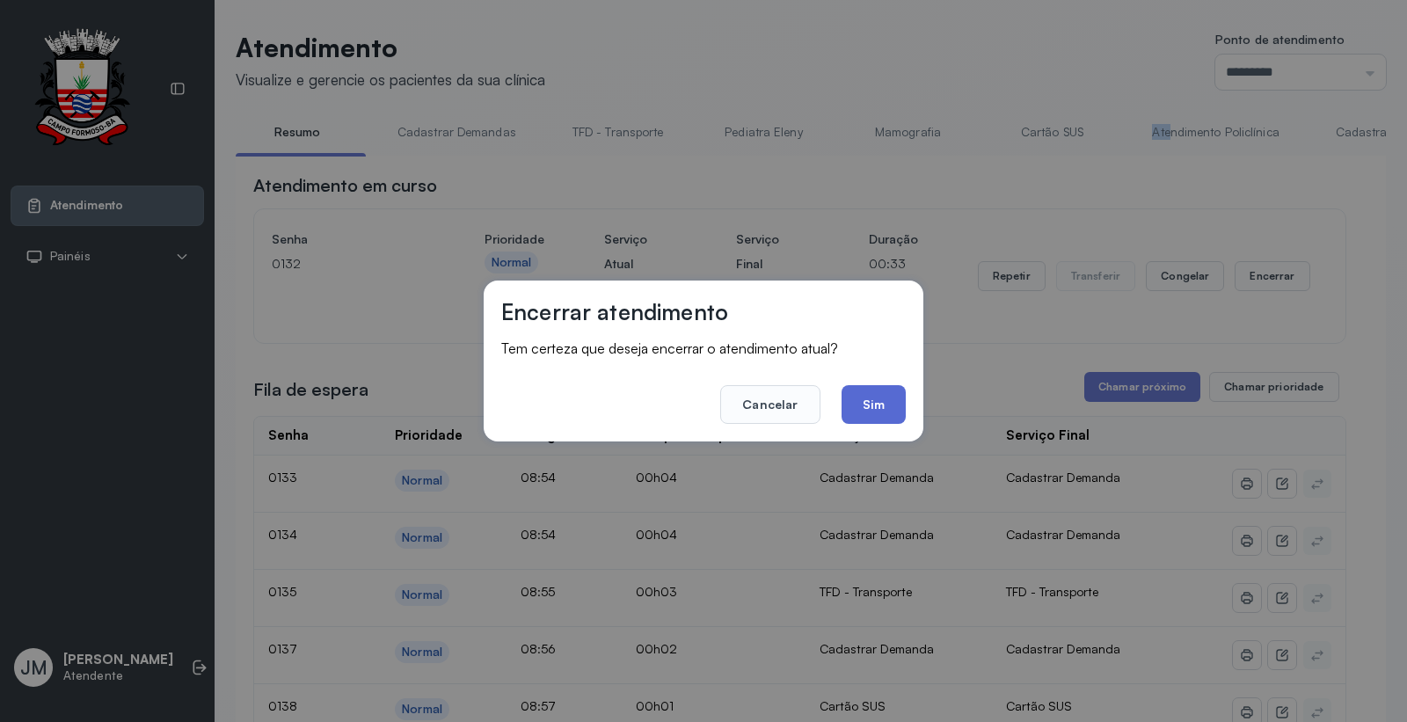
click at [860, 404] on button "Sim" at bounding box center [873, 404] width 64 height 39
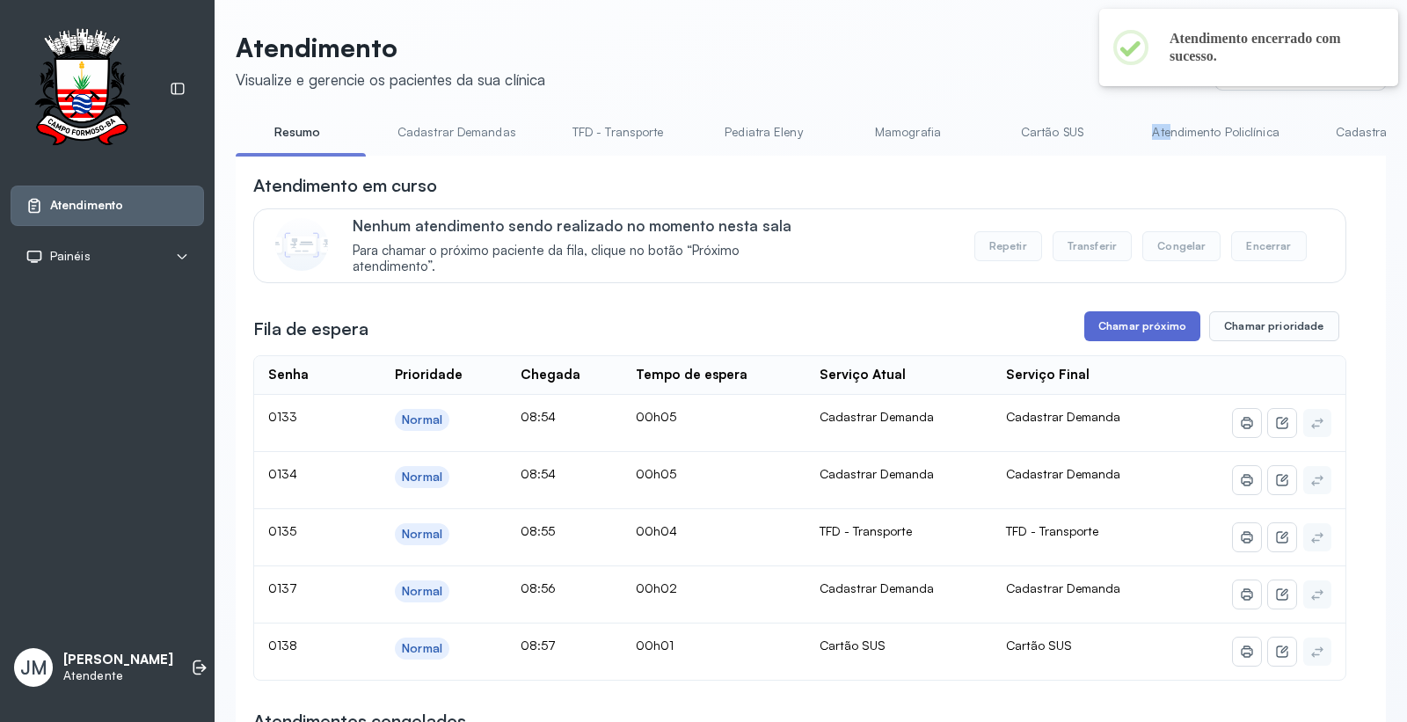
click at [1103, 323] on button "Chamar próximo" at bounding box center [1142, 326] width 116 height 30
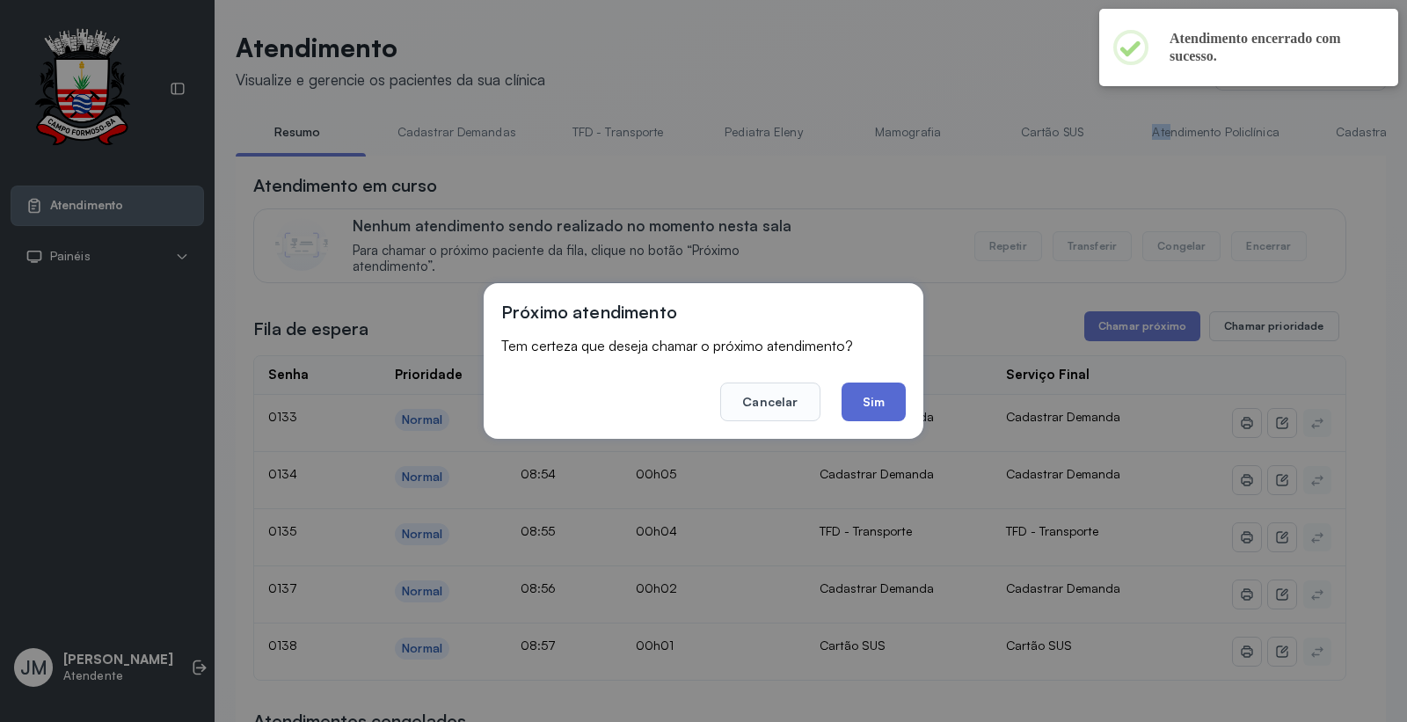
click at [869, 399] on button "Sim" at bounding box center [873, 401] width 64 height 39
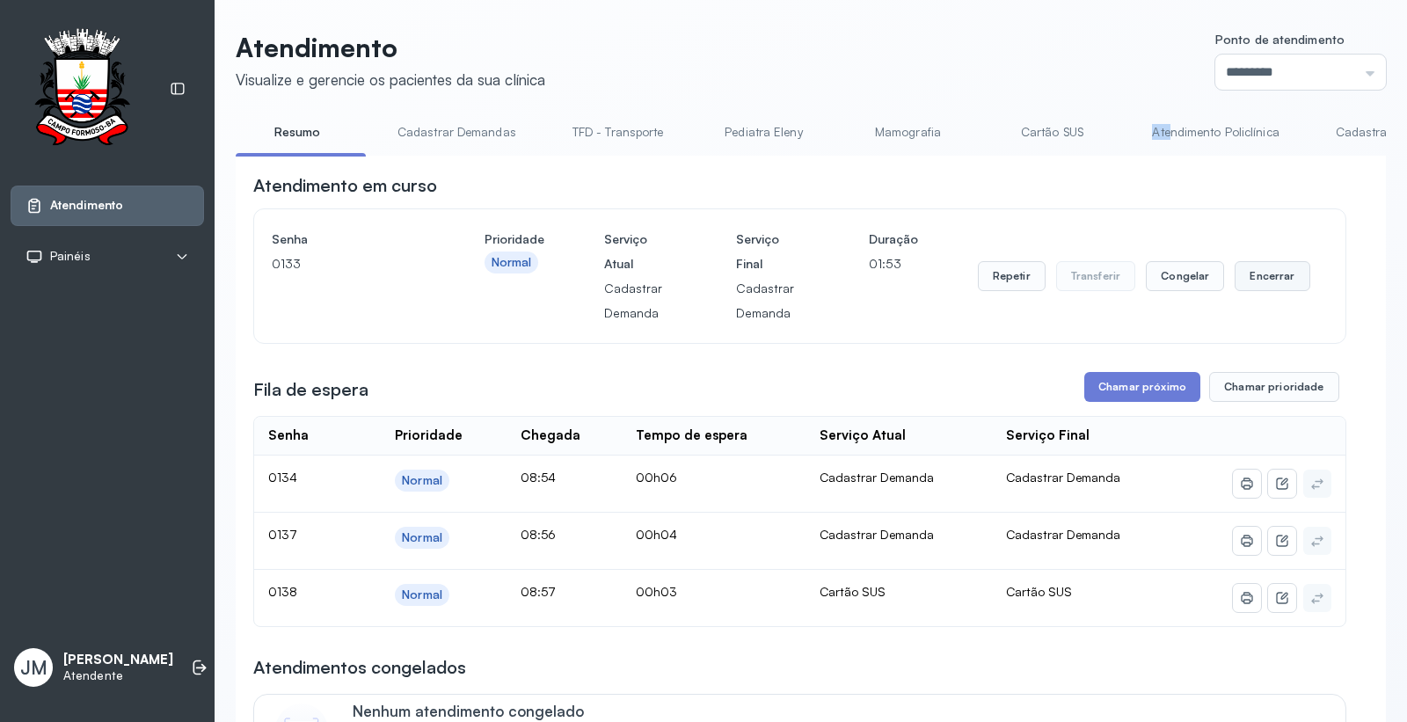
click at [1244, 270] on button "Encerrar" at bounding box center [1271, 276] width 75 height 30
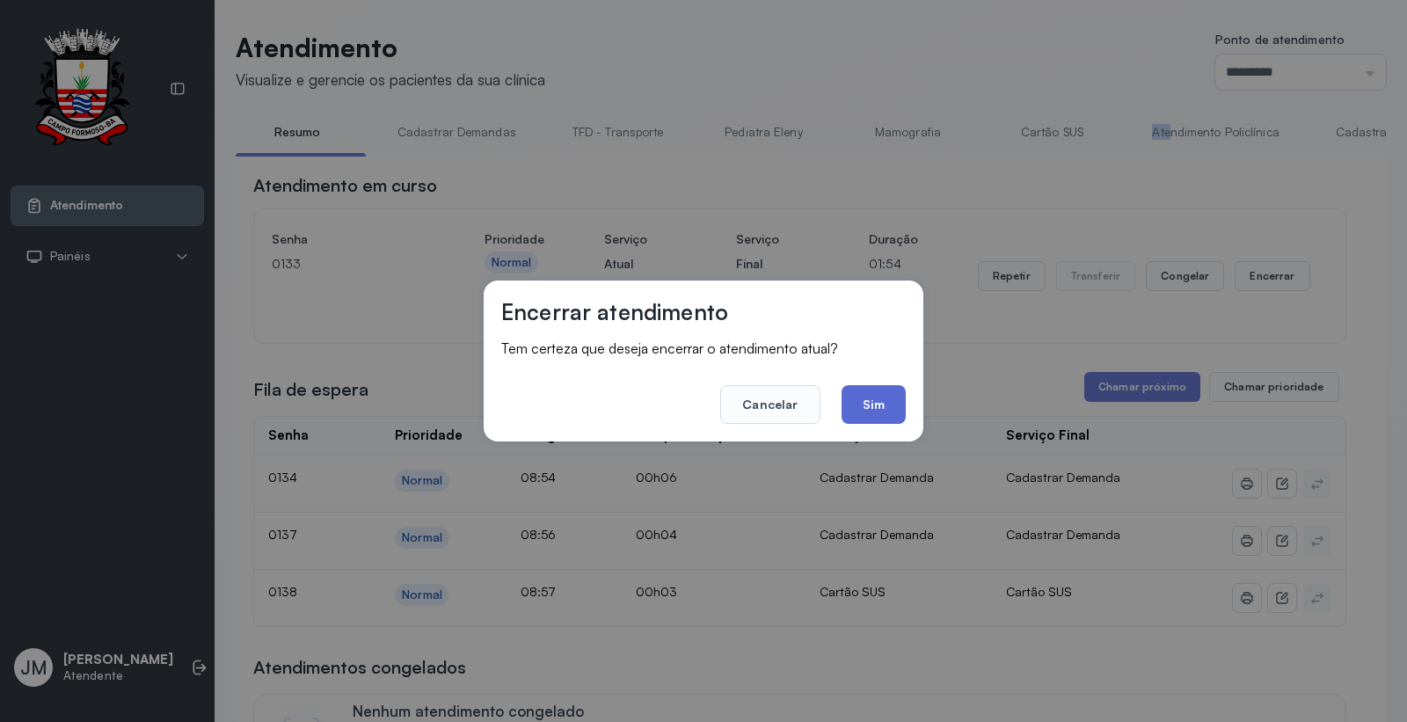
click at [872, 402] on button "Sim" at bounding box center [873, 404] width 64 height 39
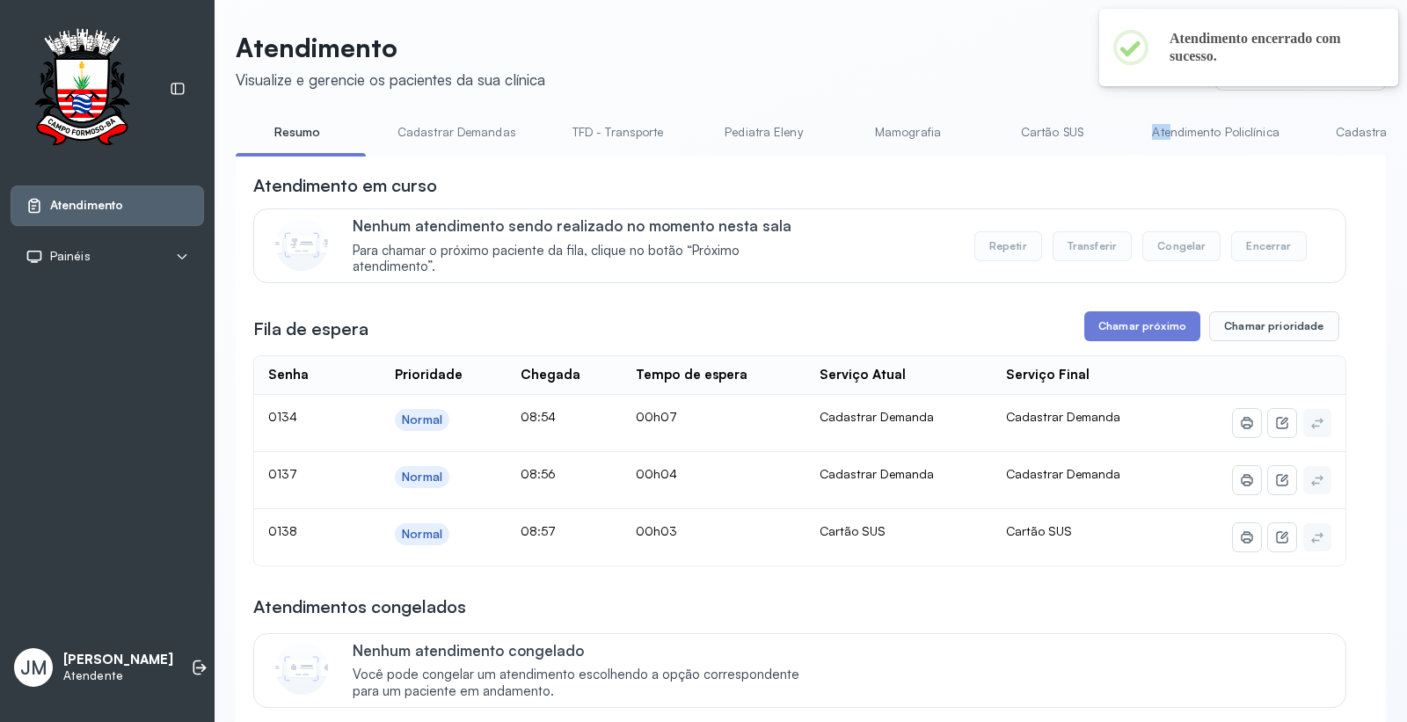
click at [1037, 133] on link "Cartão SUS" at bounding box center [1051, 132] width 123 height 29
click at [1139, 321] on button "Chamar próximo" at bounding box center [1142, 326] width 116 height 30
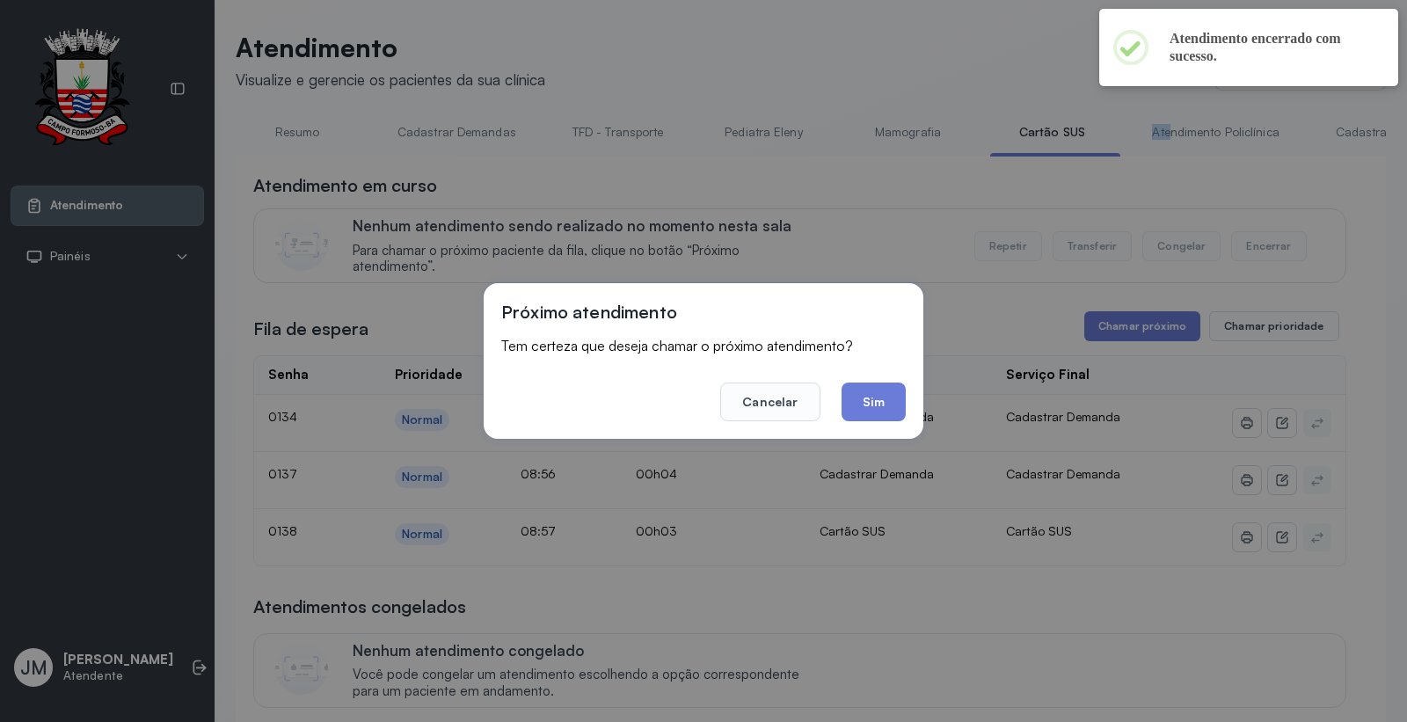
click at [898, 396] on button "Sim" at bounding box center [873, 401] width 64 height 39
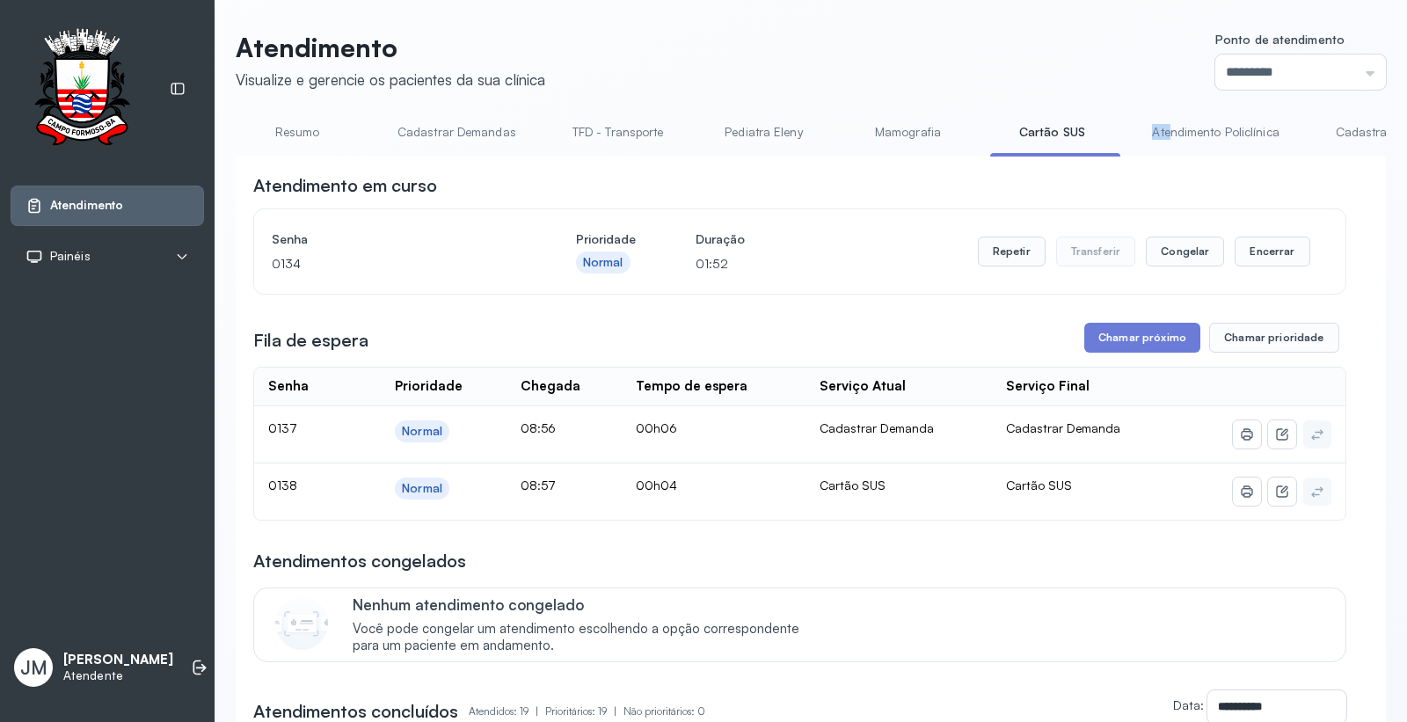
click at [1031, 130] on link "Cartão SUS" at bounding box center [1051, 132] width 123 height 29
click at [753, 138] on link "Pediatra Eleny" at bounding box center [763, 132] width 123 height 29
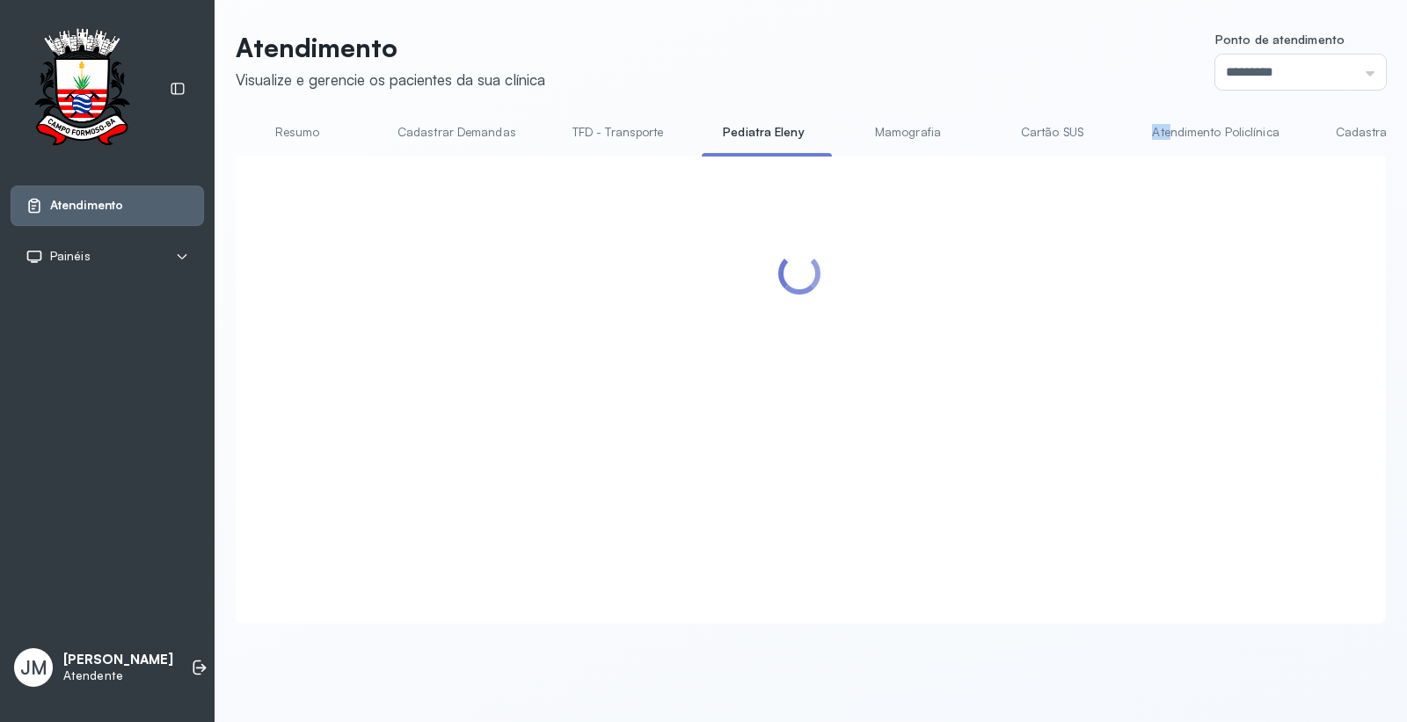
click at [1044, 134] on link "Cartão SUS" at bounding box center [1051, 132] width 123 height 29
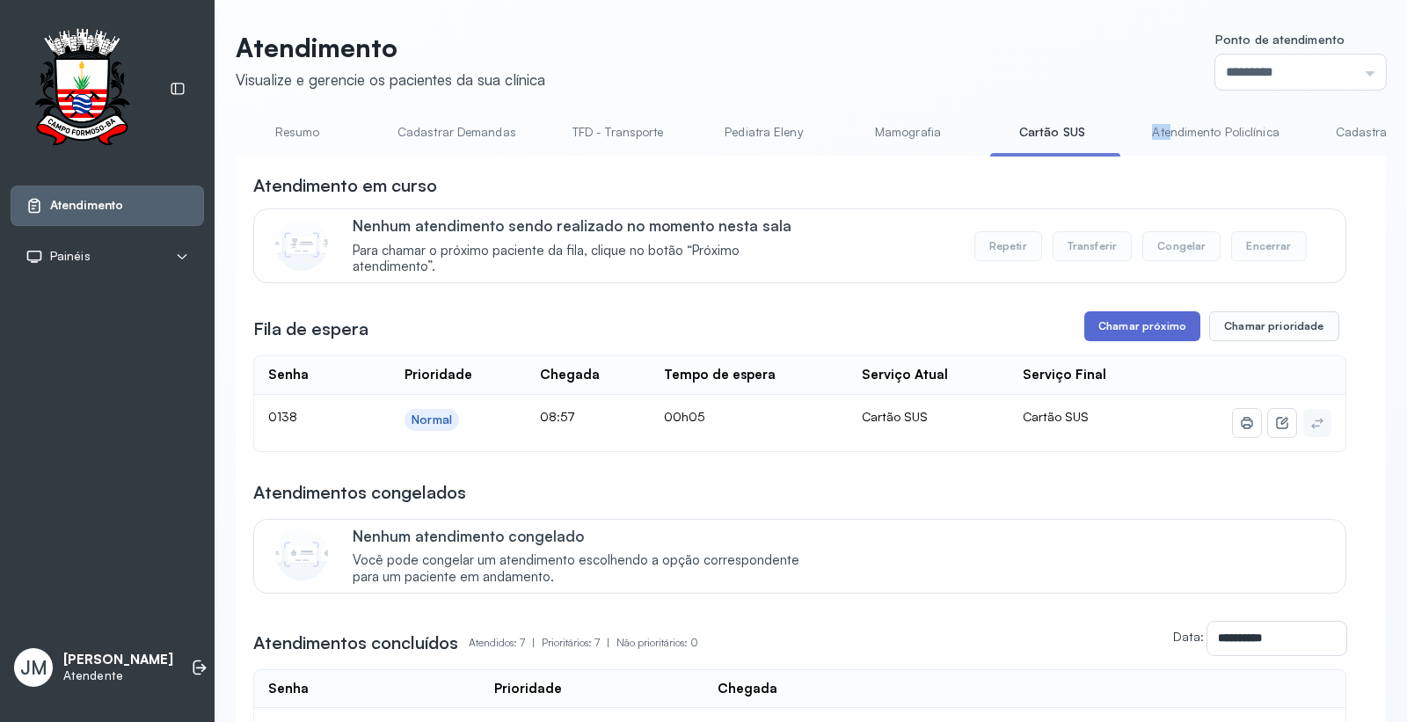
click at [1138, 327] on button "Chamar próximo" at bounding box center [1142, 326] width 116 height 30
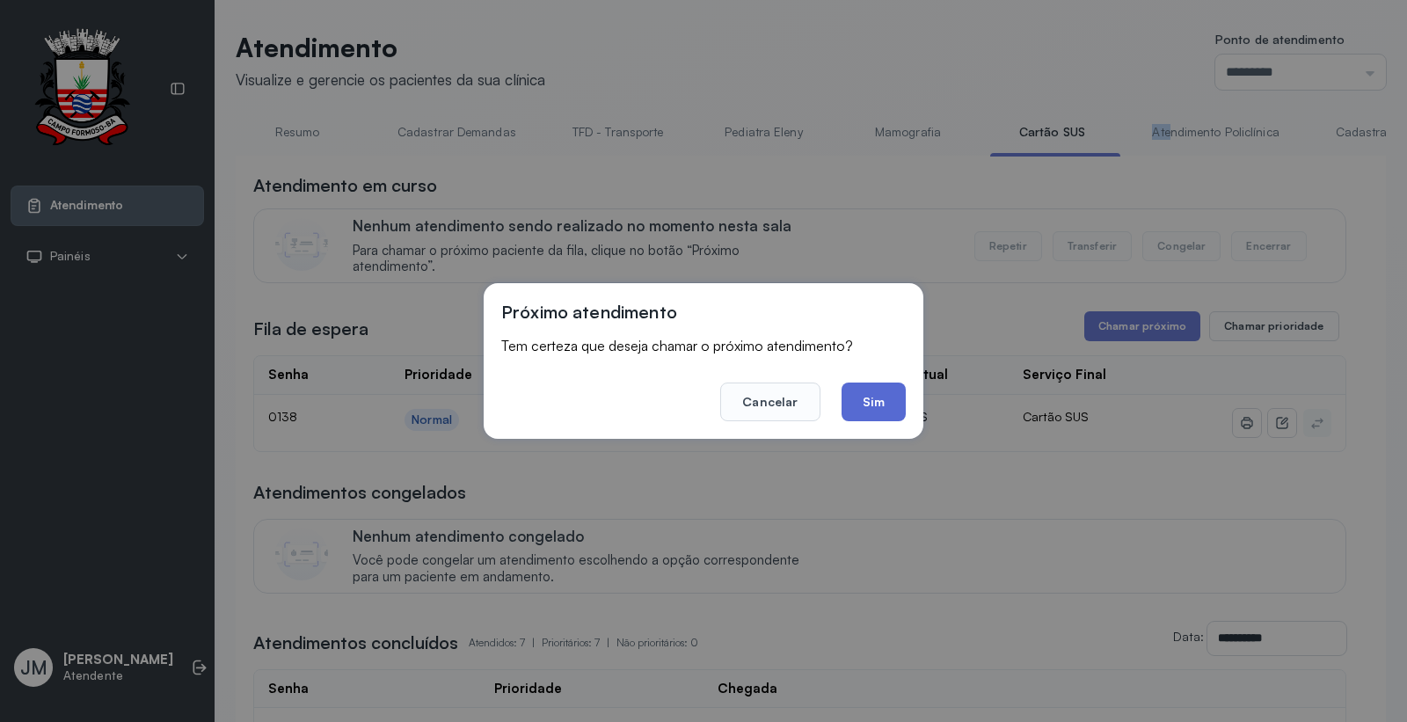
click at [874, 397] on button "Sim" at bounding box center [873, 401] width 64 height 39
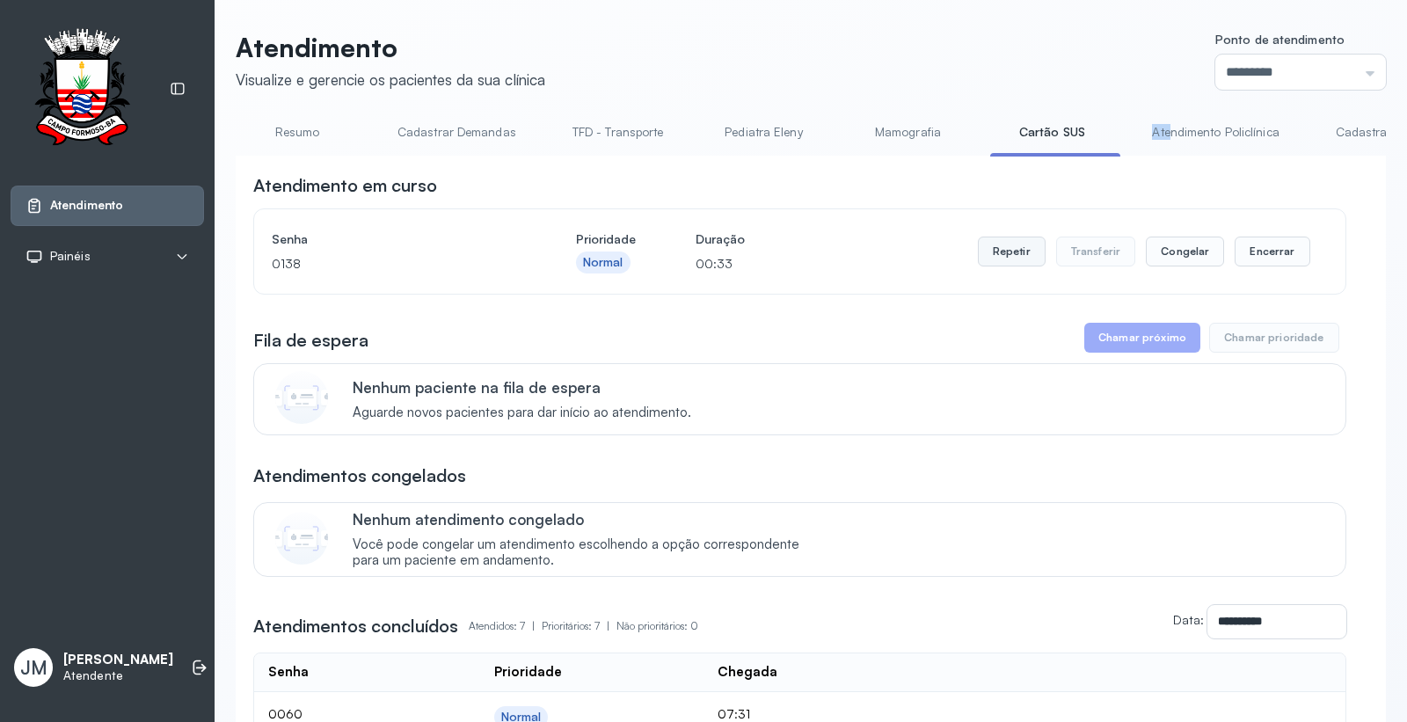
click at [1003, 248] on button "Repetir" at bounding box center [1012, 251] width 68 height 30
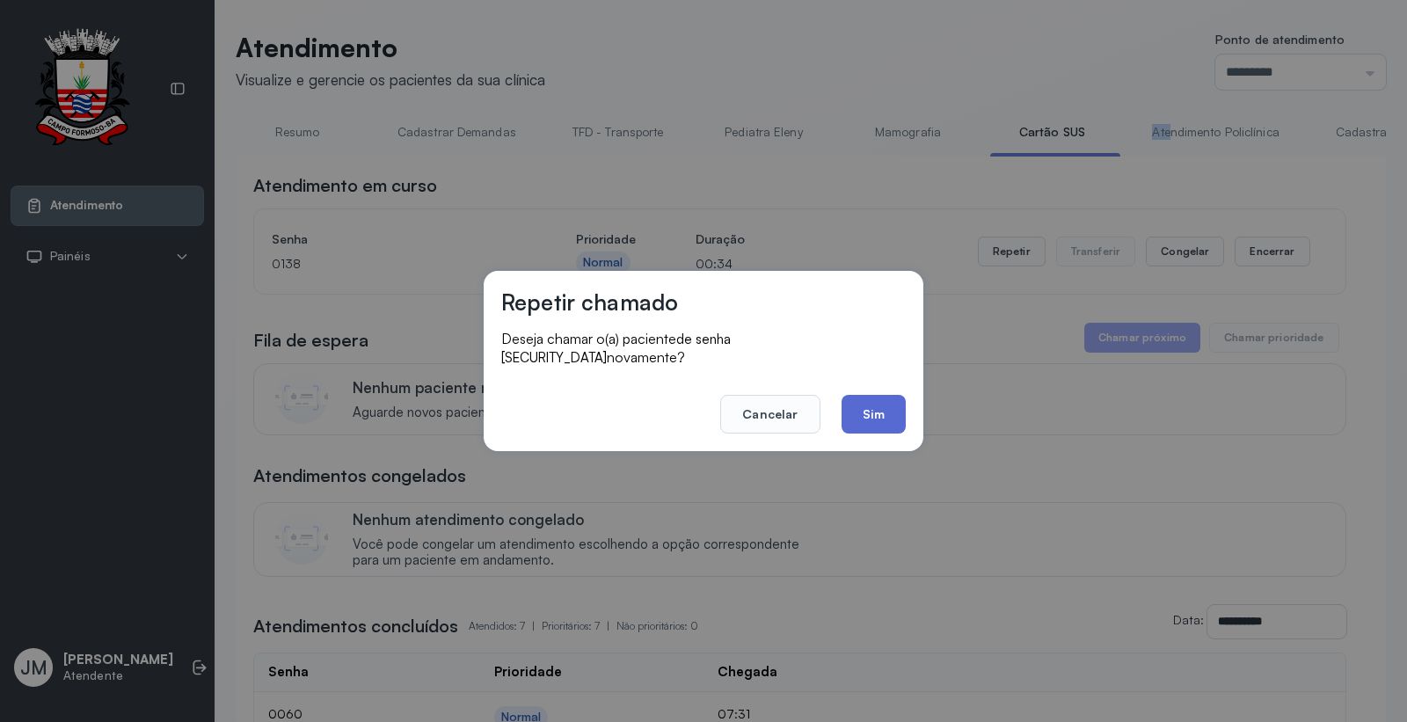
click at [866, 409] on button "Sim" at bounding box center [873, 414] width 64 height 39
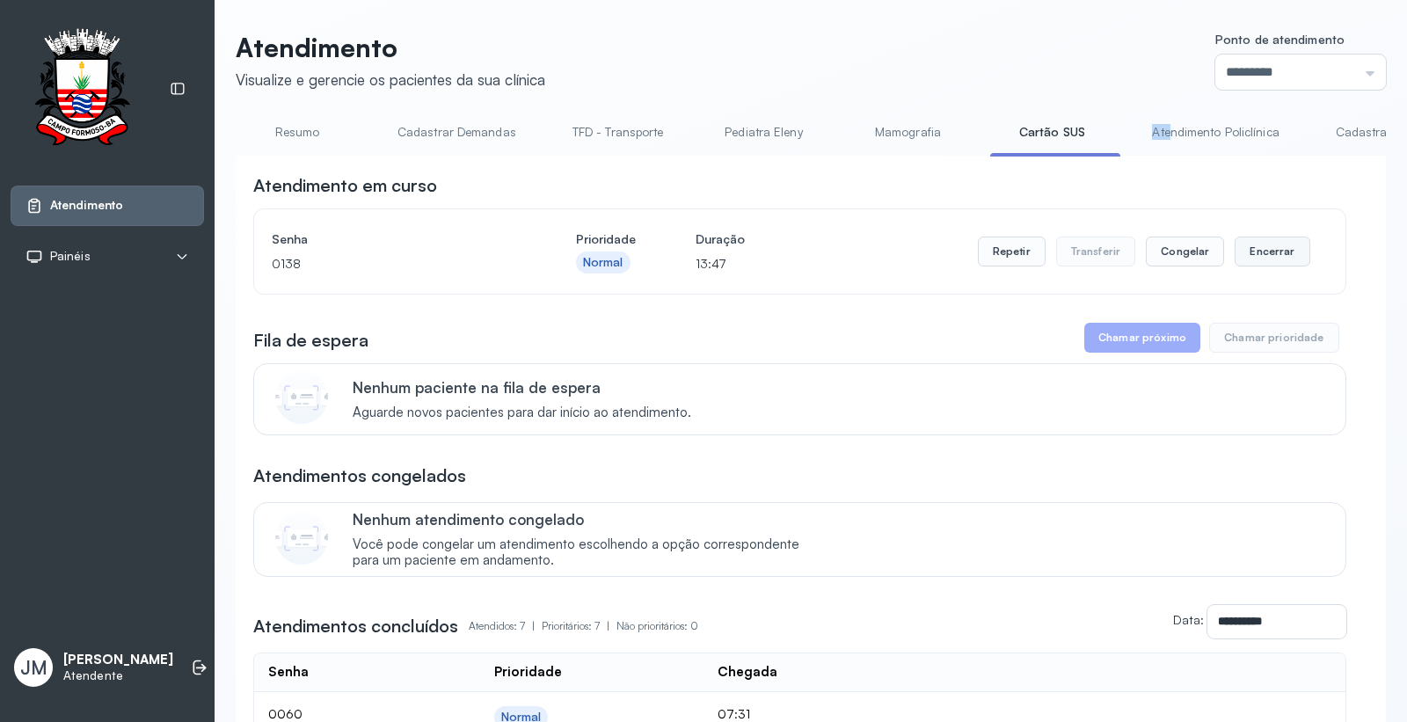
click at [1278, 255] on button "Encerrar" at bounding box center [1271, 251] width 75 height 30
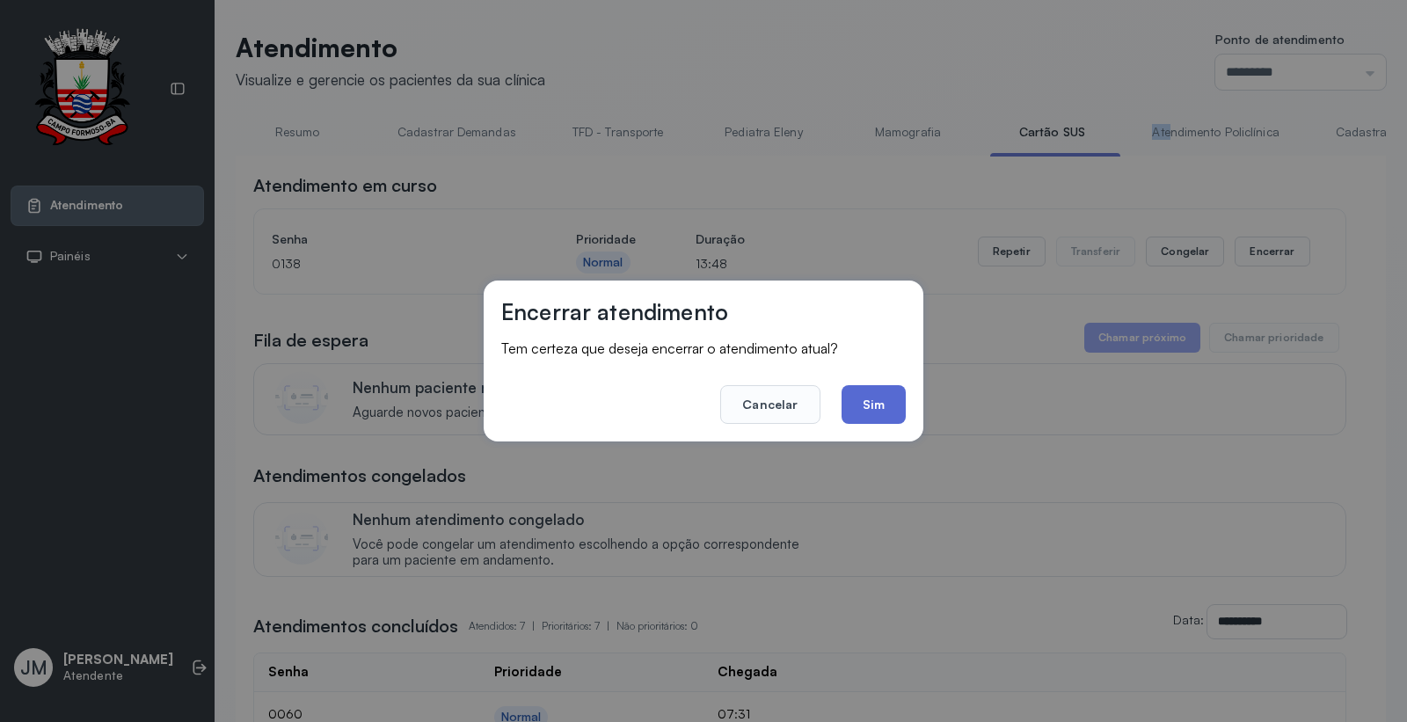
click at [891, 403] on button "Sim" at bounding box center [873, 404] width 64 height 39
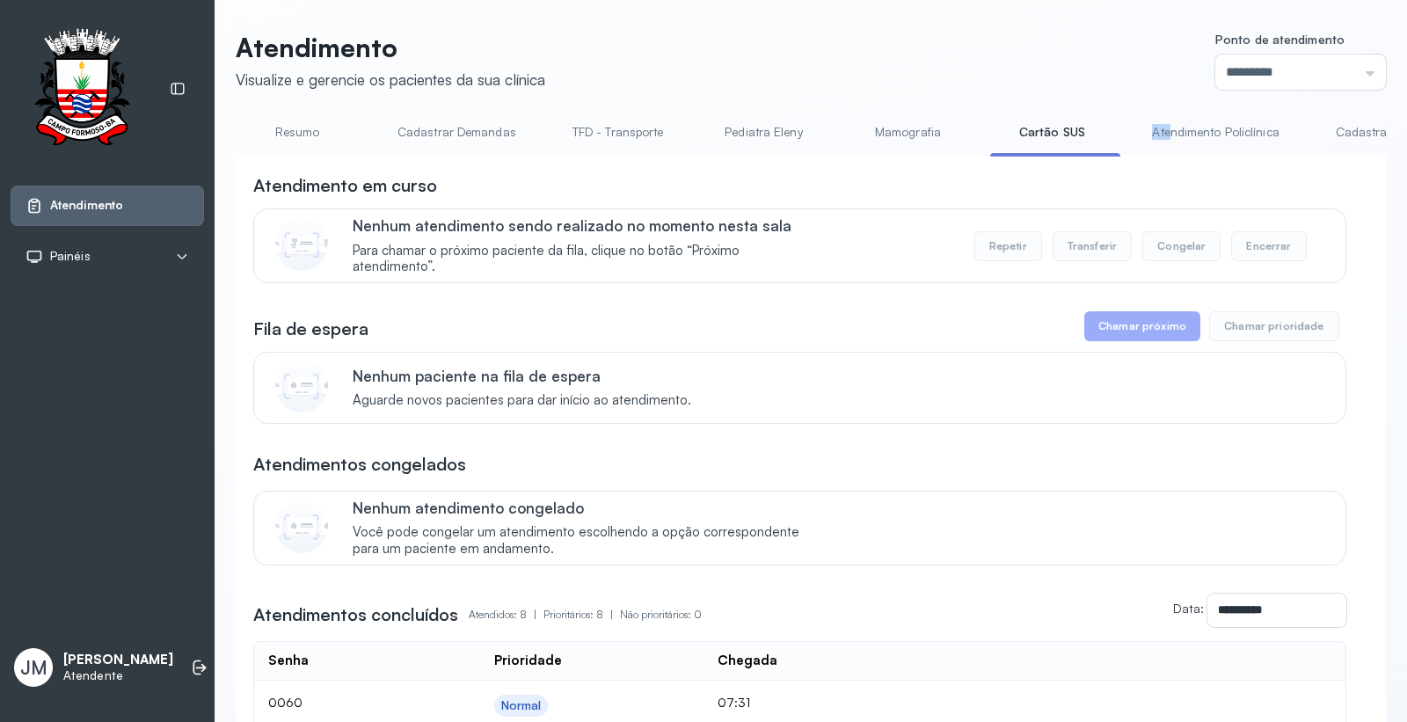
click at [290, 138] on link "Resumo" at bounding box center [297, 132] width 123 height 29
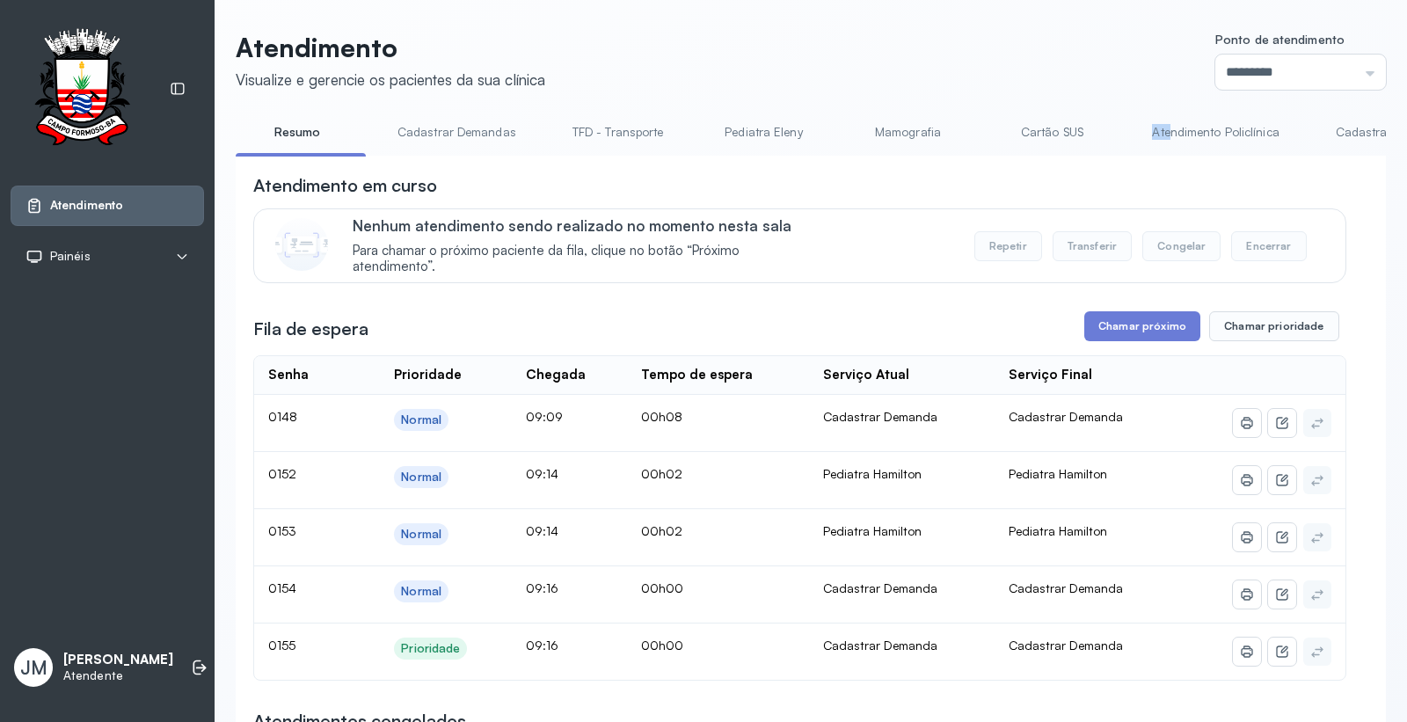
click at [1052, 124] on link "Cartão SUS" at bounding box center [1051, 132] width 123 height 29
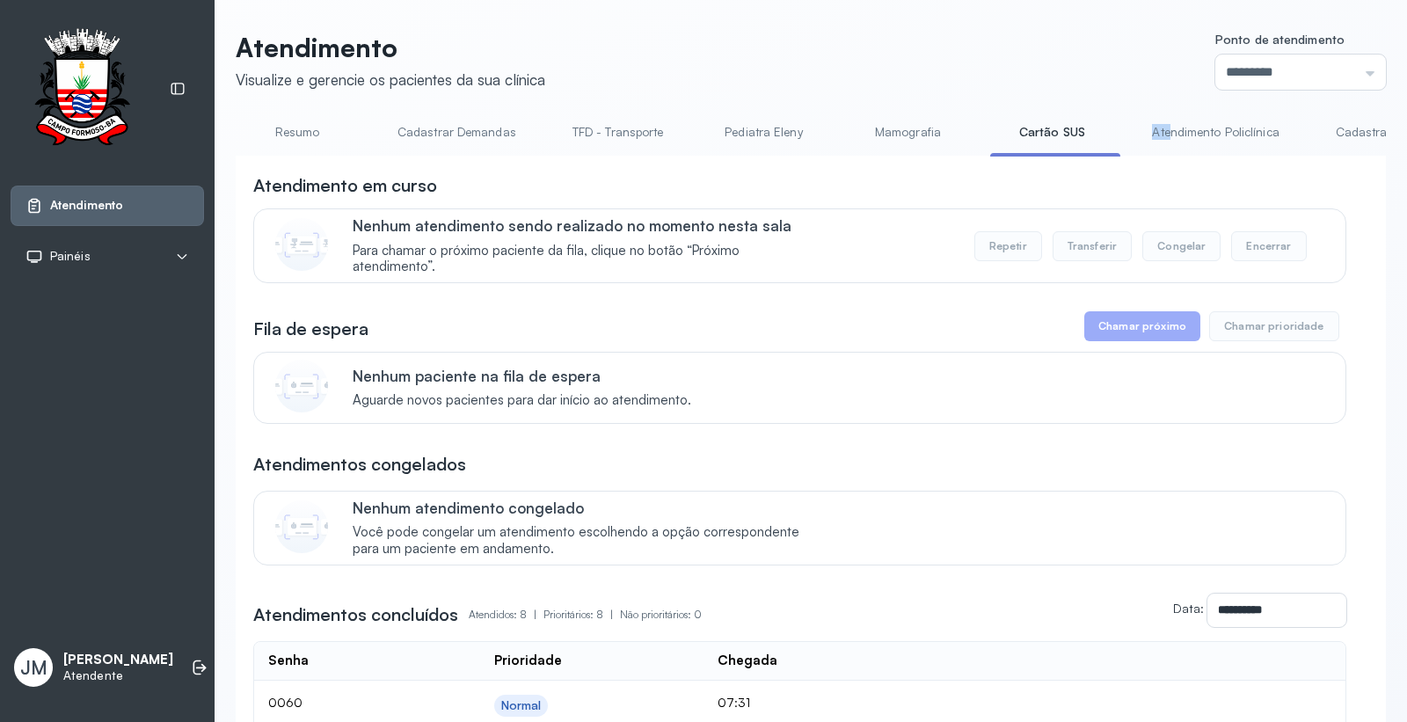
click at [294, 127] on link "Resumo" at bounding box center [297, 132] width 123 height 29
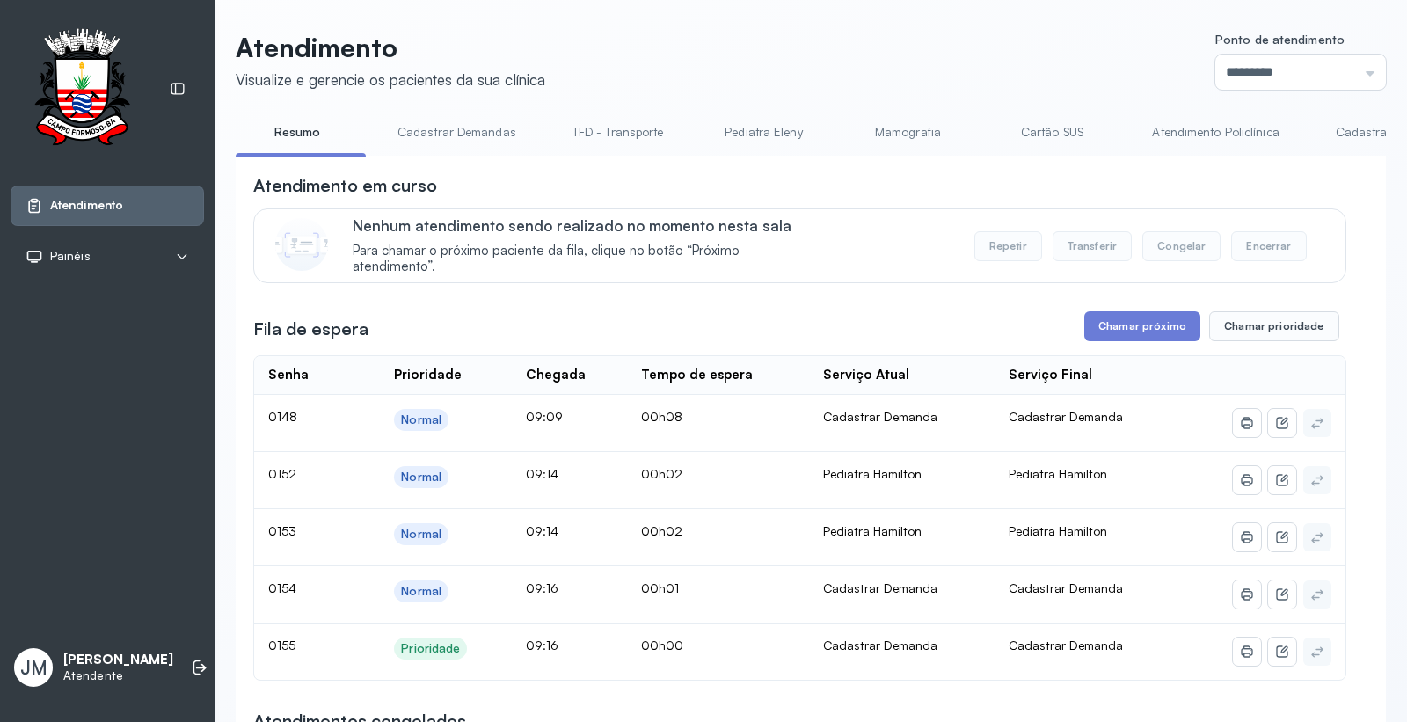
click at [1129, 320] on button "Chamar próximo" at bounding box center [1142, 326] width 116 height 30
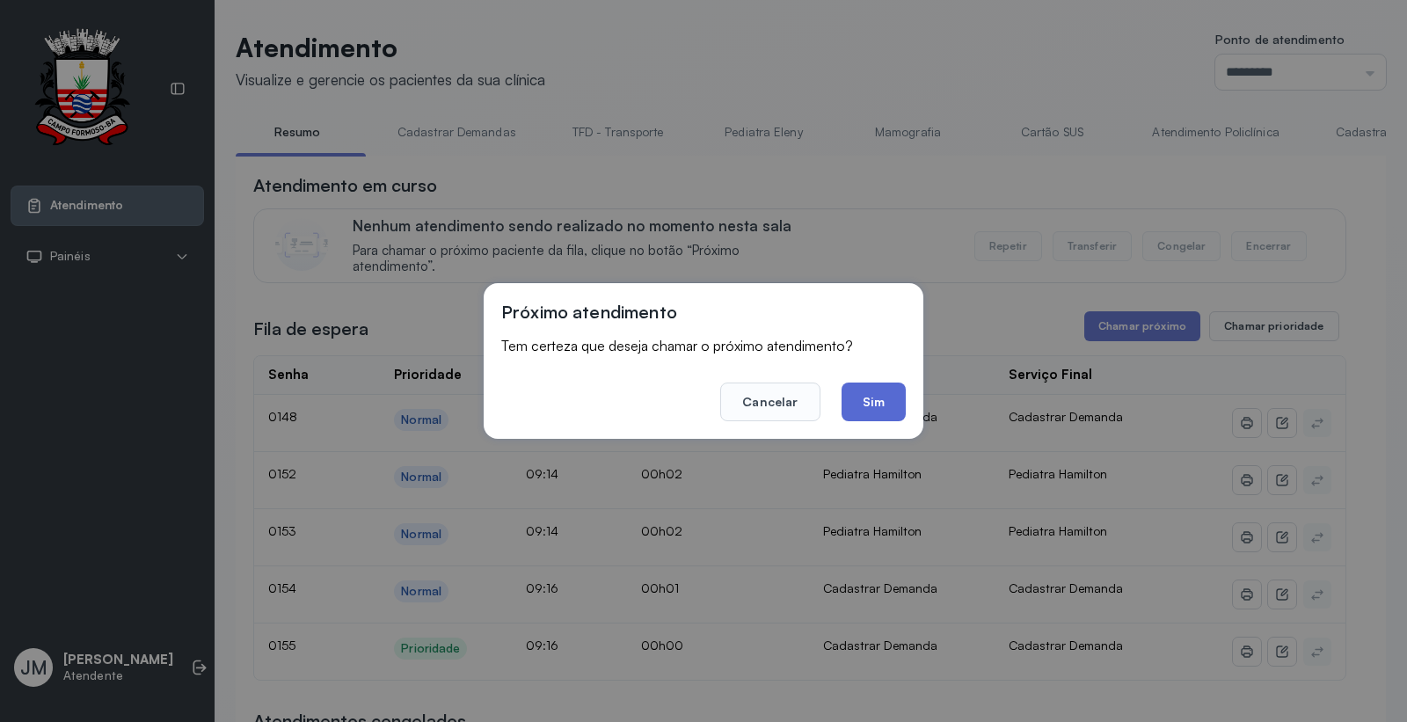
click at [862, 397] on button "Sim" at bounding box center [873, 401] width 64 height 39
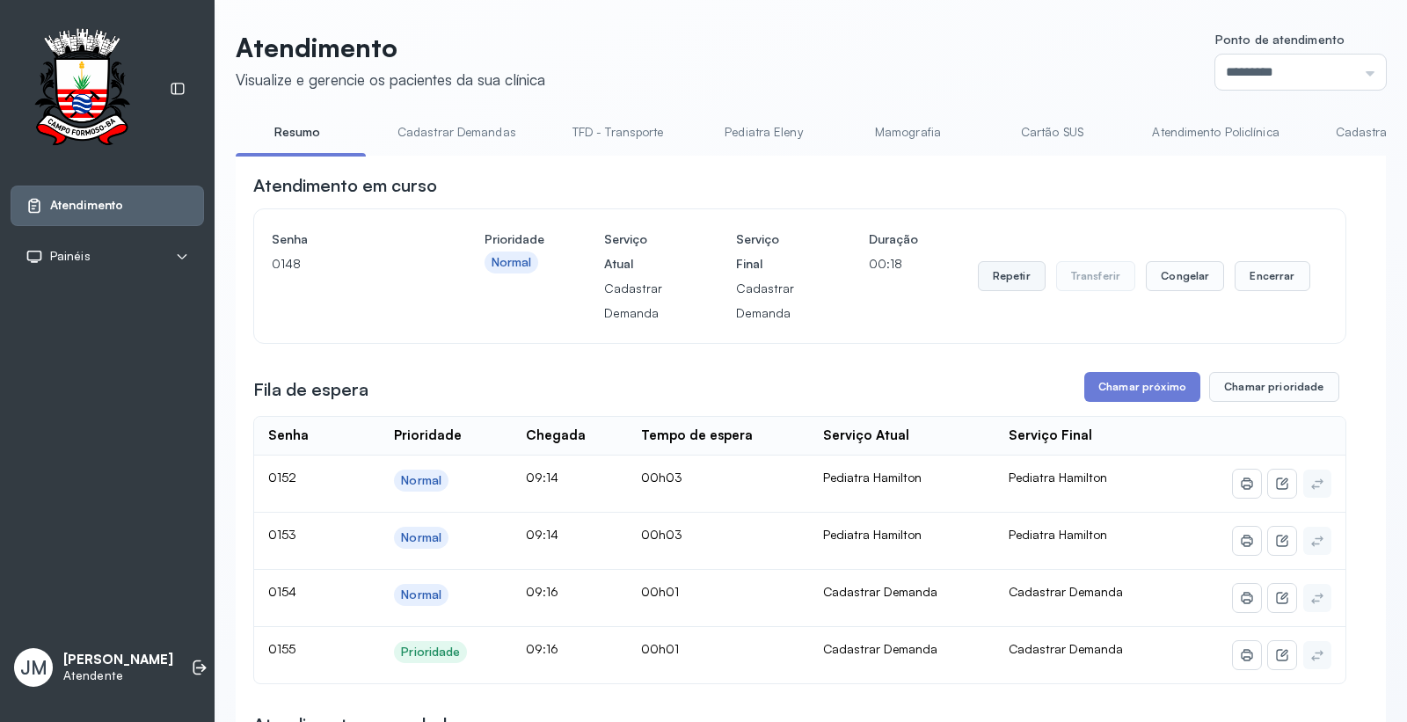
click at [991, 287] on button "Repetir" at bounding box center [1012, 276] width 68 height 30
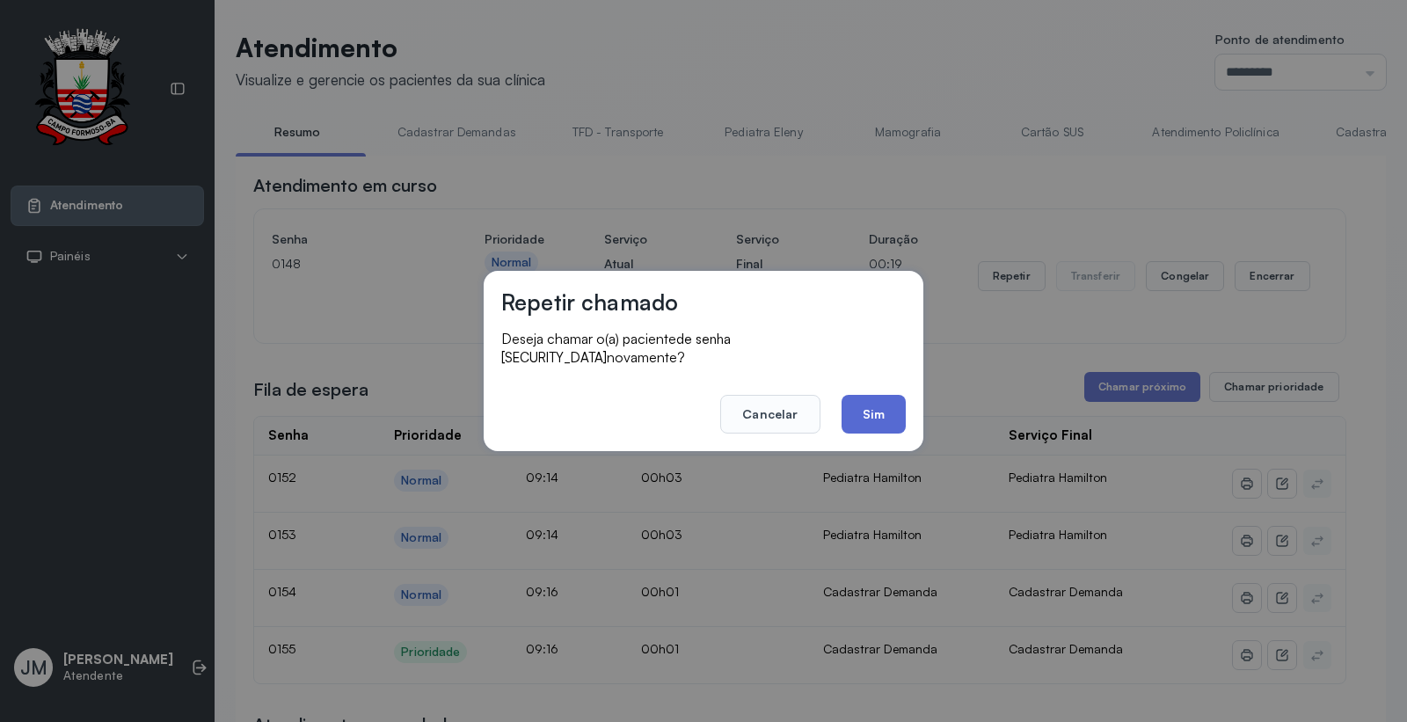
click at [885, 406] on button "Sim" at bounding box center [873, 414] width 64 height 39
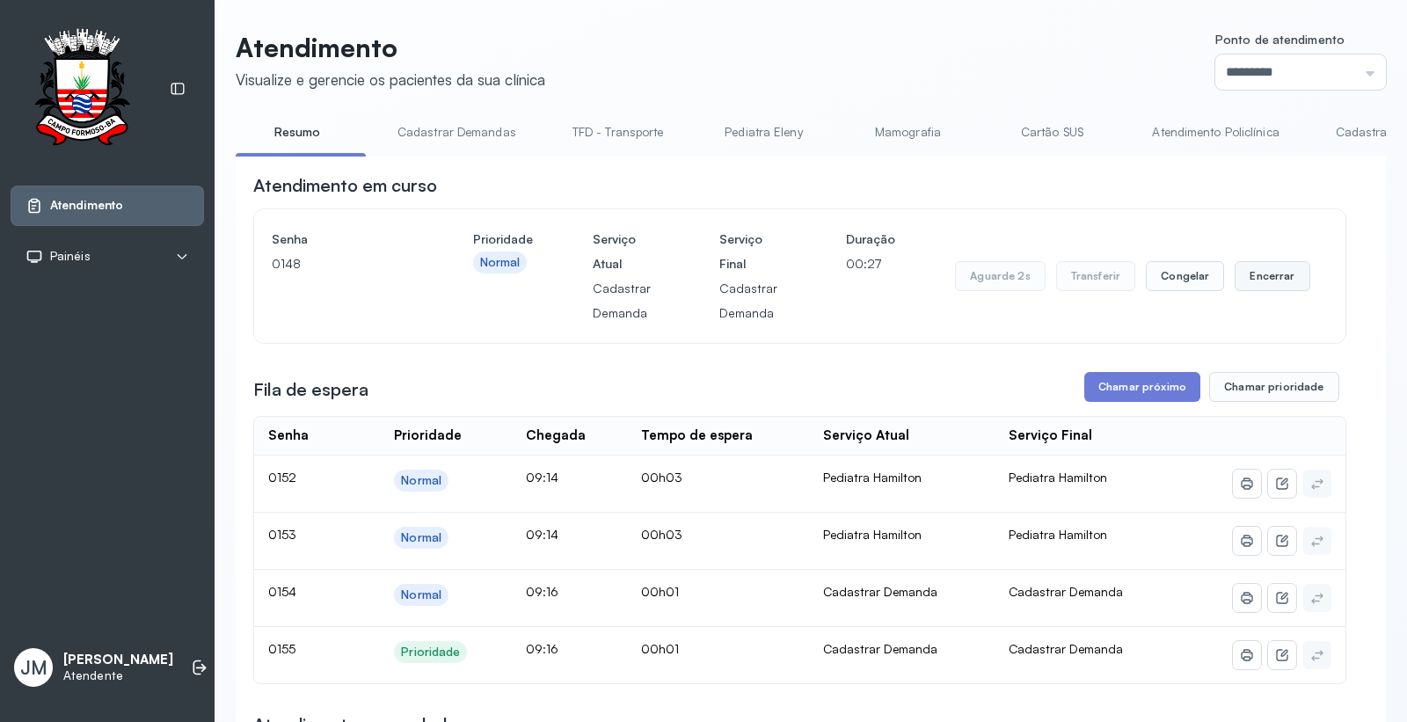
click at [1252, 277] on button "Encerrar" at bounding box center [1271, 276] width 75 height 30
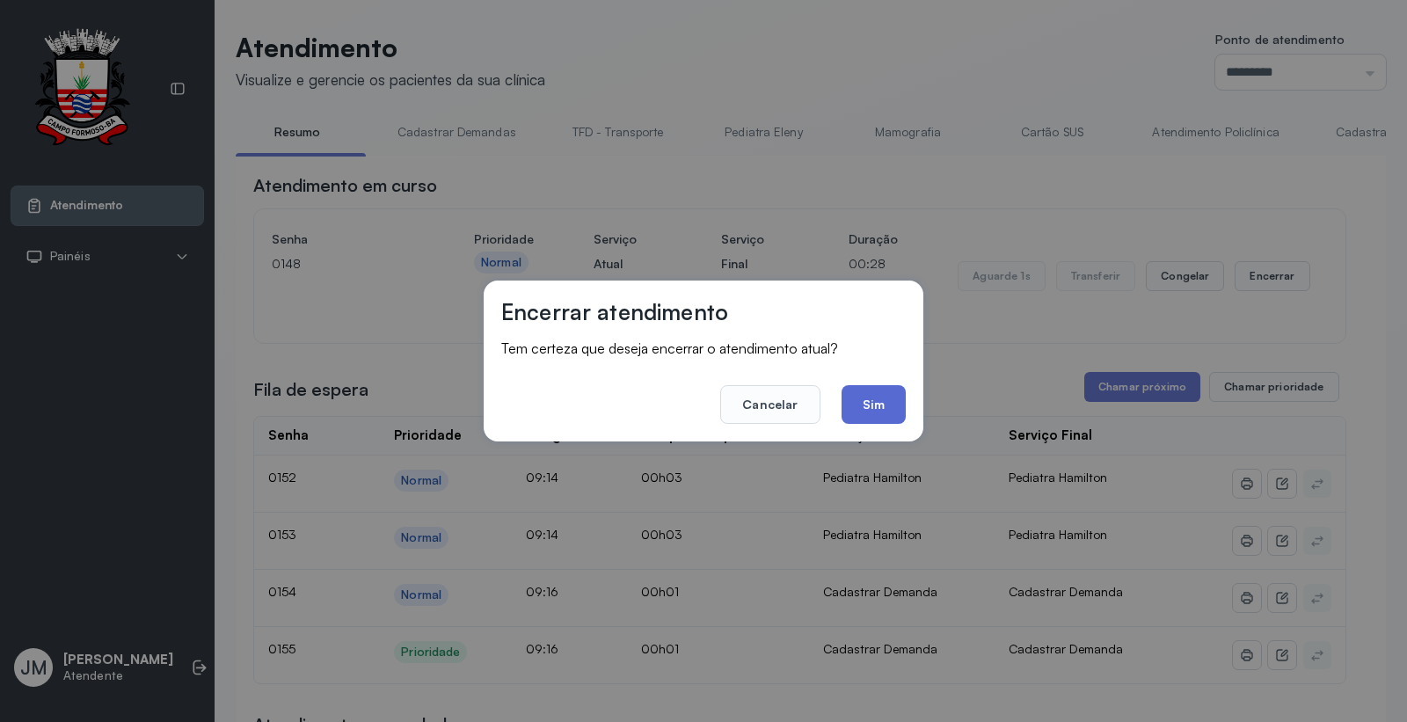
click at [886, 397] on button "Sim" at bounding box center [873, 404] width 64 height 39
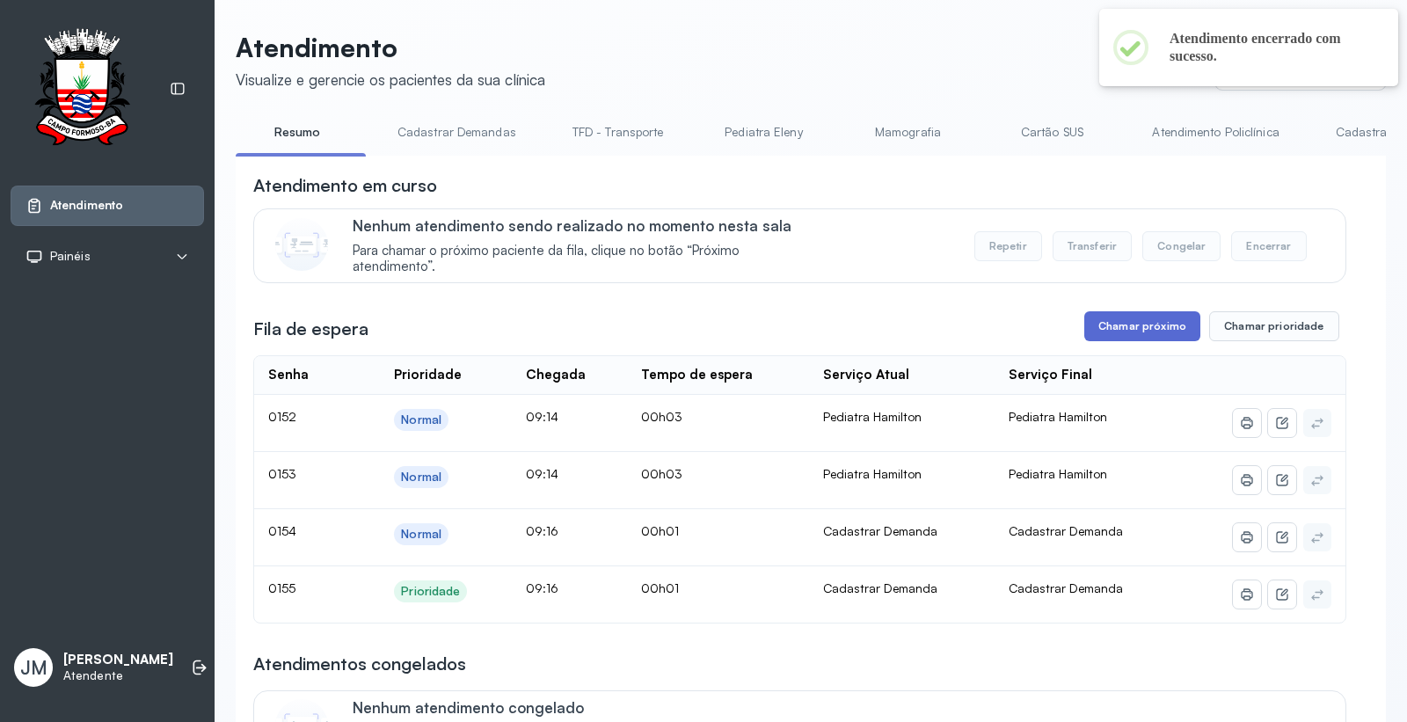
click at [1121, 328] on button "Chamar próximo" at bounding box center [1142, 326] width 116 height 30
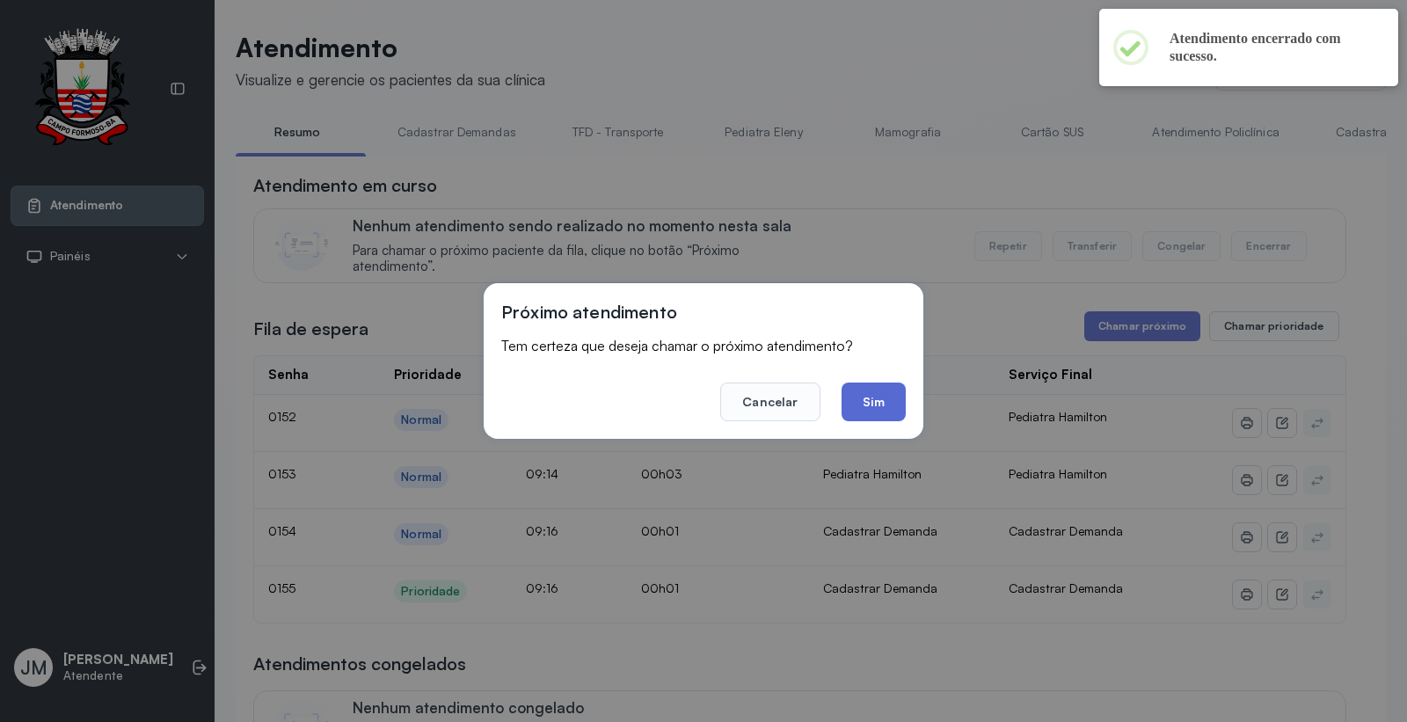
click at [872, 393] on button "Sim" at bounding box center [873, 401] width 64 height 39
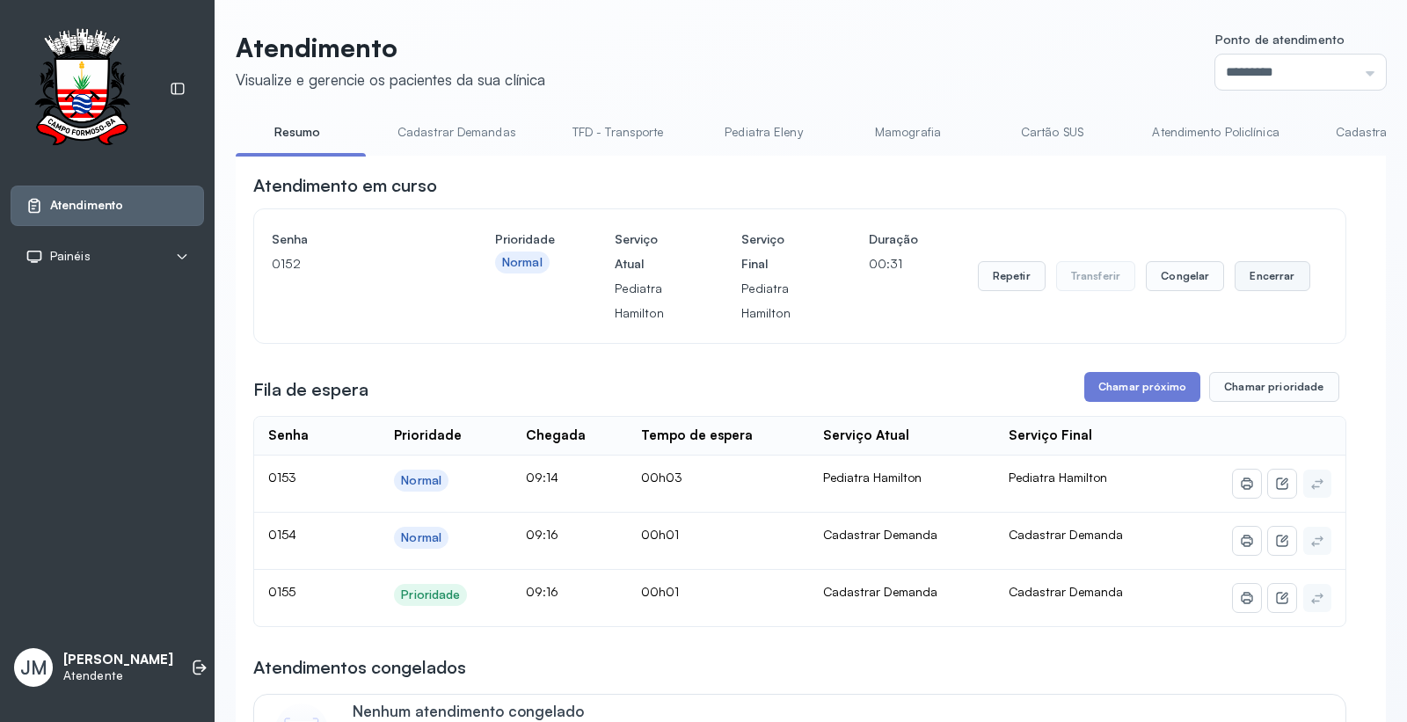
click at [1249, 278] on button "Encerrar" at bounding box center [1271, 276] width 75 height 30
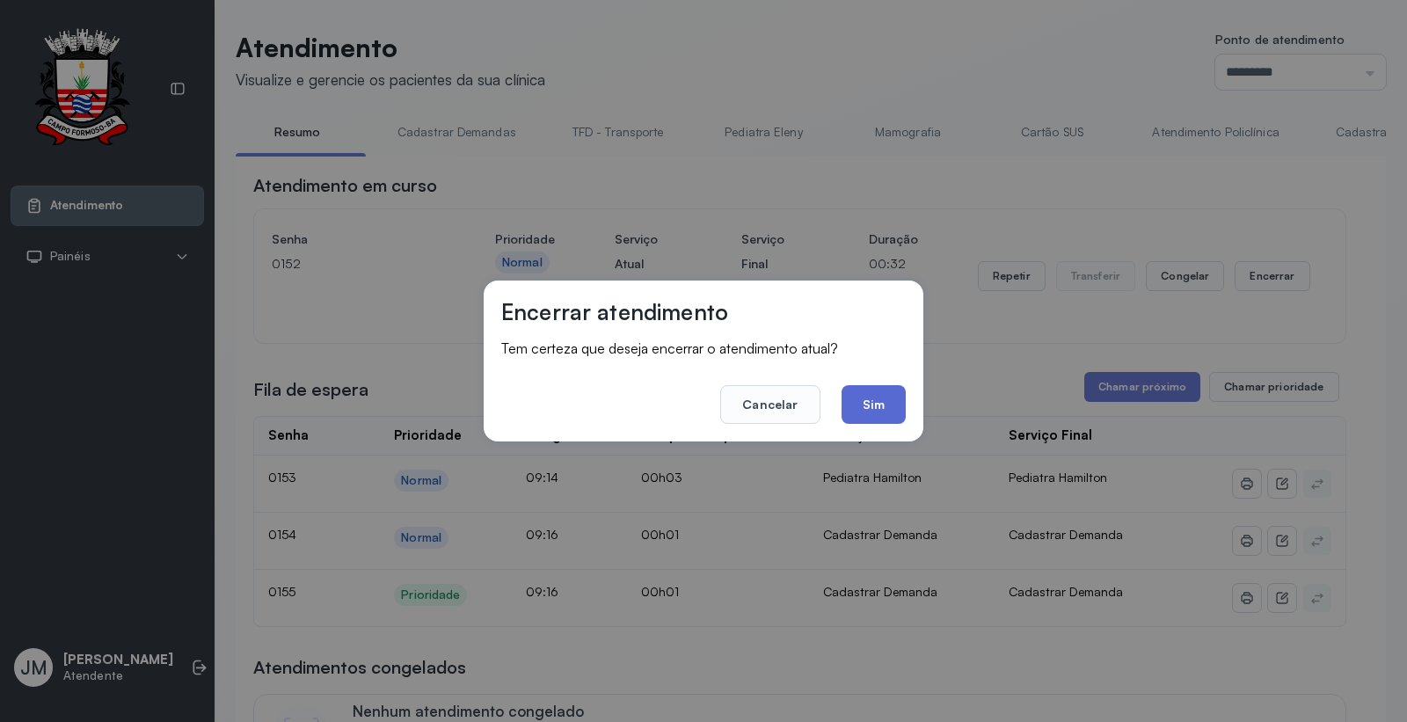
click at [880, 393] on button "Sim" at bounding box center [873, 404] width 64 height 39
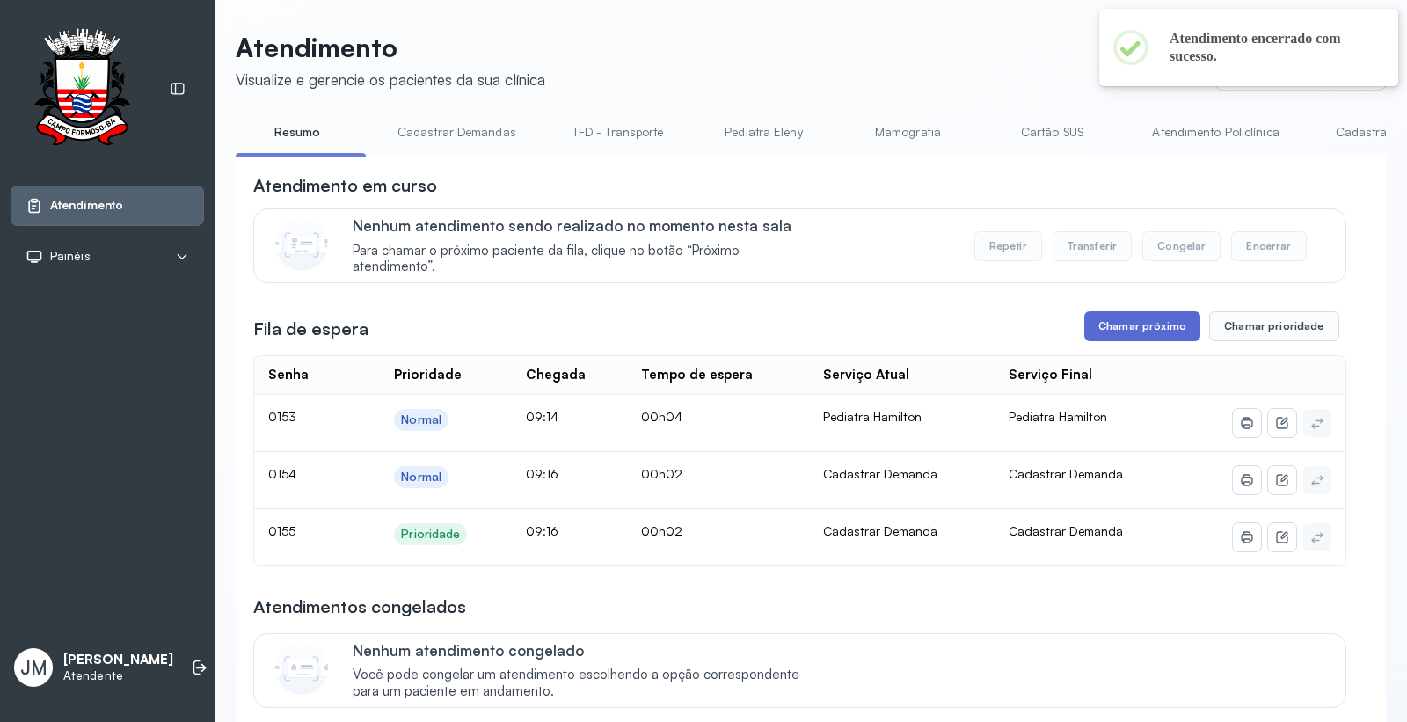
click at [1149, 323] on button "Chamar próximo" at bounding box center [1142, 326] width 116 height 30
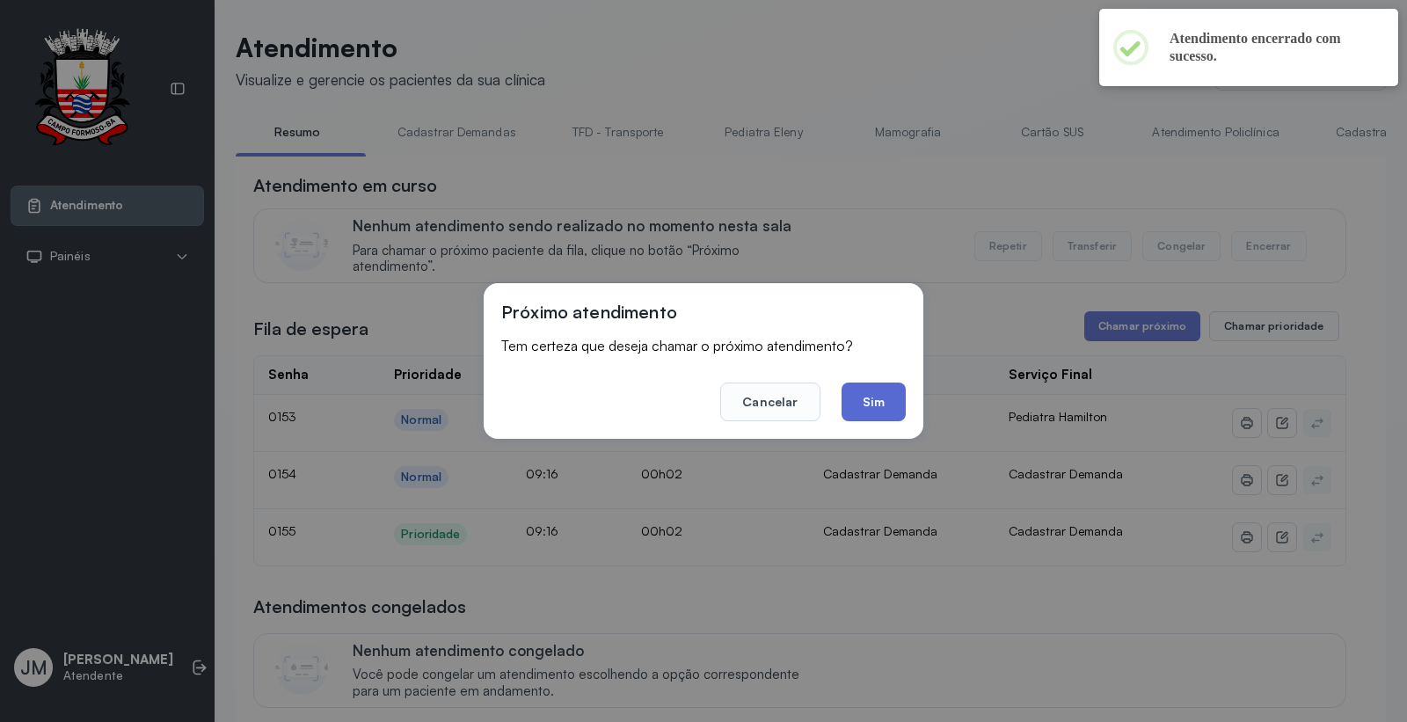
click at [891, 406] on button "Sim" at bounding box center [873, 401] width 64 height 39
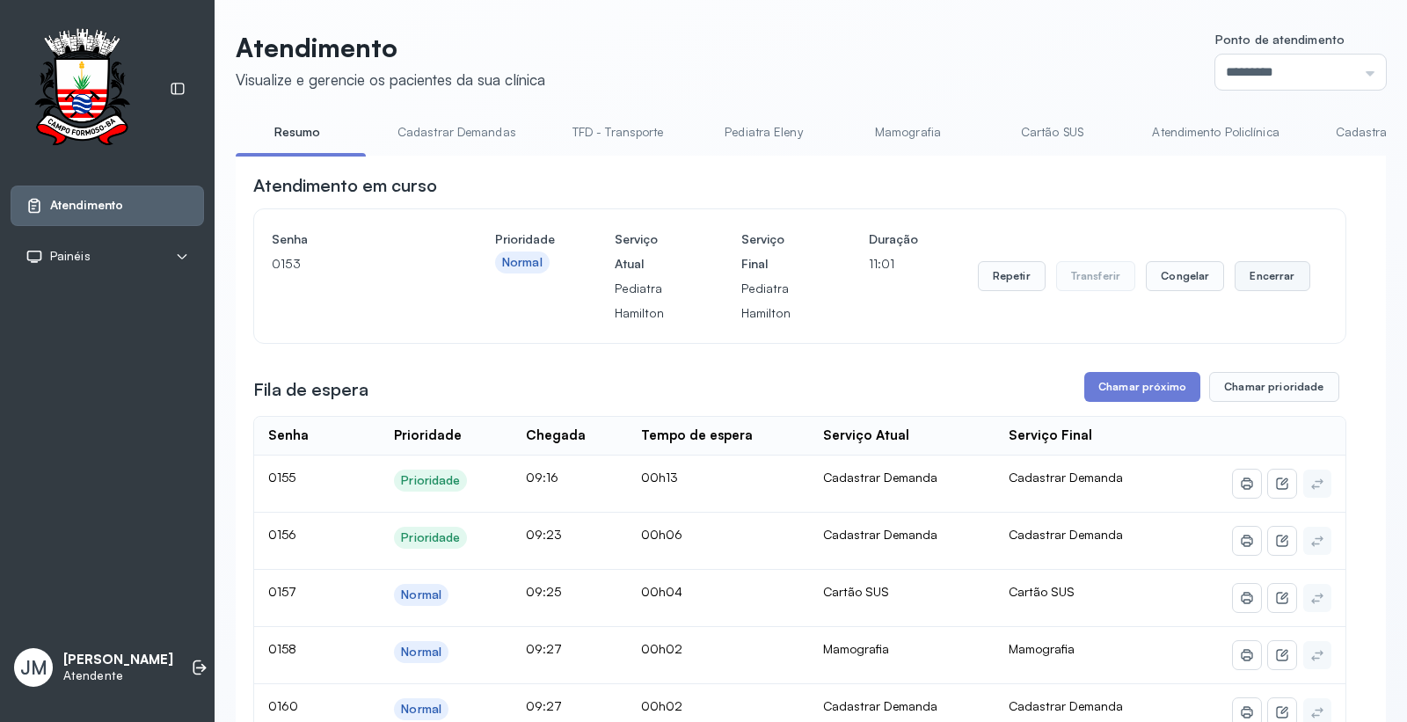
click at [1240, 282] on button "Encerrar" at bounding box center [1271, 276] width 75 height 30
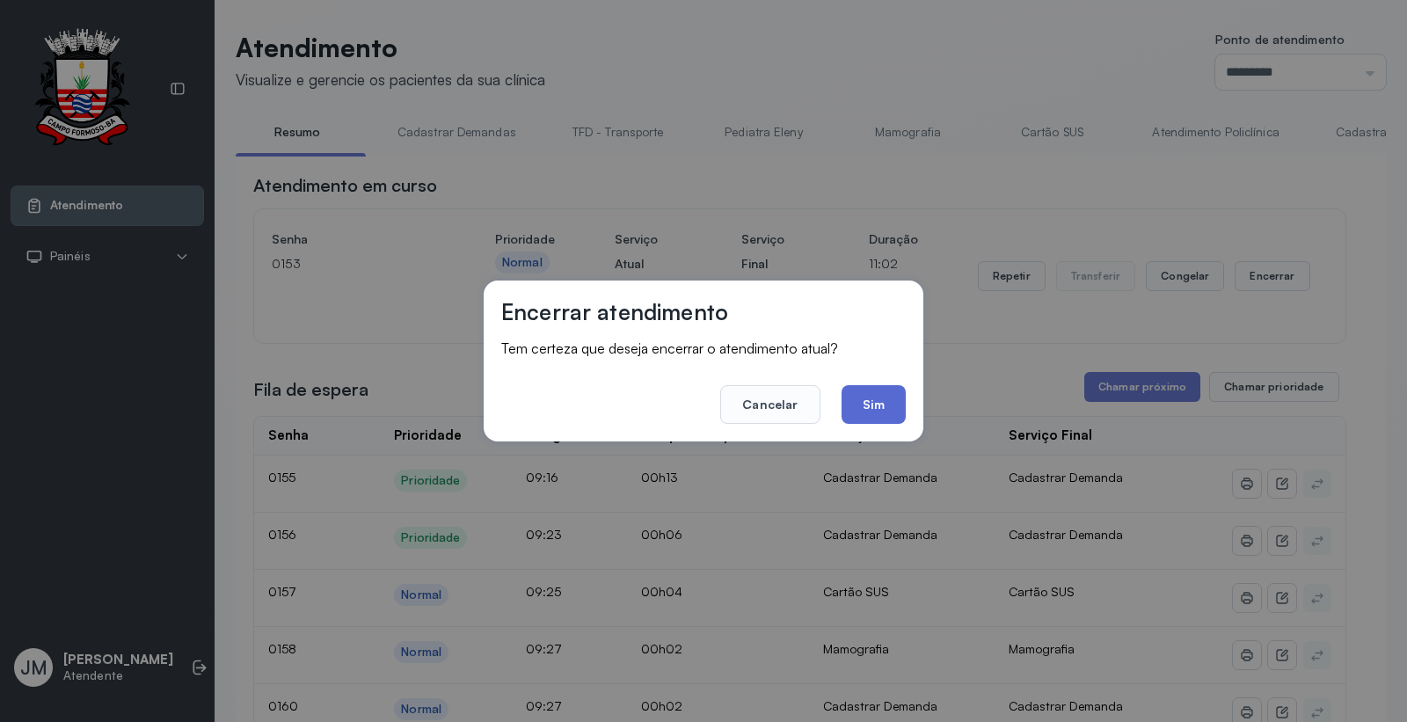
click at [868, 392] on button "Sim" at bounding box center [873, 404] width 64 height 39
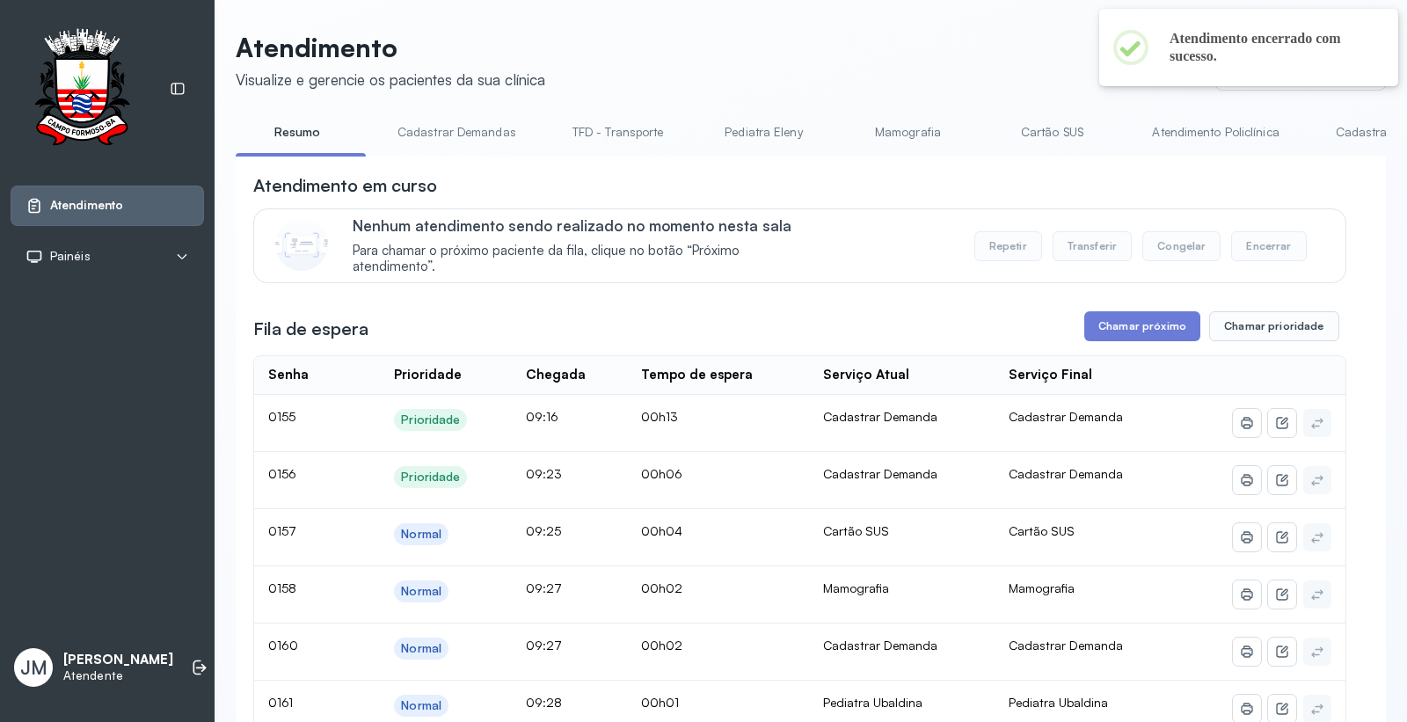
click at [1050, 133] on link "Cartão SUS" at bounding box center [1051, 132] width 123 height 29
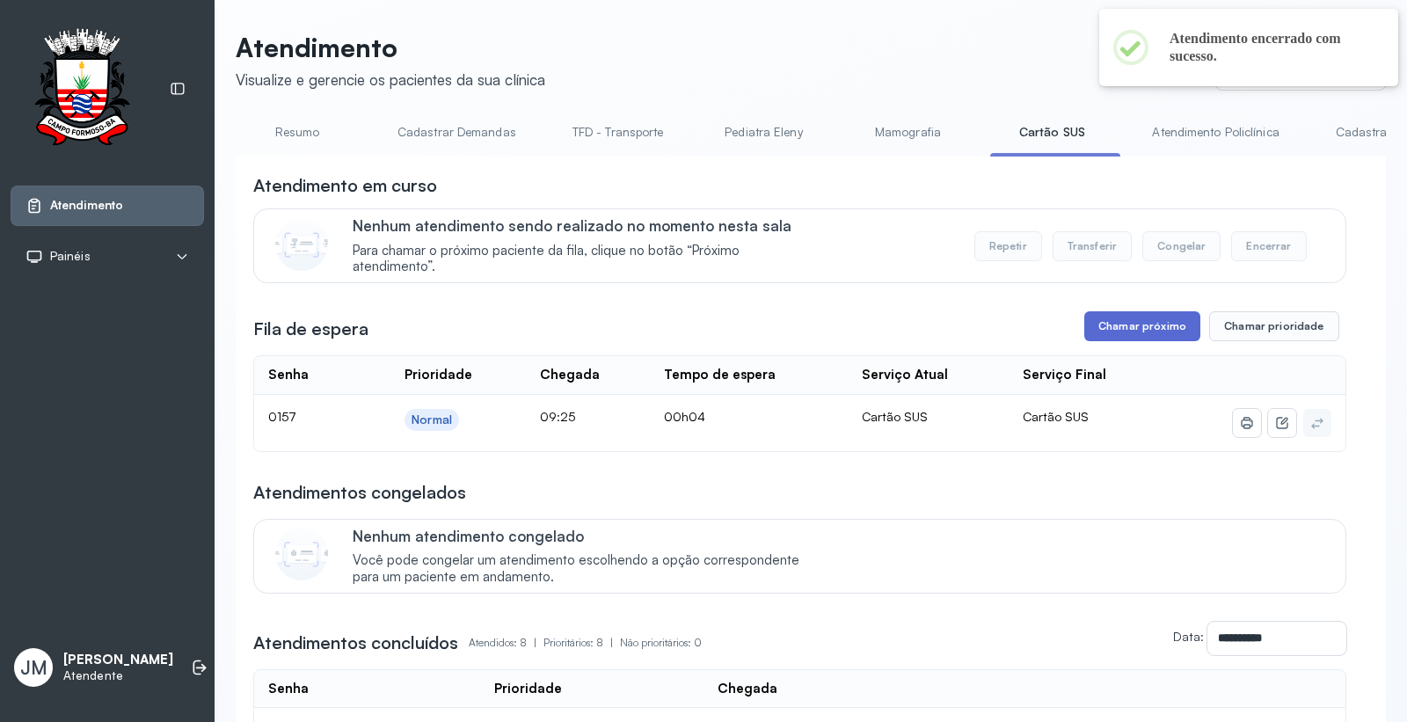
click at [1119, 322] on button "Chamar próximo" at bounding box center [1142, 326] width 116 height 30
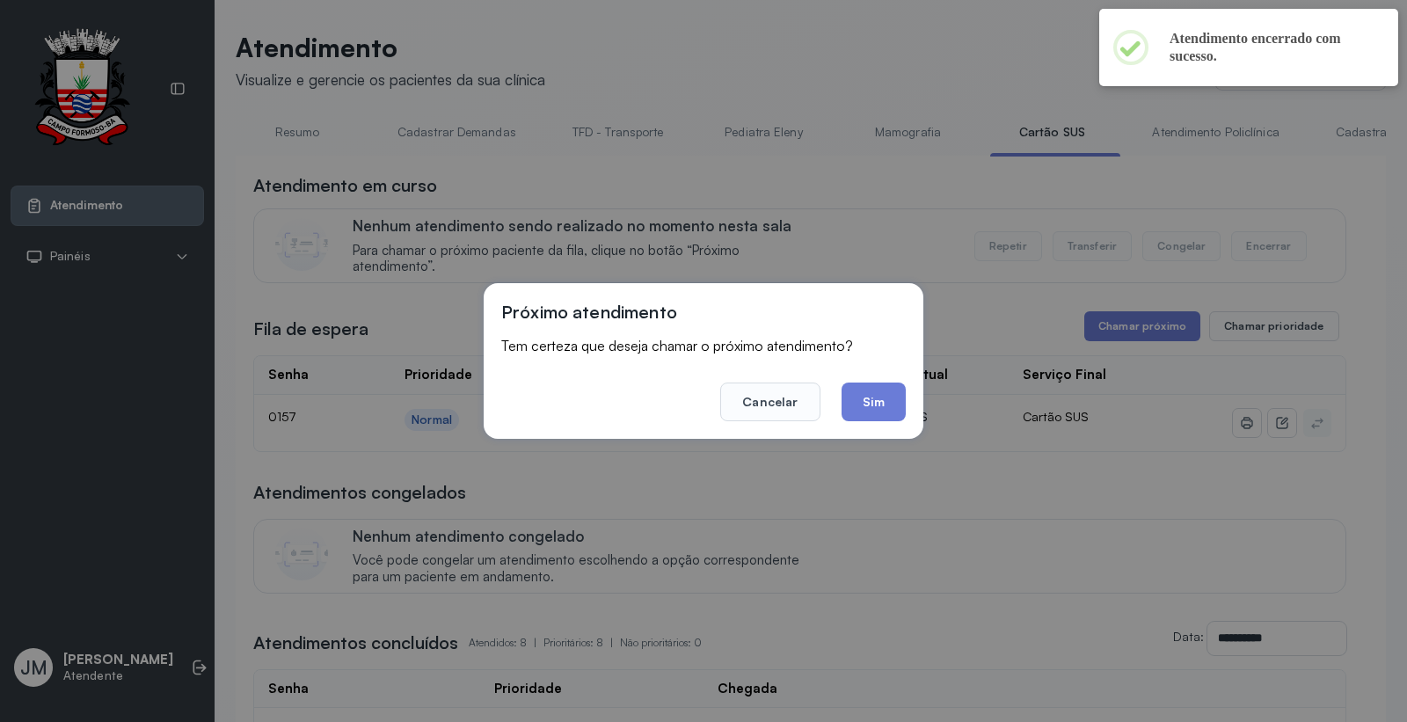
drag, startPoint x: 873, startPoint y: 399, endPoint x: 882, endPoint y: 393, distance: 10.7
click at [882, 394] on button "Sim" at bounding box center [873, 401] width 64 height 39
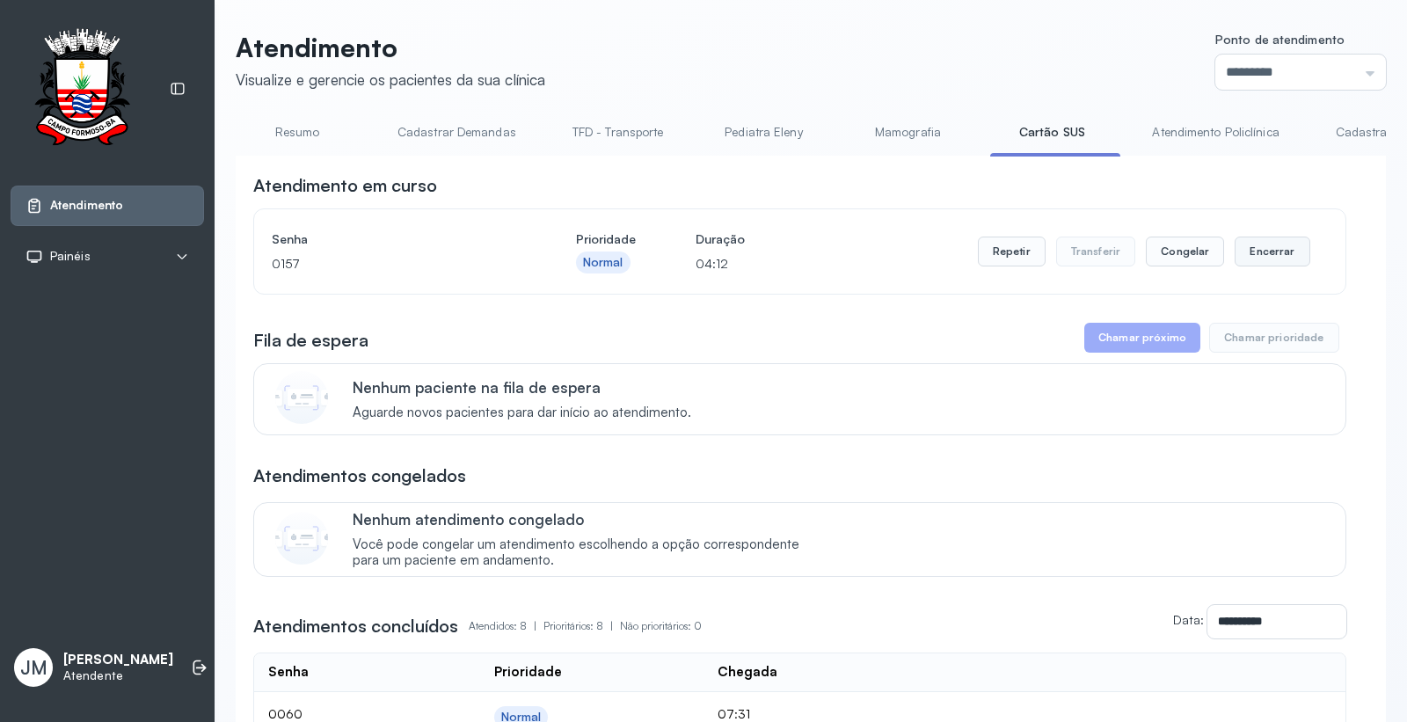
click at [1247, 251] on button "Encerrar" at bounding box center [1271, 251] width 75 height 30
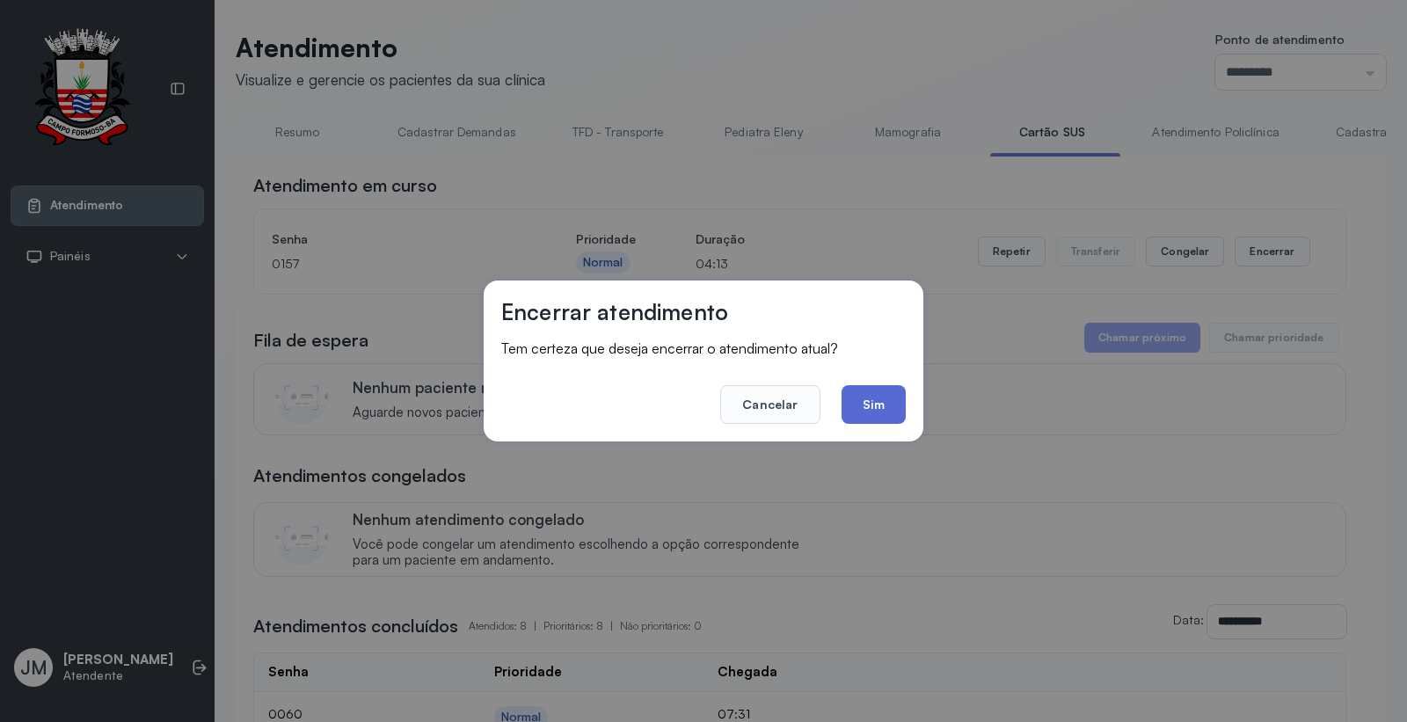
click at [870, 393] on button "Sim" at bounding box center [873, 404] width 64 height 39
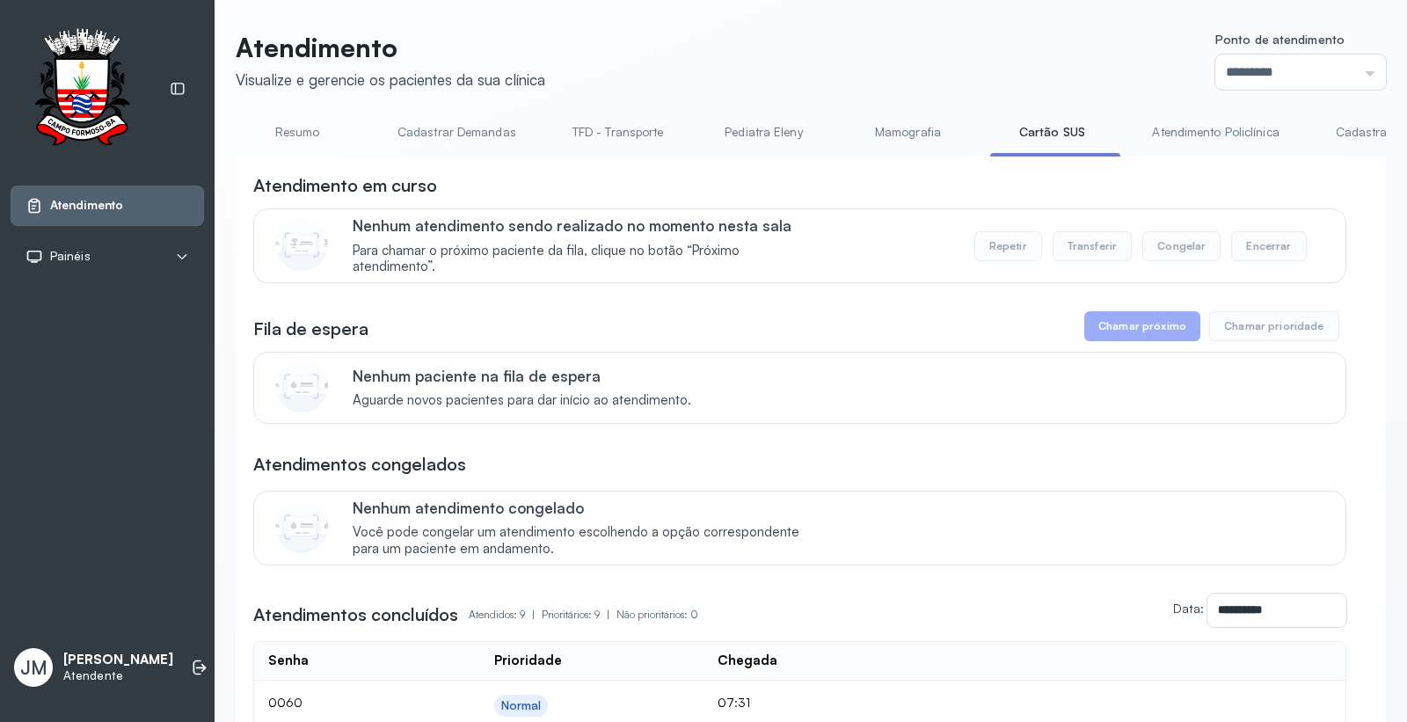
click at [301, 137] on link "Resumo" at bounding box center [297, 132] width 123 height 29
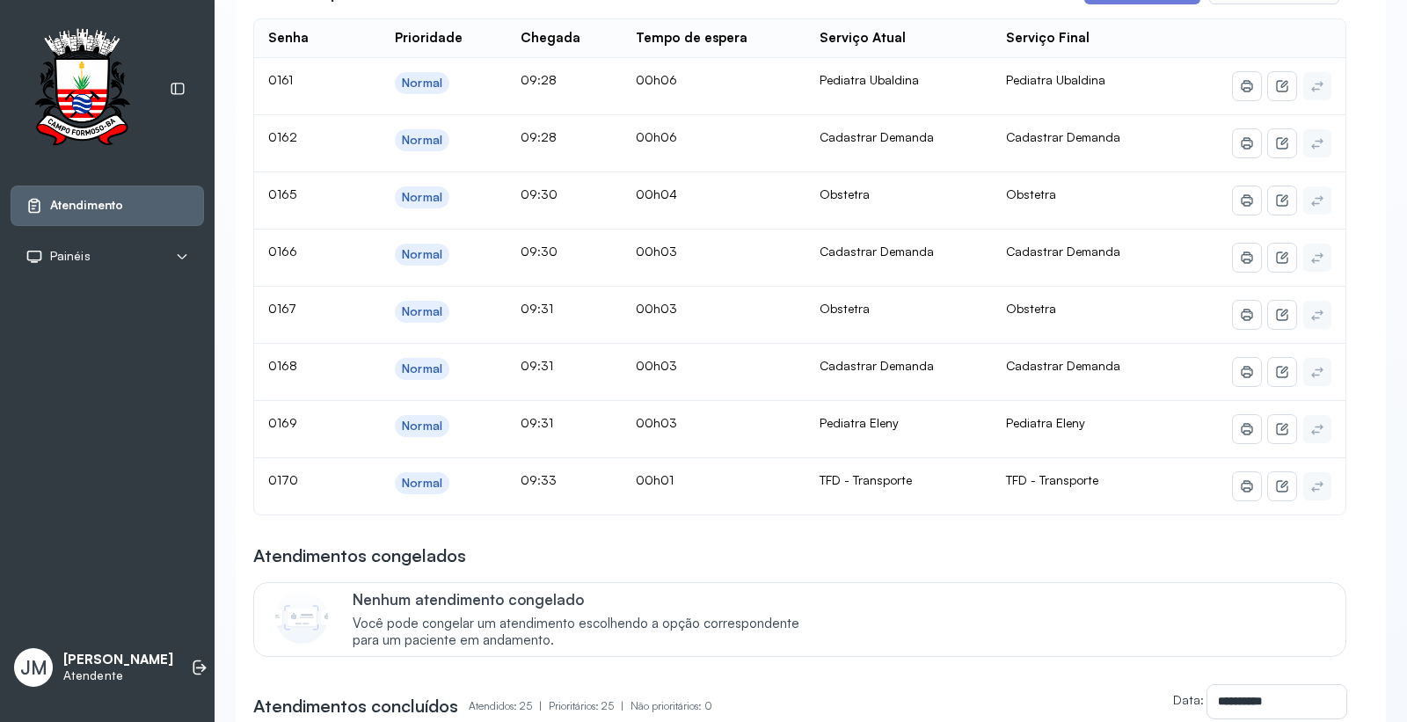
scroll to position [98, 0]
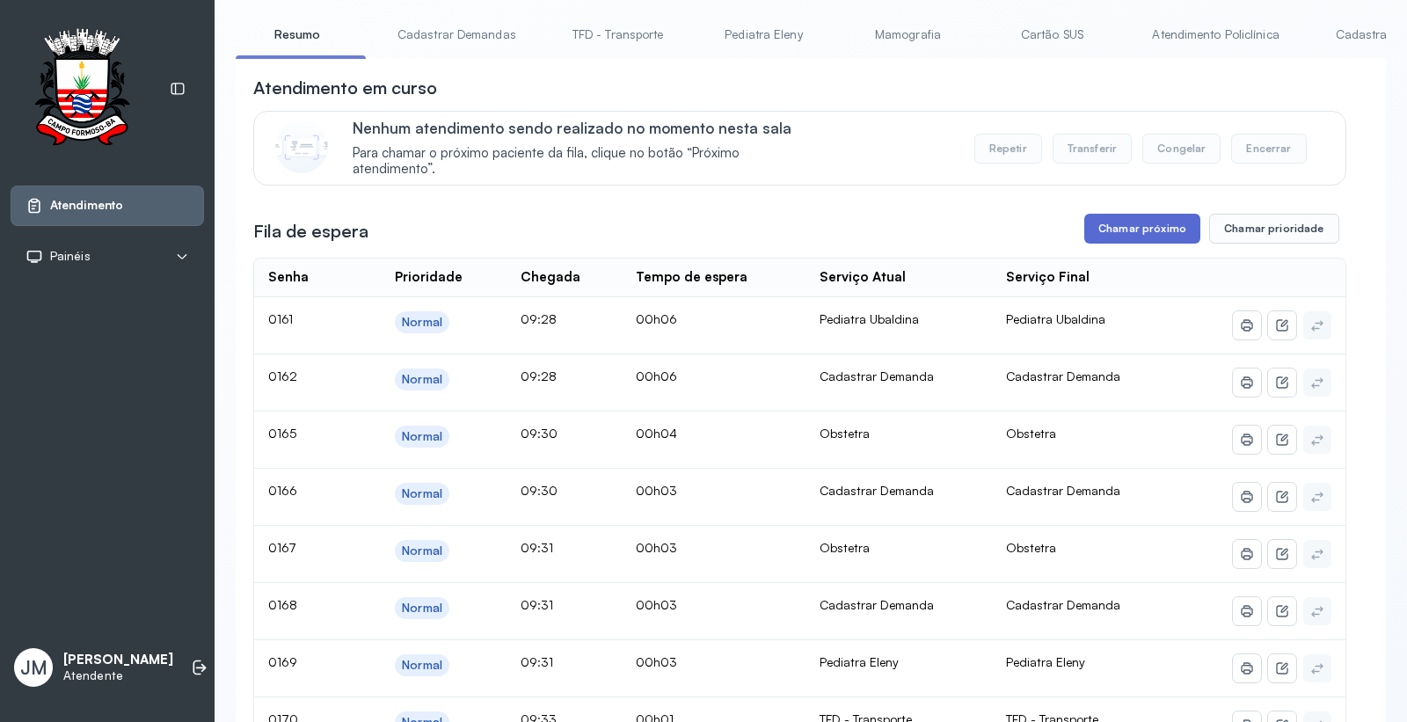
click at [1123, 244] on button "Chamar próximo" at bounding box center [1142, 229] width 116 height 30
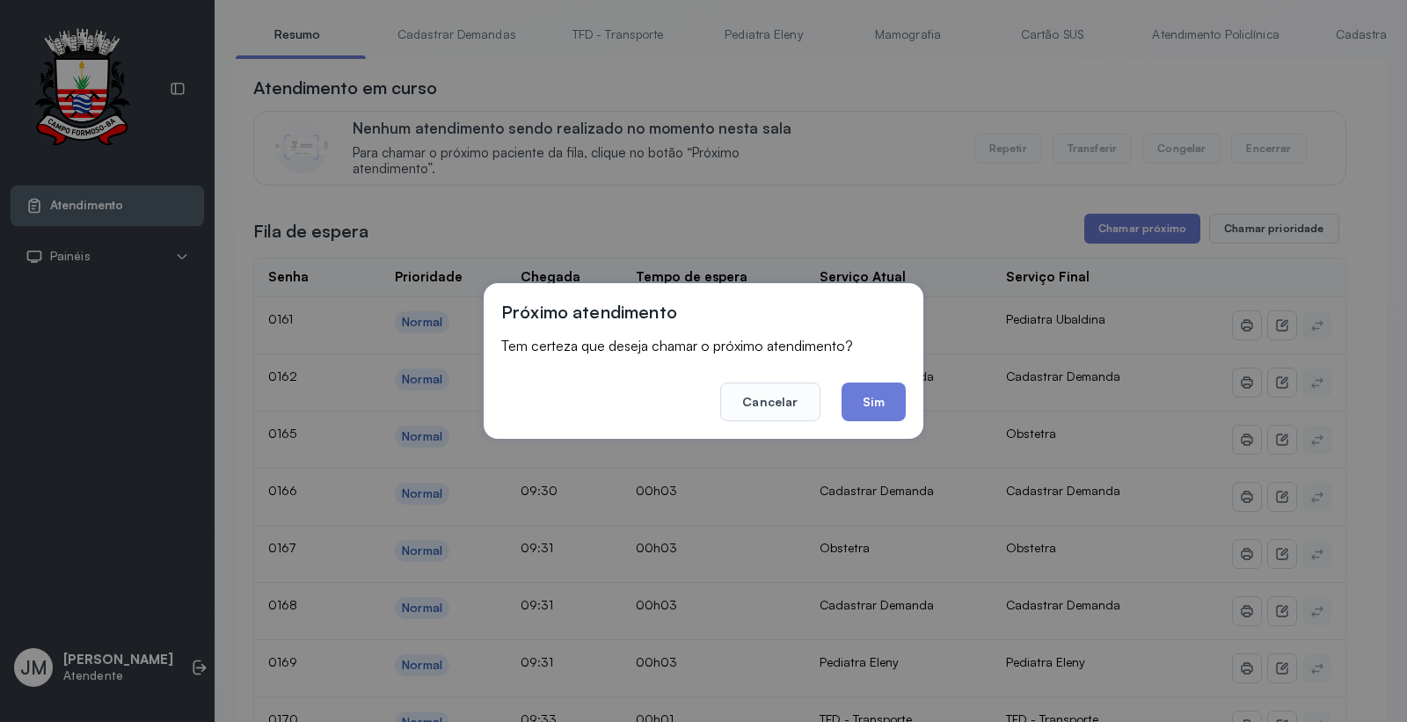
drag, startPoint x: 885, startPoint y: 404, endPoint x: 895, endPoint y: 372, distance: 33.9
click at [894, 390] on button "Sim" at bounding box center [873, 401] width 64 height 39
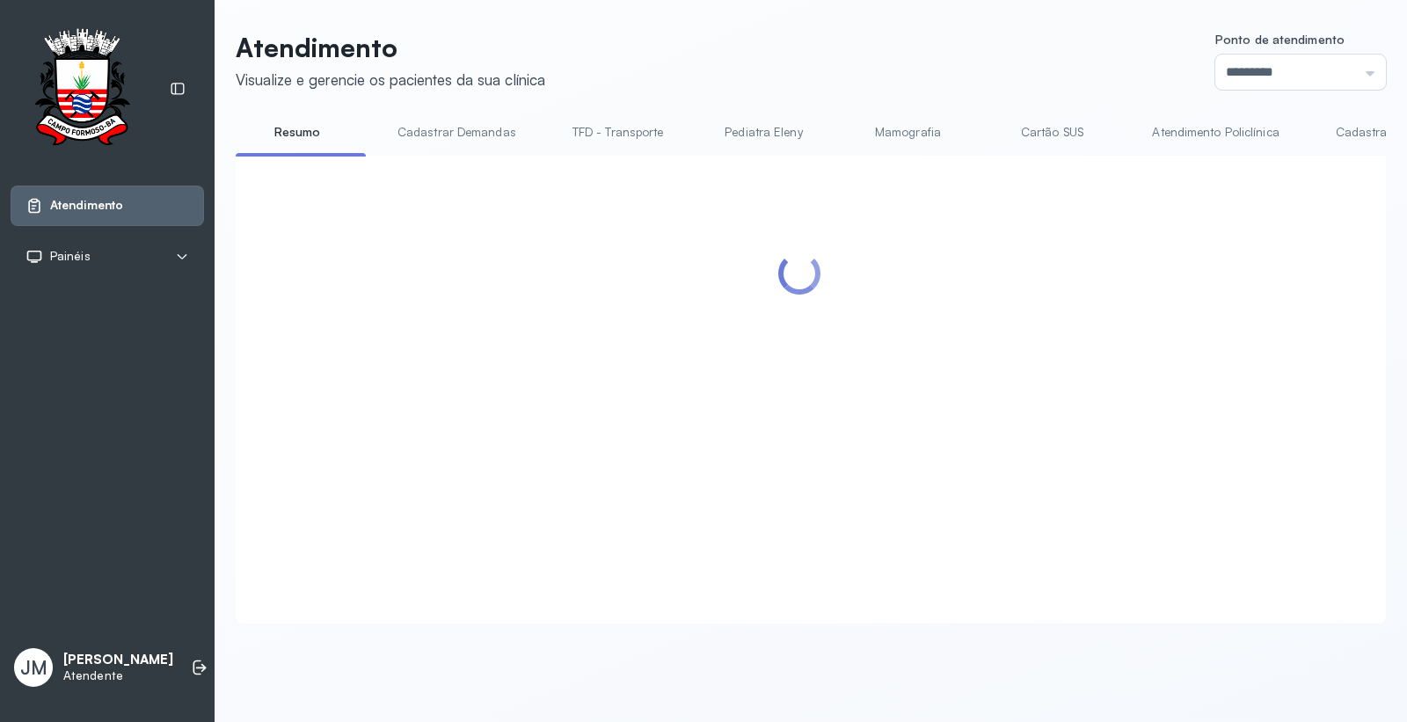
scroll to position [0, 0]
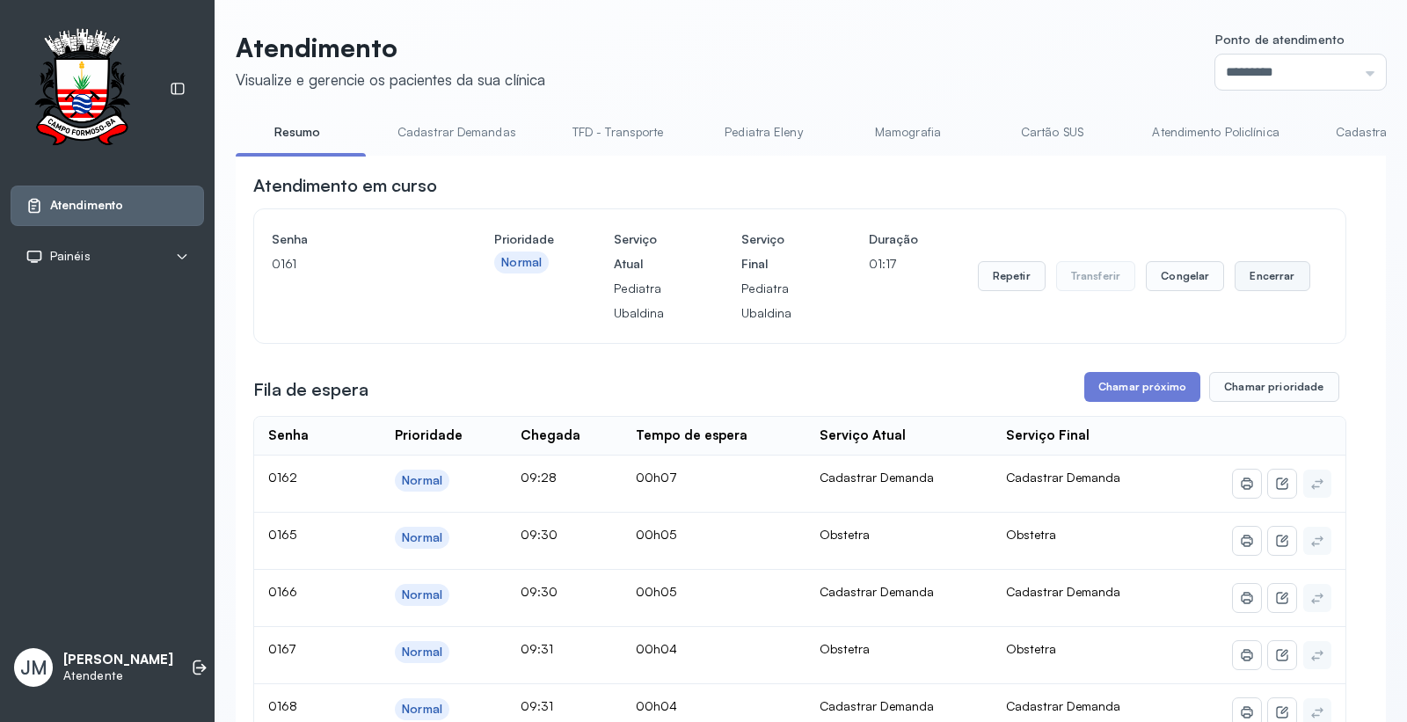
click at [1249, 276] on button "Encerrar" at bounding box center [1271, 276] width 75 height 30
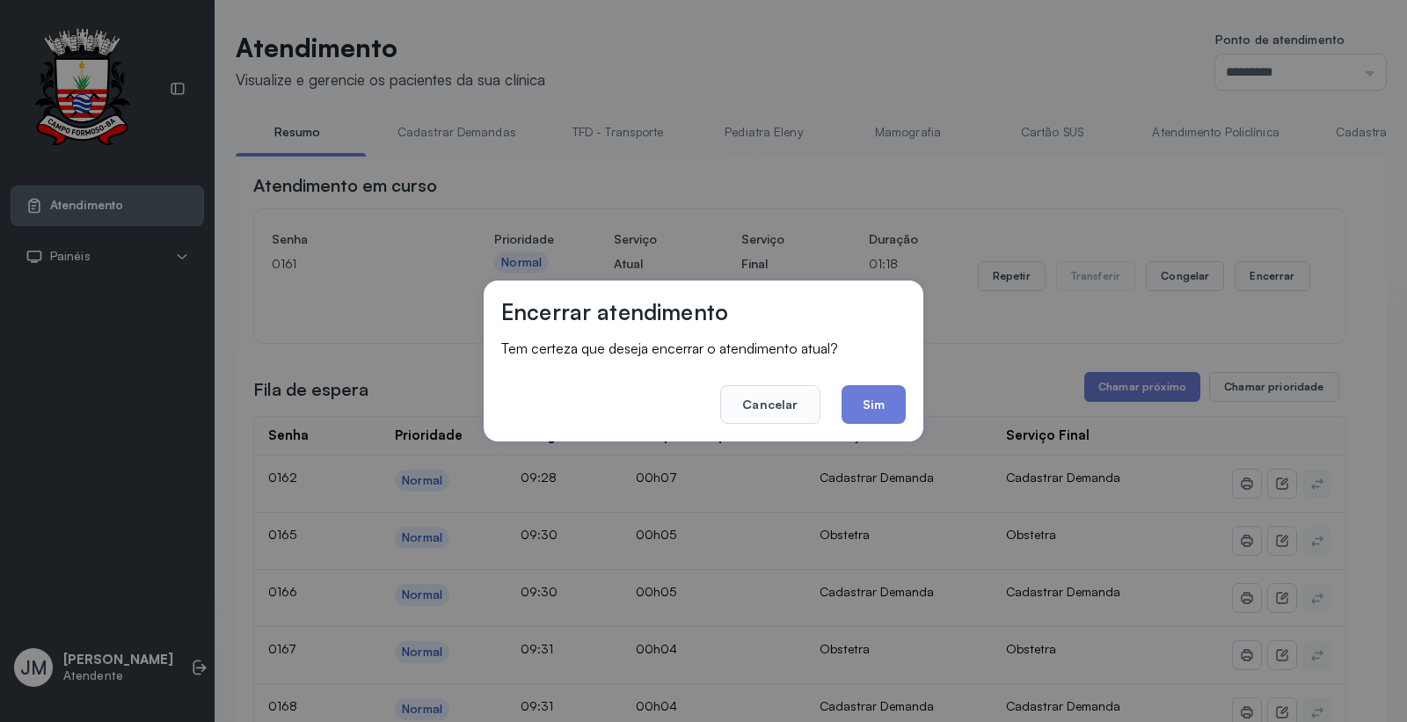
drag, startPoint x: 868, startPoint y: 396, endPoint x: 911, endPoint y: 389, distance: 43.6
click at [868, 394] on button "Sim" at bounding box center [873, 404] width 64 height 39
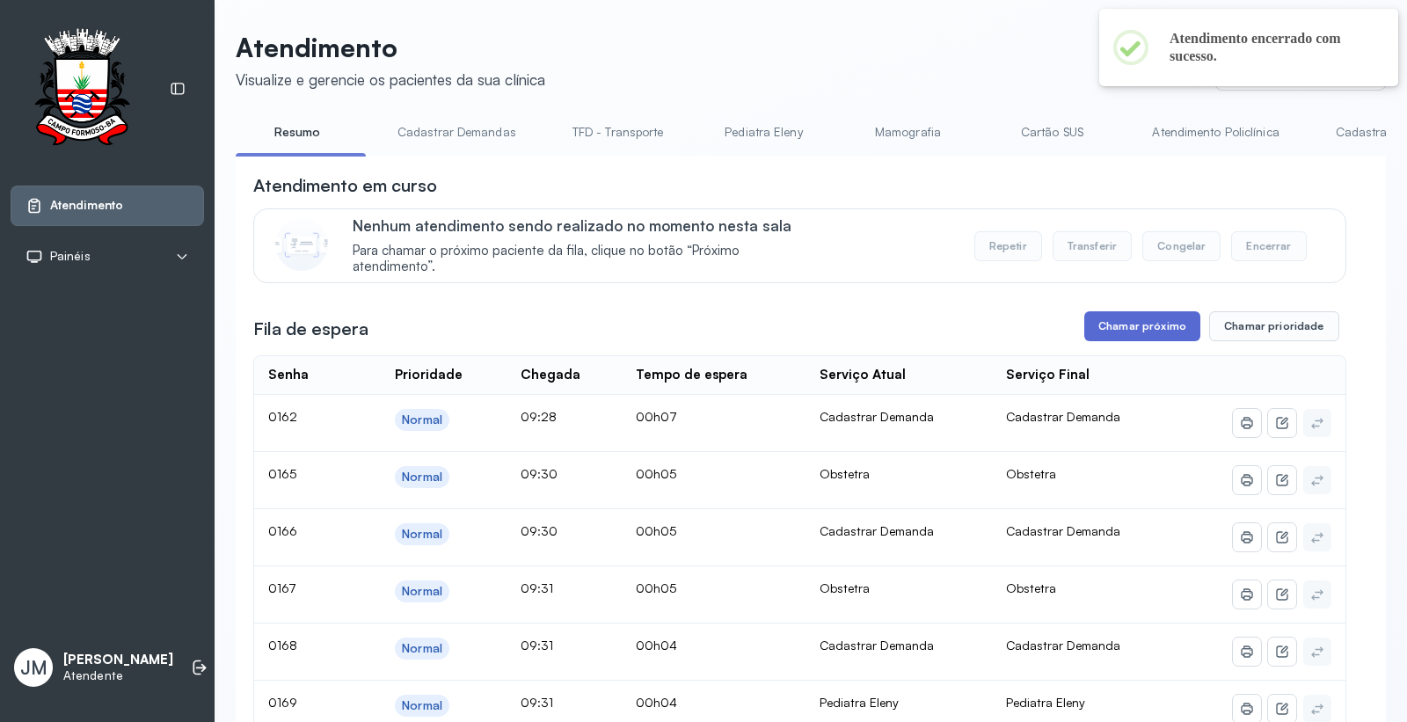
click at [1120, 331] on button "Chamar próximo" at bounding box center [1142, 326] width 116 height 30
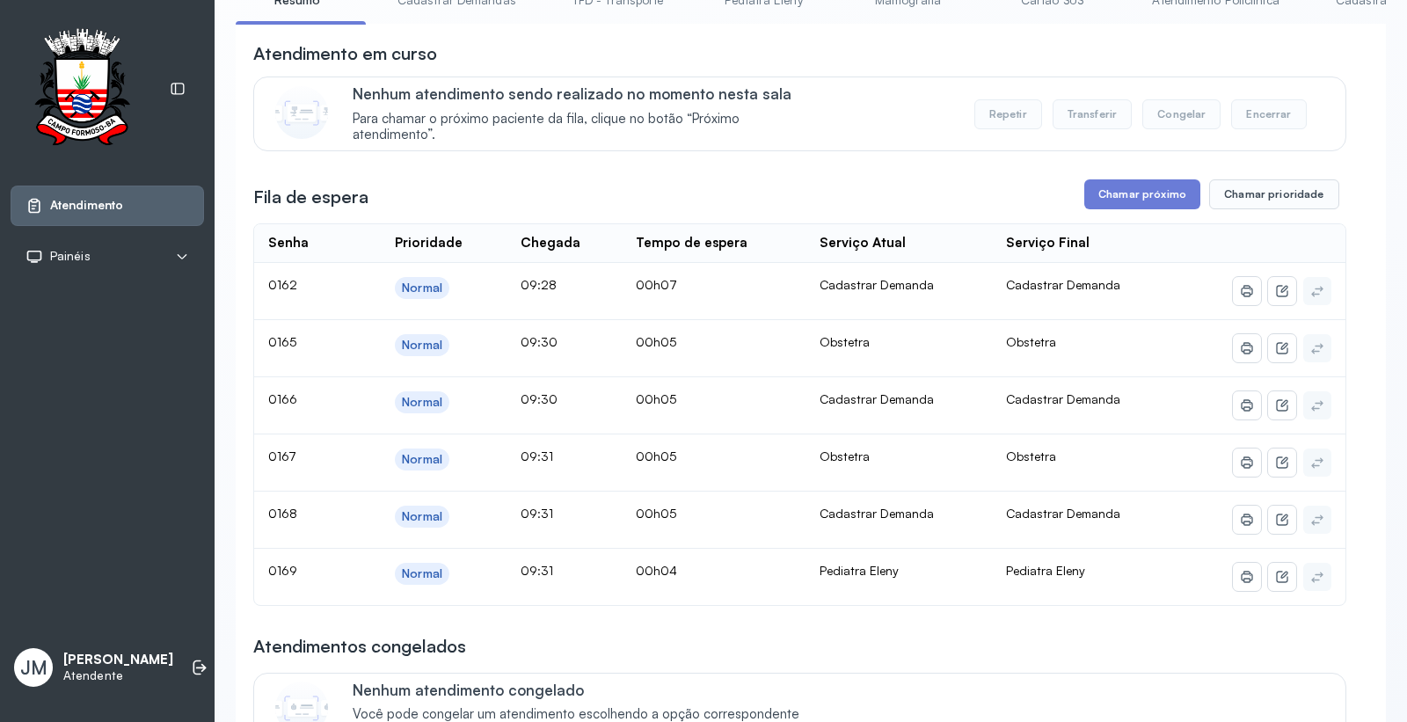
scroll to position [98, 0]
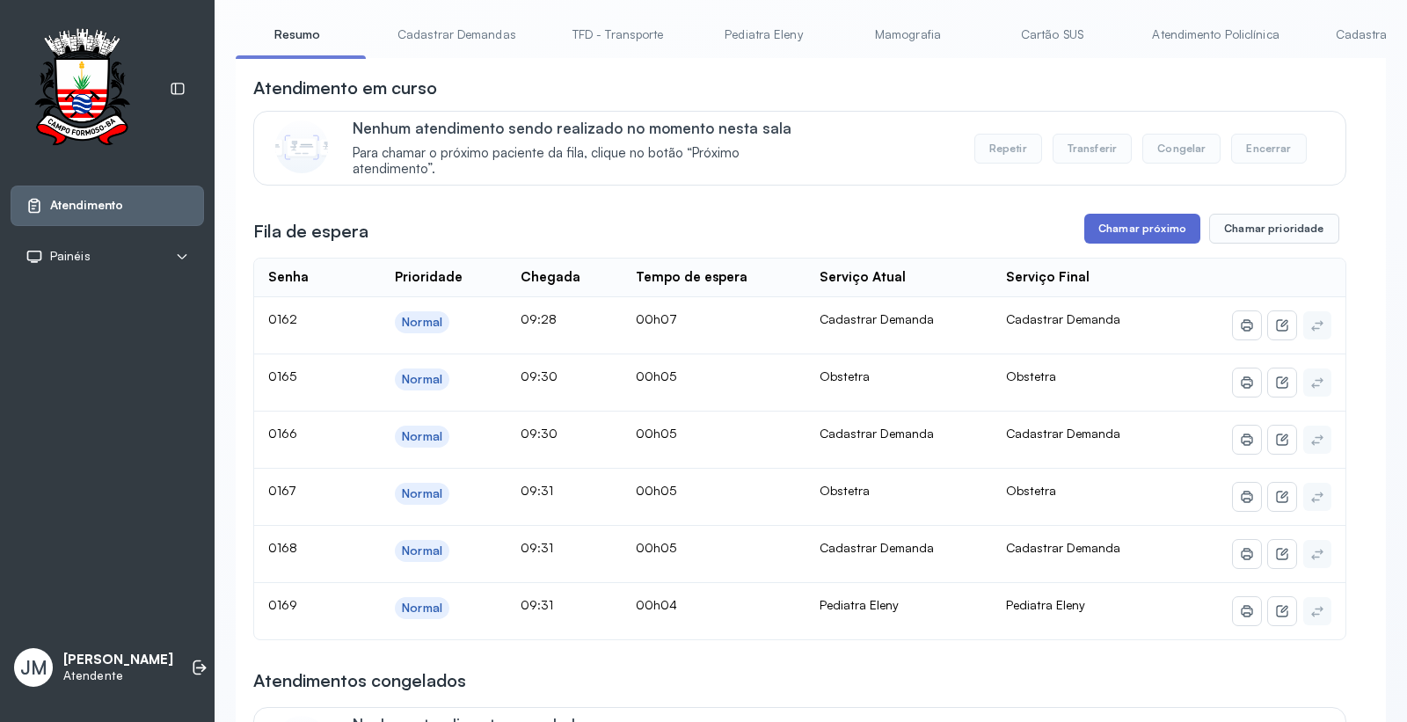
click at [1139, 218] on button "Chamar próximo" at bounding box center [1142, 229] width 116 height 30
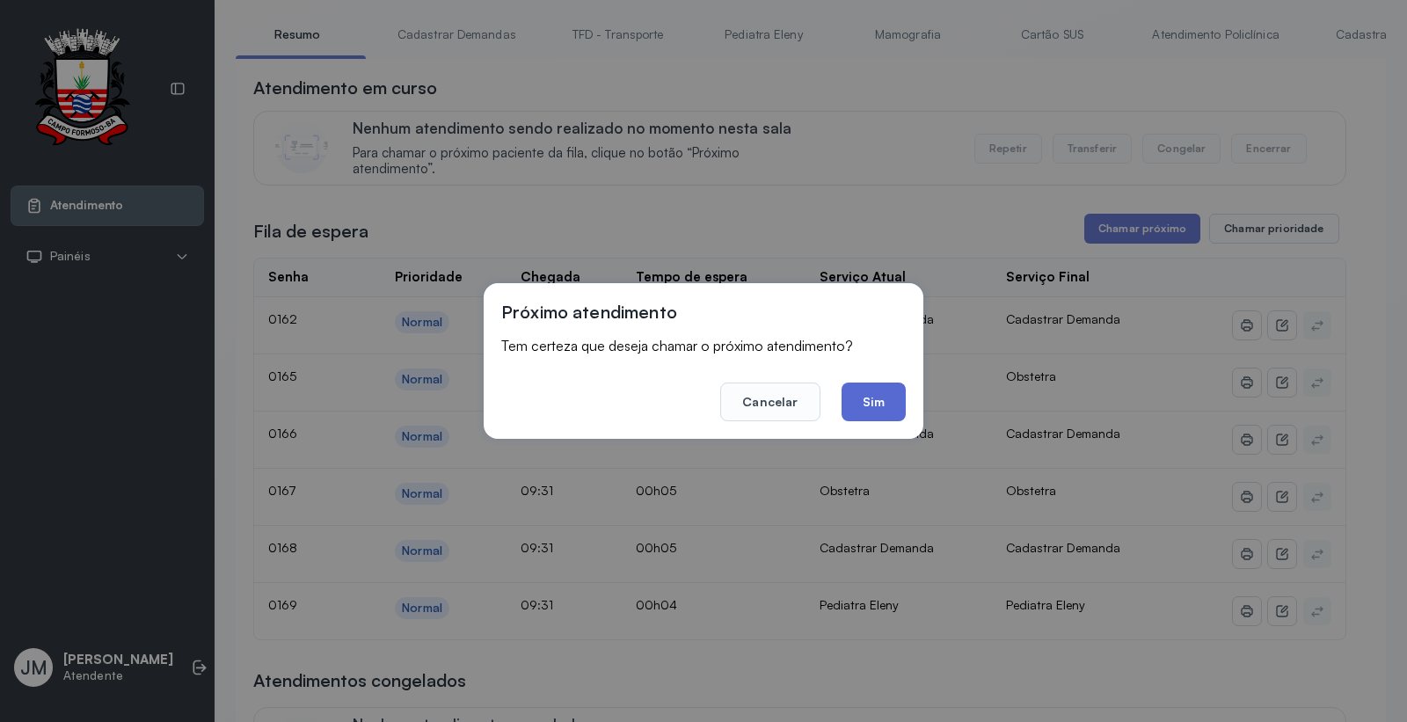
click at [891, 402] on button "Sim" at bounding box center [873, 401] width 64 height 39
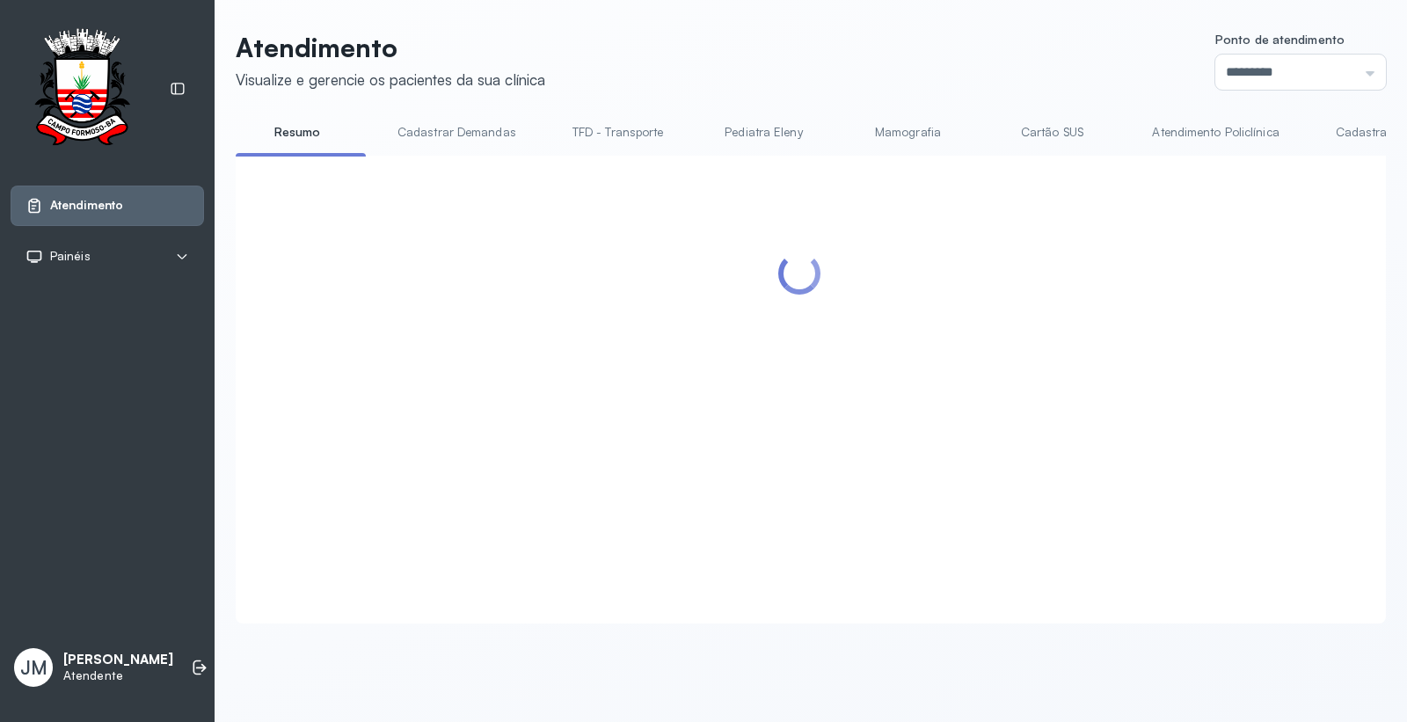
scroll to position [0, 0]
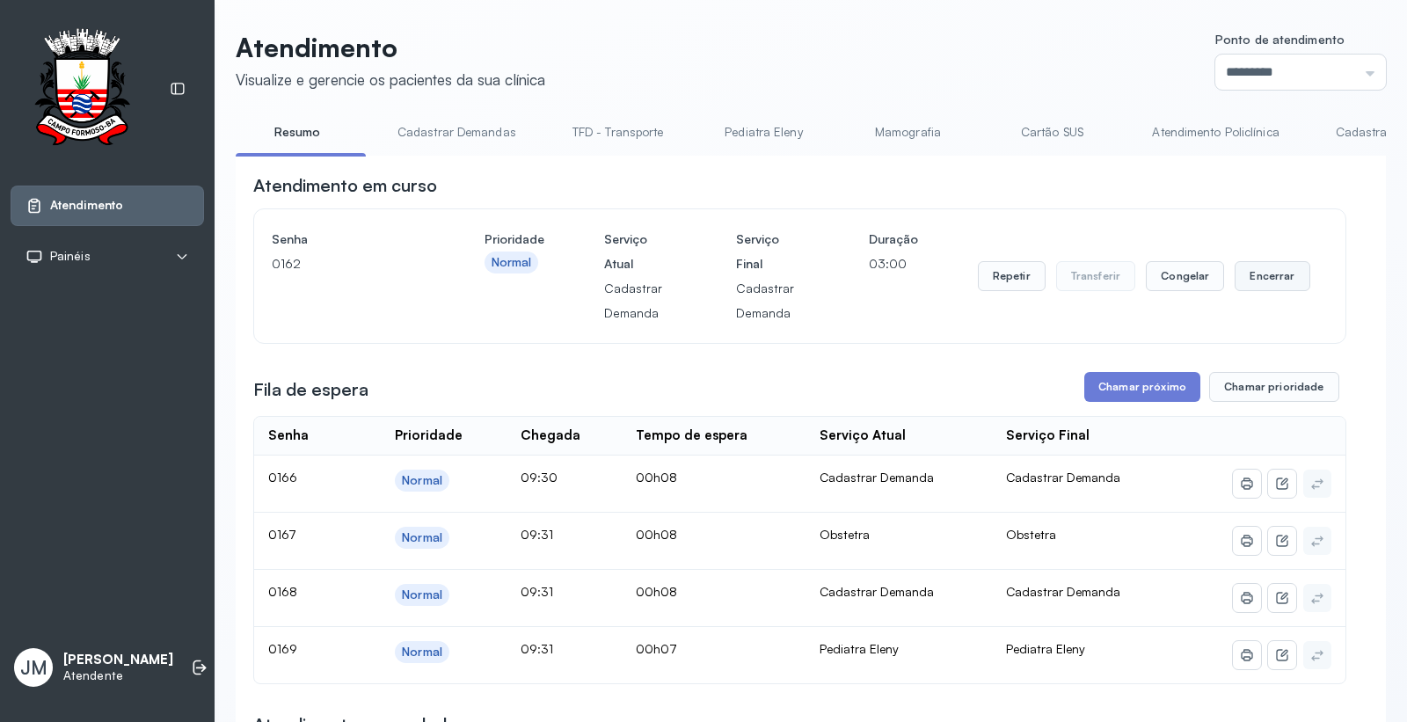
click at [1255, 280] on button "Encerrar" at bounding box center [1271, 276] width 75 height 30
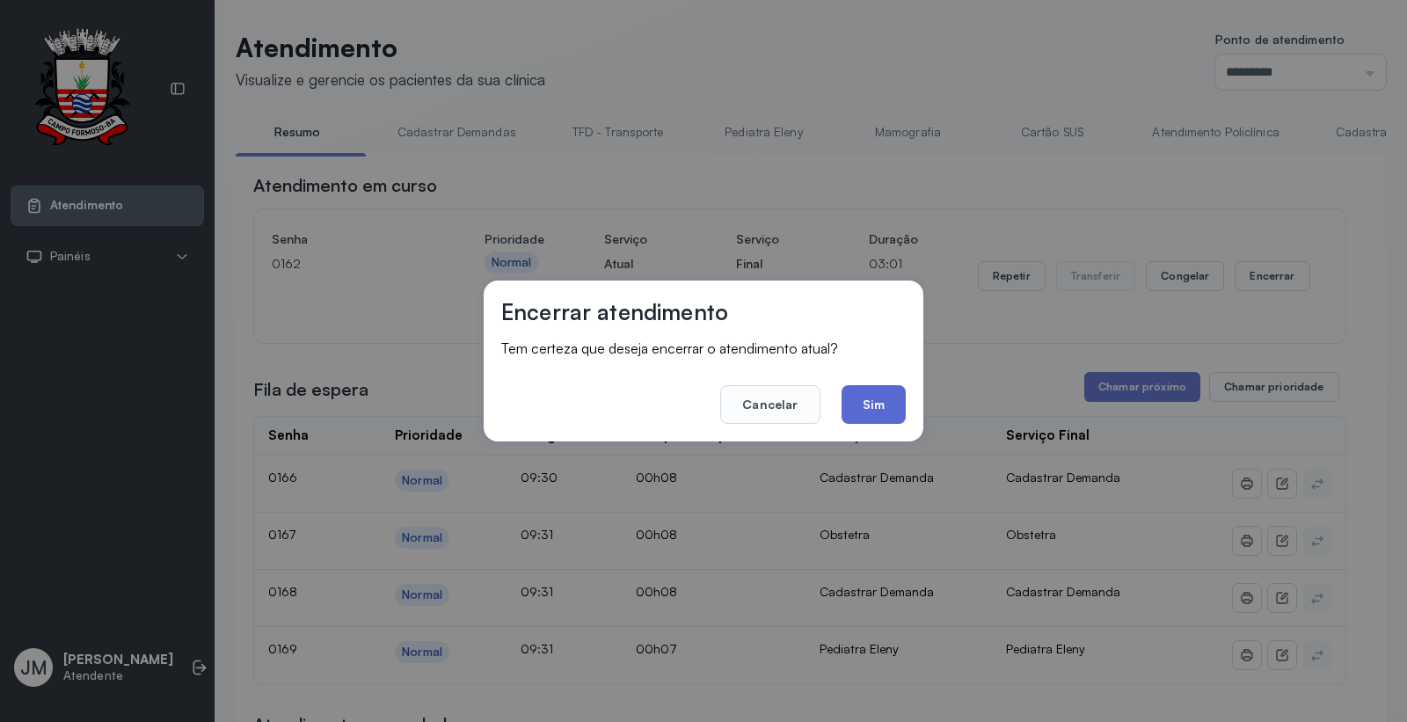
click at [884, 401] on button "Sim" at bounding box center [873, 404] width 64 height 39
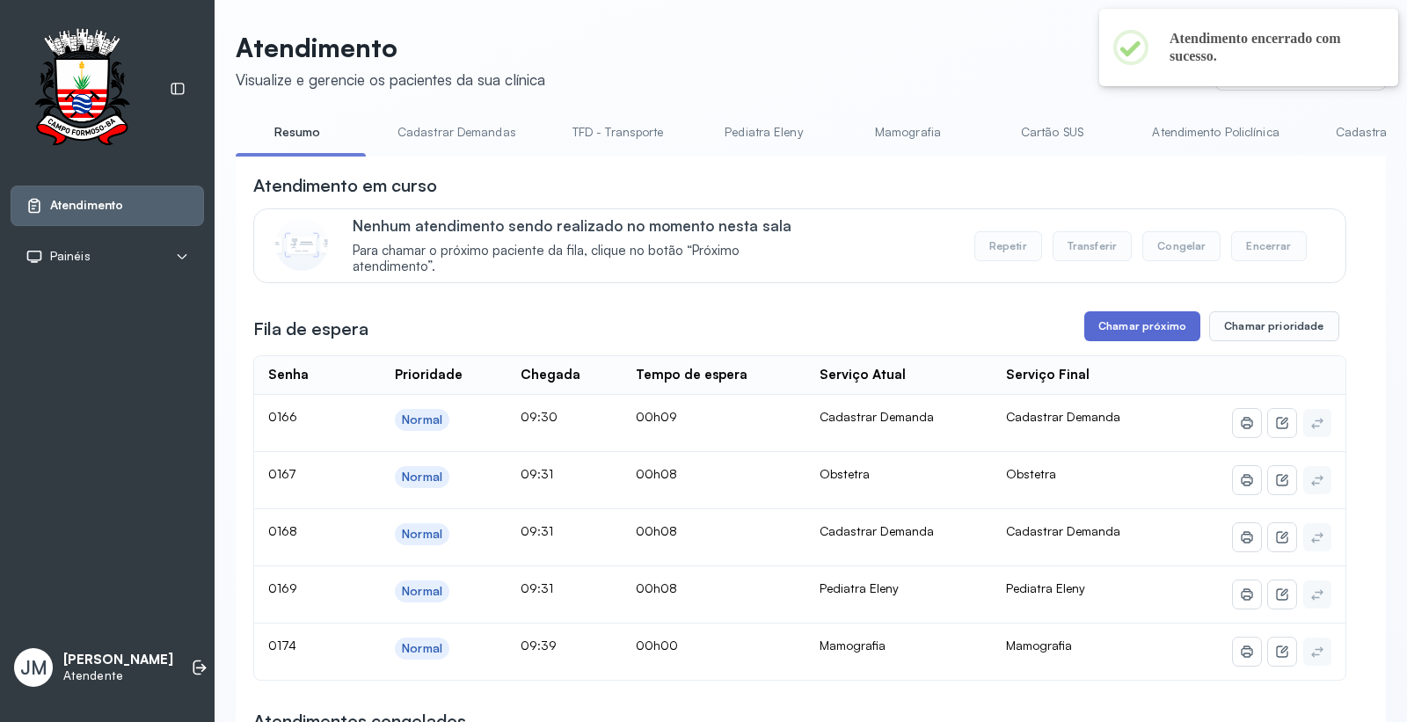
click at [1163, 327] on button "Chamar próximo" at bounding box center [1142, 326] width 116 height 30
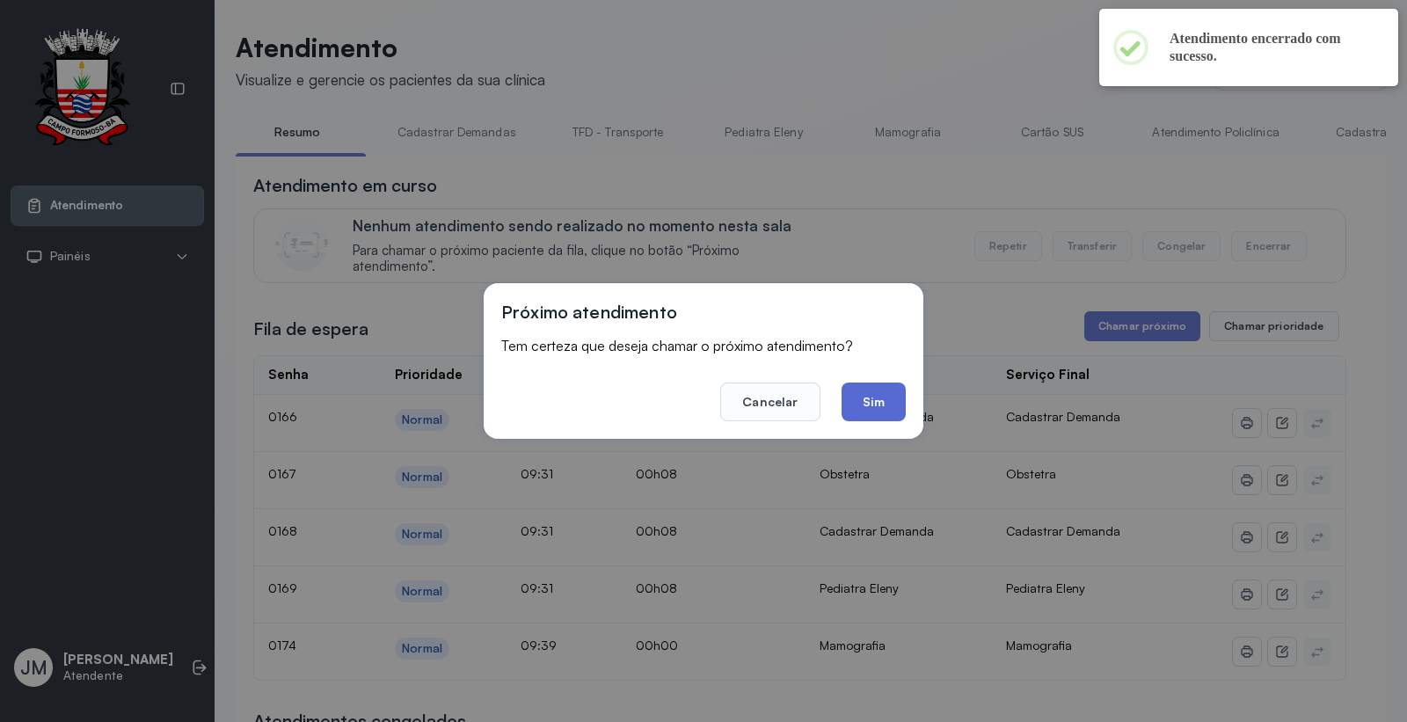
click at [895, 403] on button "Sim" at bounding box center [873, 401] width 64 height 39
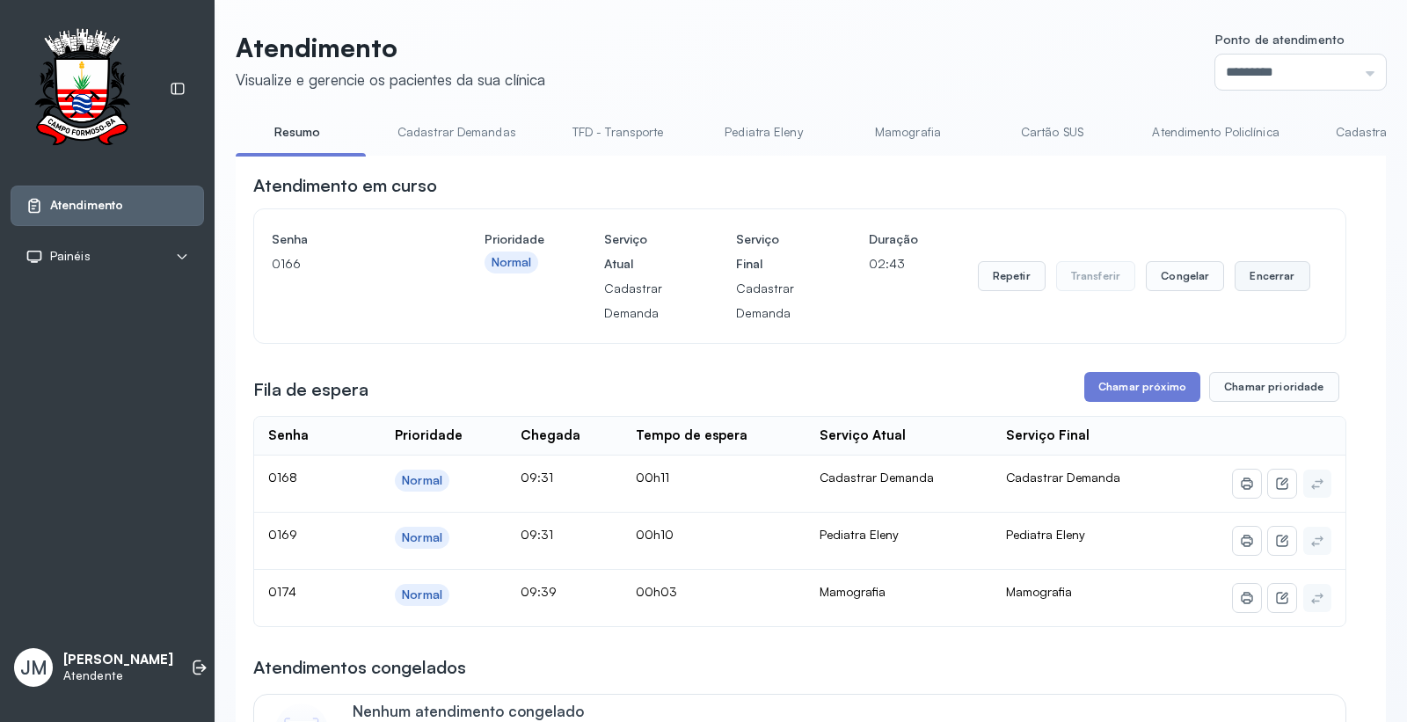
click at [1252, 270] on button "Encerrar" at bounding box center [1271, 276] width 75 height 30
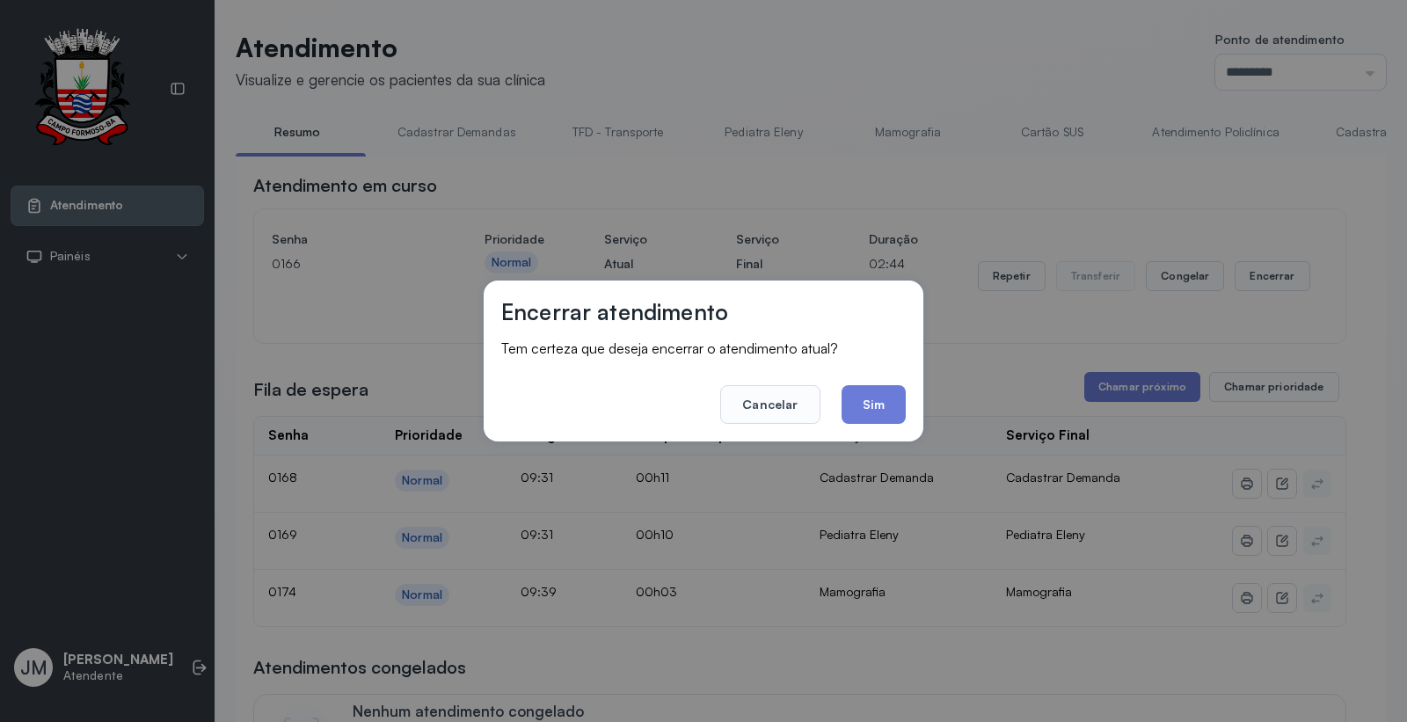
drag, startPoint x: 865, startPoint y: 404, endPoint x: 903, endPoint y: 389, distance: 41.0
click at [866, 403] on button "Sim" at bounding box center [873, 404] width 64 height 39
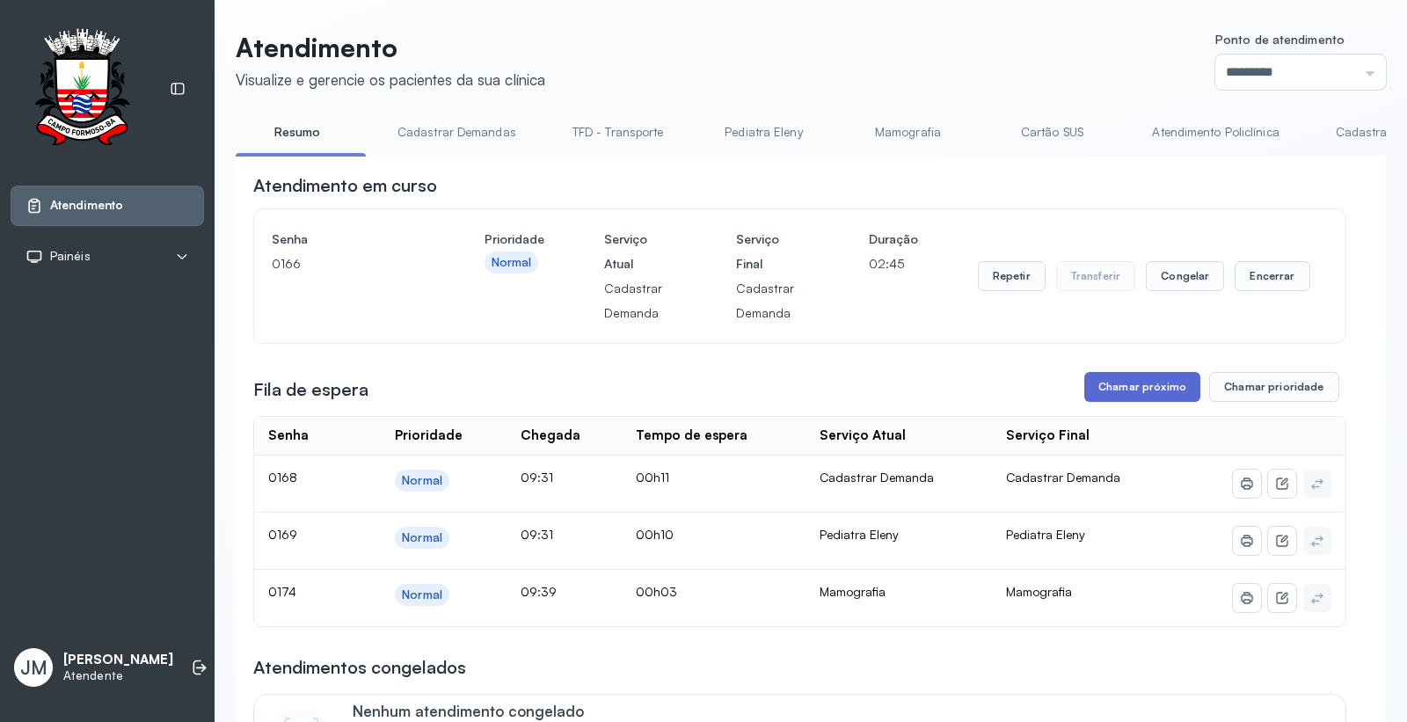
click at [1127, 382] on button "Chamar próximo" at bounding box center [1142, 387] width 116 height 30
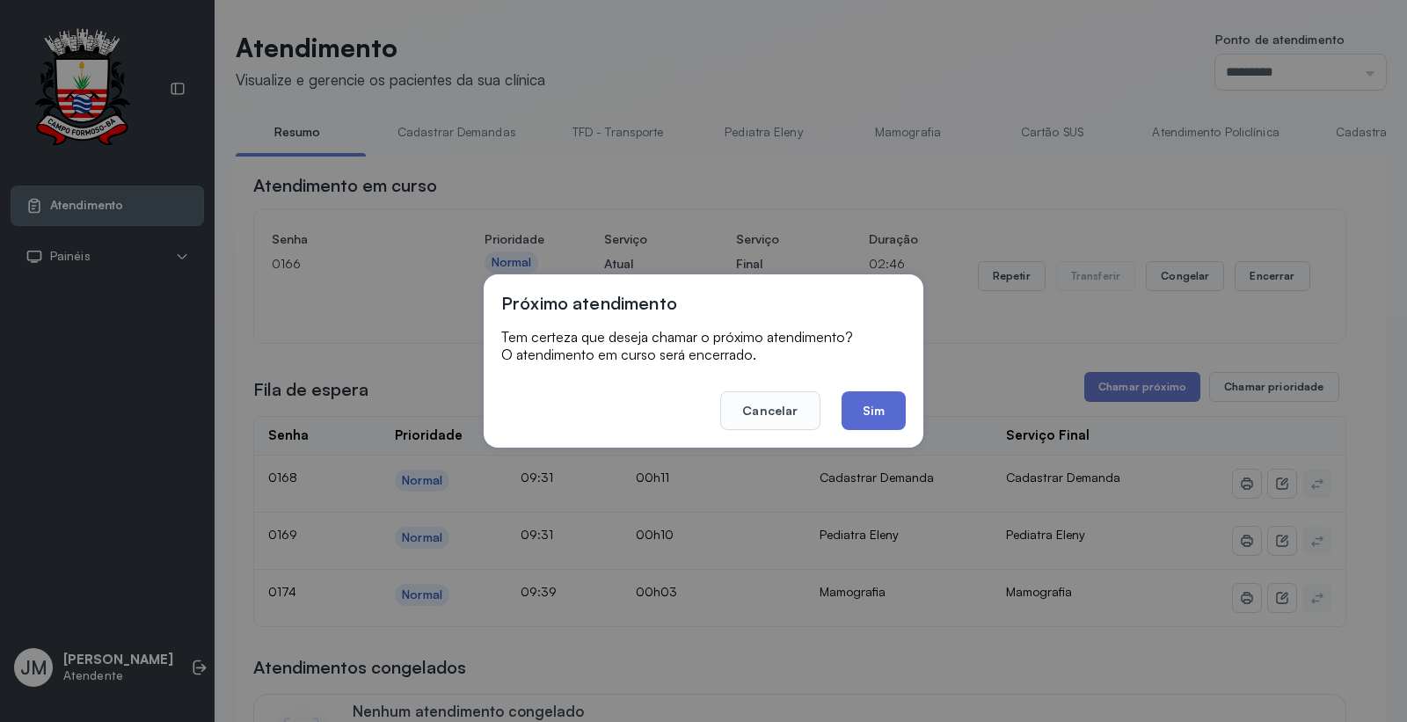
click at [885, 399] on button "Sim" at bounding box center [873, 410] width 64 height 39
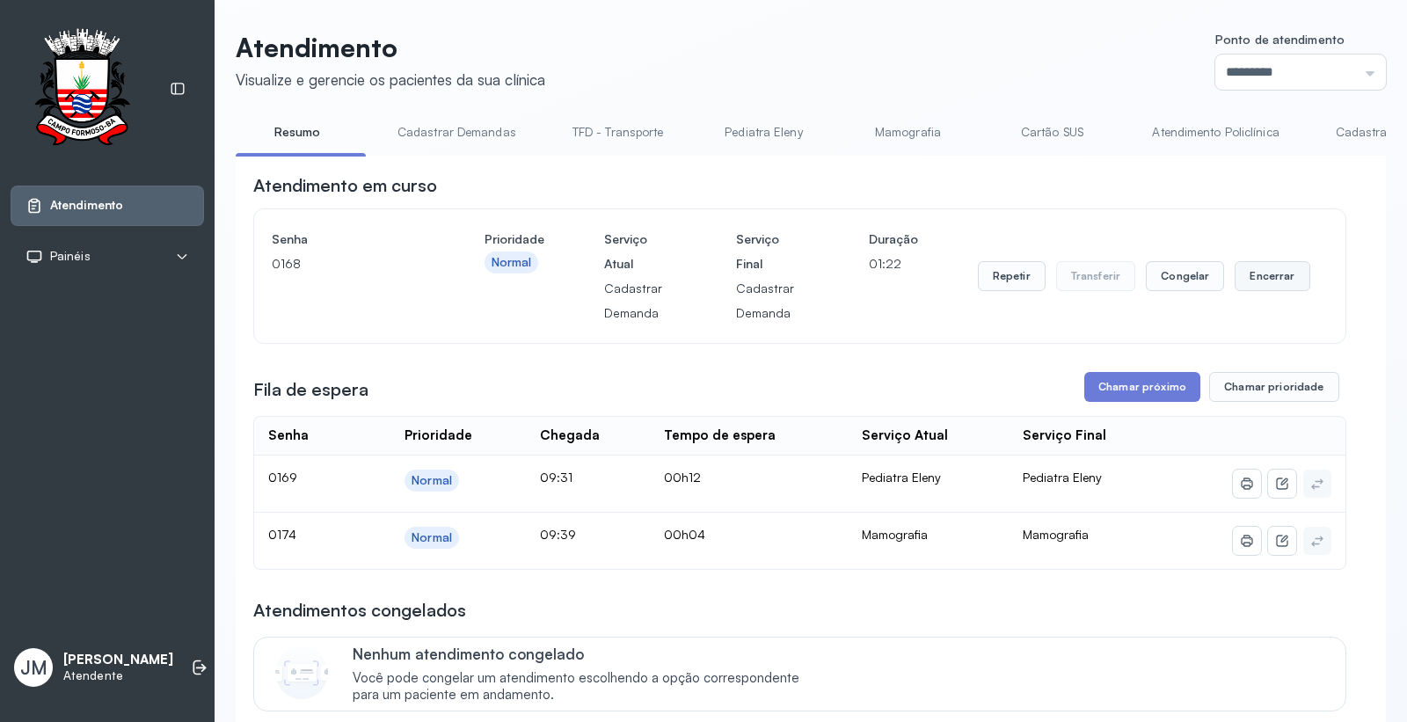
click at [1253, 282] on button "Encerrar" at bounding box center [1271, 276] width 75 height 30
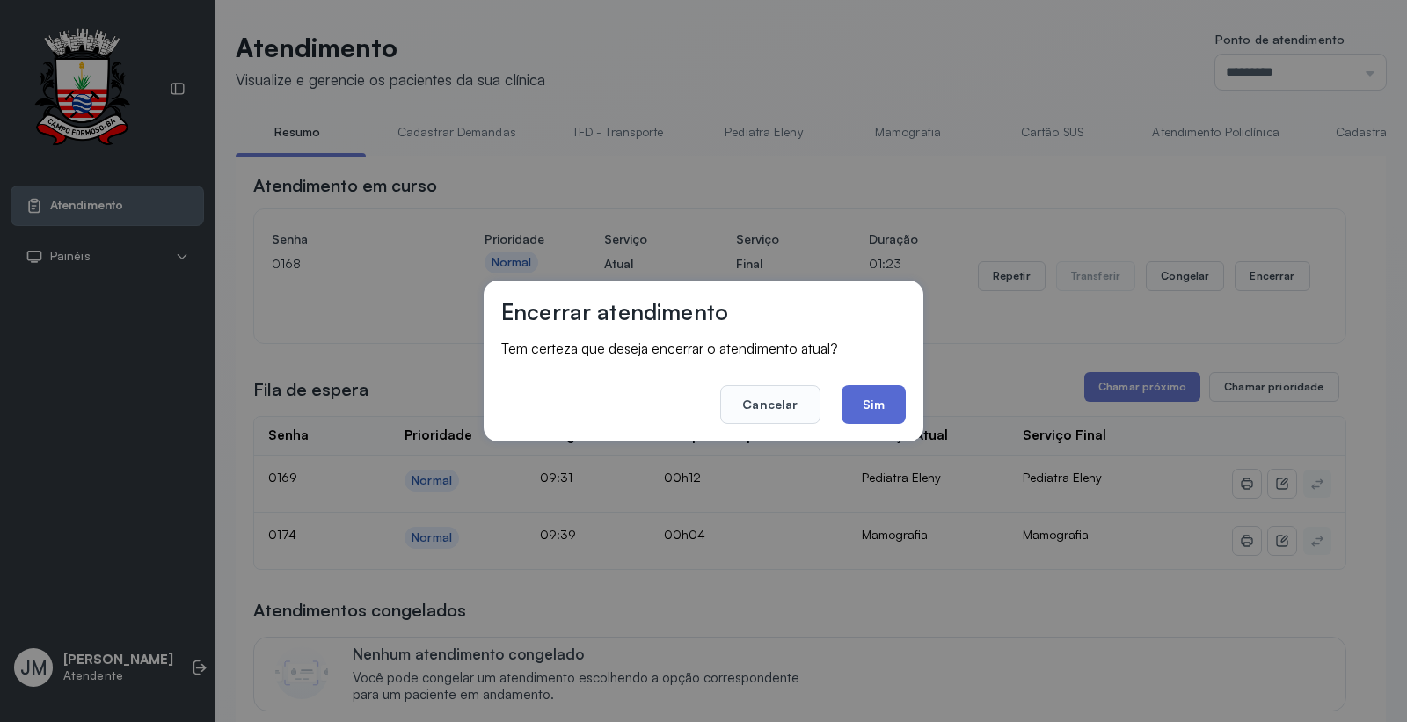
click at [869, 403] on button "Sim" at bounding box center [873, 404] width 64 height 39
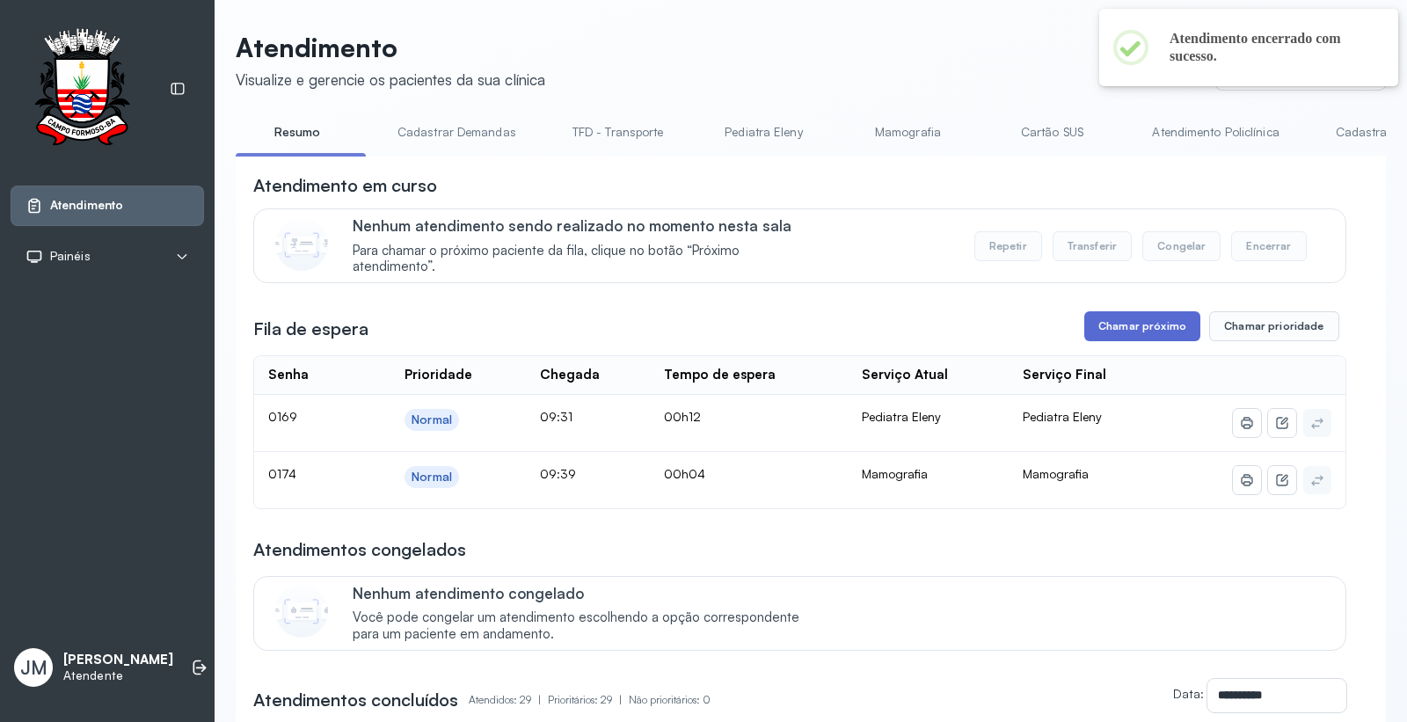
click at [1153, 325] on button "Chamar próximo" at bounding box center [1142, 326] width 116 height 30
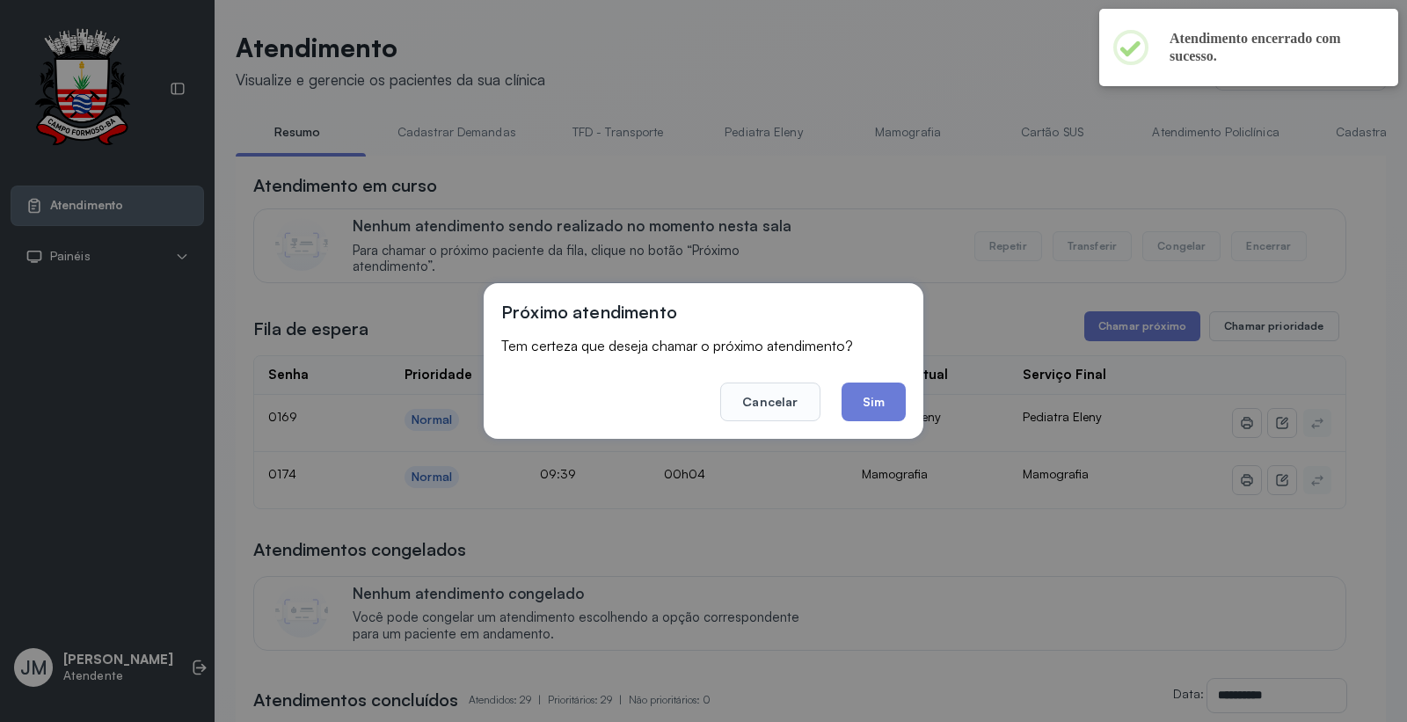
drag, startPoint x: 899, startPoint y: 409, endPoint x: 911, endPoint y: 390, distance: 21.7
click at [897, 405] on button "Sim" at bounding box center [873, 401] width 64 height 39
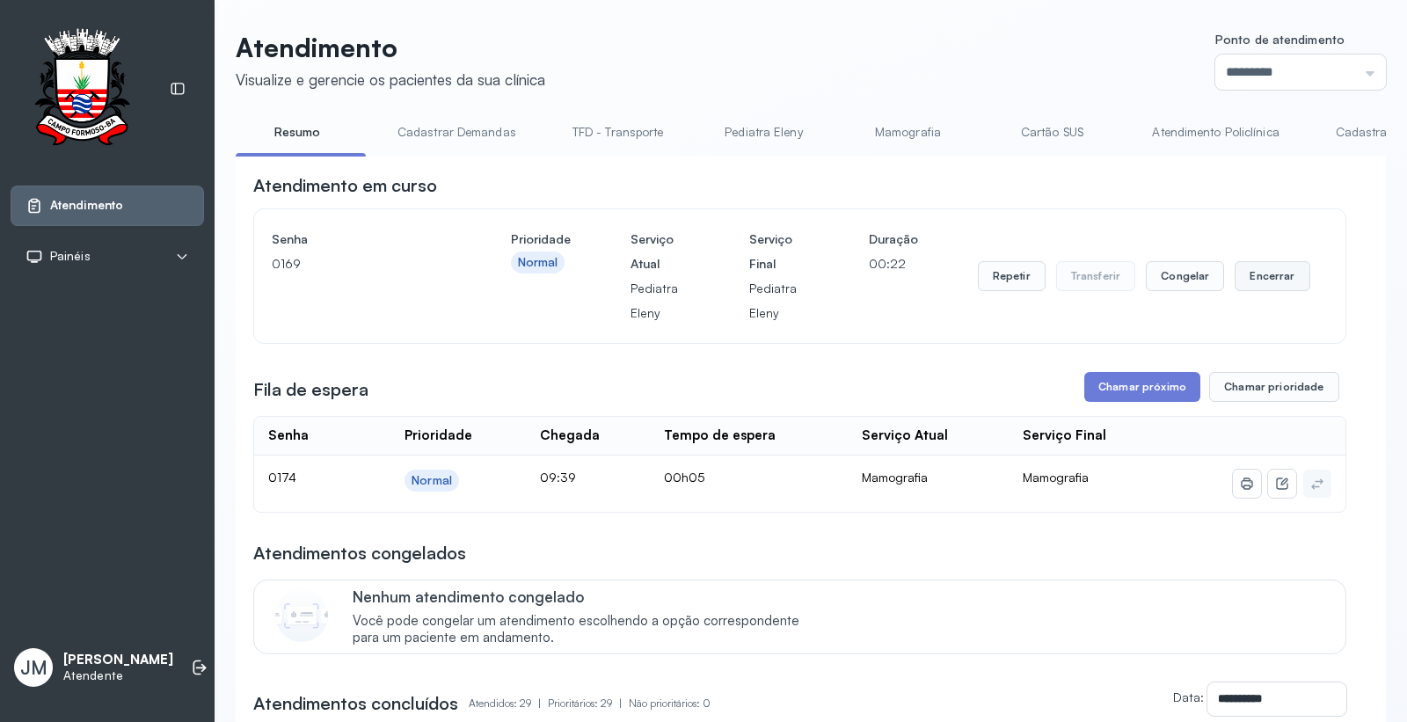
click at [1277, 270] on button "Encerrar" at bounding box center [1271, 276] width 75 height 30
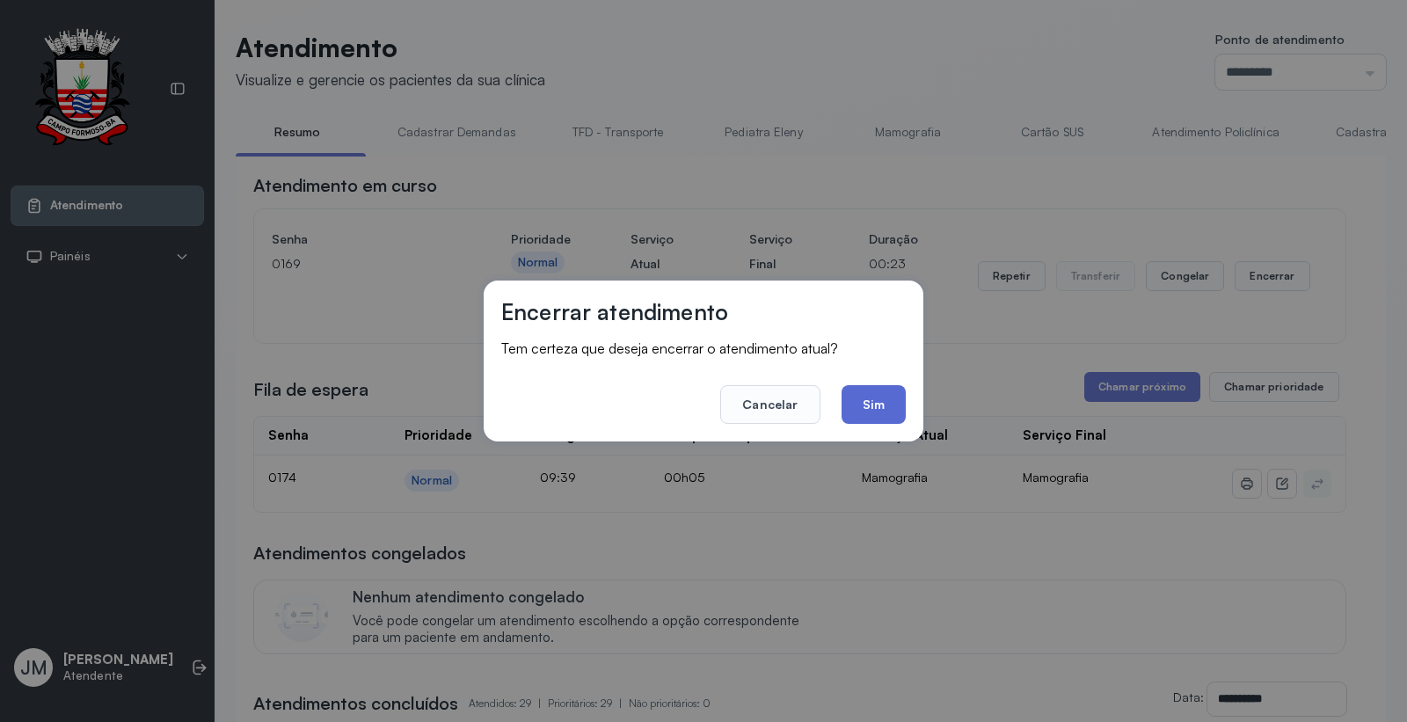
click at [882, 411] on button "Sim" at bounding box center [873, 404] width 64 height 39
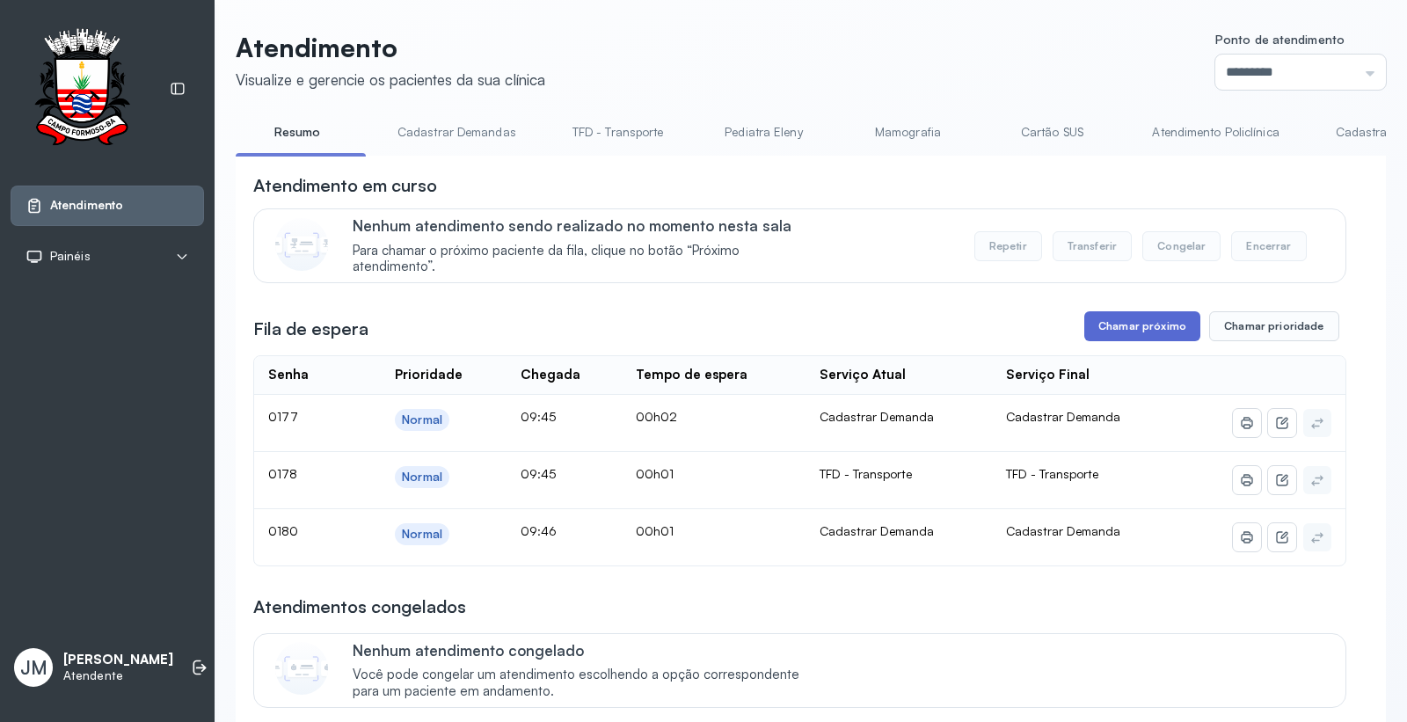
click at [1110, 331] on button "Chamar próximo" at bounding box center [1142, 326] width 116 height 30
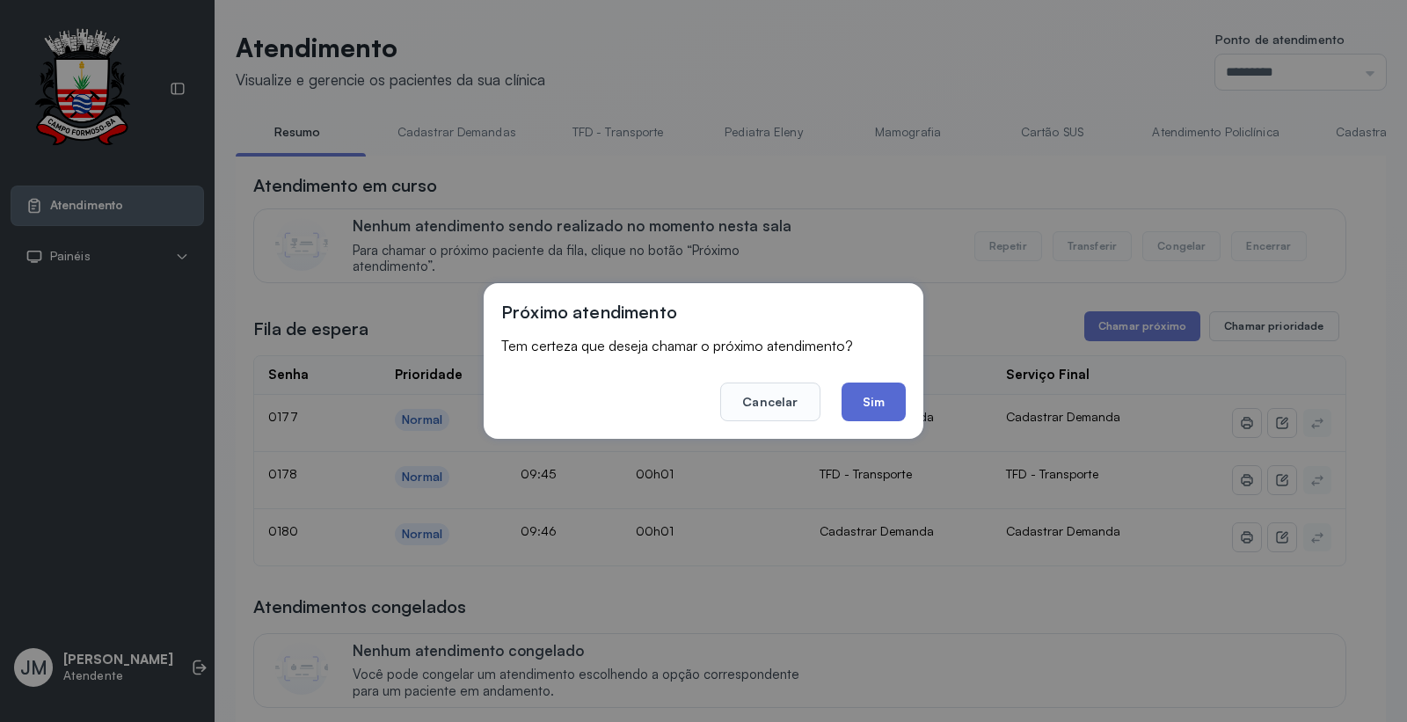
click at [875, 406] on button "Sim" at bounding box center [873, 401] width 64 height 39
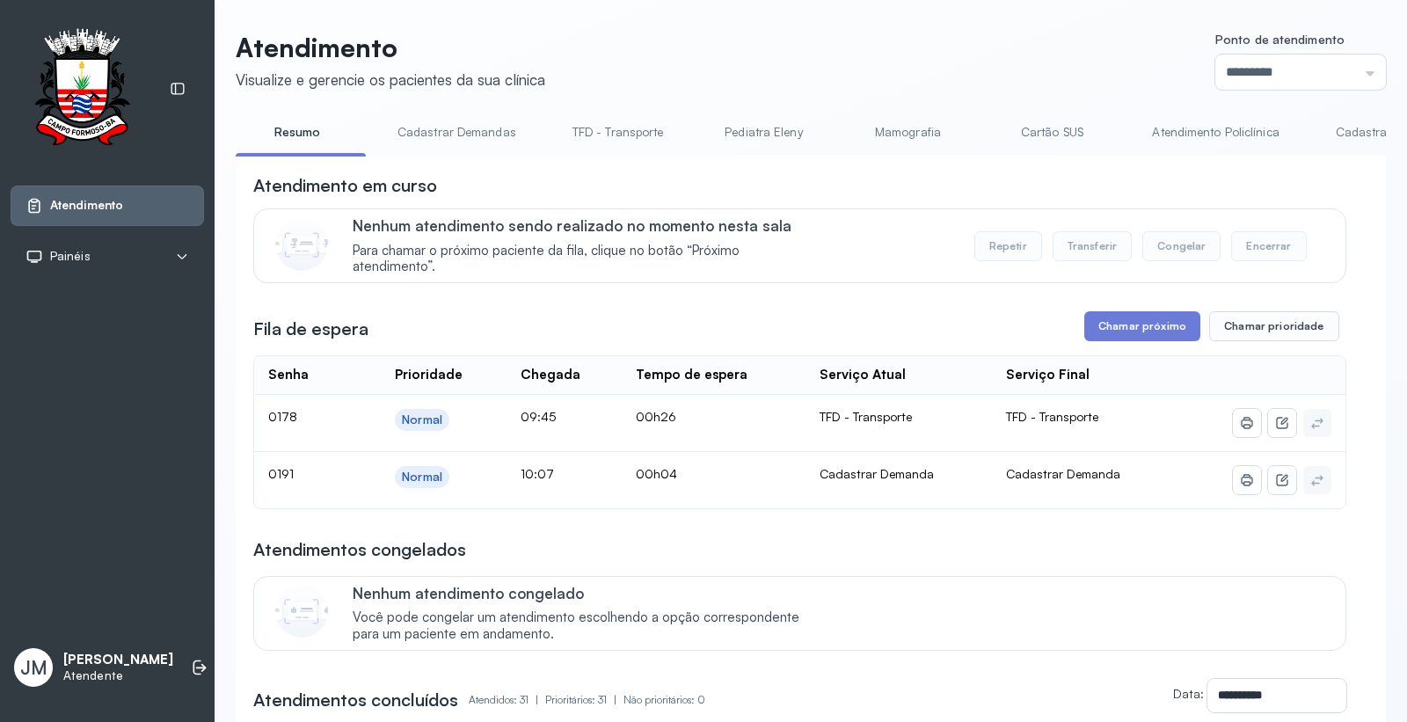
click at [1026, 120] on link "Cartão SUS" at bounding box center [1051, 132] width 123 height 29
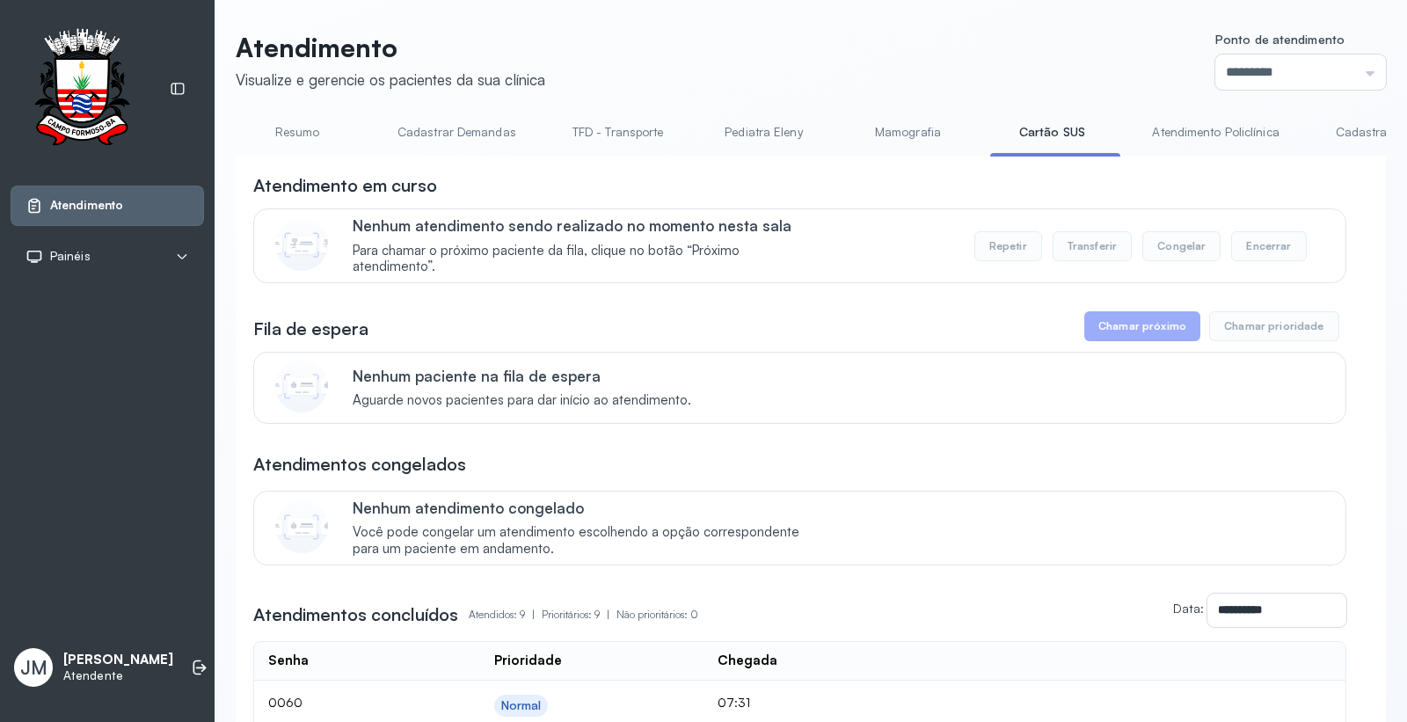
click at [285, 138] on link "Resumo" at bounding box center [297, 132] width 123 height 29
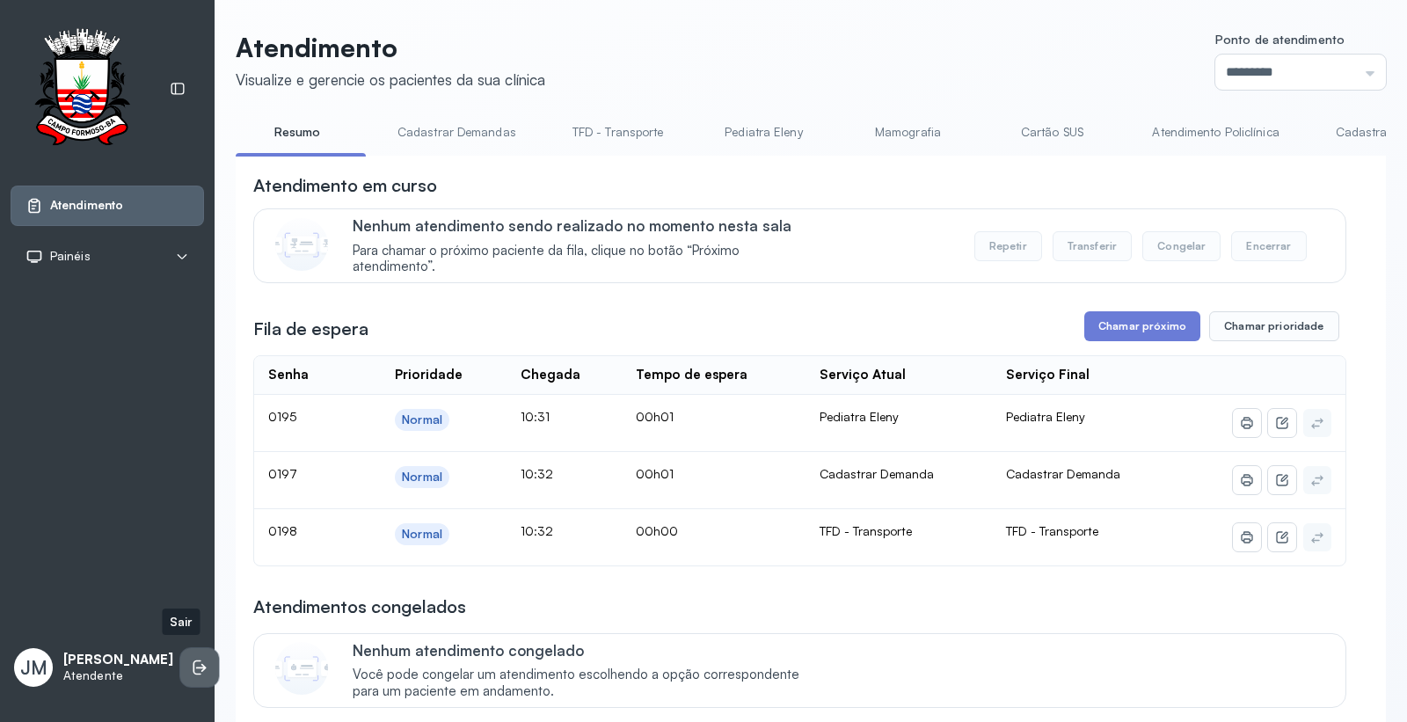
click at [191, 658] on icon at bounding box center [200, 667] width 18 height 18
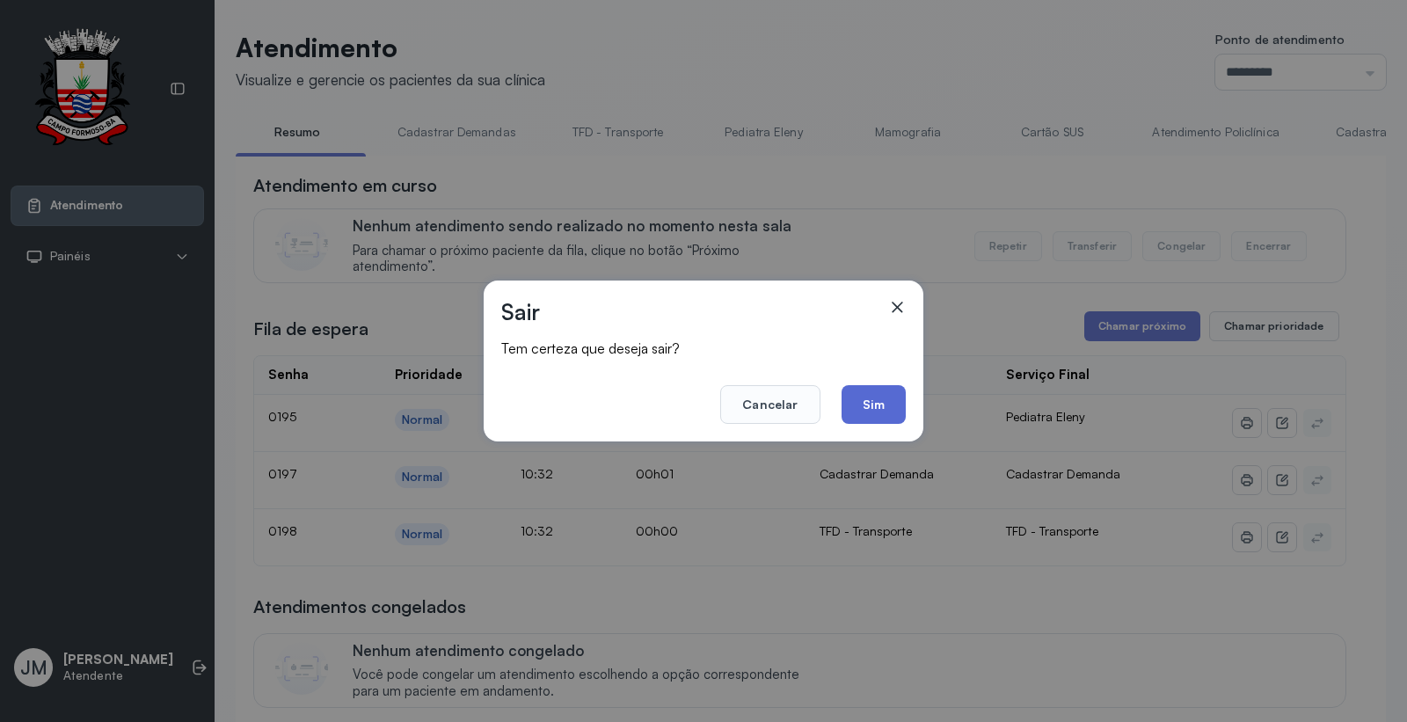
click at [845, 408] on button "Sim" at bounding box center [873, 404] width 64 height 39
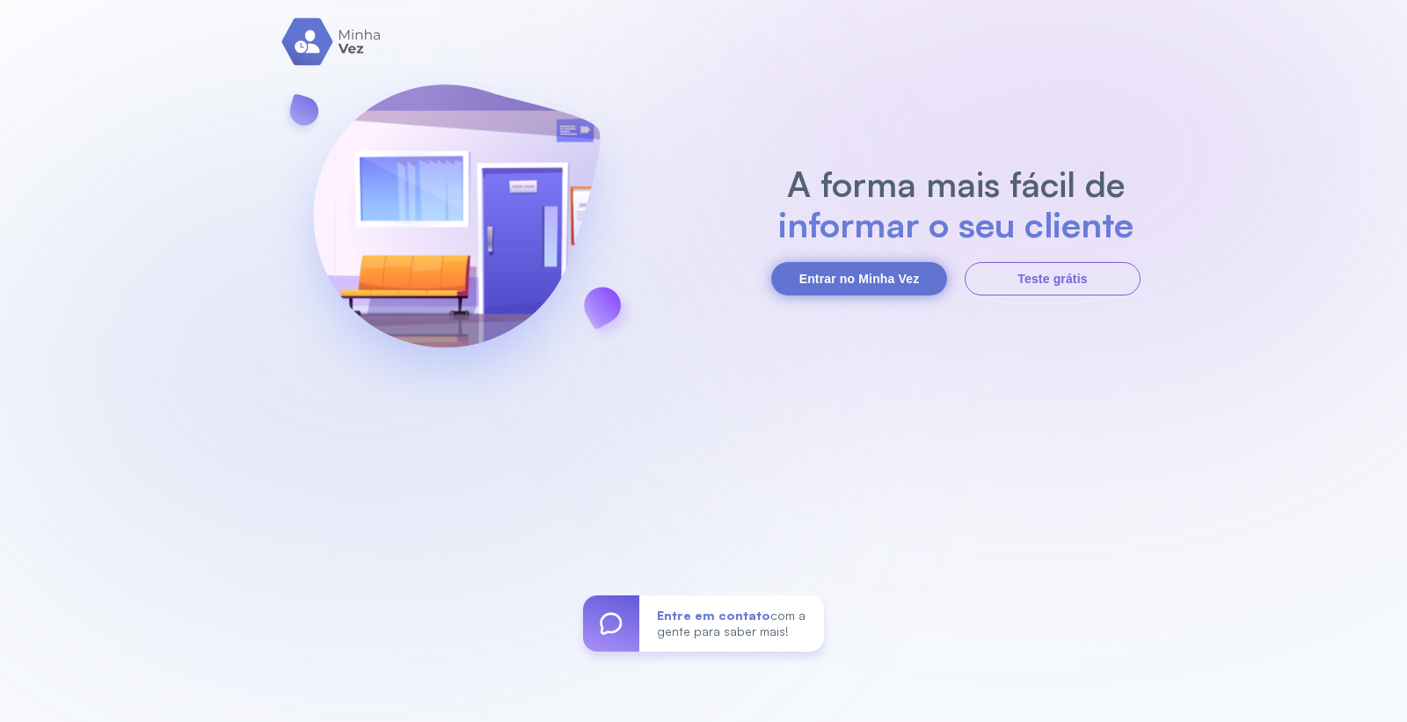
click at [840, 262] on button "Entrar no Minha Vez" at bounding box center [859, 278] width 176 height 33
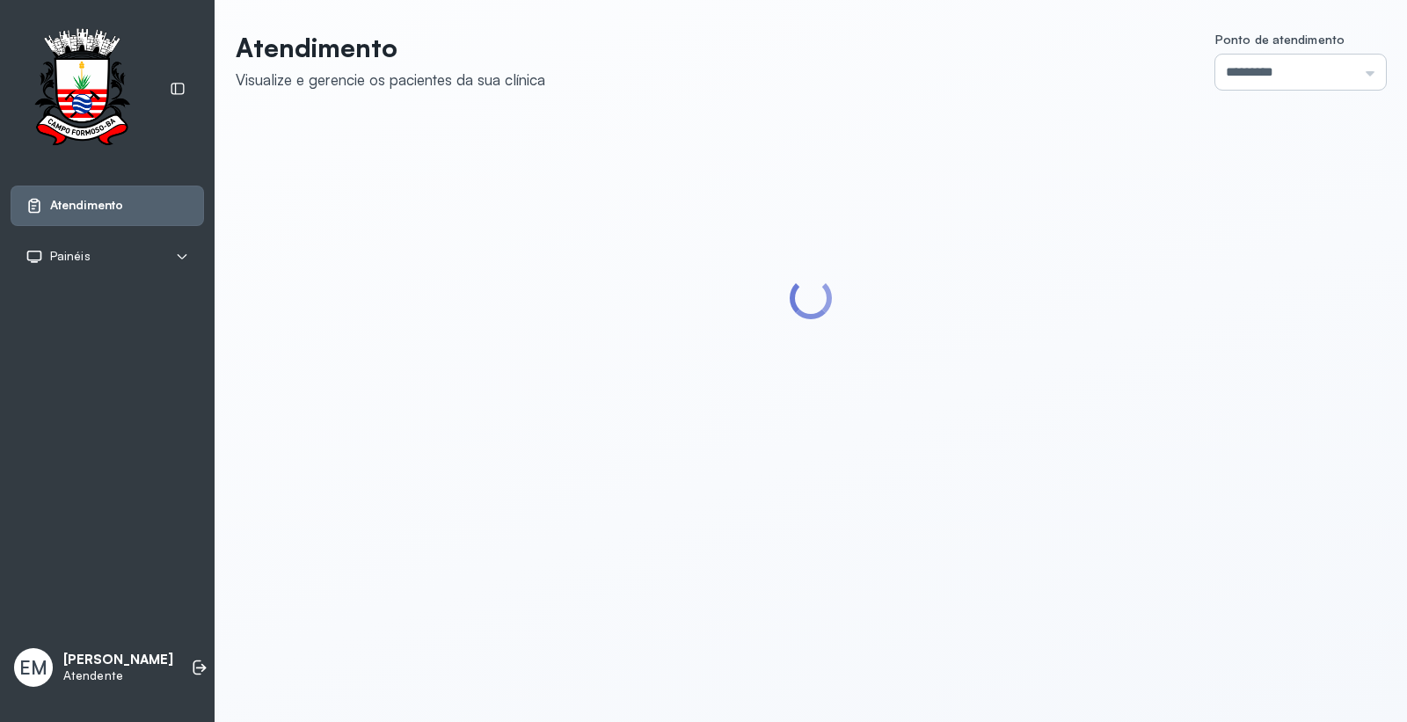
click at [1295, 84] on input "*********" at bounding box center [1300, 72] width 171 height 35
type input "*********"
click at [1227, 301] on div "Atendimento Visualize e gerencie os pacientes da sua clínica Ponto de atendimen…" at bounding box center [811, 255] width 1150 height 447
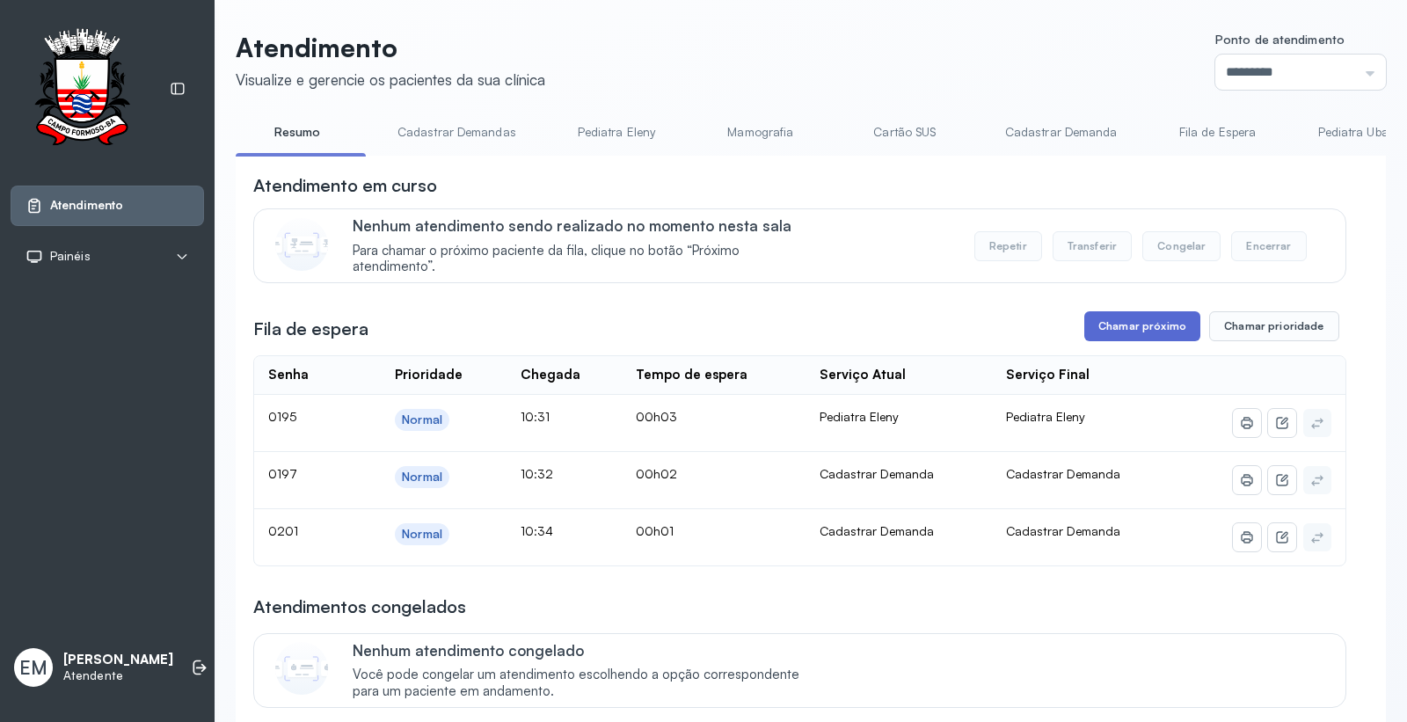
click at [1127, 334] on button "Chamar próximo" at bounding box center [1142, 326] width 116 height 30
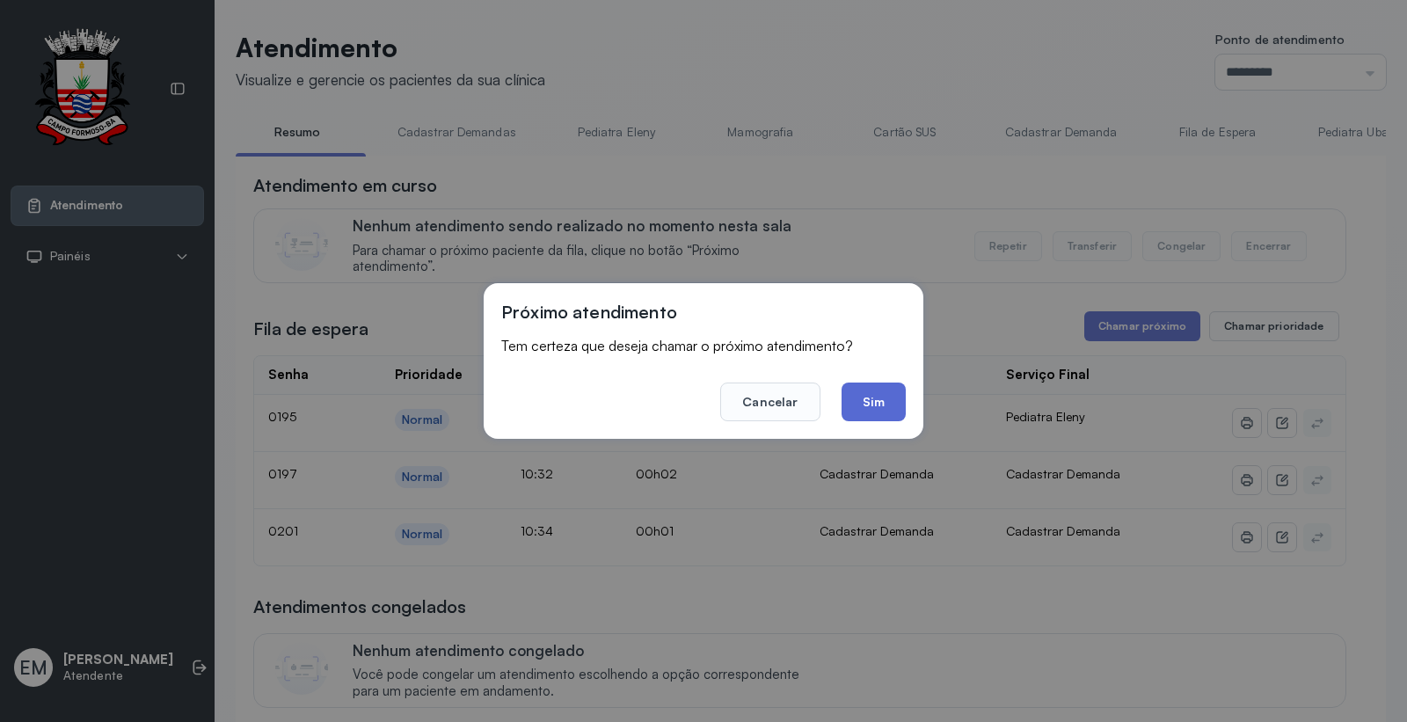
click at [898, 389] on button "Sim" at bounding box center [873, 401] width 64 height 39
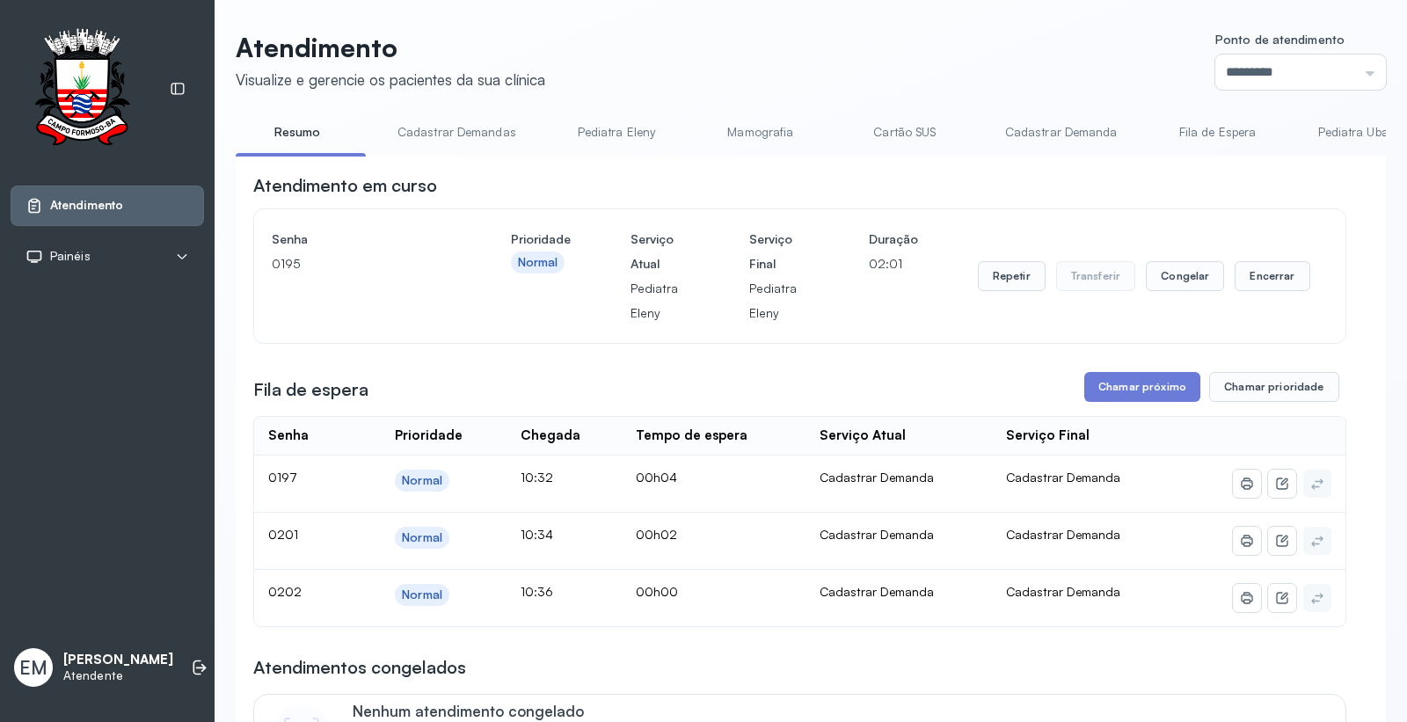
click at [1127, 374] on div "**********" at bounding box center [799, 706] width 1093 height 1066
click at [1109, 398] on button "Chamar próximo" at bounding box center [1142, 387] width 116 height 30
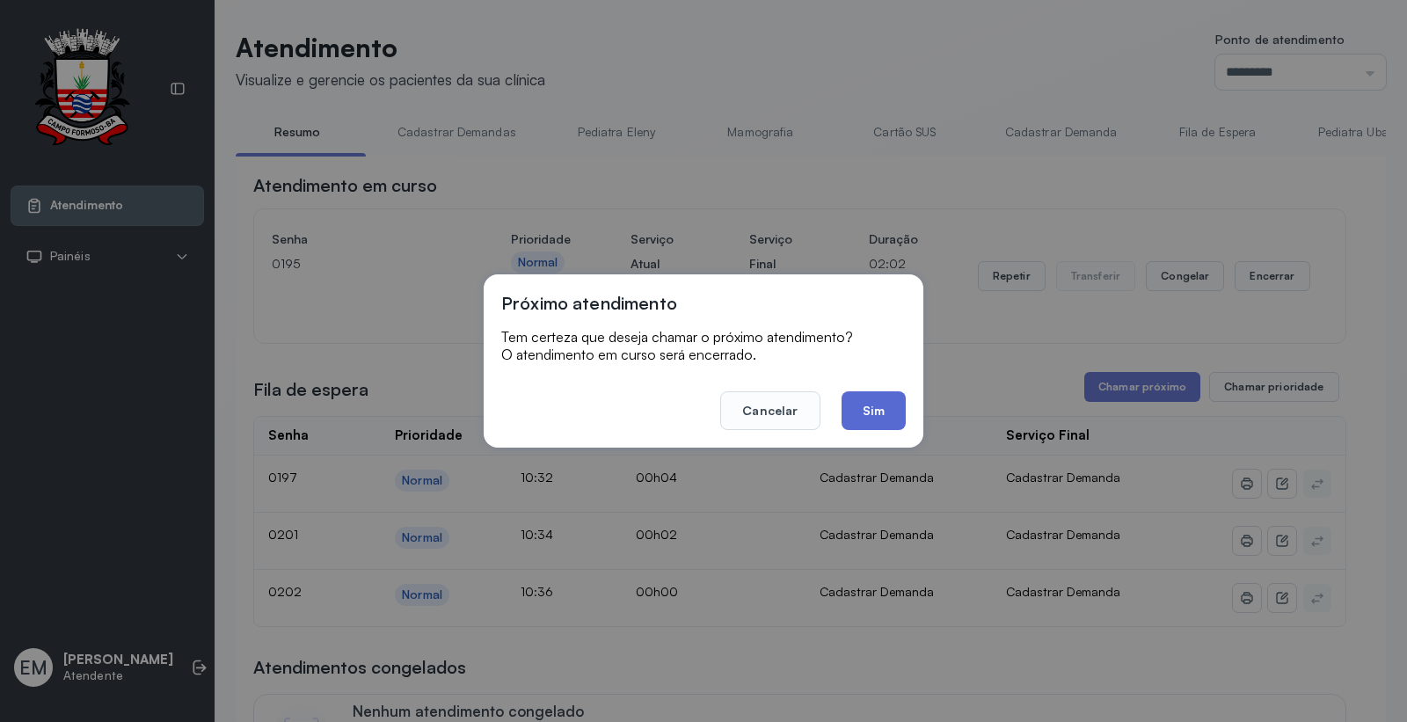
click at [855, 410] on button "Sim" at bounding box center [873, 410] width 64 height 39
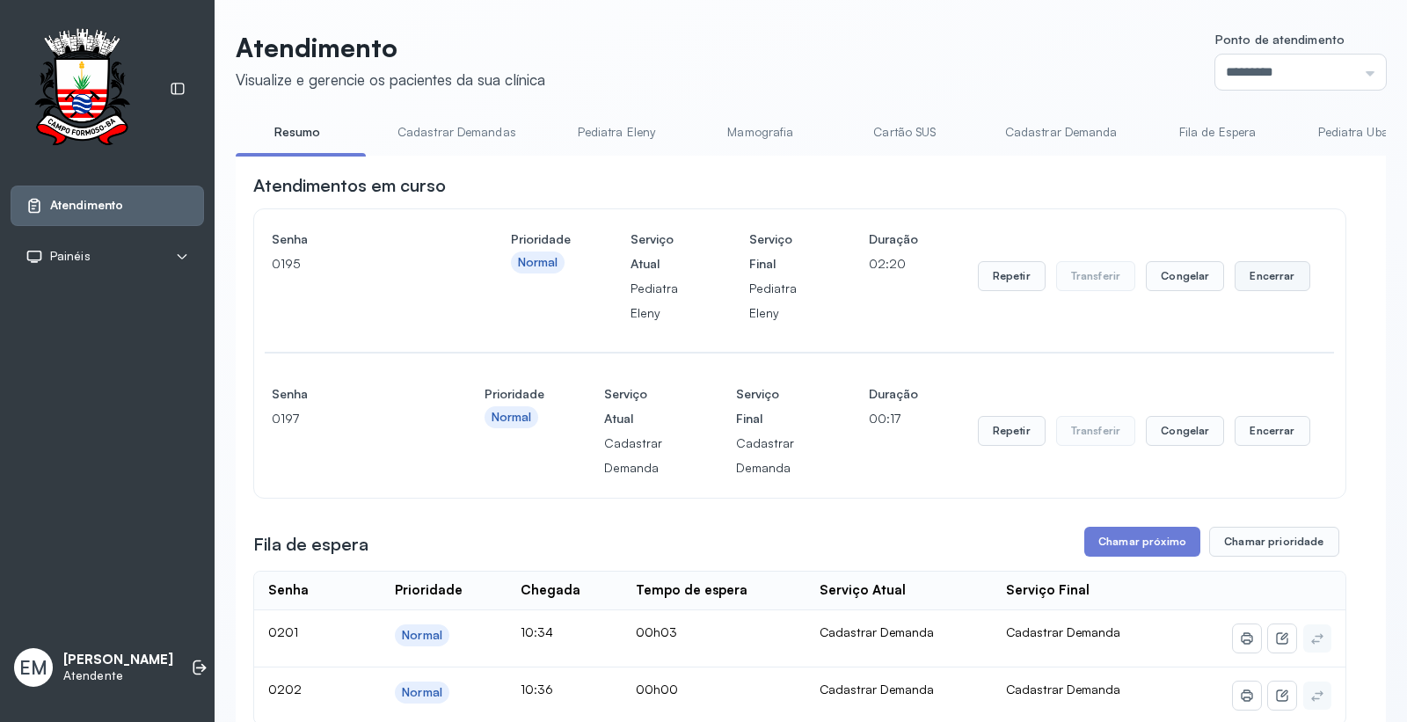
click at [1282, 267] on button "Encerrar" at bounding box center [1271, 276] width 75 height 30
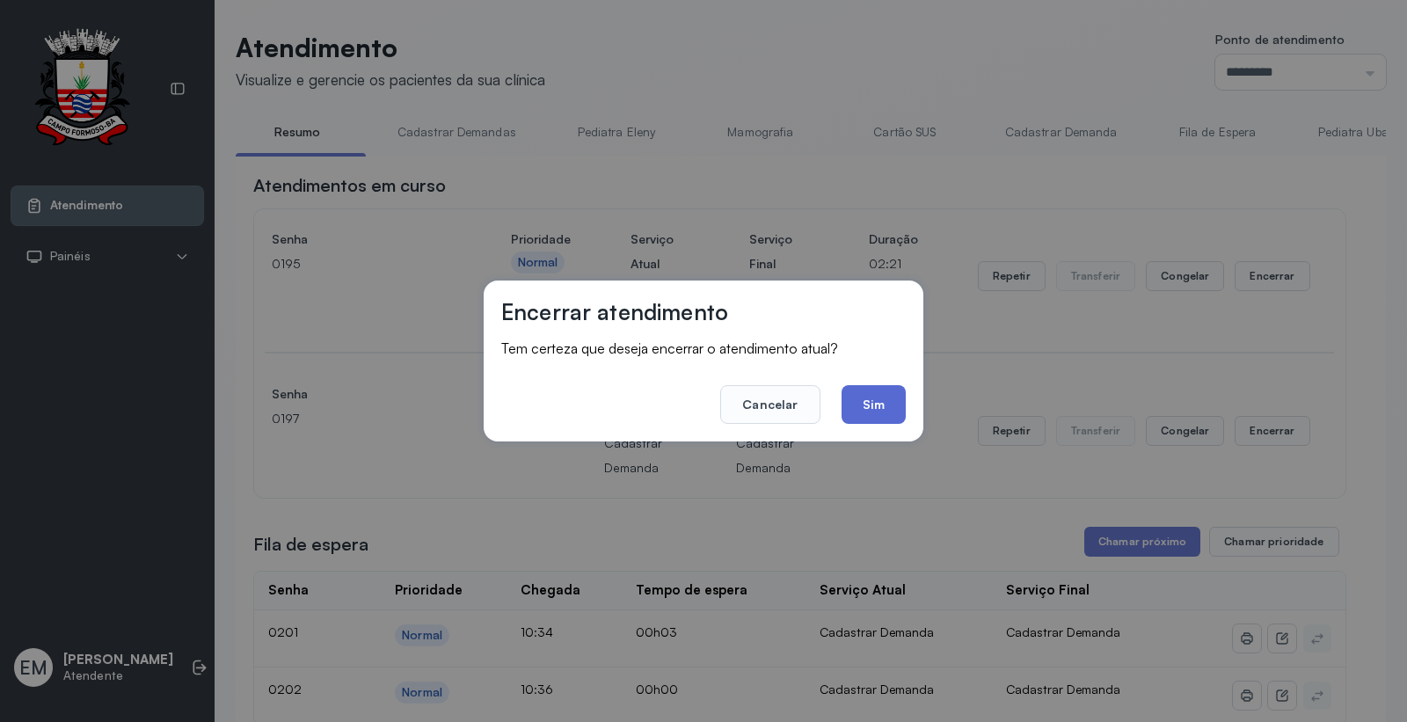
click at [873, 396] on button "Sim" at bounding box center [873, 404] width 64 height 39
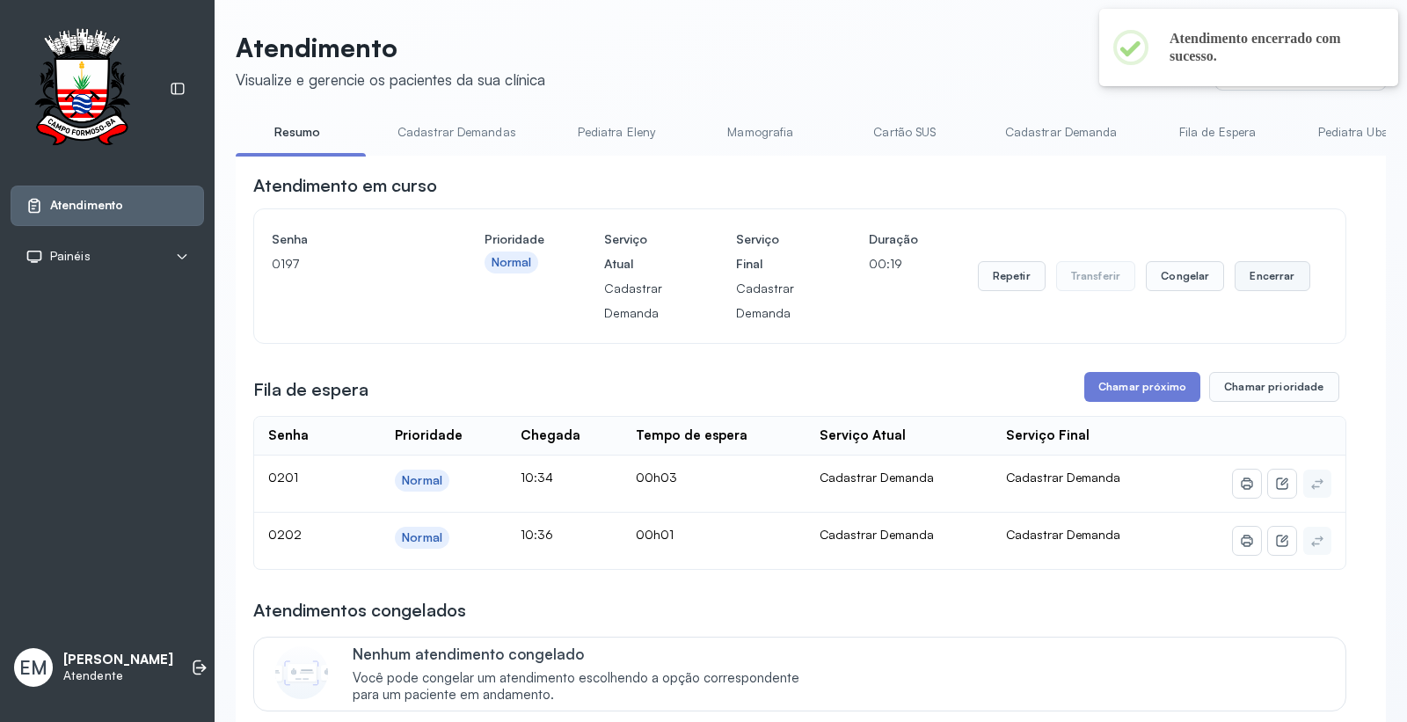
click at [1246, 279] on button "Encerrar" at bounding box center [1271, 276] width 75 height 30
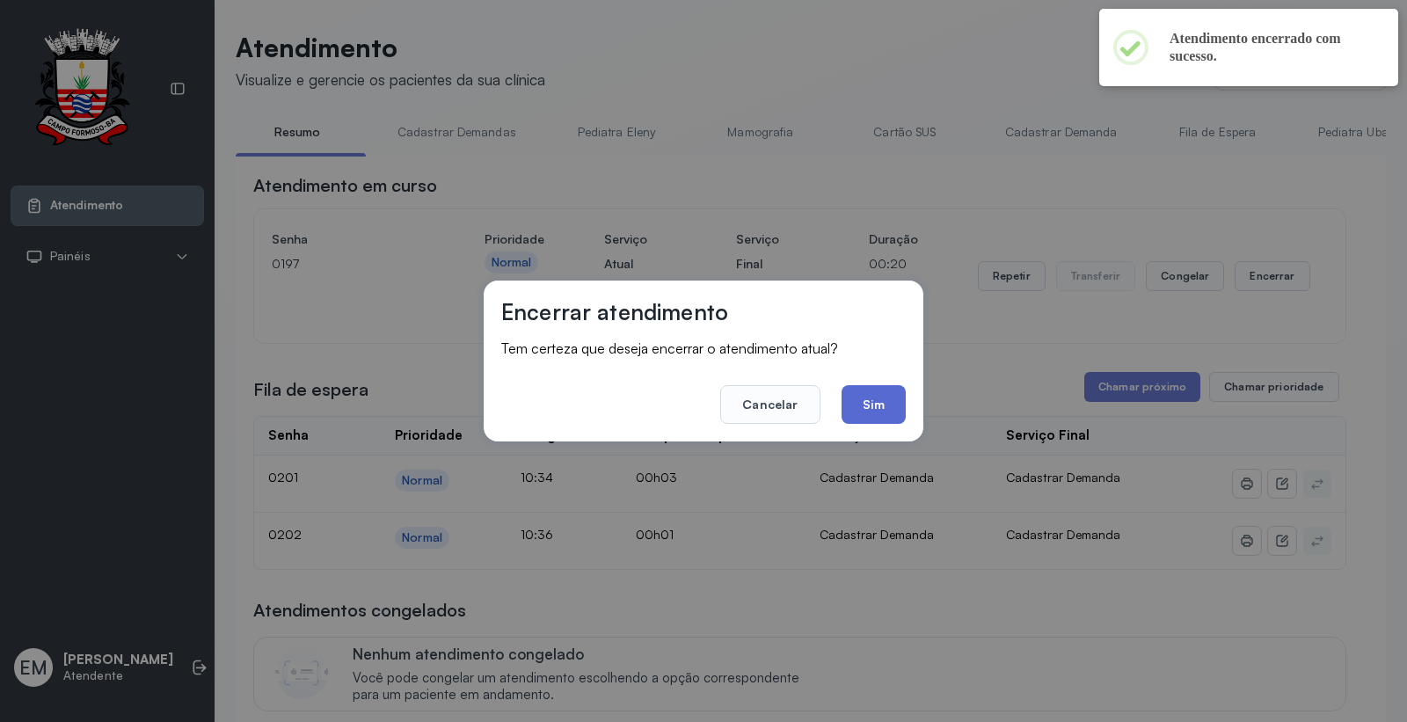
click at [868, 409] on button "Sim" at bounding box center [873, 404] width 64 height 39
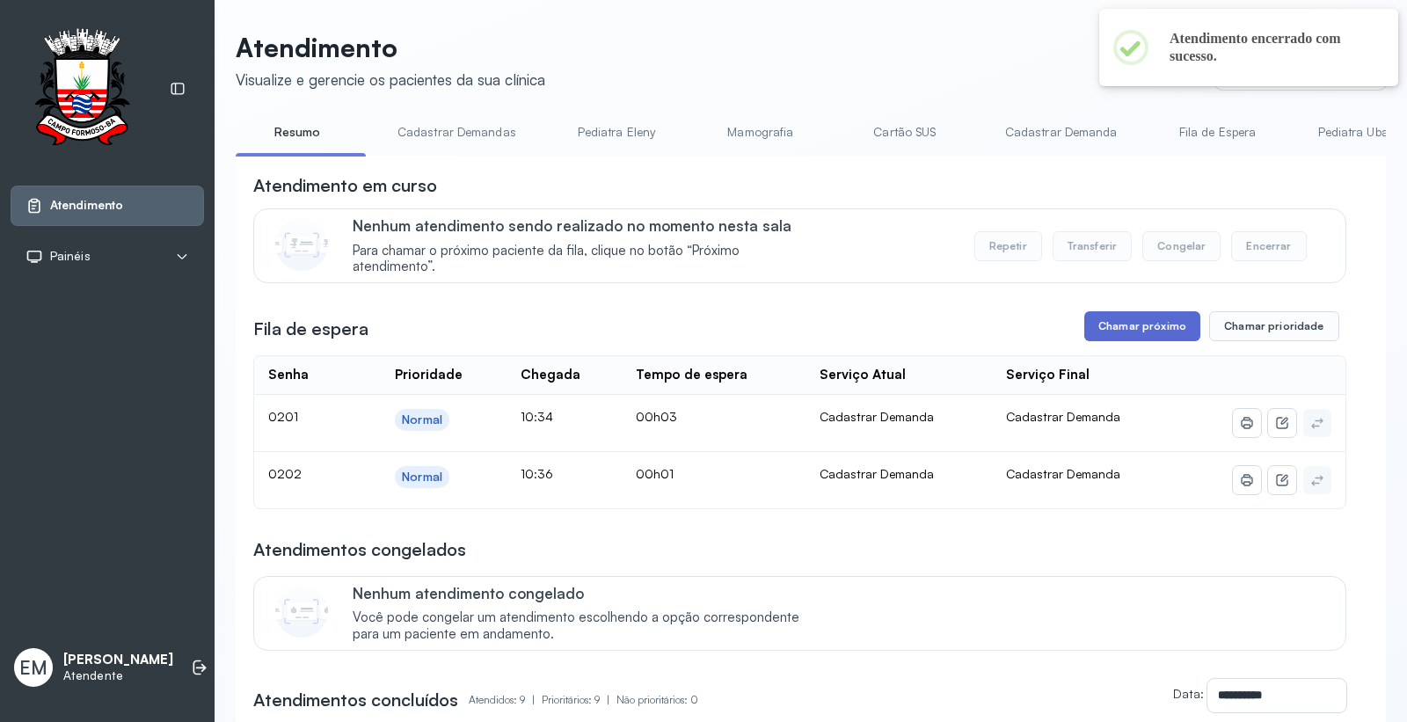
click at [1127, 328] on button "Chamar próximo" at bounding box center [1142, 326] width 116 height 30
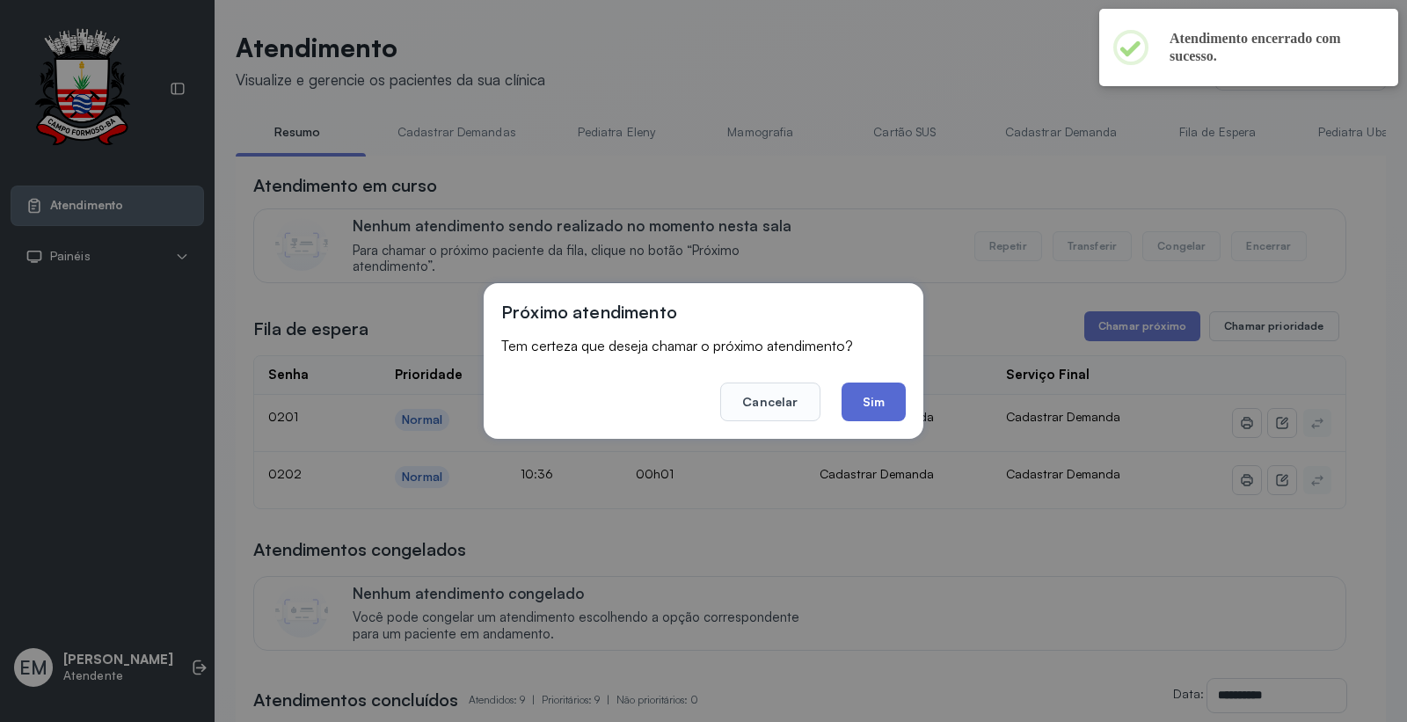
click at [875, 400] on button "Sim" at bounding box center [873, 401] width 64 height 39
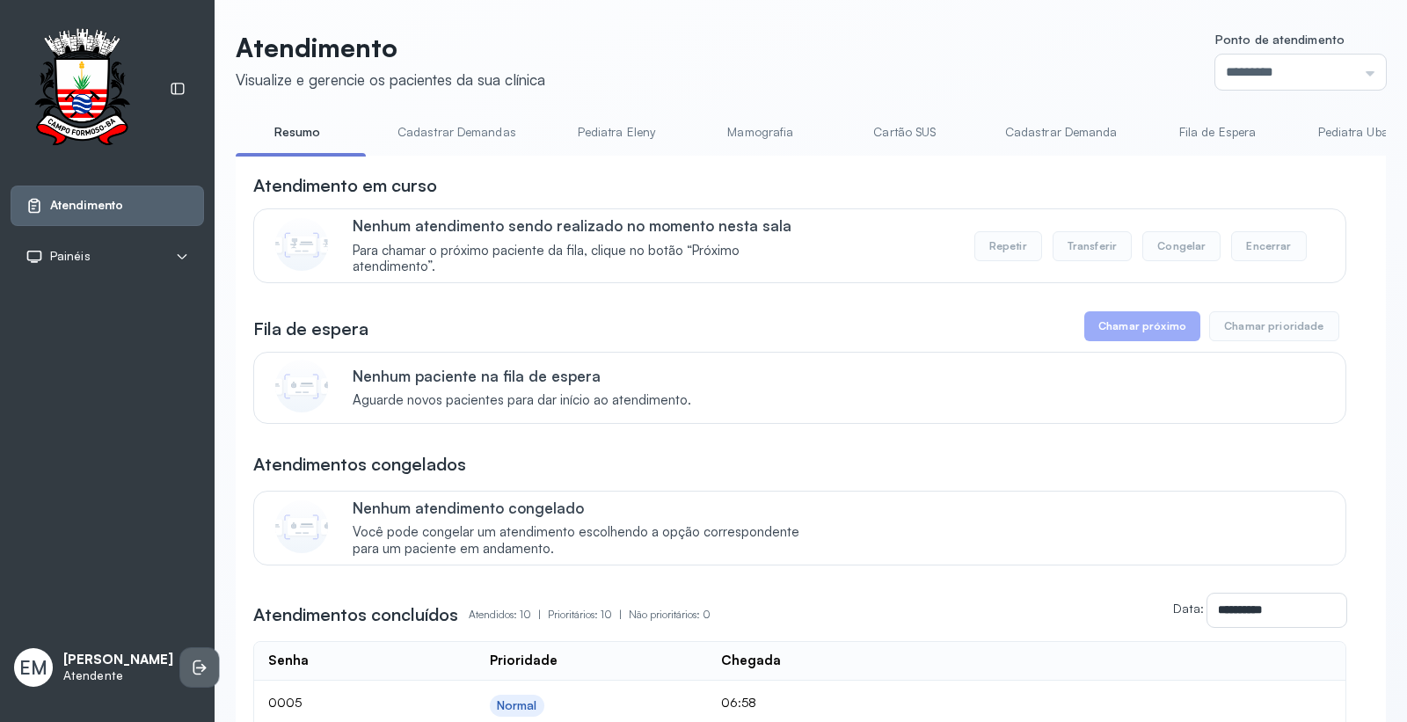
click at [191, 661] on icon at bounding box center [200, 667] width 18 height 18
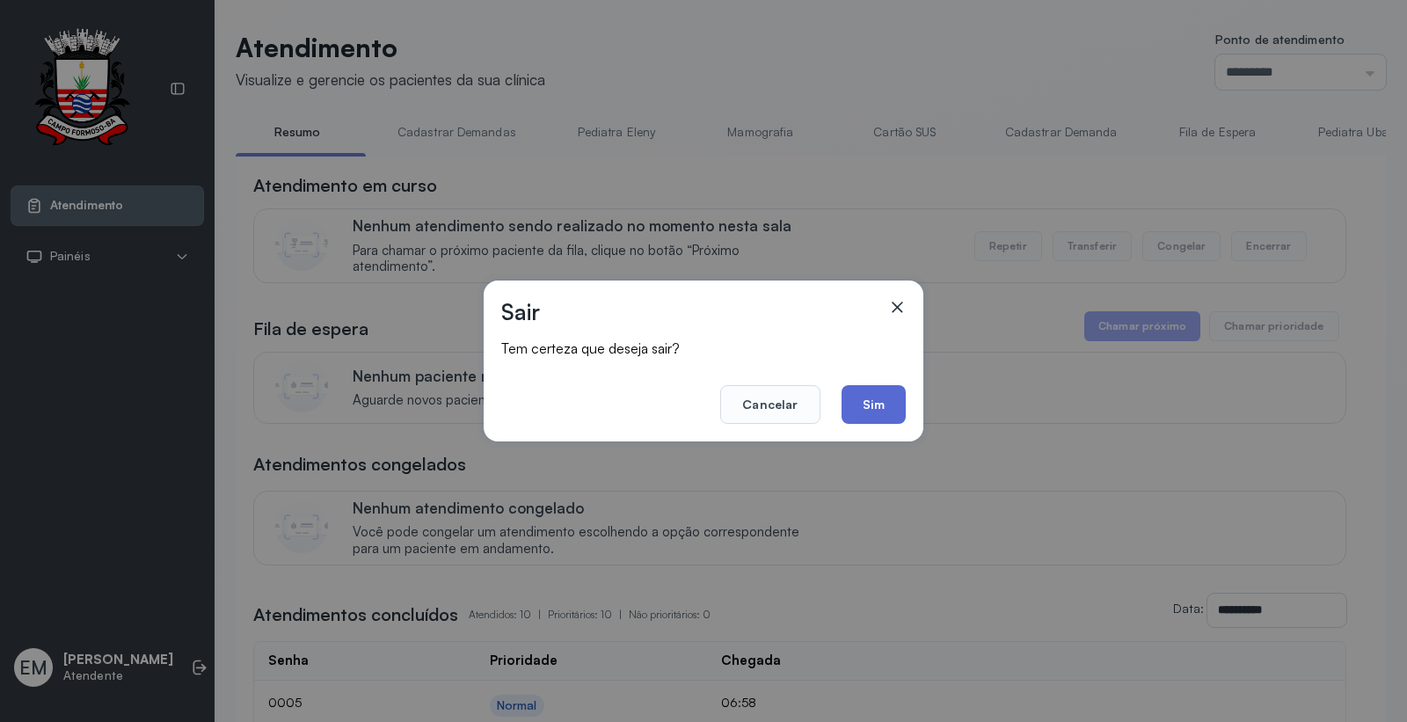
click at [870, 401] on button "Sim" at bounding box center [873, 404] width 64 height 39
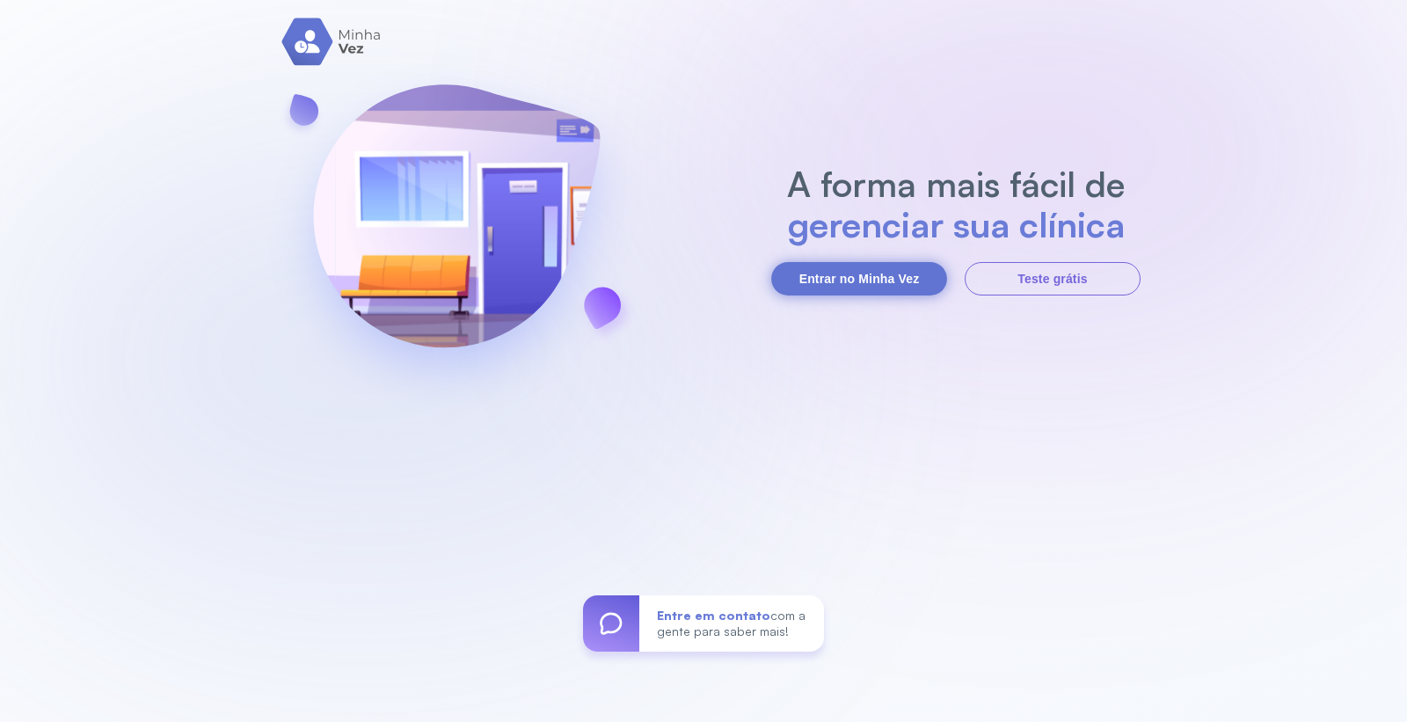
click at [884, 280] on button "Entrar no Minha Vez" at bounding box center [859, 278] width 176 height 33
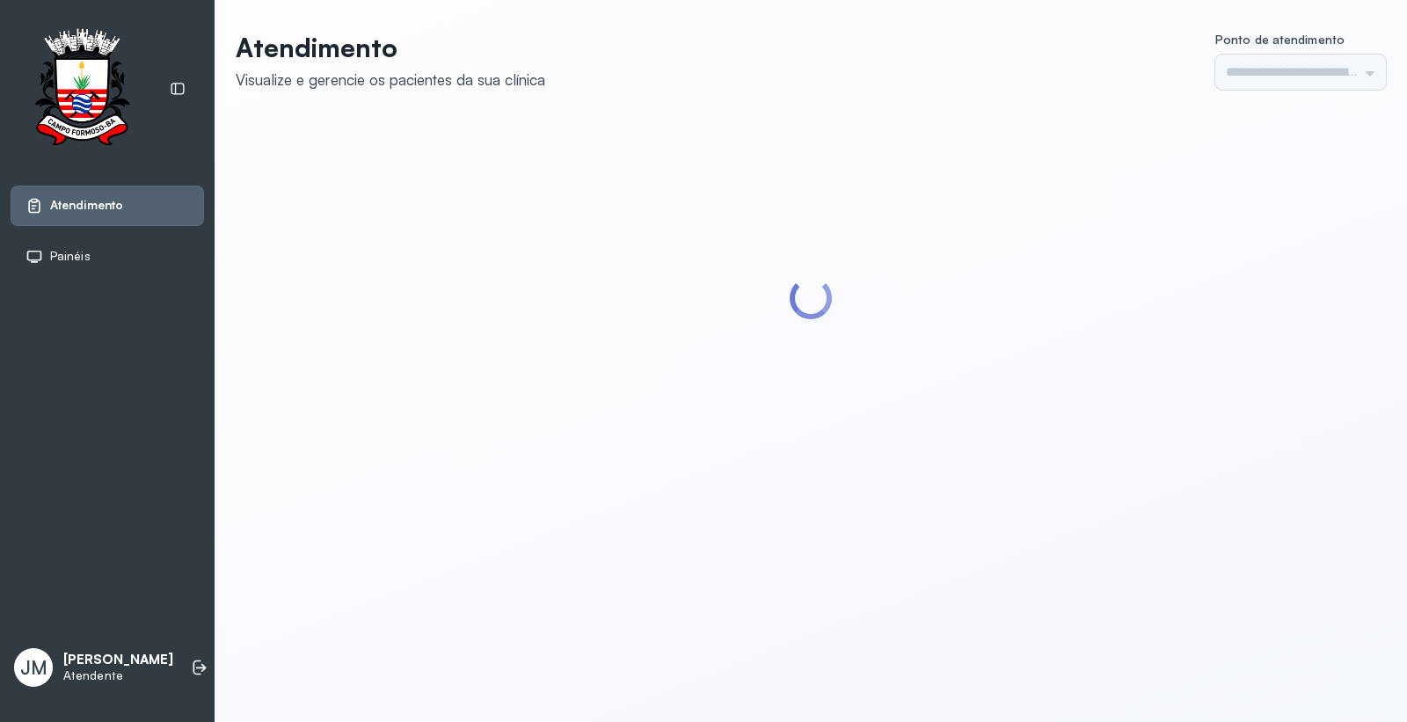
type input "*********"
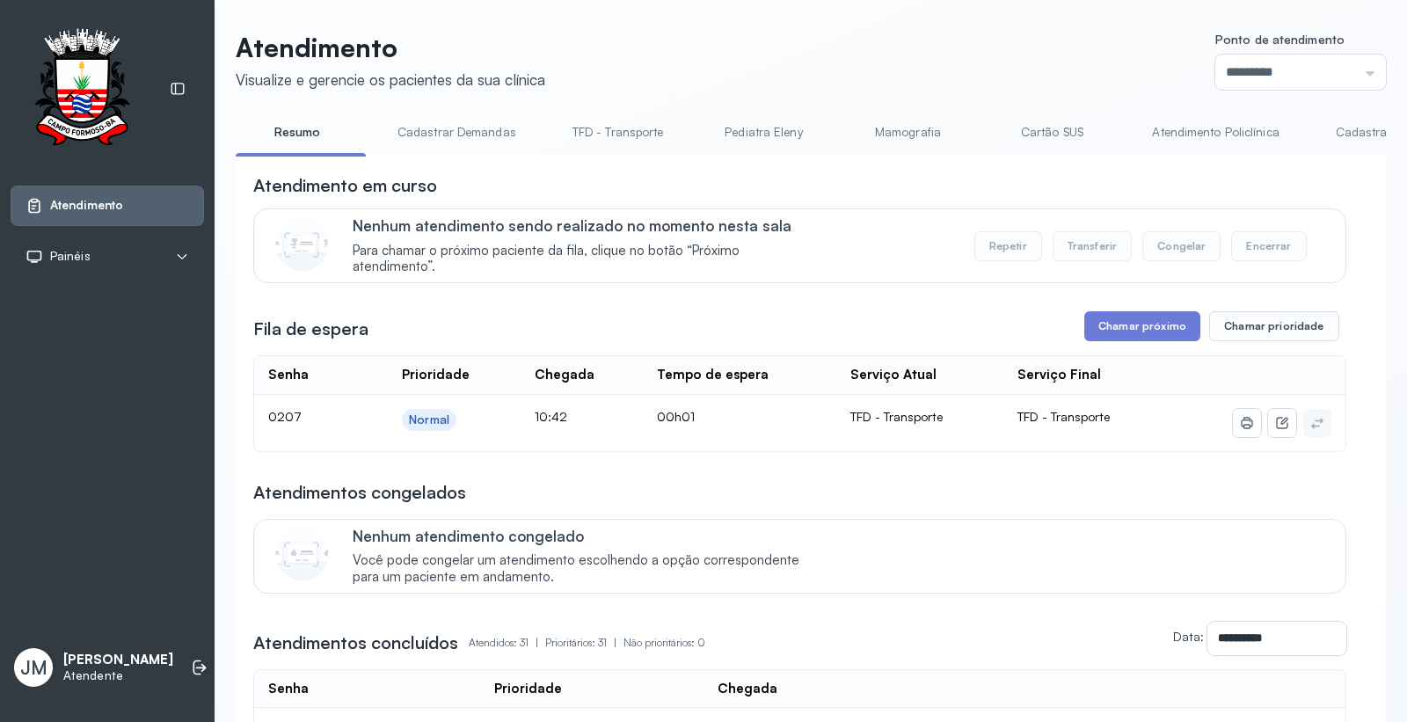
click at [1026, 125] on link "Cartão SUS" at bounding box center [1051, 132] width 123 height 29
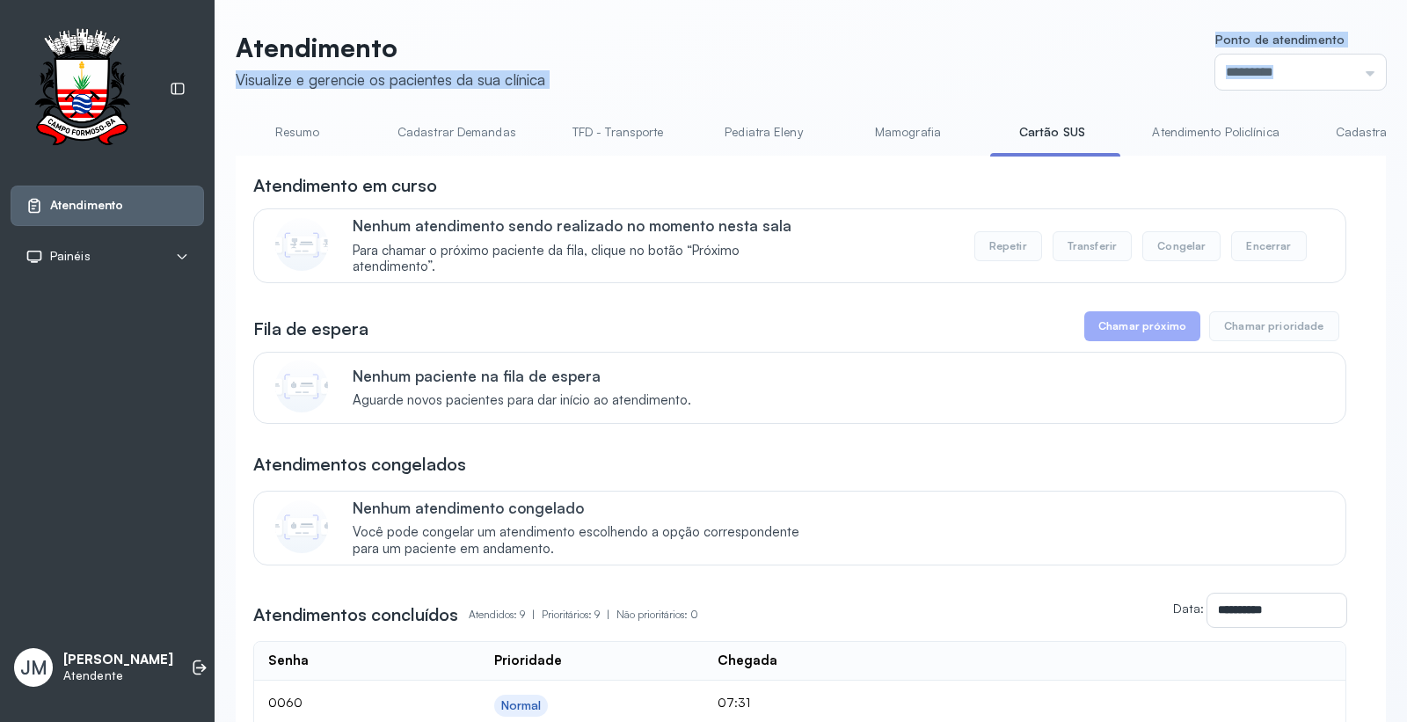
drag, startPoint x: 232, startPoint y: 91, endPoint x: 248, endPoint y: 134, distance: 45.1
click at [247, 133] on div "Atendimento Visualize e gerencie os pacientes da sua clínica Ponto de atendimen…" at bounding box center [811, 650] width 1192 height 1300
click at [332, 120] on link "Resumo" at bounding box center [297, 132] width 123 height 29
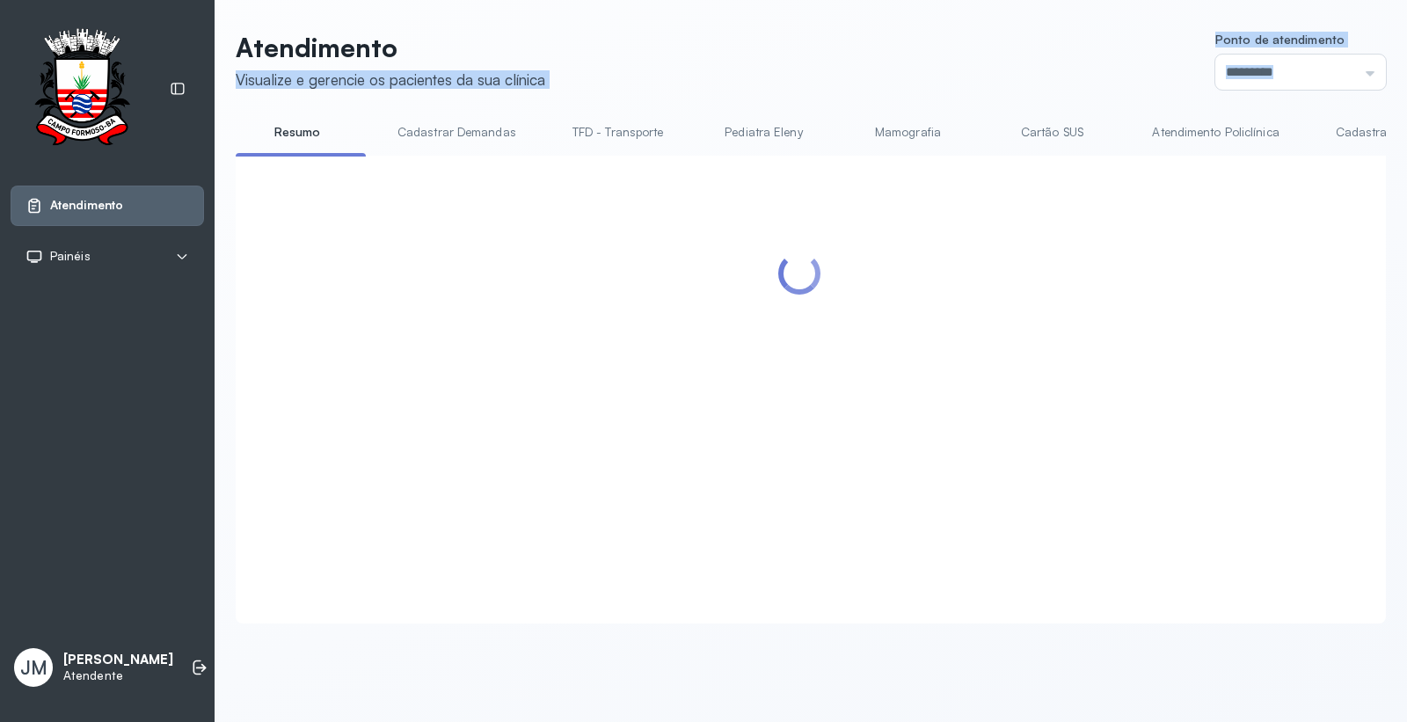
click at [269, 134] on link "Resumo" at bounding box center [297, 132] width 123 height 29
click at [284, 129] on link "Resumo" at bounding box center [297, 132] width 123 height 29
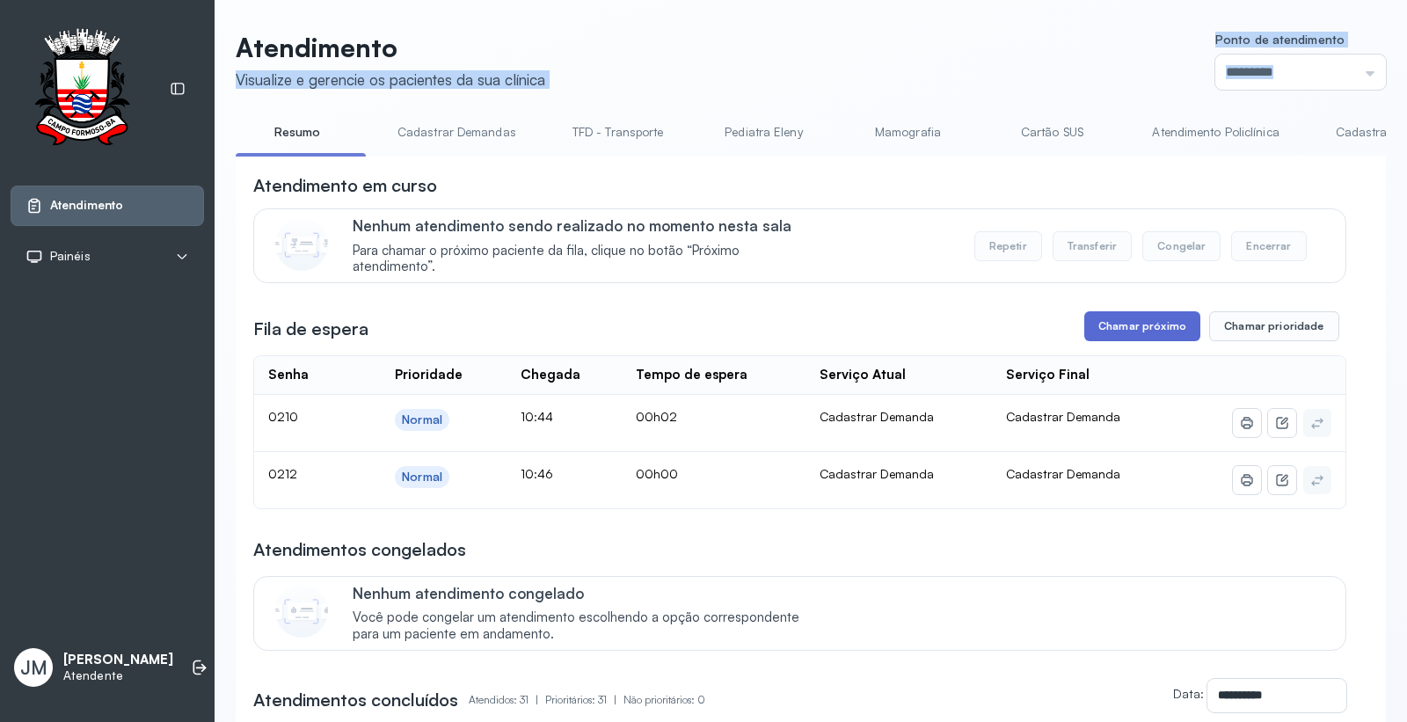
click at [1134, 319] on button "Chamar próximo" at bounding box center [1142, 326] width 116 height 30
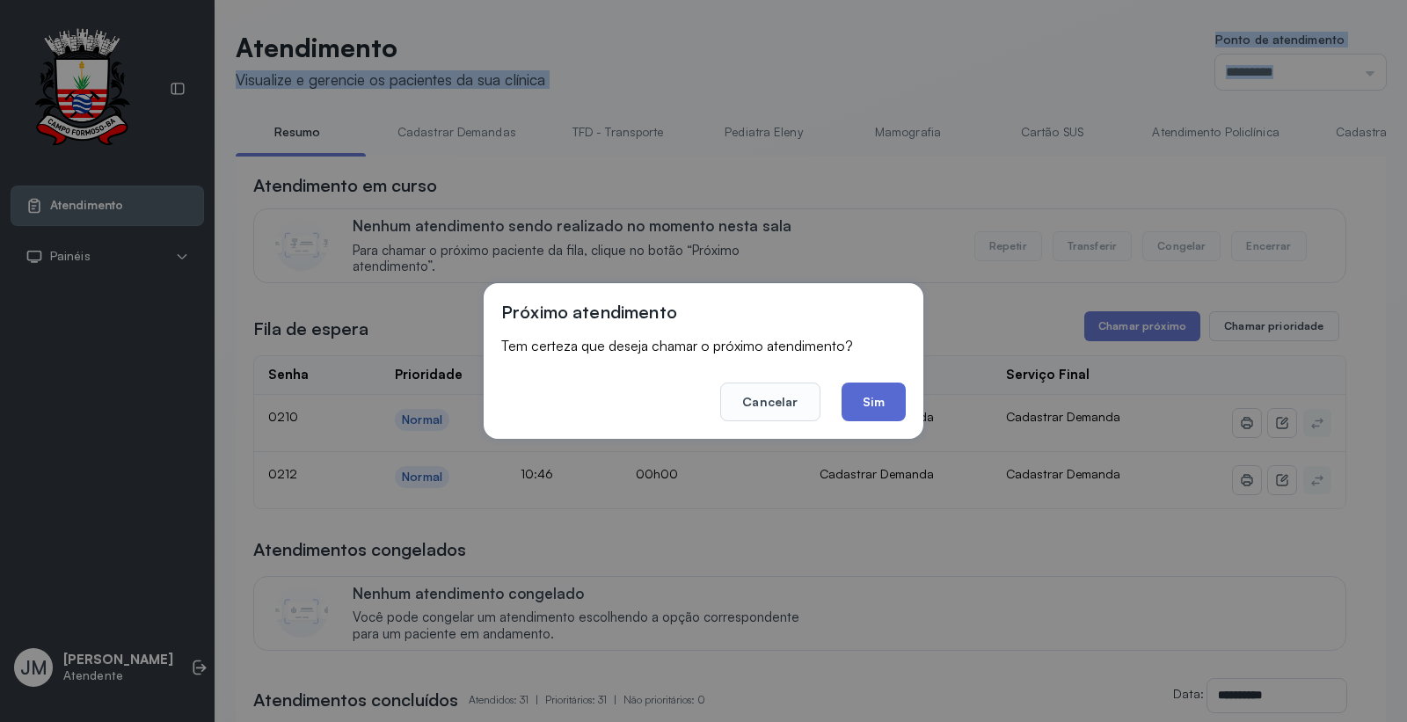
click at [879, 396] on button "Sim" at bounding box center [873, 401] width 64 height 39
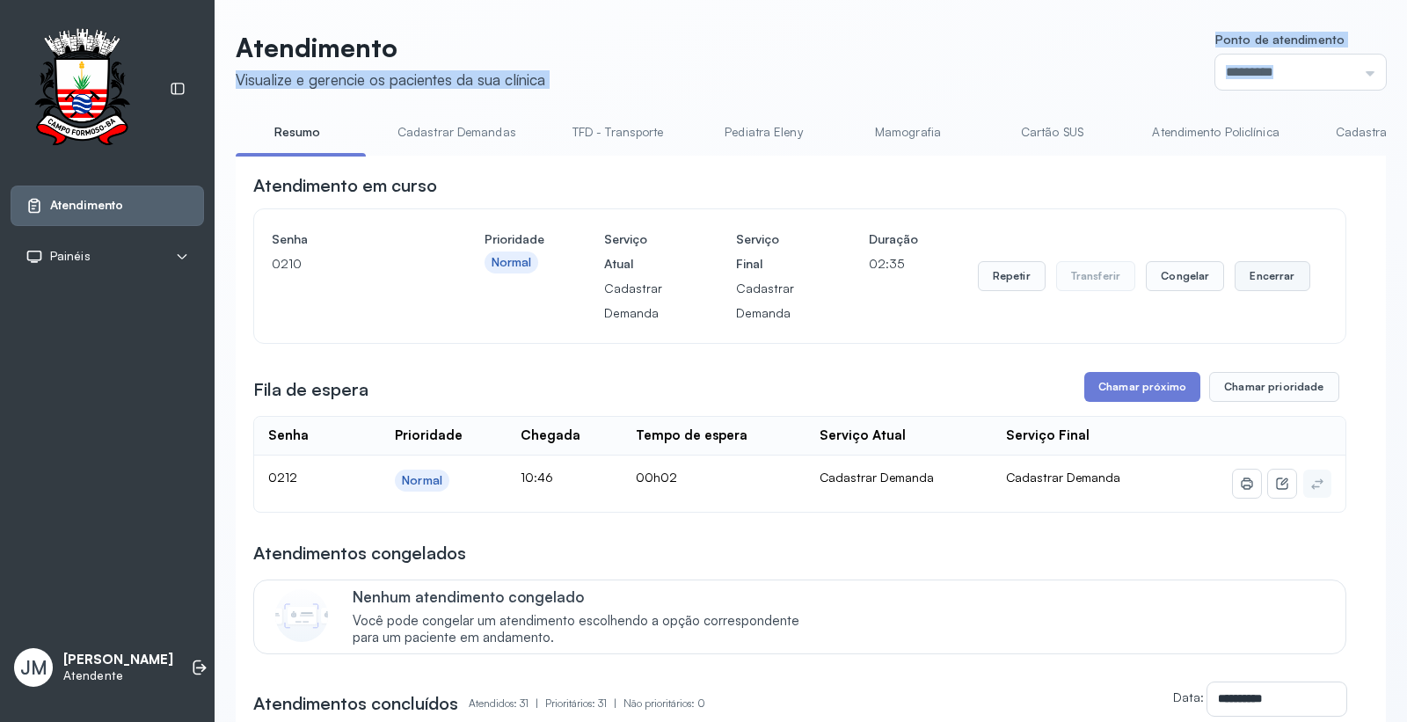
click at [1244, 270] on button "Encerrar" at bounding box center [1271, 276] width 75 height 30
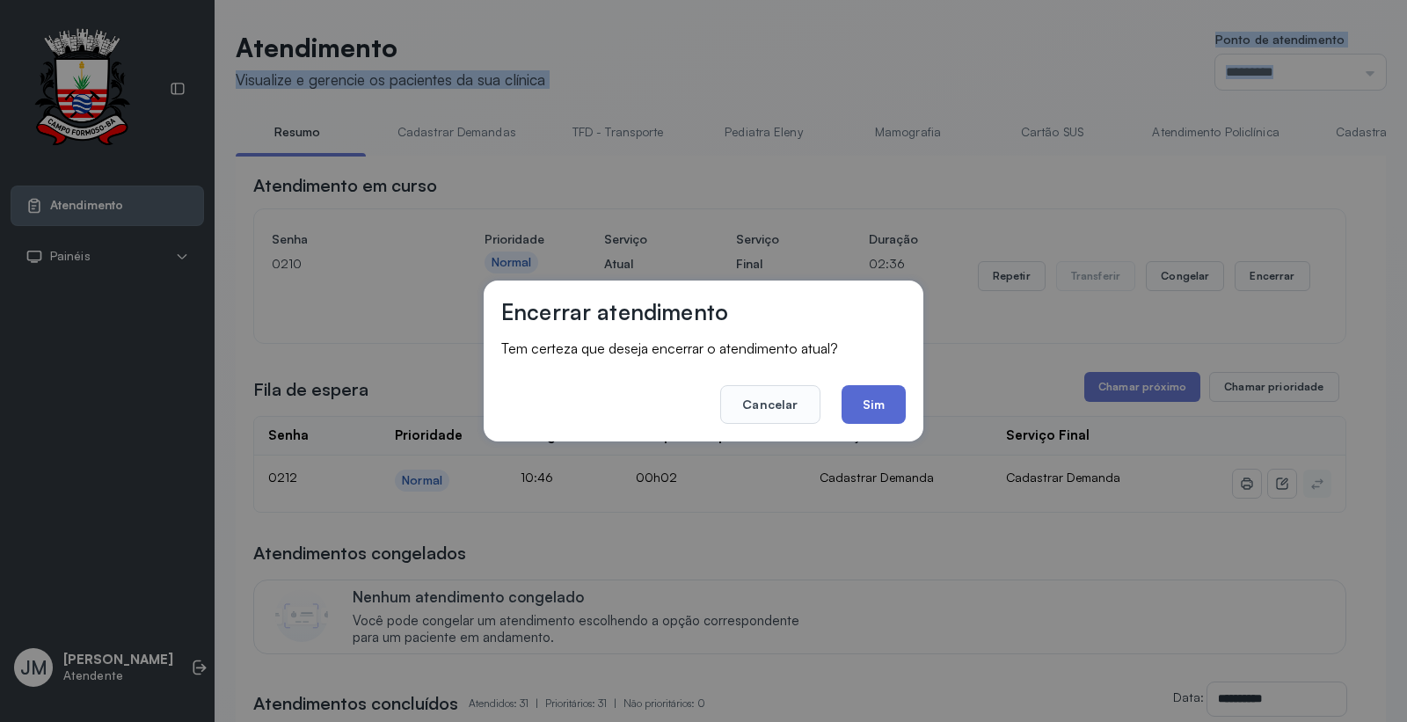
click at [874, 406] on button "Sim" at bounding box center [873, 404] width 64 height 39
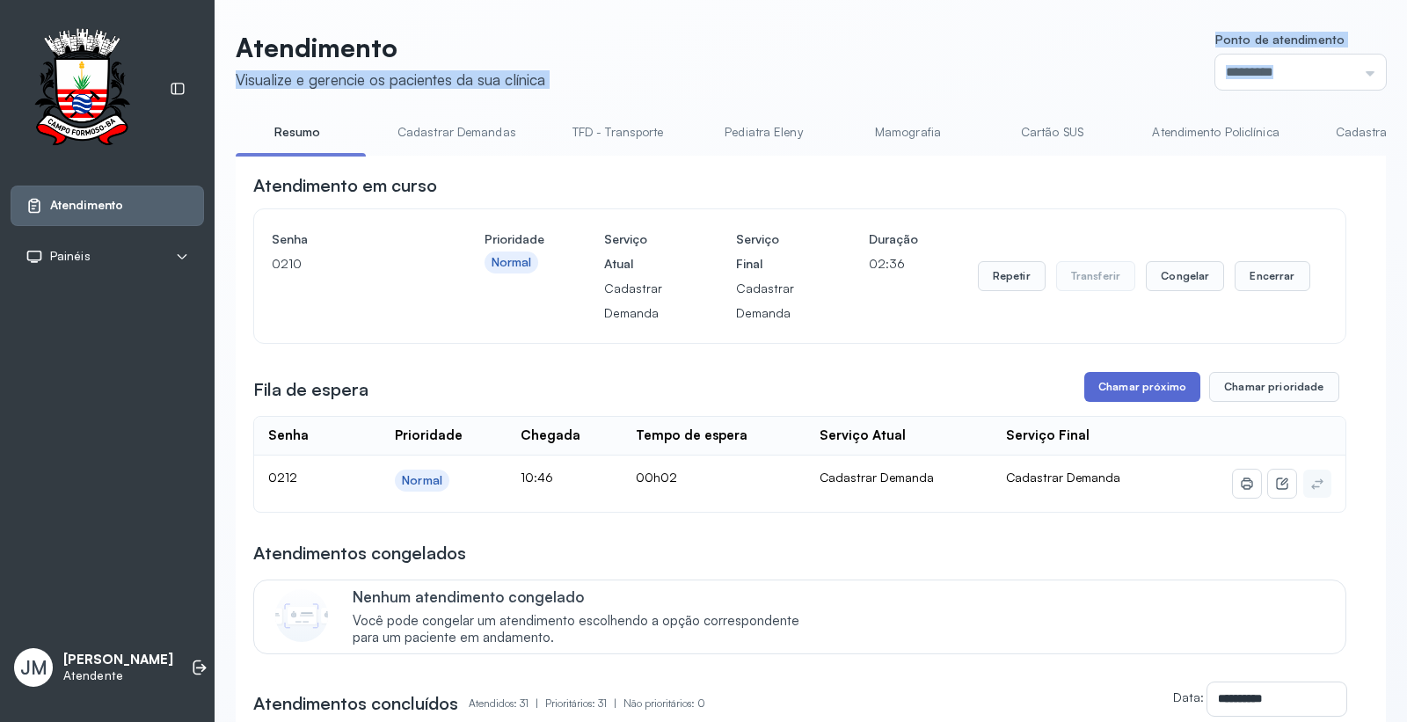
click at [1131, 396] on button "Chamar próximo" at bounding box center [1142, 387] width 116 height 30
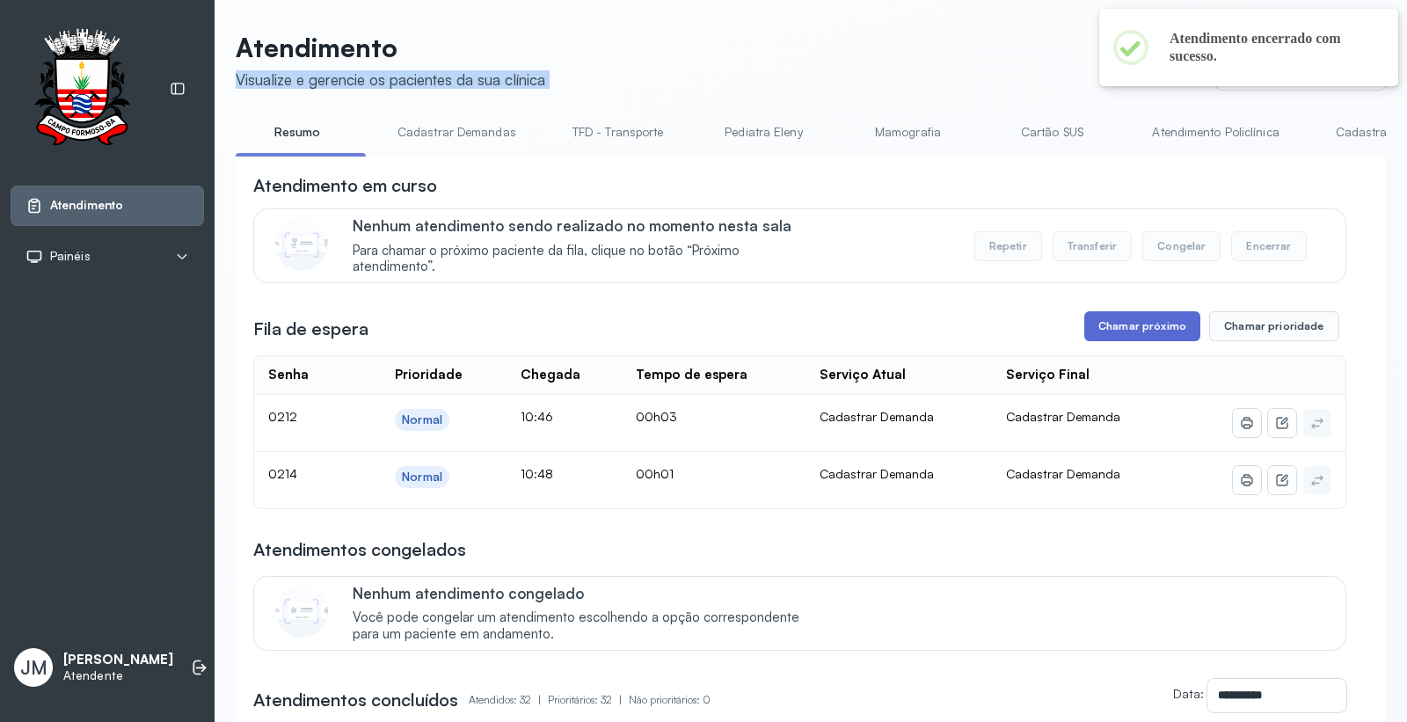
click at [1118, 331] on button "Chamar próximo" at bounding box center [1142, 326] width 116 height 30
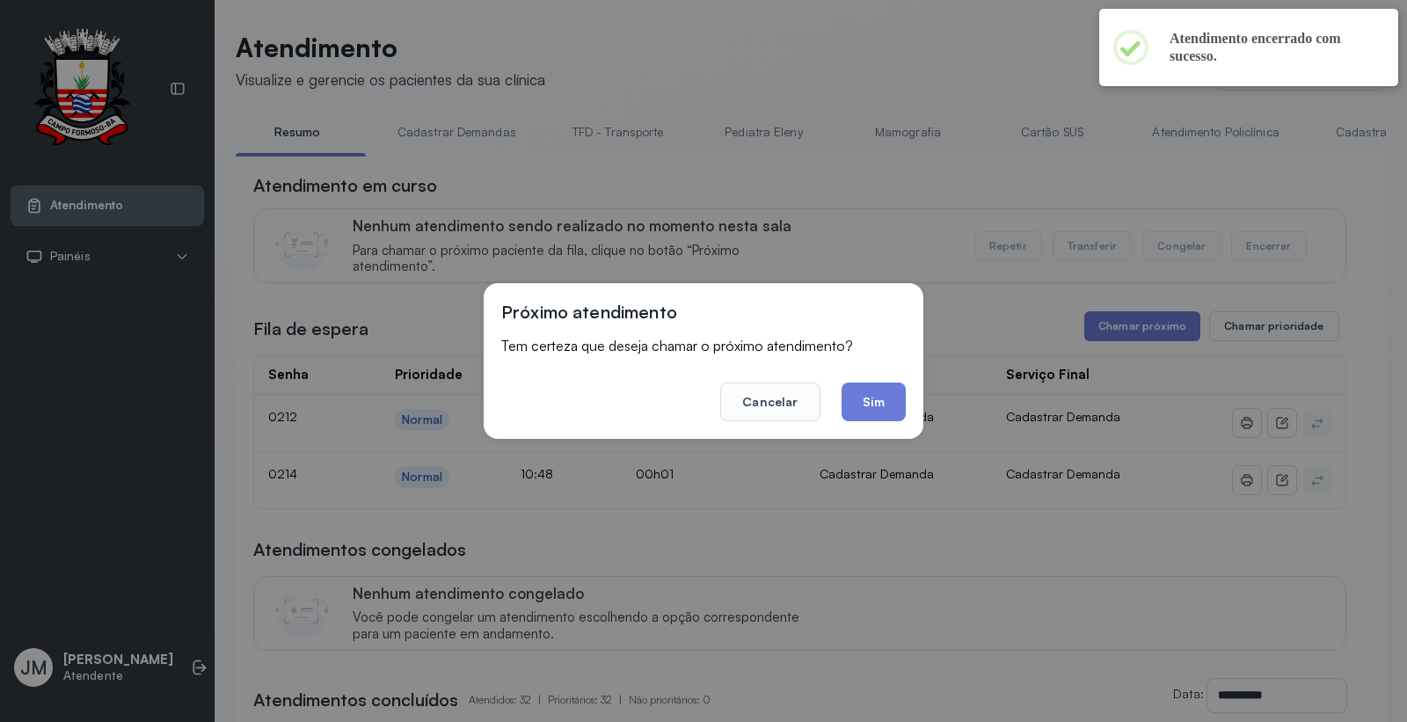
click at [907, 392] on div "Próximo atendimento Tem certeza que deseja chamar o próximo atendimento? Cancel…" at bounding box center [704, 361] width 440 height 156
drag, startPoint x: 885, startPoint y: 407, endPoint x: 906, endPoint y: 387, distance: 28.6
click at [891, 392] on button "Sim" at bounding box center [873, 401] width 64 height 39
